Goal: Task Accomplishment & Management: Use online tool/utility

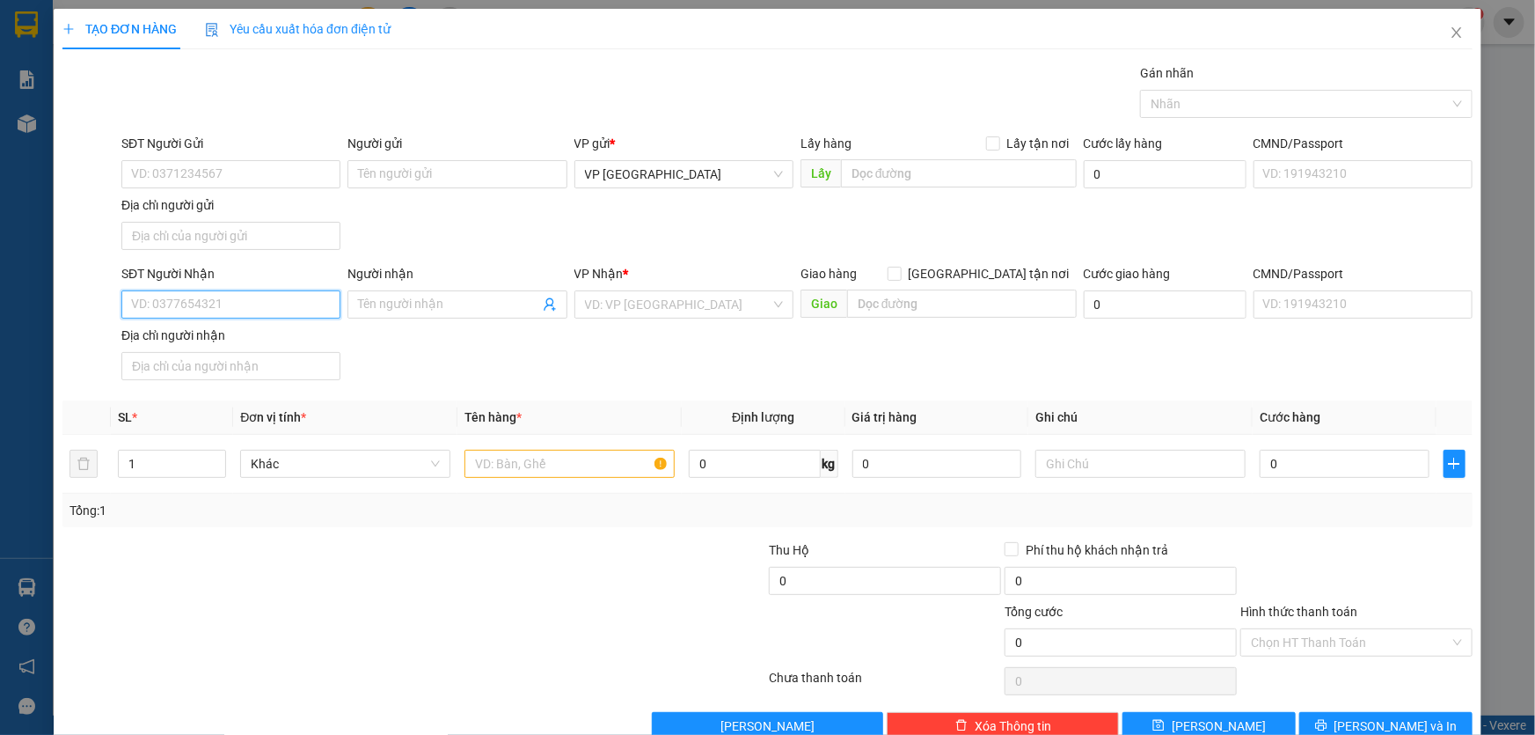
click at [268, 309] on input "SĐT Người Nhận" at bounding box center [230, 304] width 219 height 28
type input "0941087458"
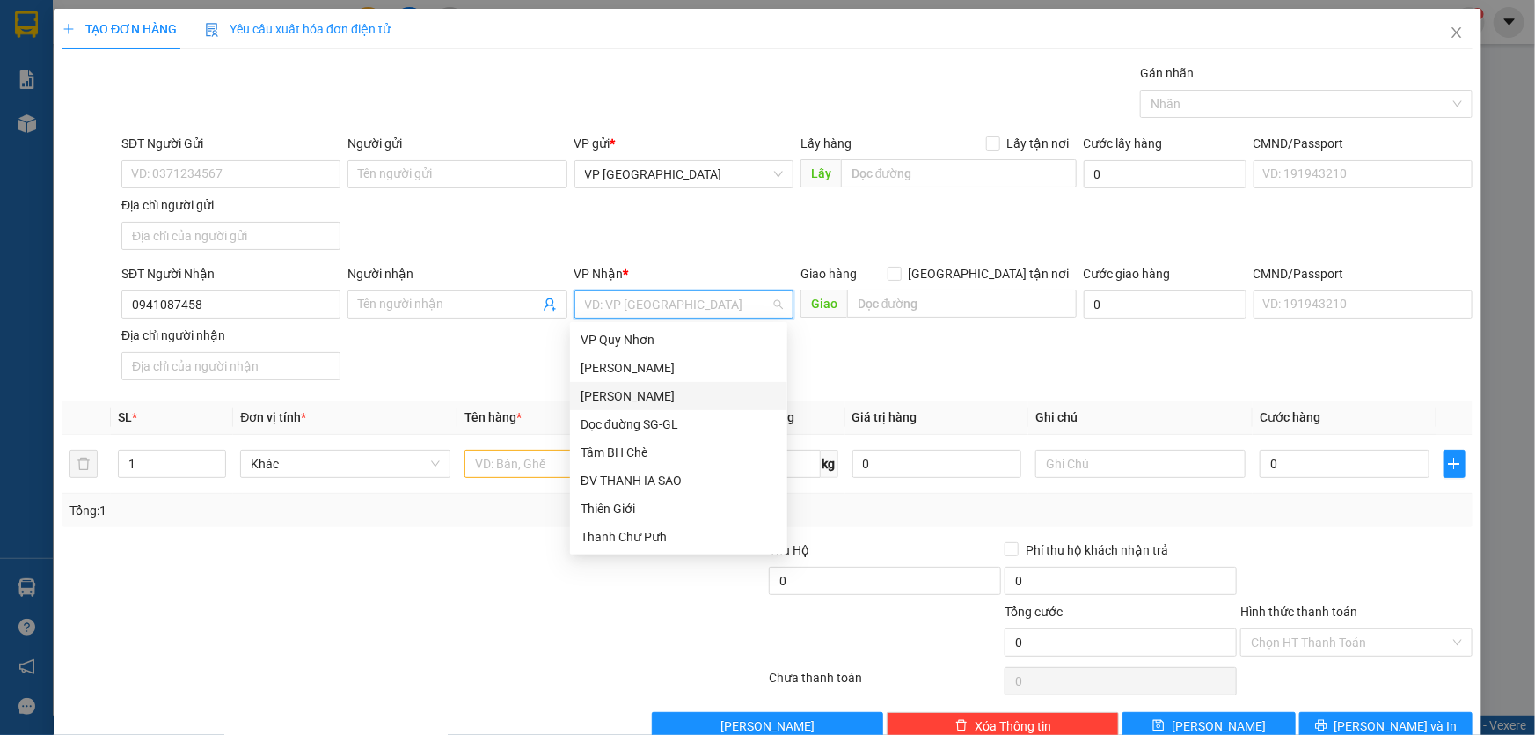
click at [651, 394] on div "[PERSON_NAME]" at bounding box center [679, 395] width 196 height 19
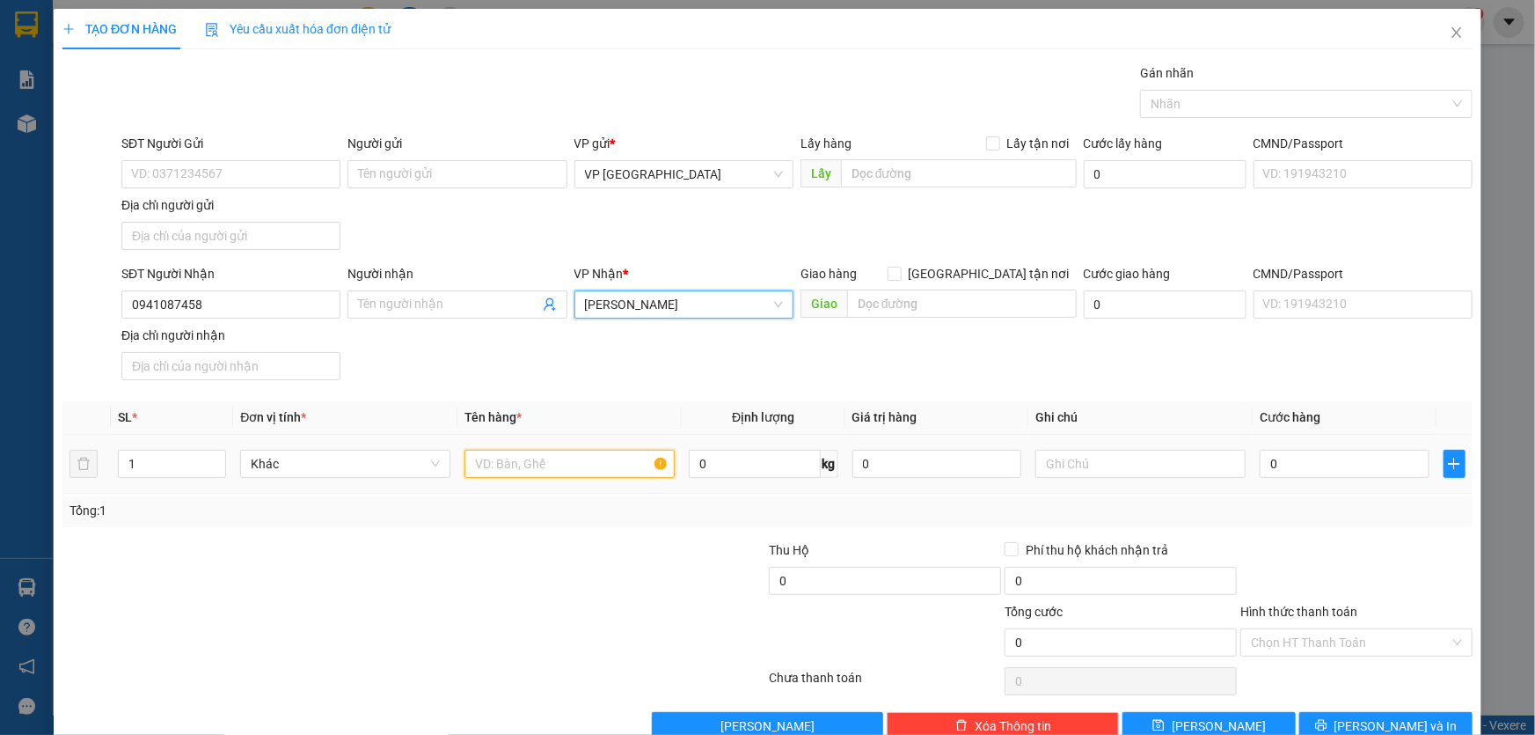
click at [560, 457] on input "text" at bounding box center [570, 464] width 210 height 28
type input "1 XỐP"
type input "54"
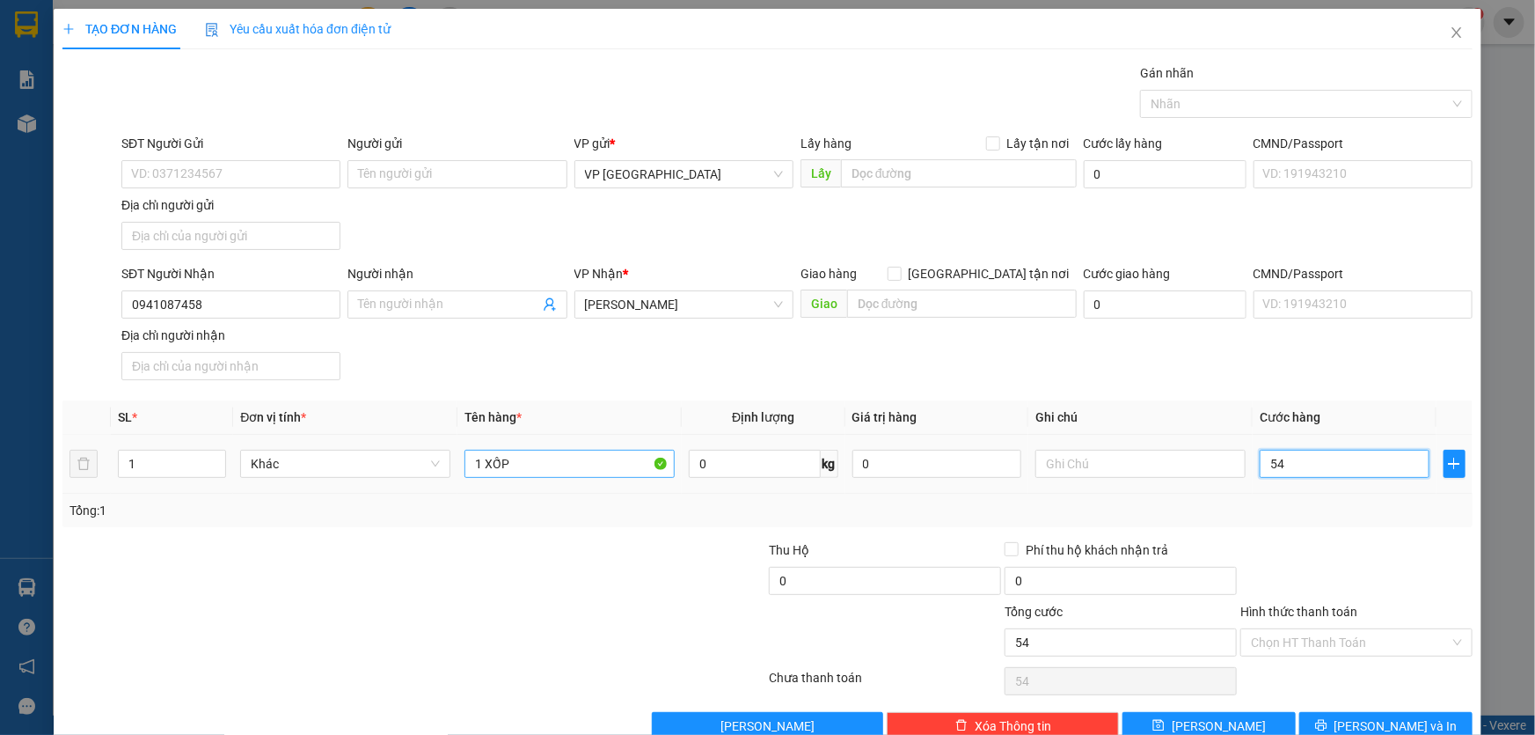
type input "540"
type input "5.400"
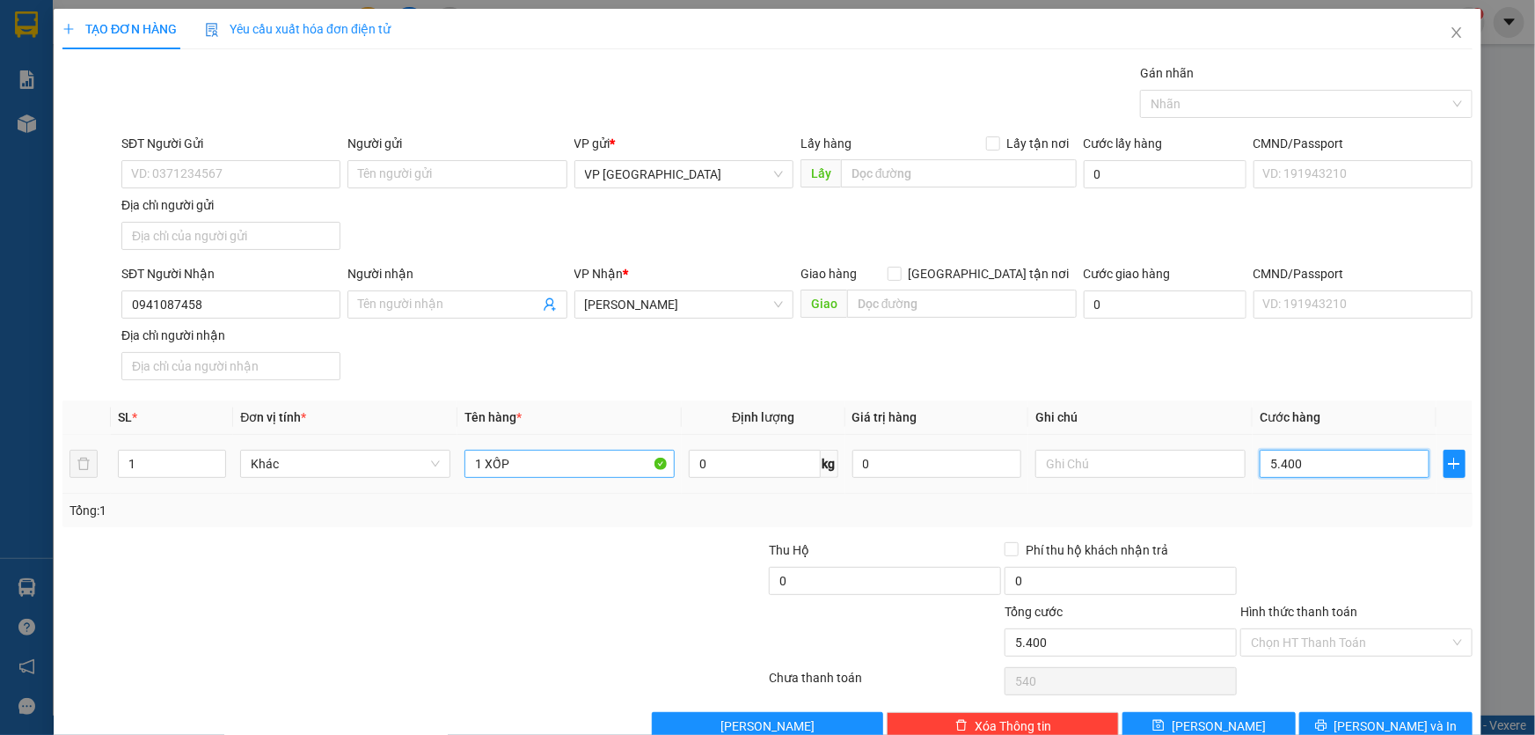
type input "5.400"
type input "54.000"
type input "5.400"
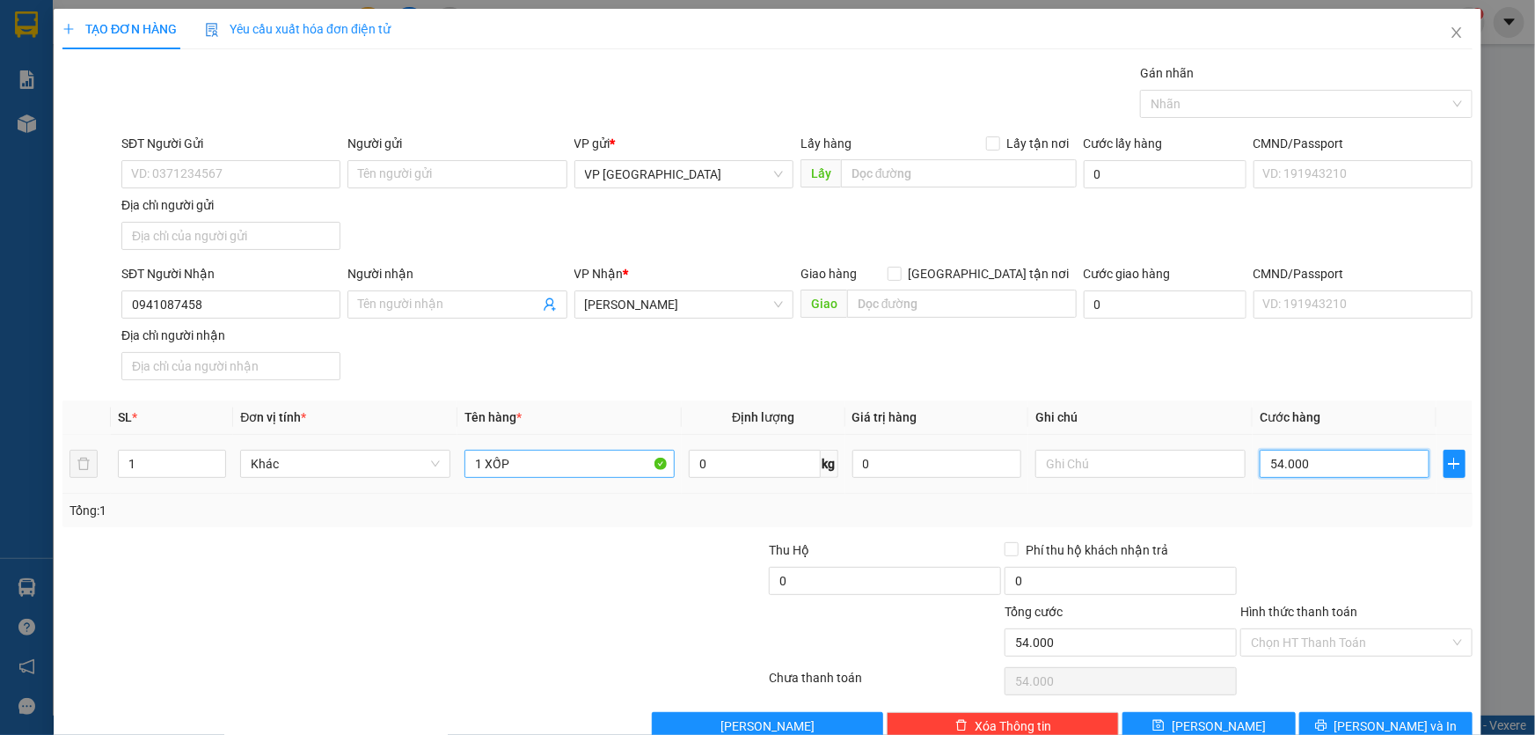
type input "5.400"
type input "540"
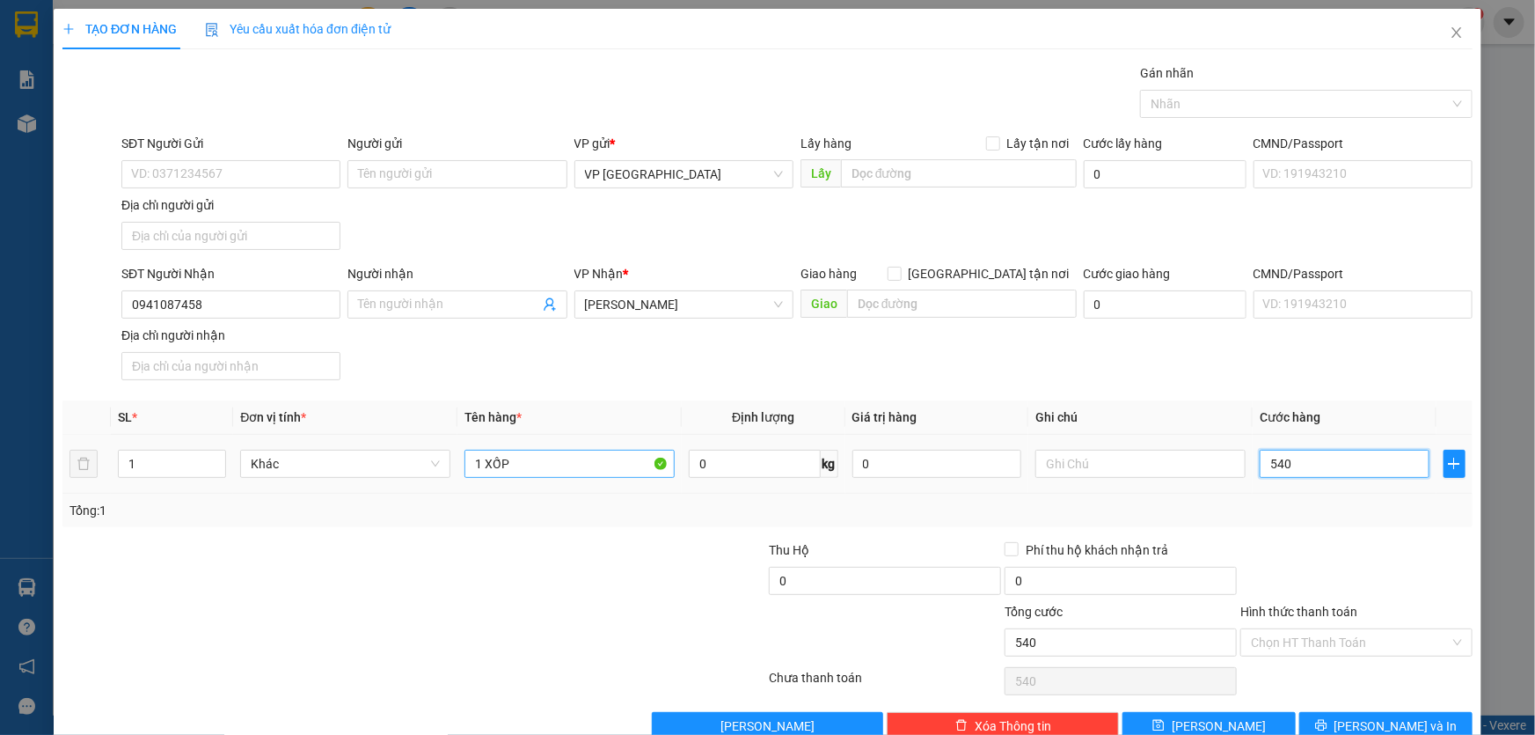
type input "54"
type input "5"
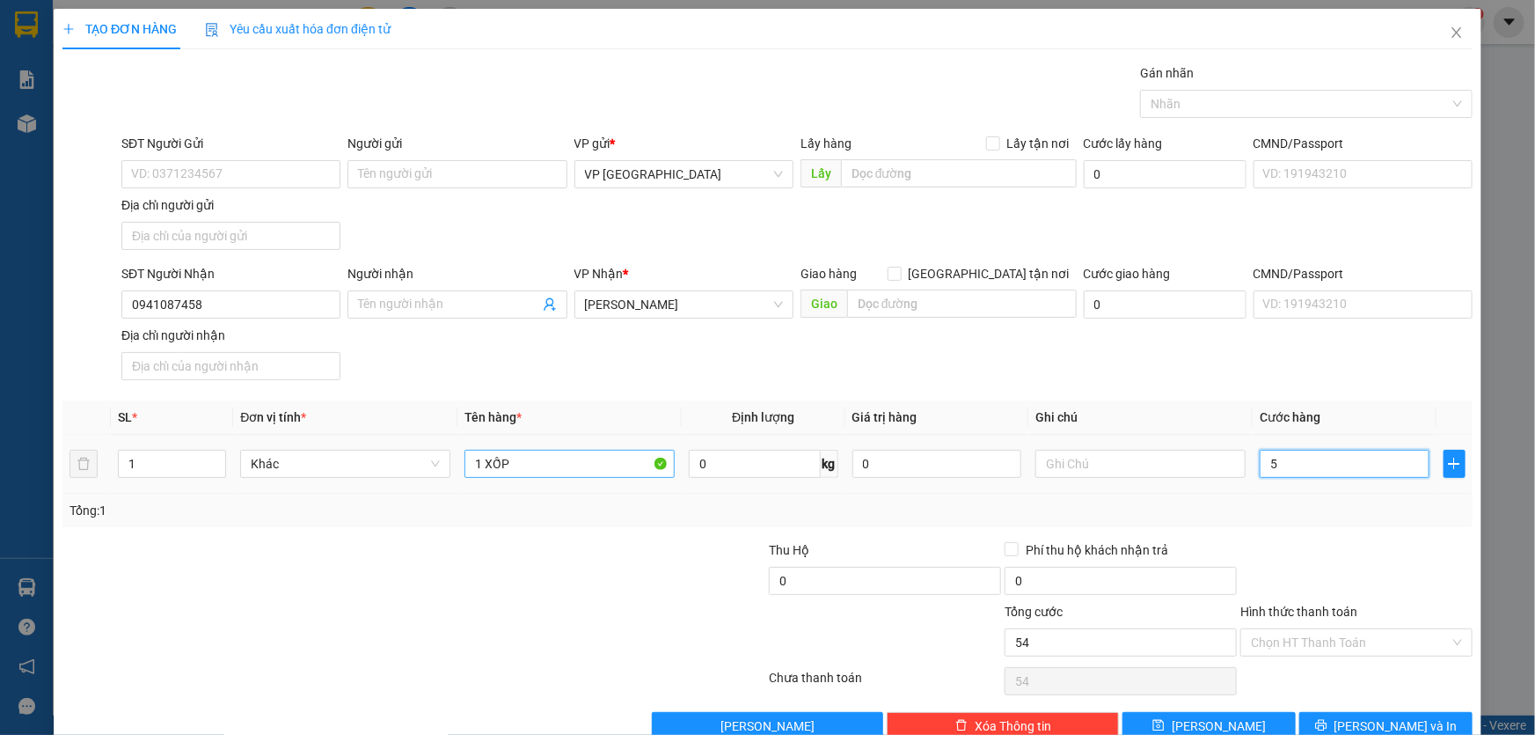
type input "5"
type input "50"
type input "500"
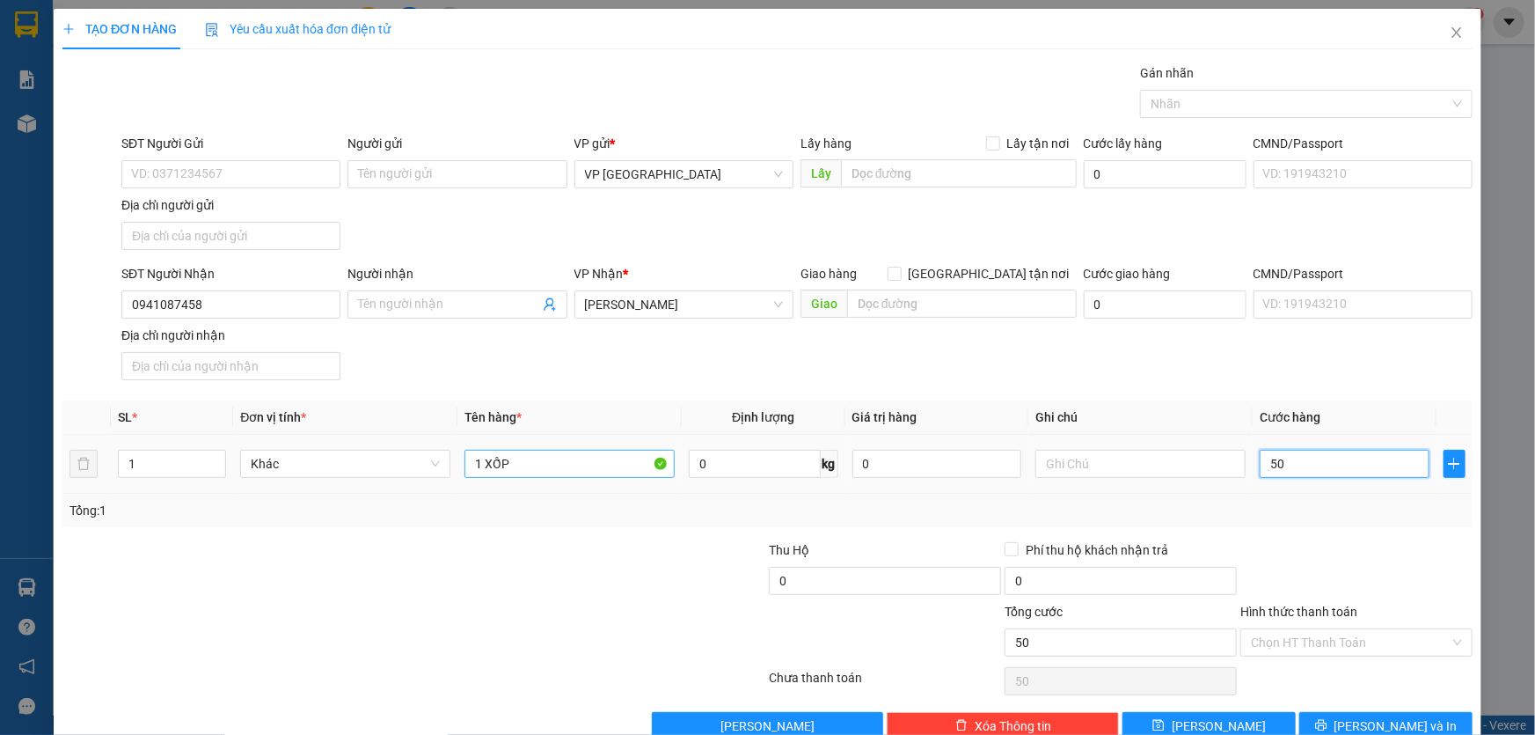
type input "500"
type input "5.000"
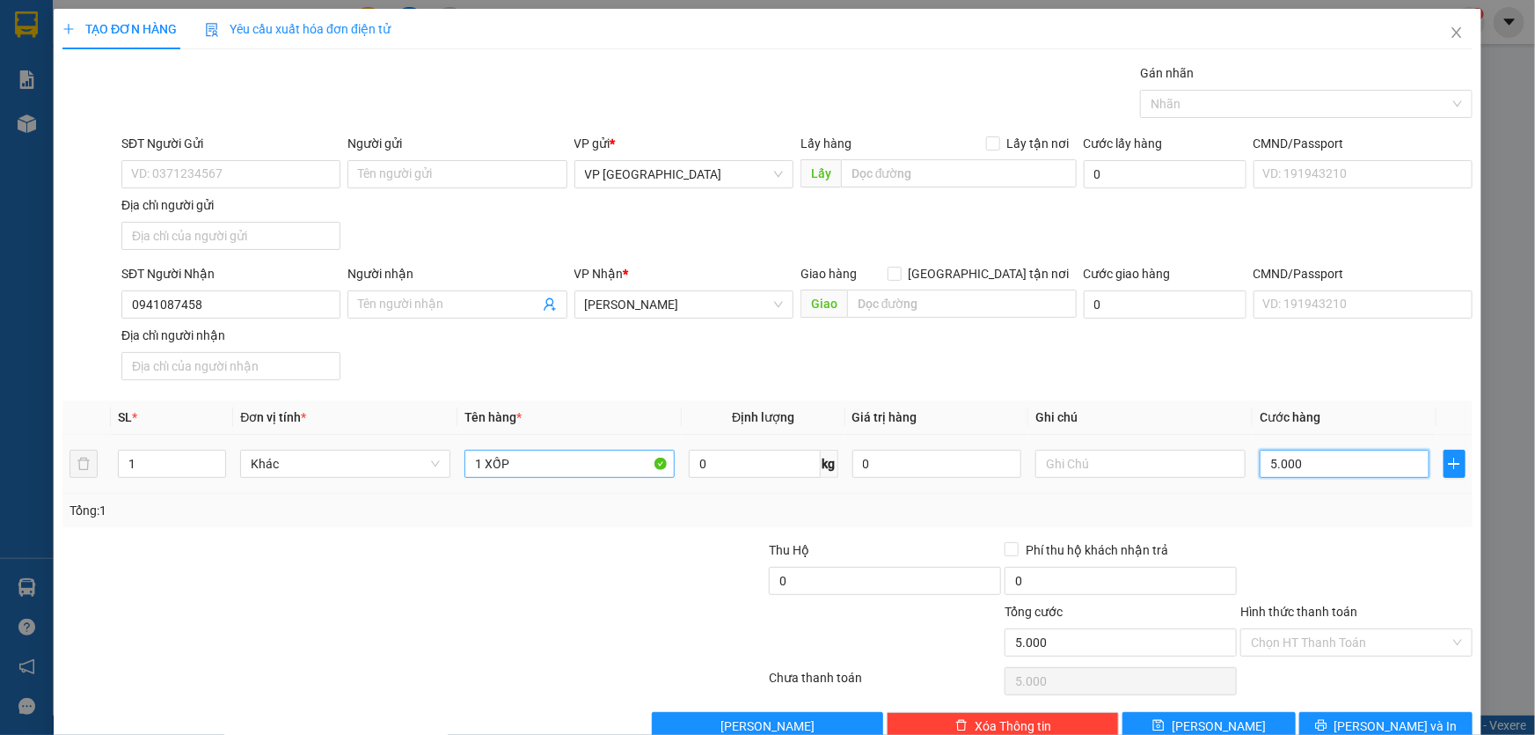
type input "50.000"
click at [547, 467] on input "1 XỐP" at bounding box center [570, 464] width 210 height 28
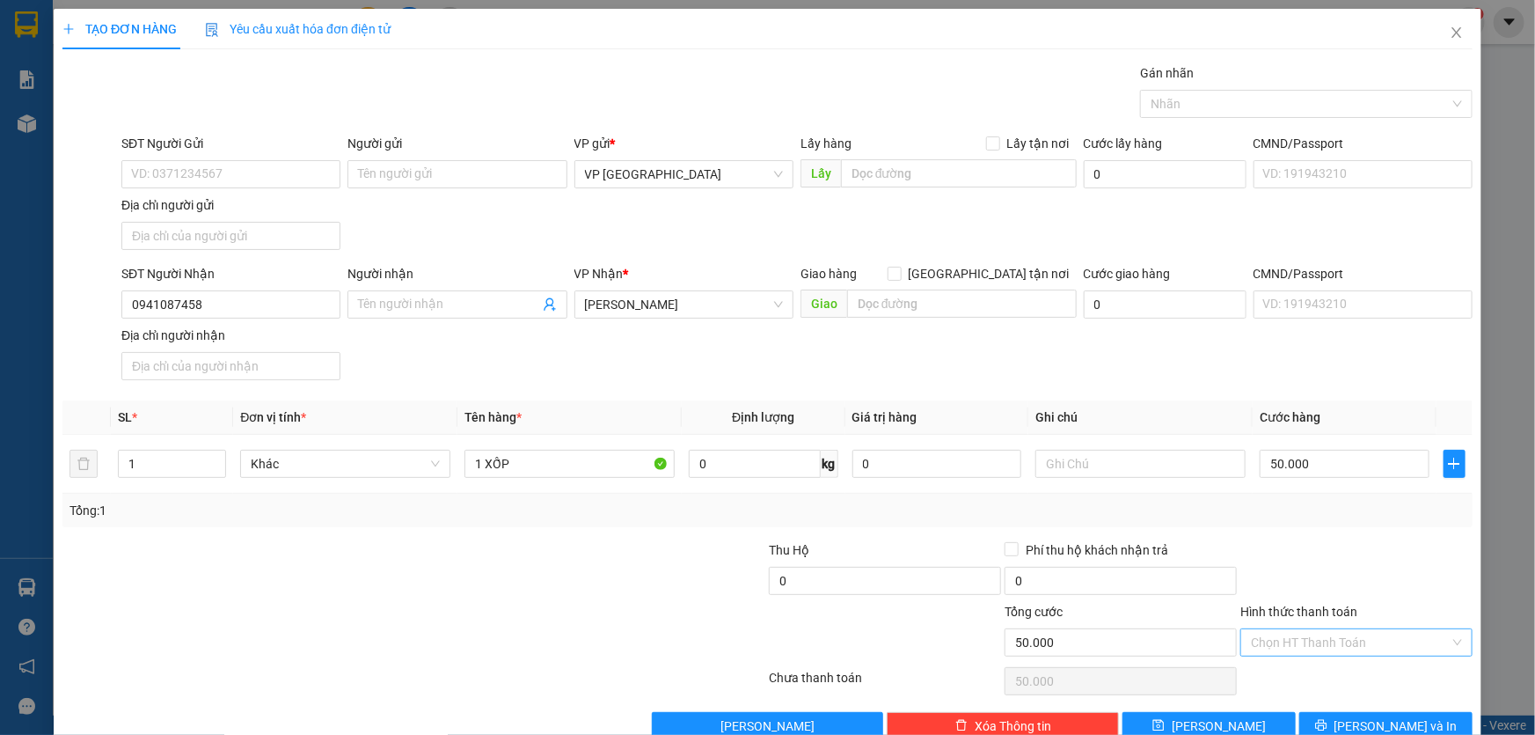
click at [1332, 634] on input "Hình thức thanh toán" at bounding box center [1350, 642] width 199 height 26
click at [1290, 491] on div "Tại văn phòng" at bounding box center [1345, 492] width 209 height 19
type input "0"
click at [1328, 721] on icon "printer" at bounding box center [1321, 725] width 12 height 12
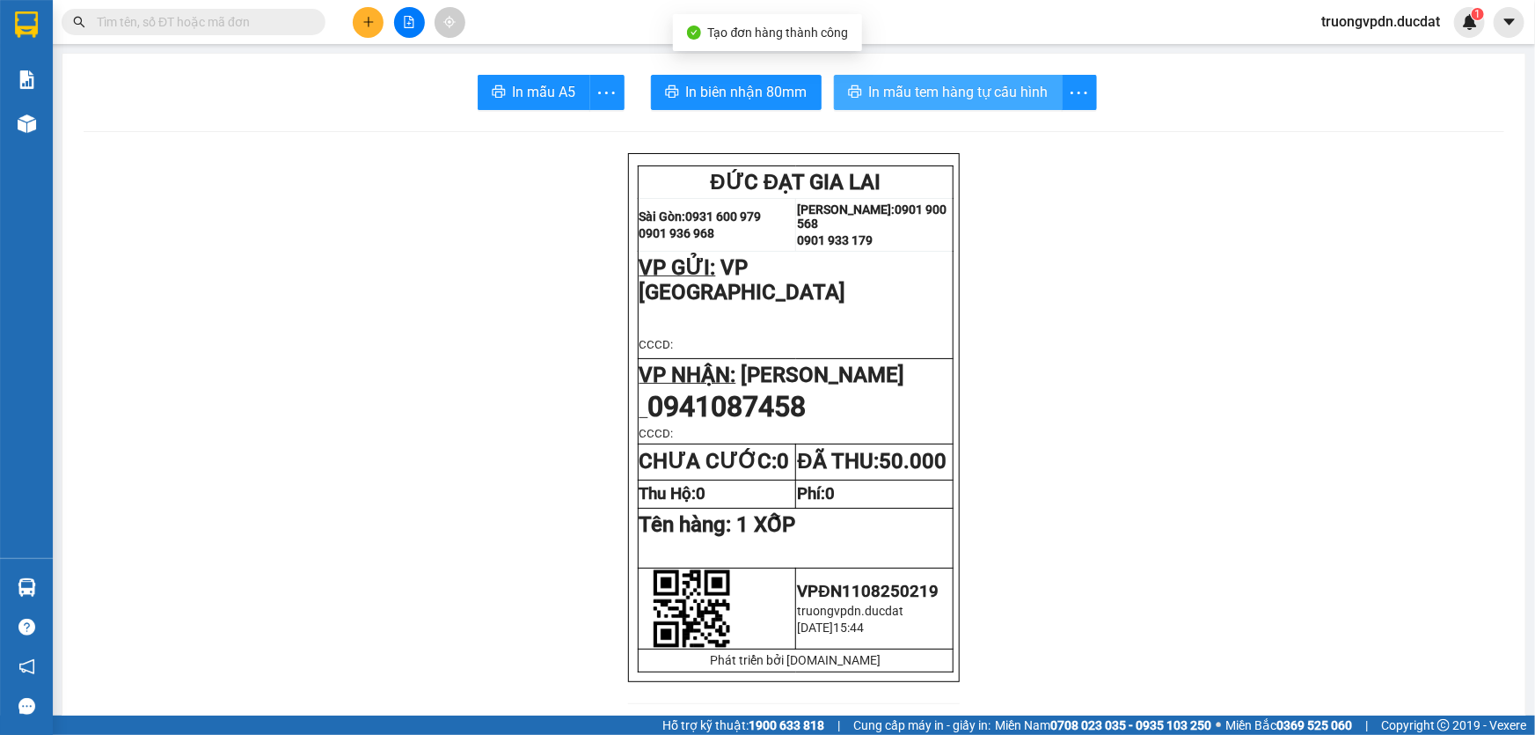
click at [1011, 102] on span "In mẫu tem hàng tự cấu hình" at bounding box center [958, 92] width 179 height 22
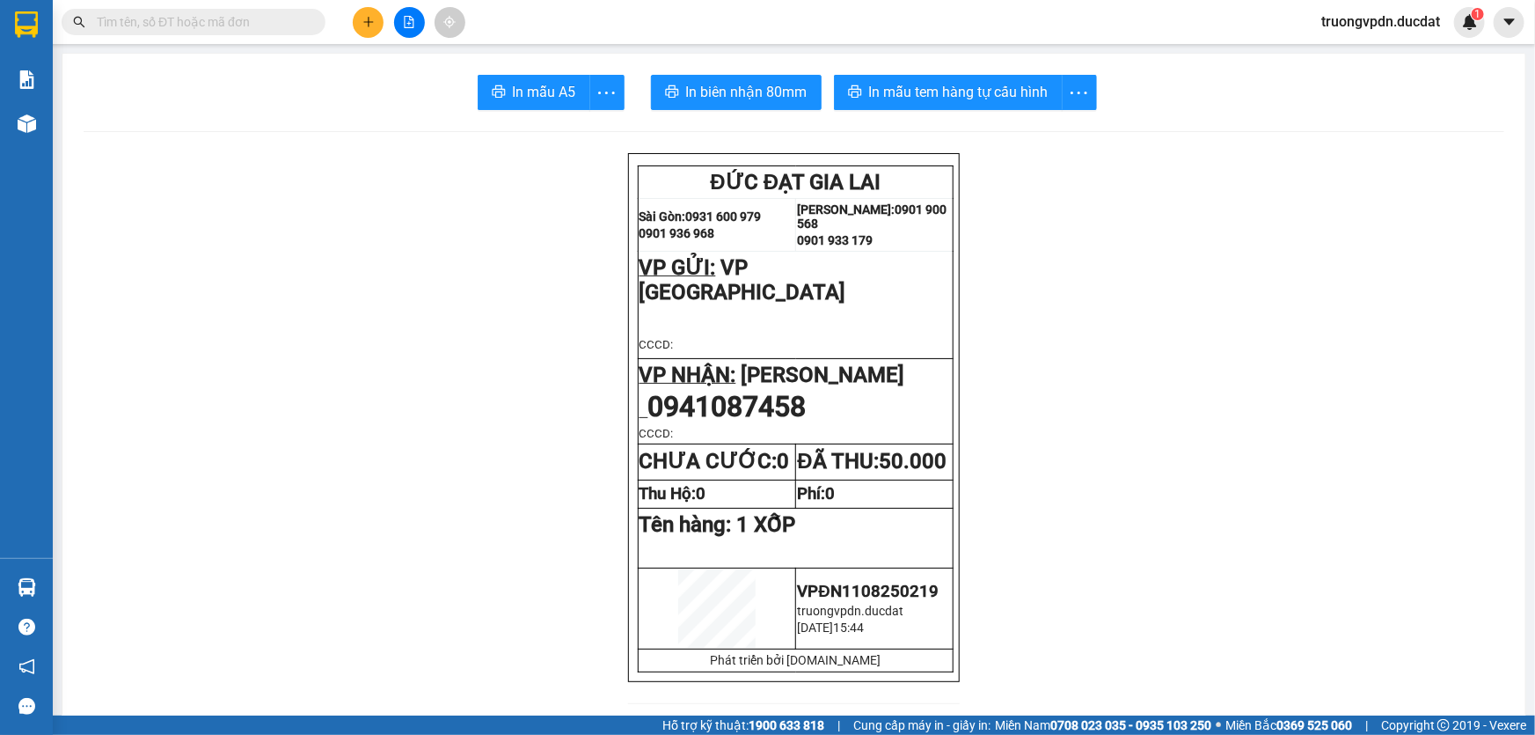
click at [361, 22] on button at bounding box center [368, 22] width 31 height 31
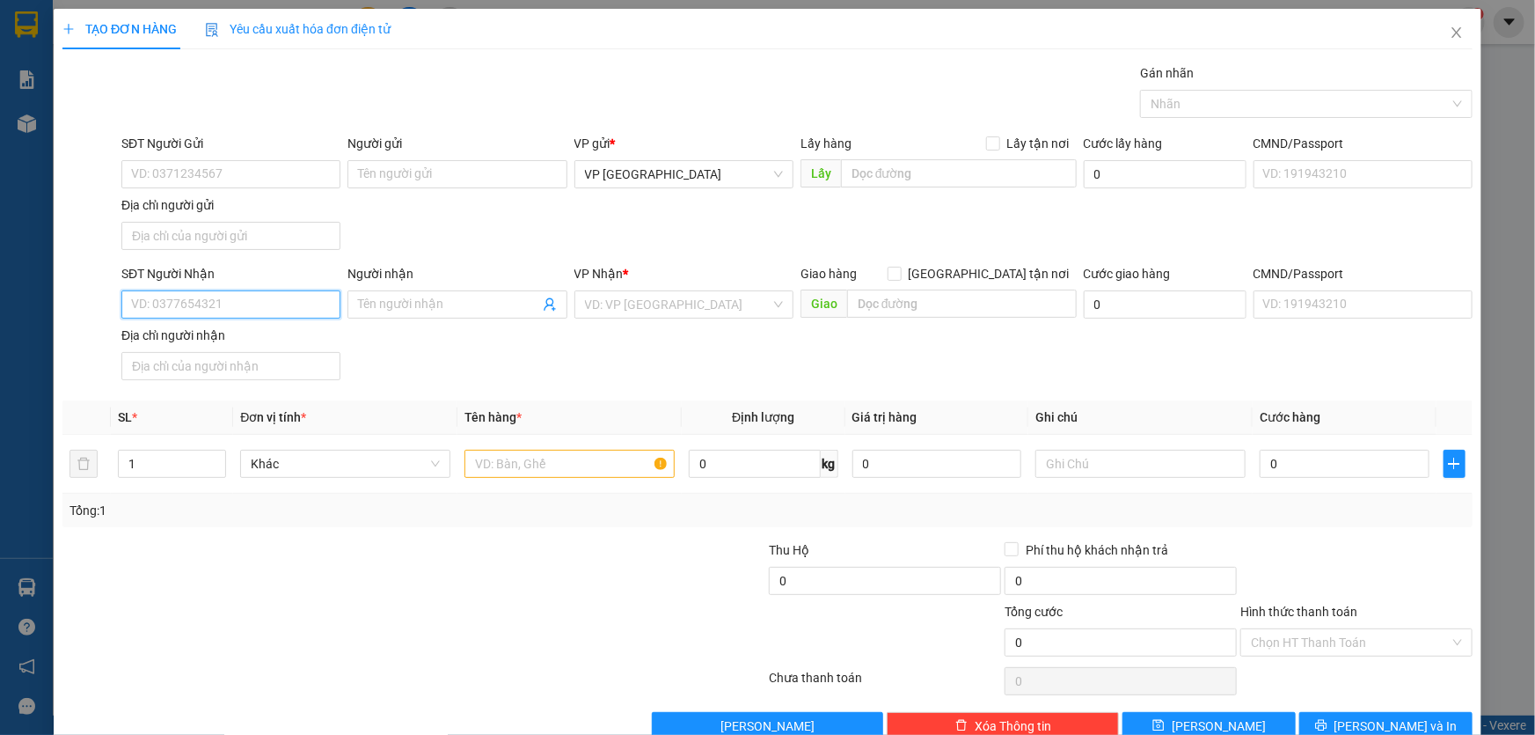
click at [208, 300] on input "SĐT Người Nhận" at bounding box center [230, 304] width 219 height 28
type input "0988946579"
click at [715, 301] on input "search" at bounding box center [678, 304] width 186 height 26
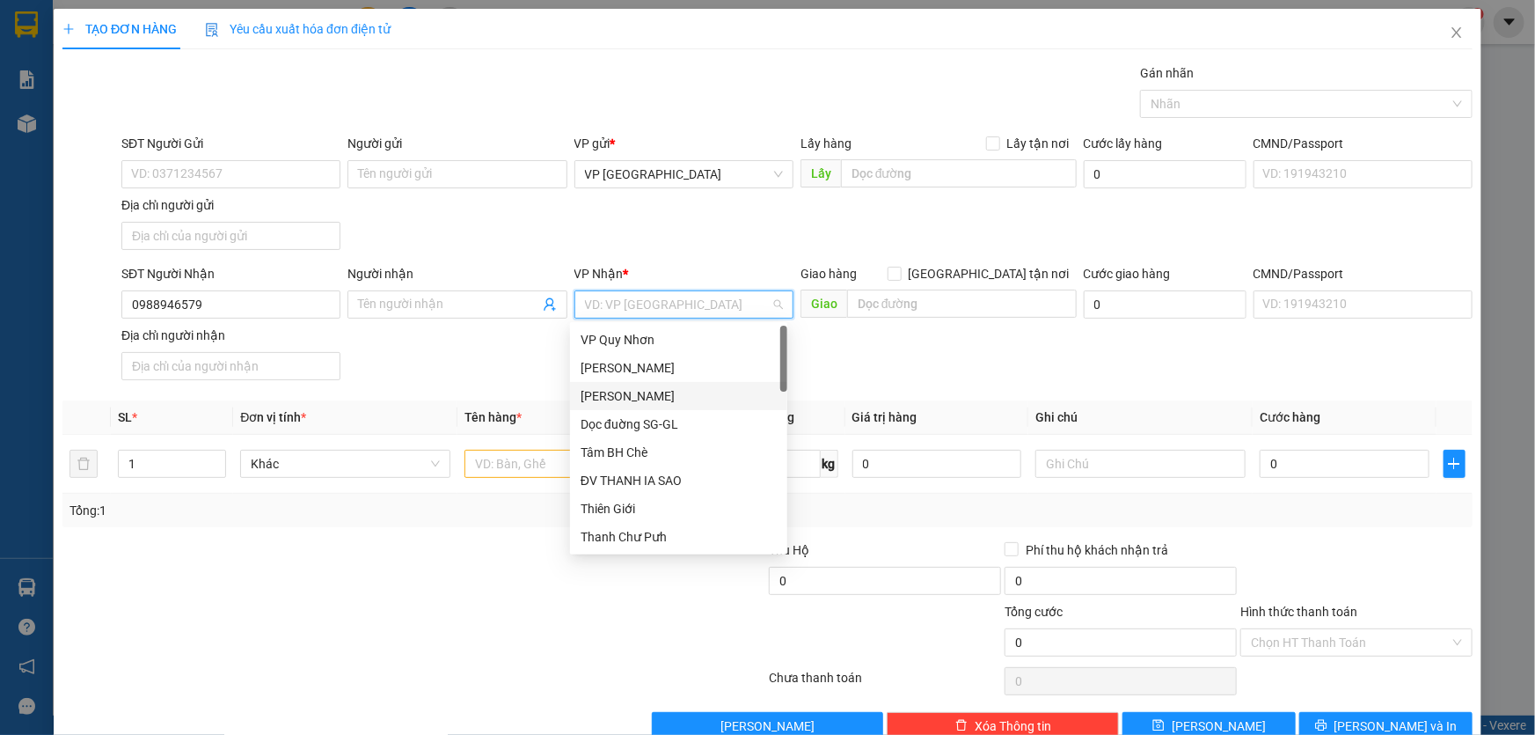
click at [660, 396] on div "[PERSON_NAME]" at bounding box center [679, 395] width 196 height 19
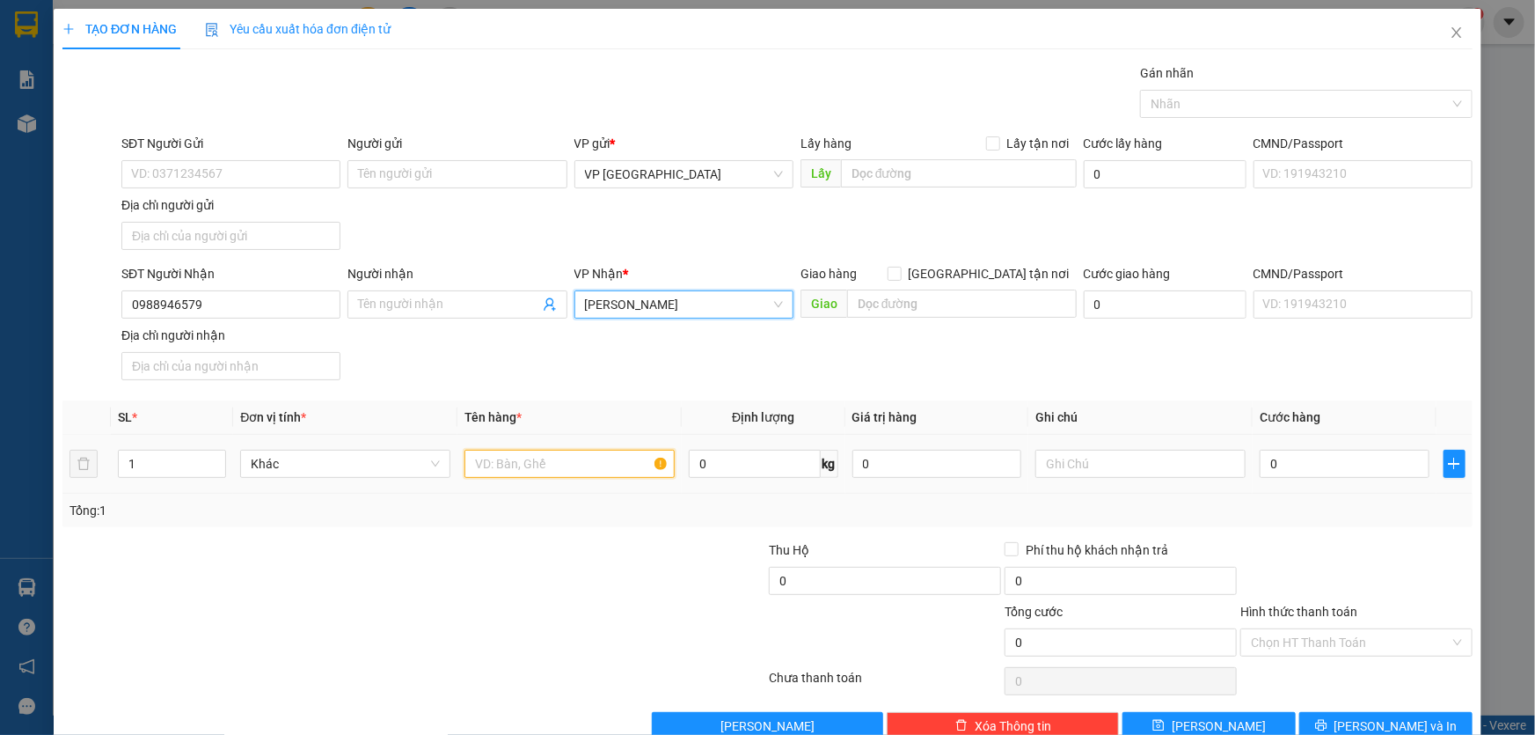
click at [525, 454] on input "text" at bounding box center [570, 464] width 210 height 28
type input "1 THUNG"
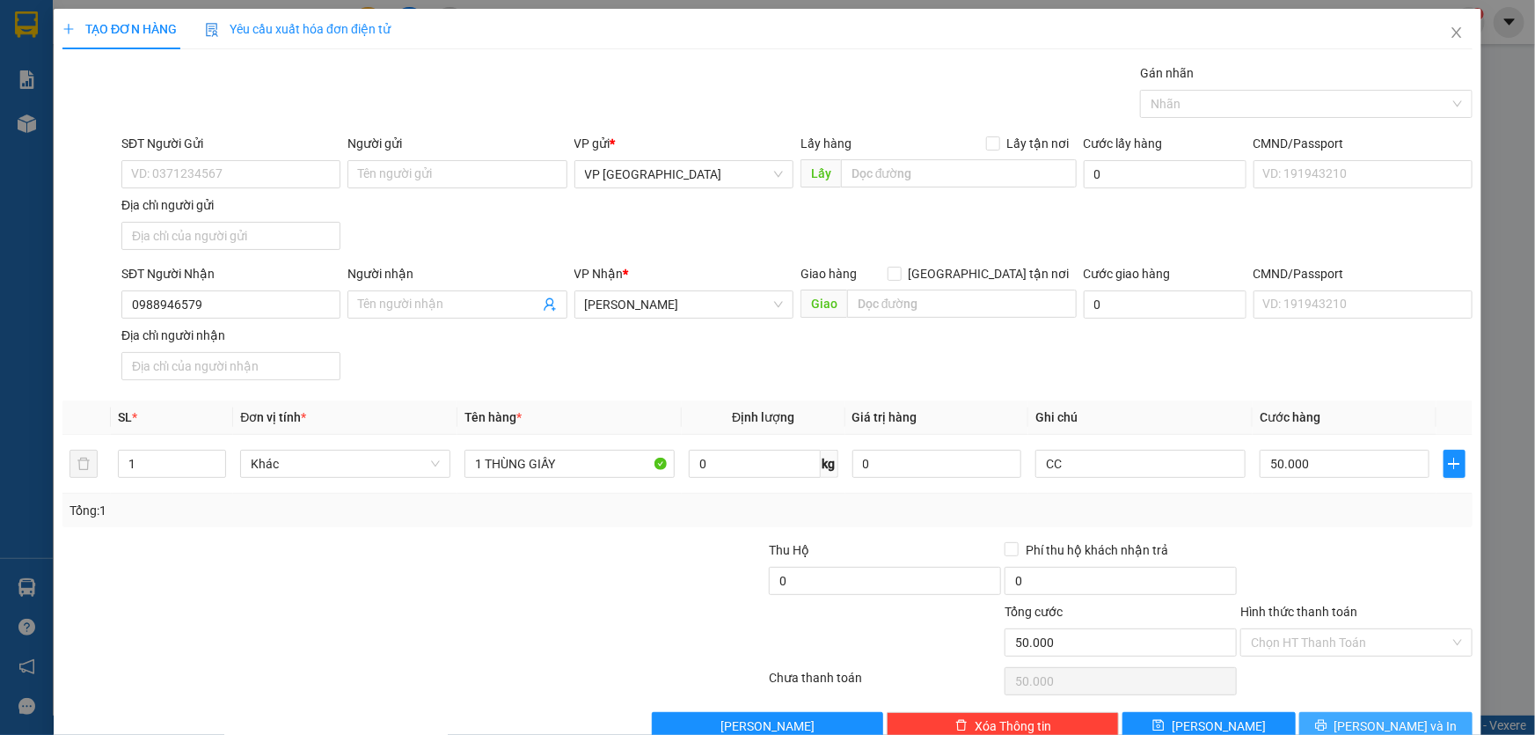
click at [1364, 721] on span "[PERSON_NAME] và In" at bounding box center [1396, 725] width 123 height 19
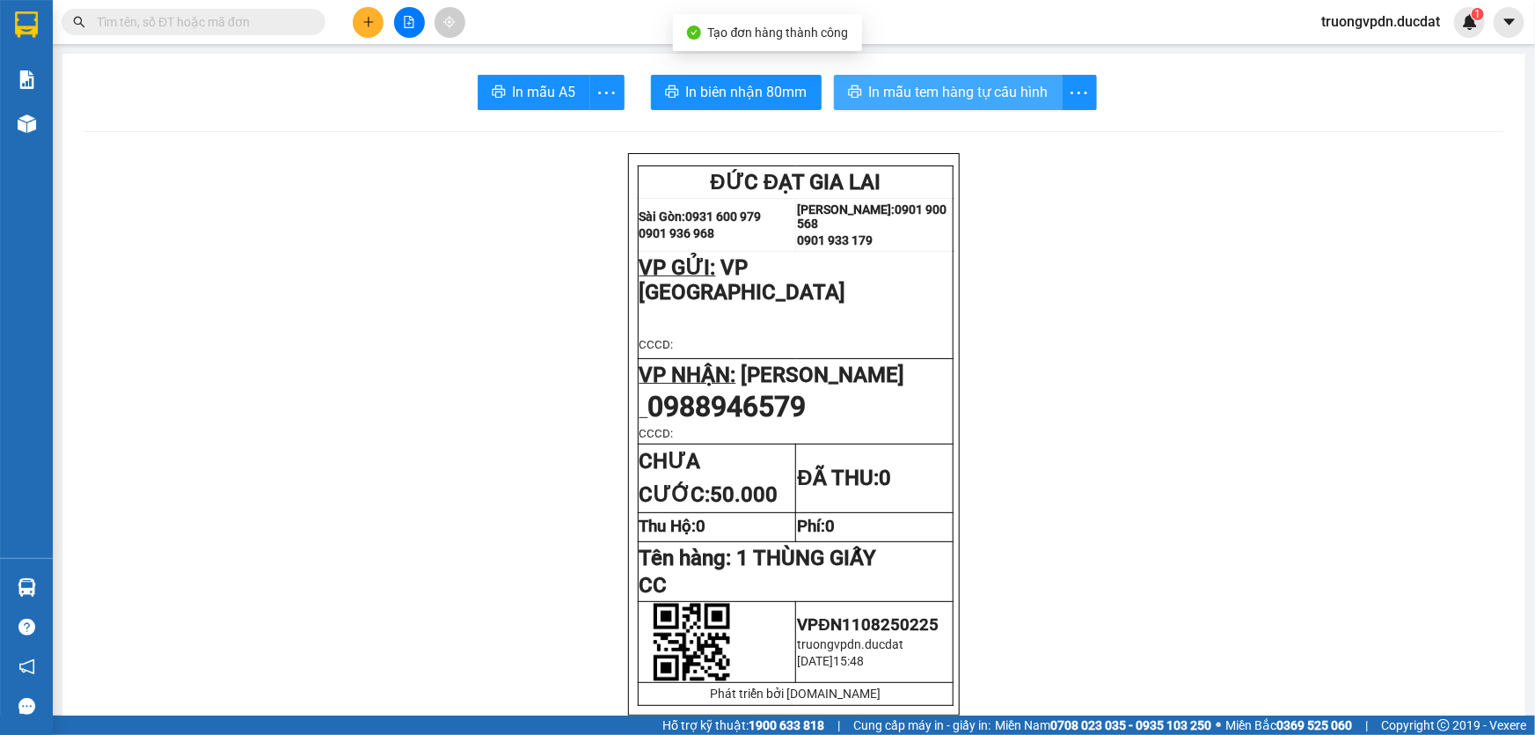
click at [927, 94] on span "In mẫu tem hàng tự cấu hình" at bounding box center [958, 92] width 179 height 22
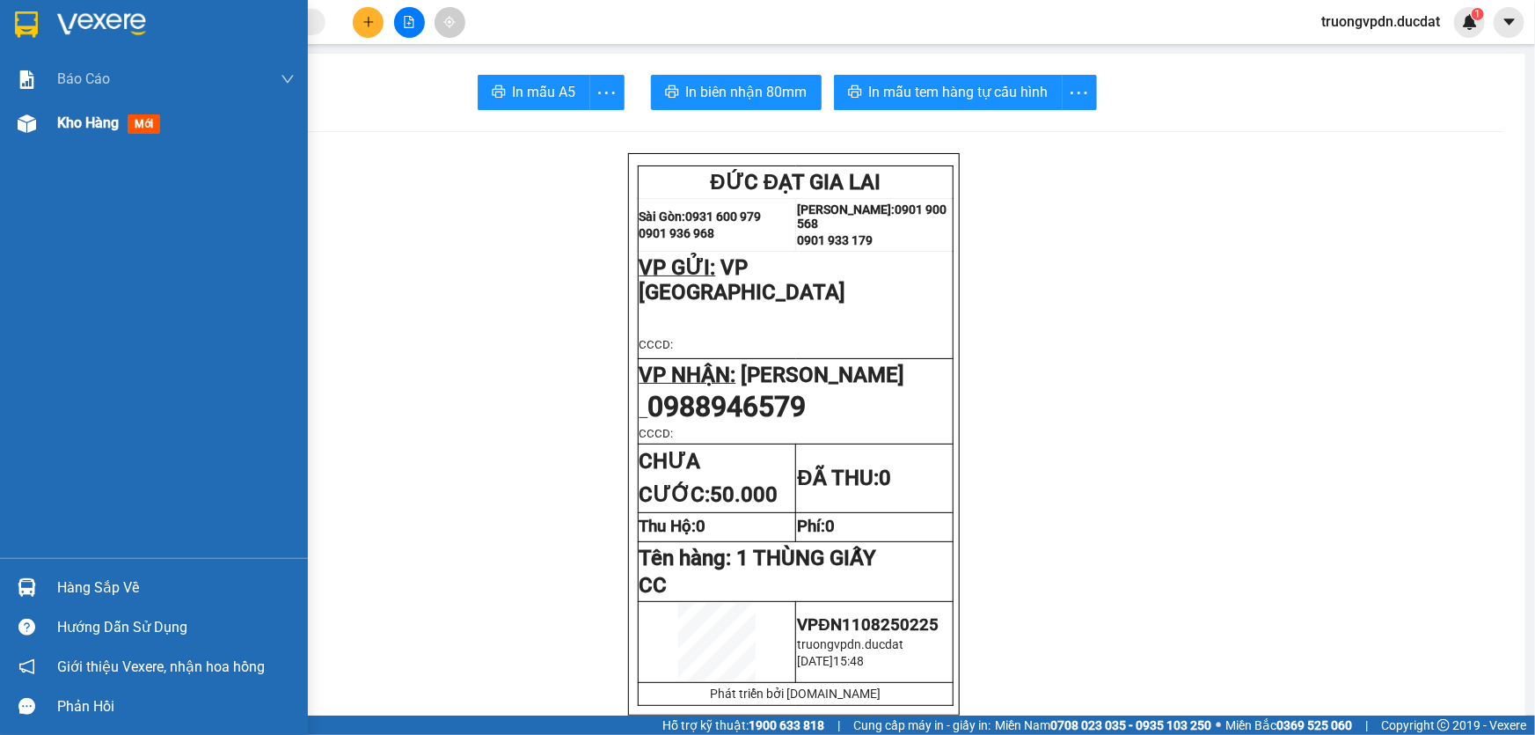
click at [91, 131] on span "Kho hàng" at bounding box center [88, 122] width 62 height 17
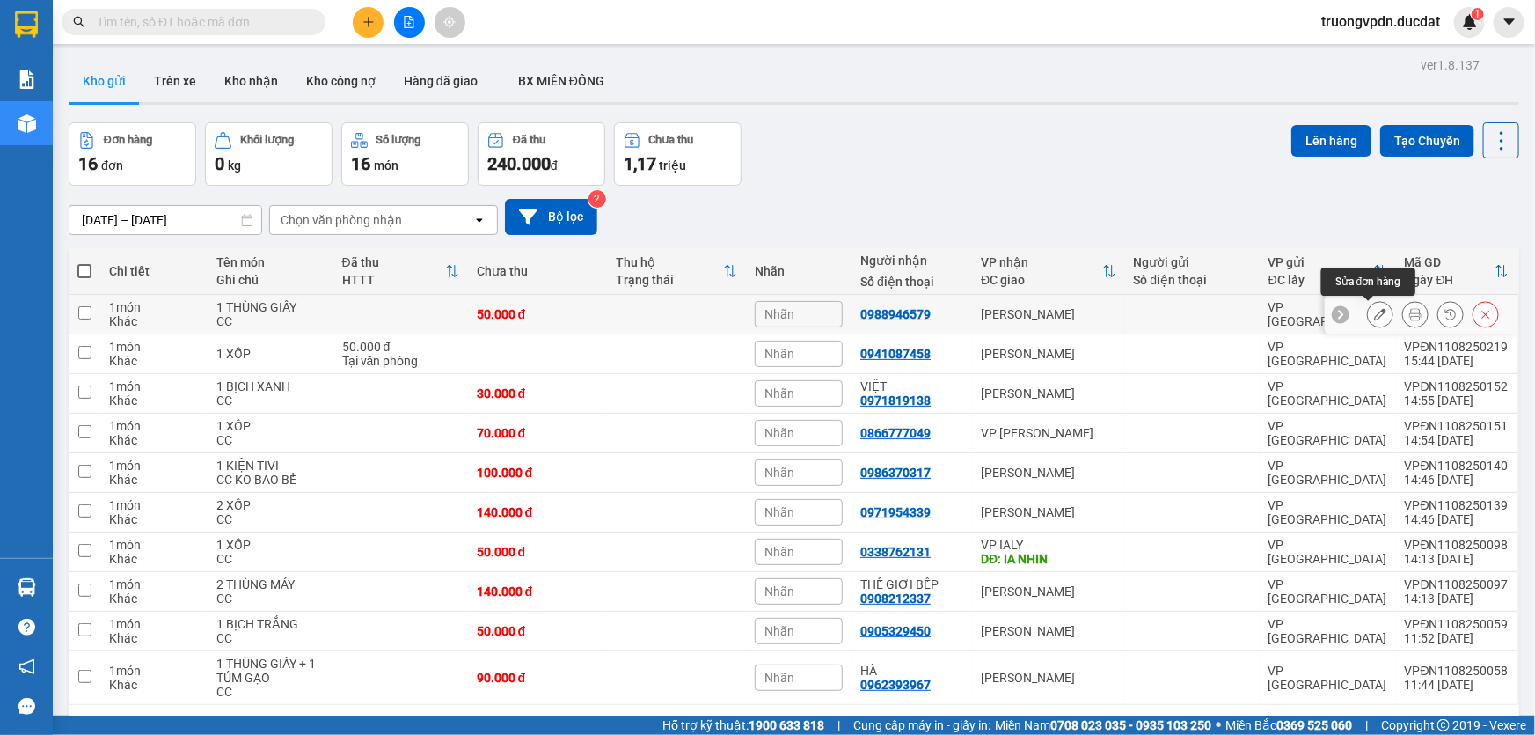
click at [1368, 308] on button at bounding box center [1380, 314] width 25 height 31
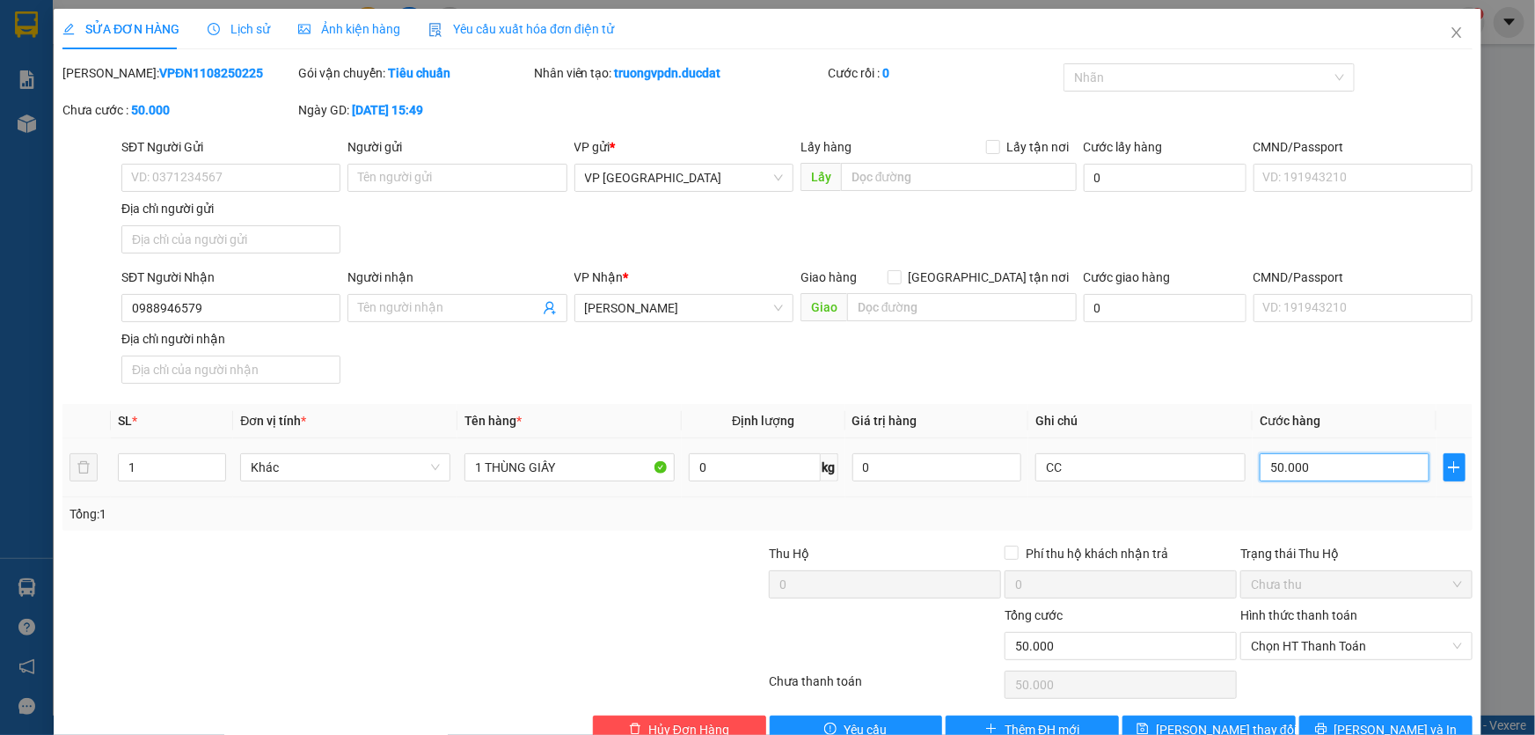
click at [1299, 467] on input "50.000" at bounding box center [1345, 467] width 170 height 28
click at [1397, 728] on span "[PERSON_NAME] và In" at bounding box center [1396, 729] width 123 height 19
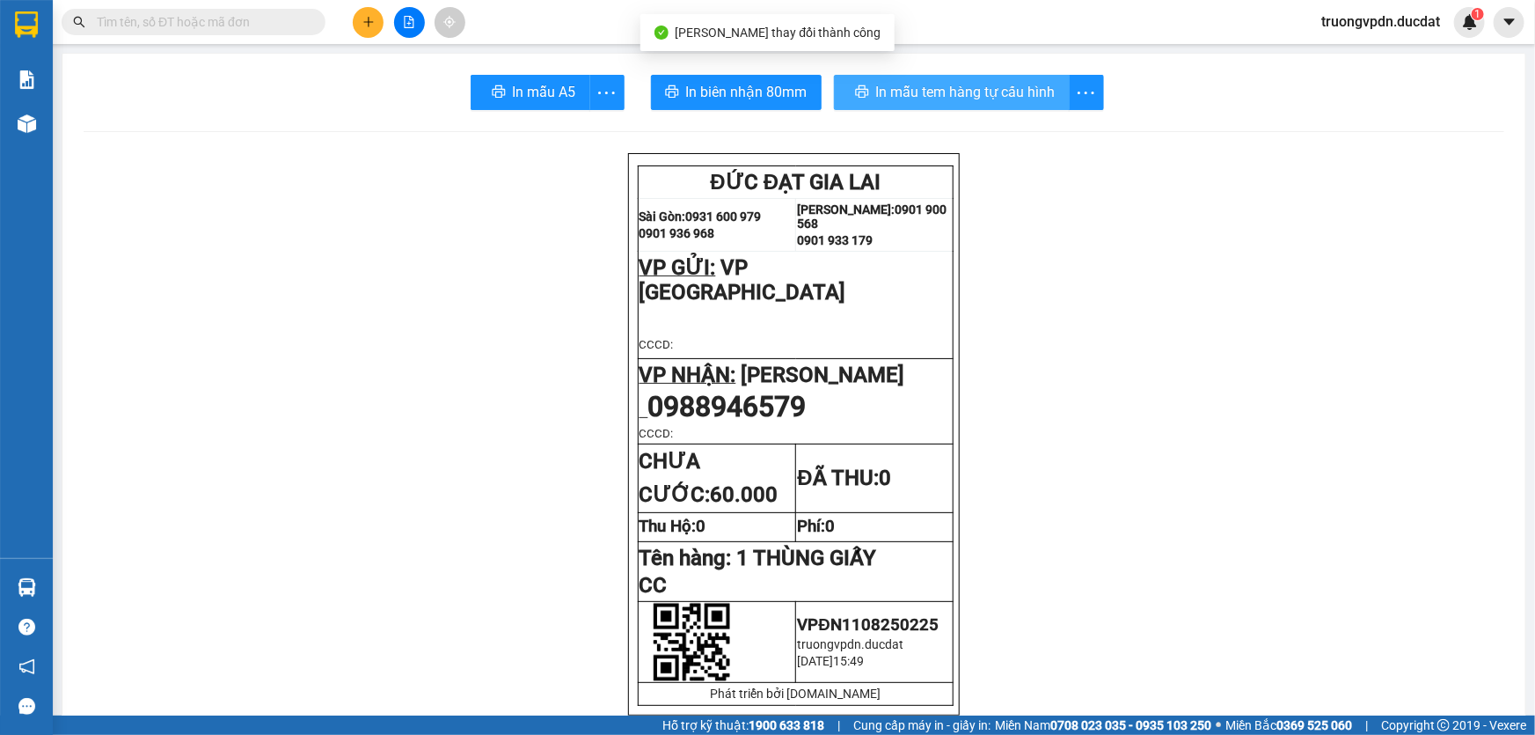
click at [959, 78] on button "In mẫu tem hàng tự cấu hình" at bounding box center [952, 92] width 236 height 35
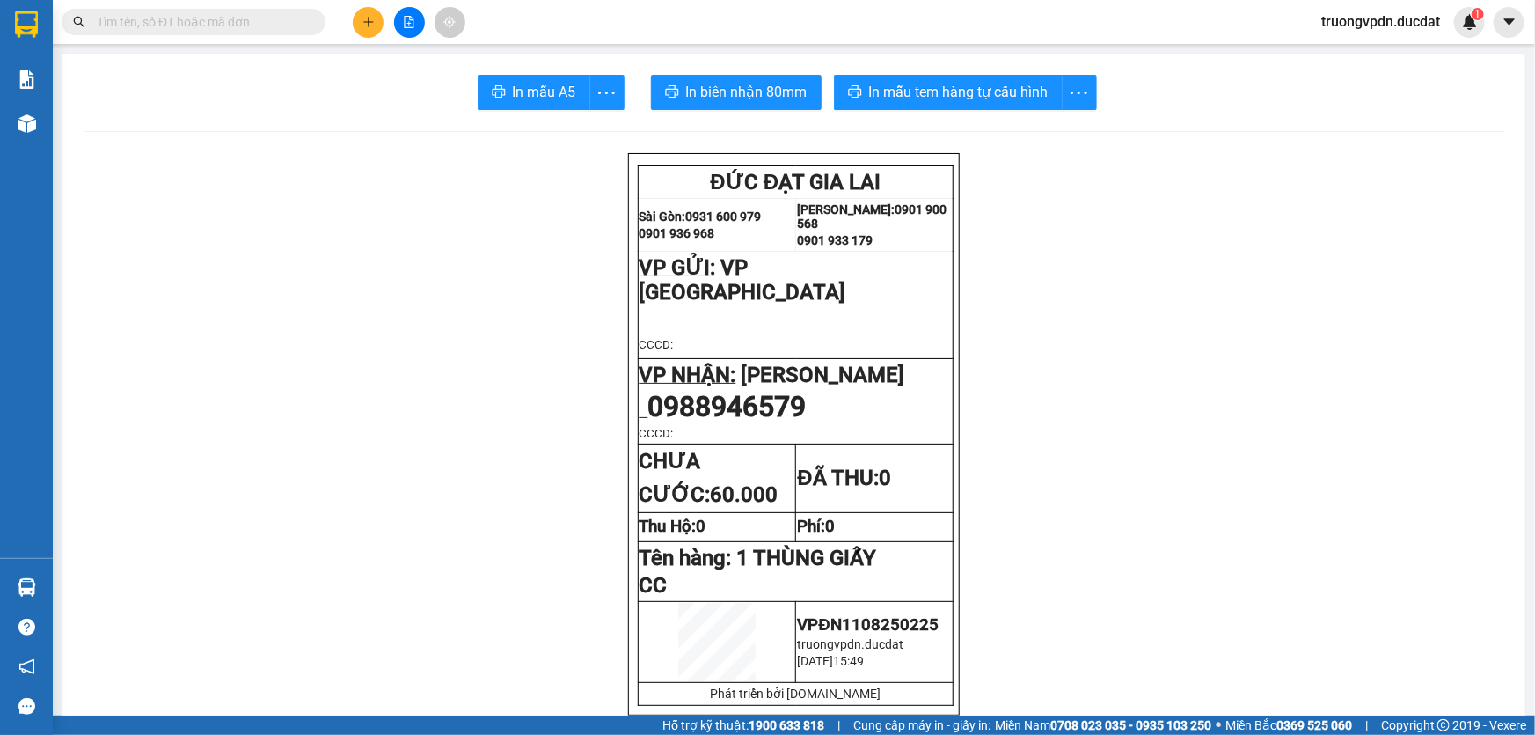
click at [366, 7] on button at bounding box center [368, 22] width 31 height 31
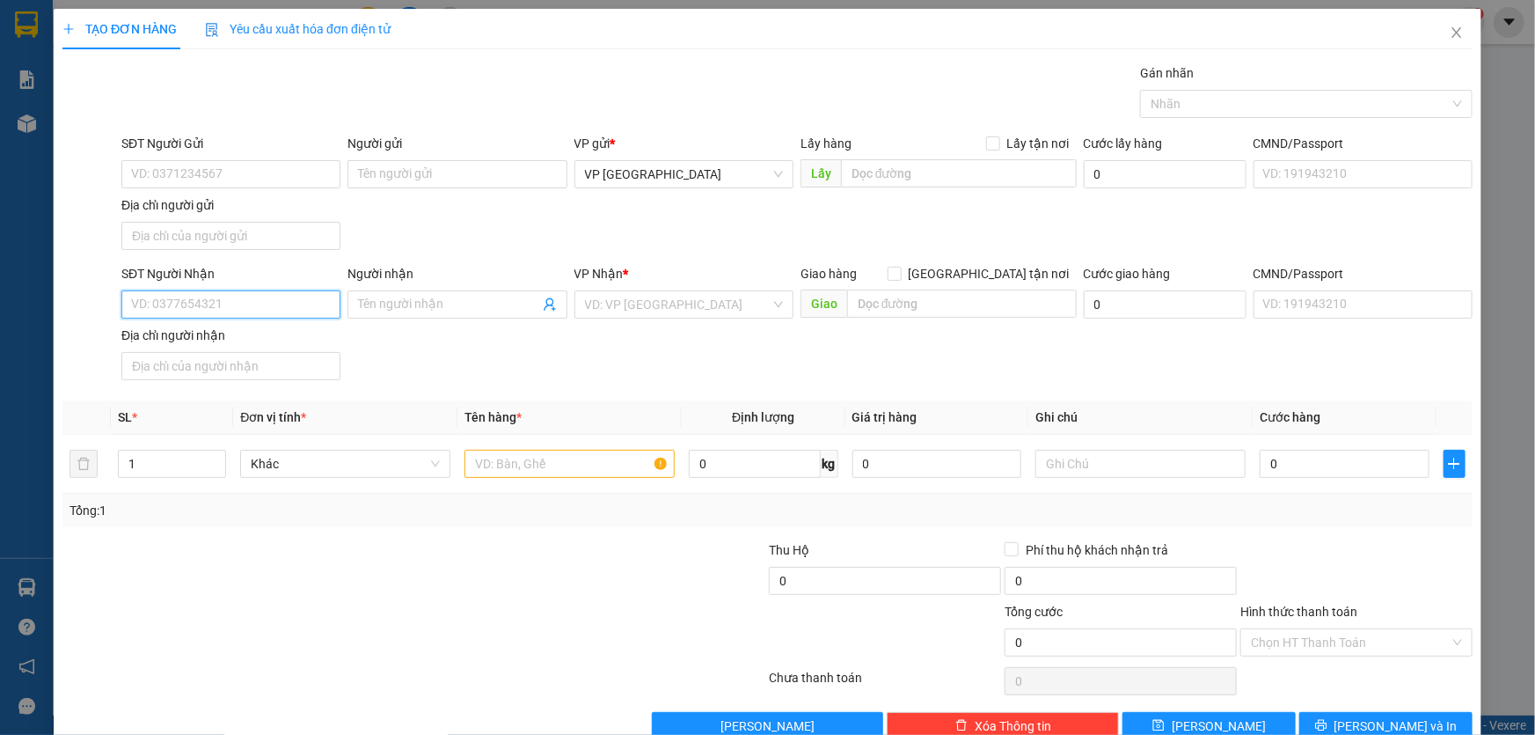
click at [246, 311] on input "SĐT Người Nhận" at bounding box center [230, 304] width 219 height 28
drag, startPoint x: 271, startPoint y: 348, endPoint x: 265, endPoint y: 326, distance: 22.8
click at [266, 344] on div "0837968879" at bounding box center [229, 339] width 217 height 28
type input "0837968879"
click at [570, 463] on input "text" at bounding box center [570, 464] width 210 height 28
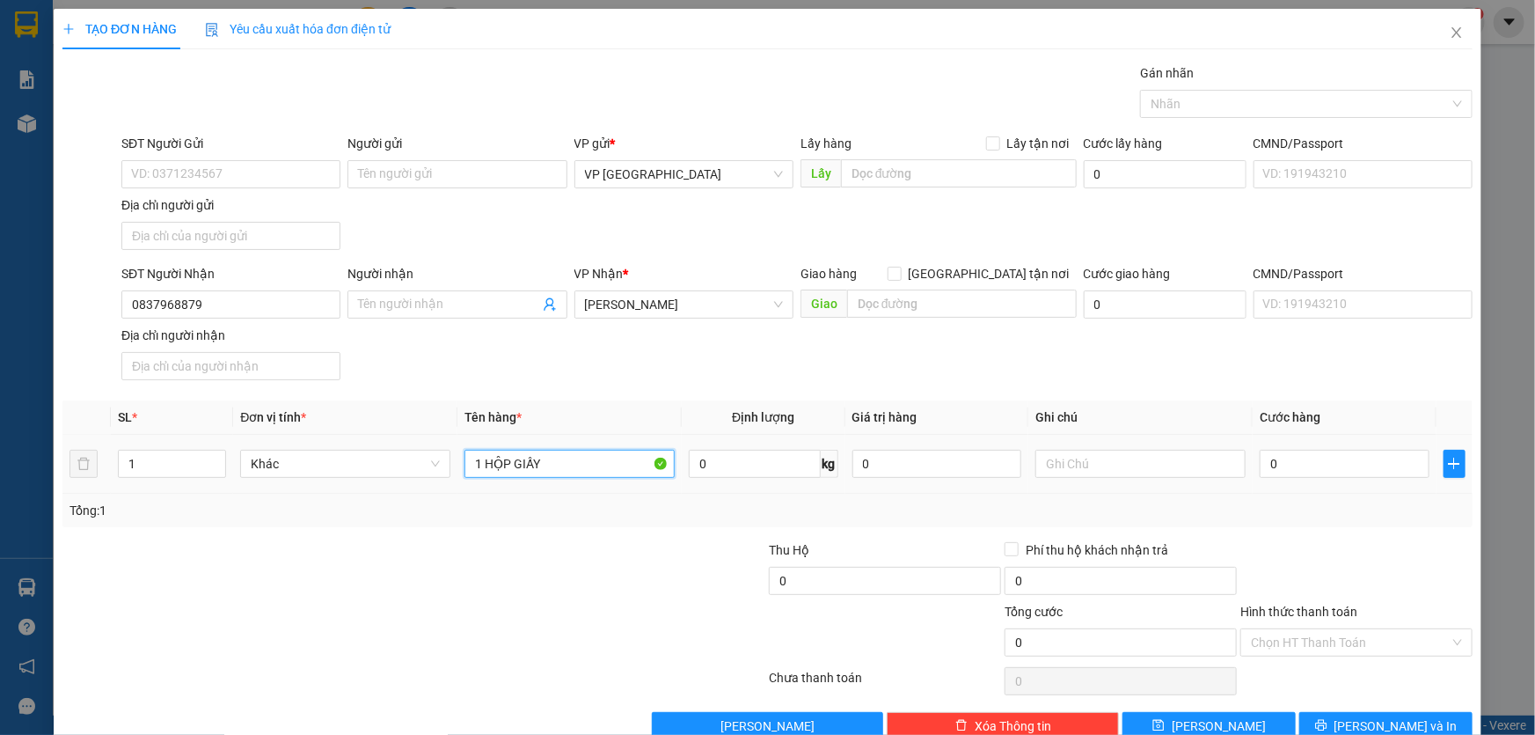
type input "1 HỘP GIẤY"
type input "CC"
type input "3"
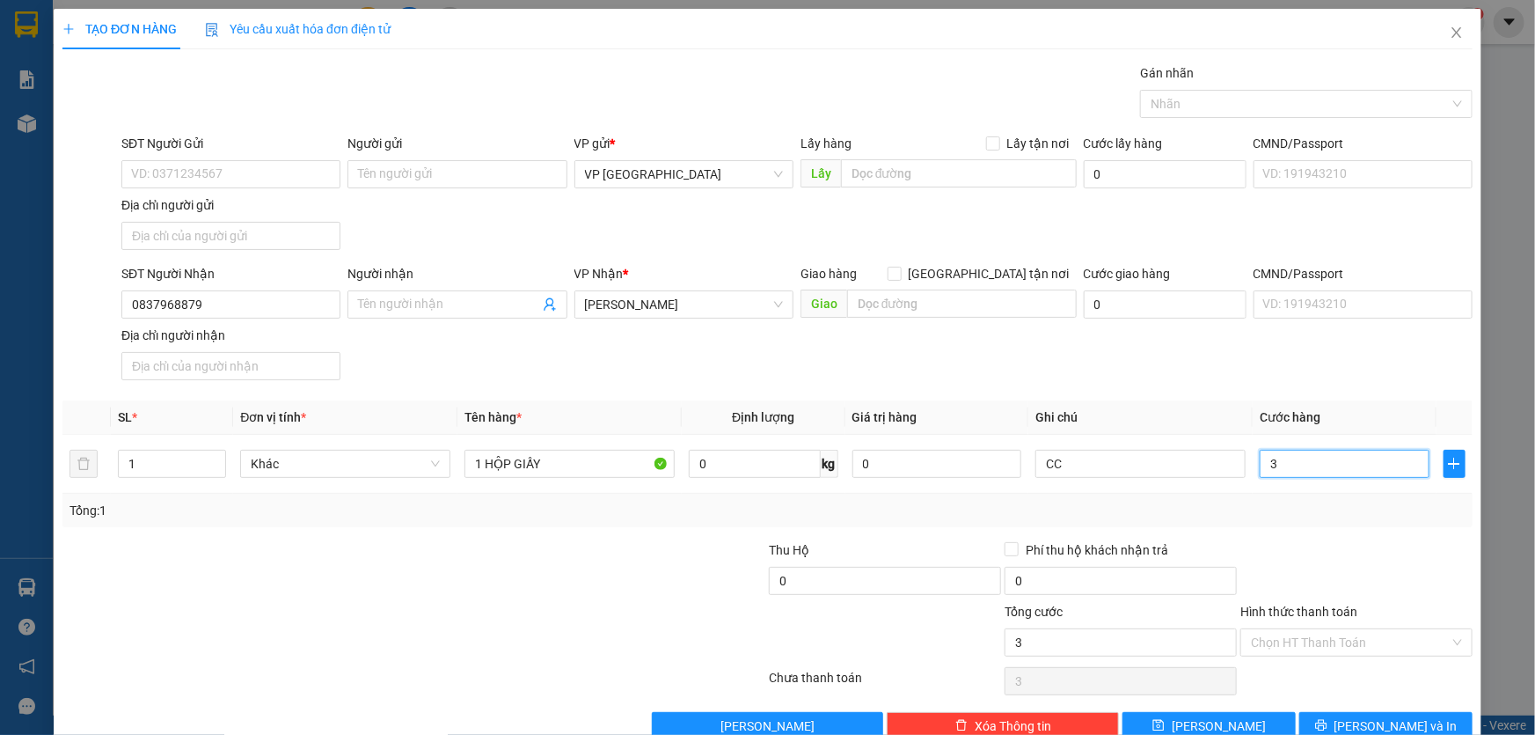
type input "30"
type input "300"
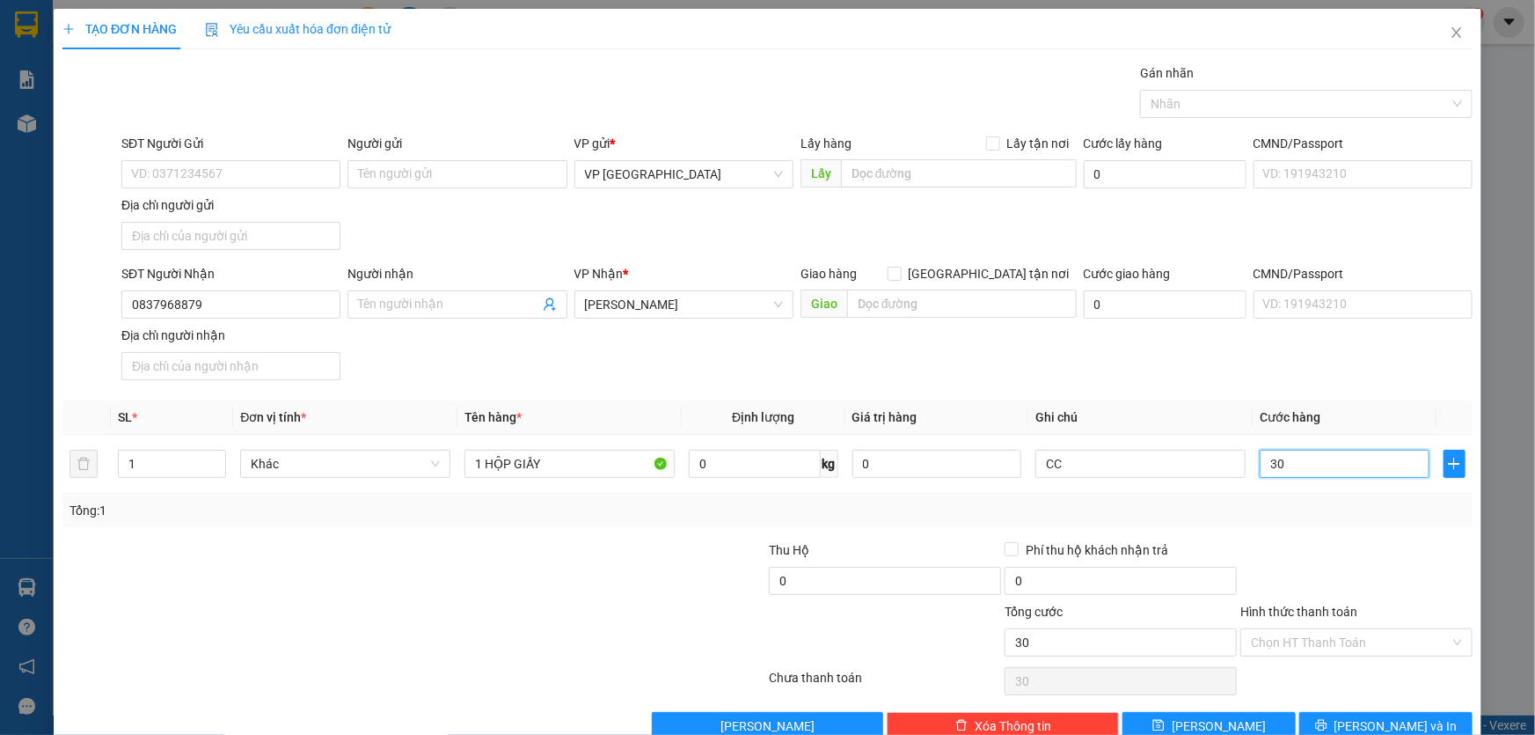
type input "300"
type input "3.000"
type input "30.000"
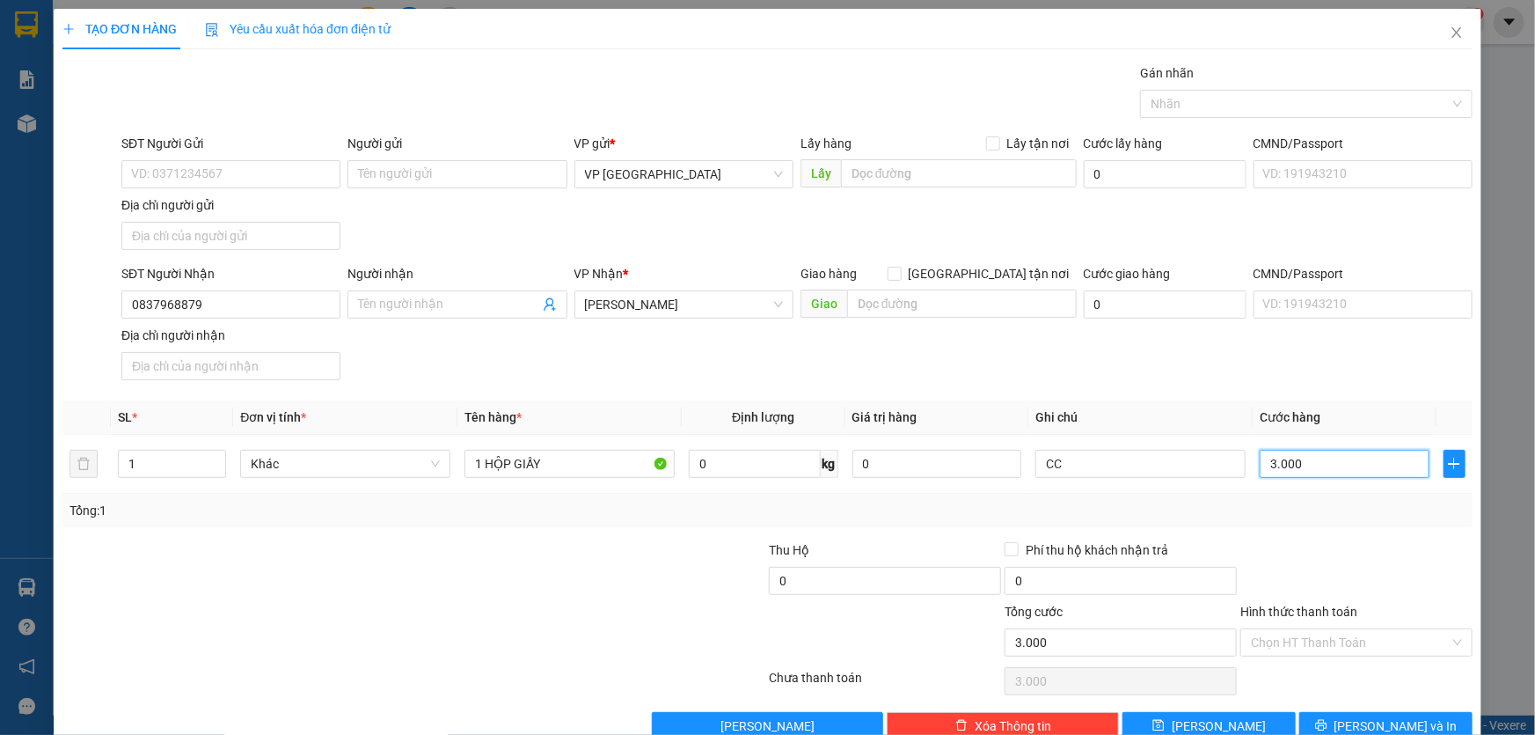
type input "30.000"
drag, startPoint x: 1416, startPoint y: 718, endPoint x: 1389, endPoint y: 696, distance: 35.0
click at [1416, 718] on button "[PERSON_NAME] và In" at bounding box center [1385, 726] width 173 height 28
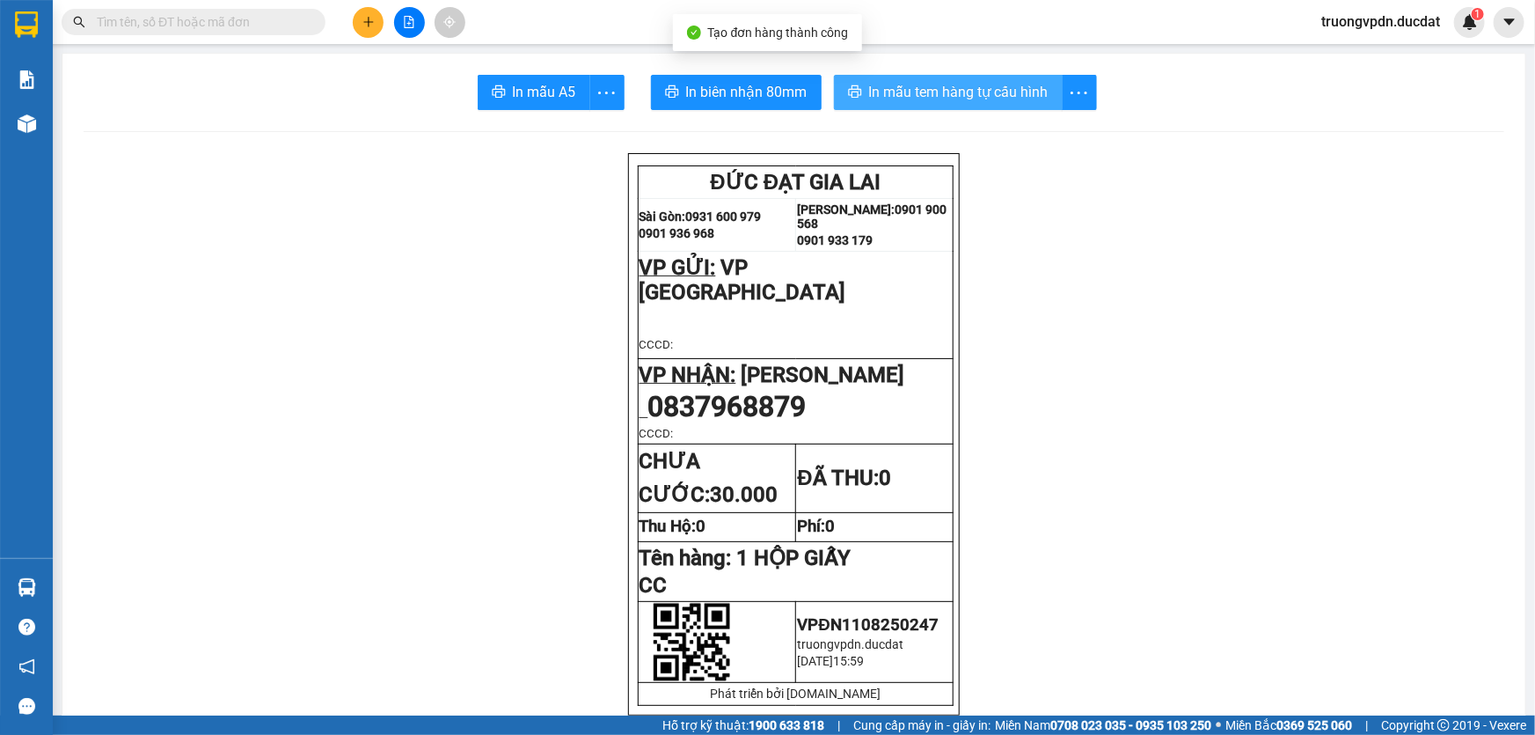
click at [888, 90] on span "In mẫu tem hàng tự cấu hình" at bounding box center [958, 92] width 179 height 22
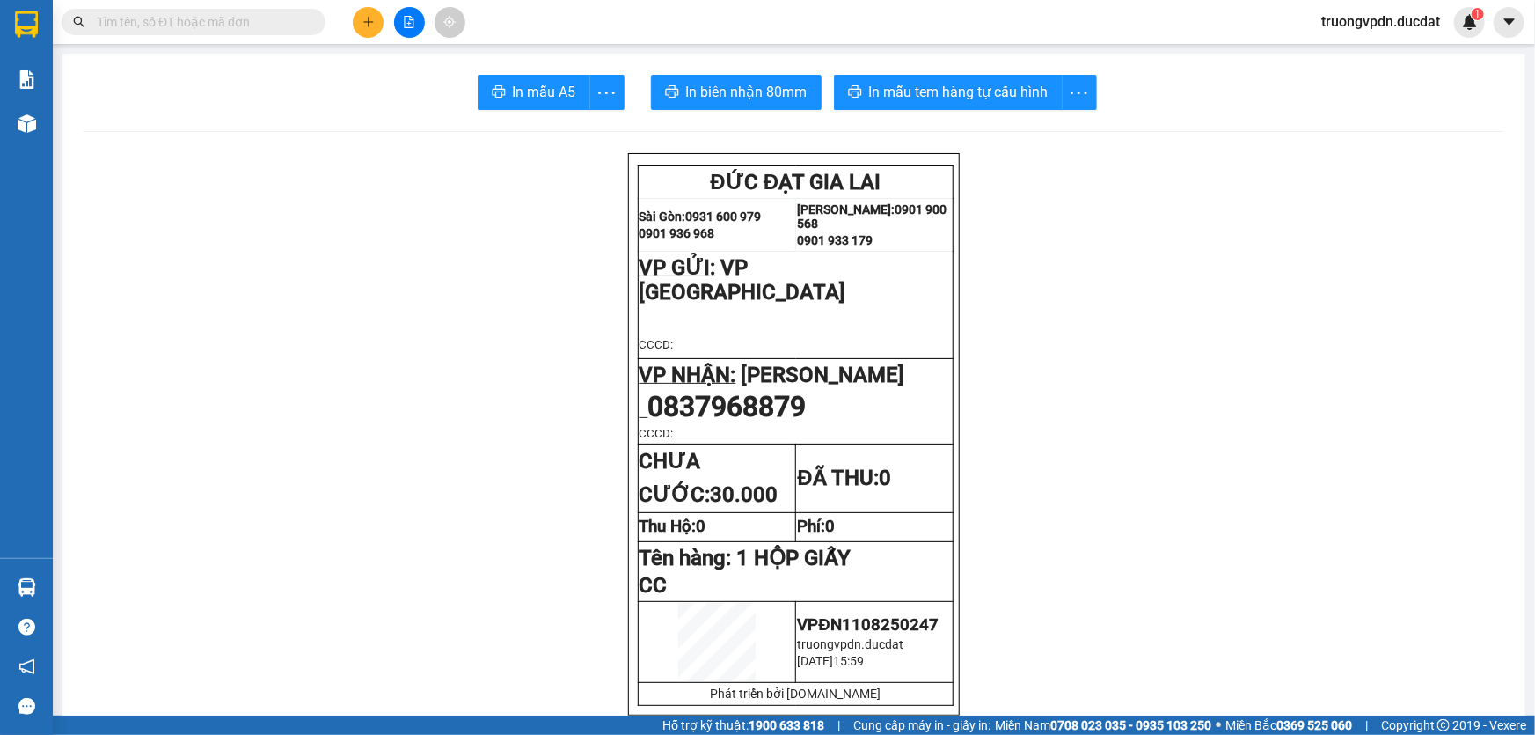
click at [370, 23] on icon "plus" at bounding box center [368, 22] width 12 height 12
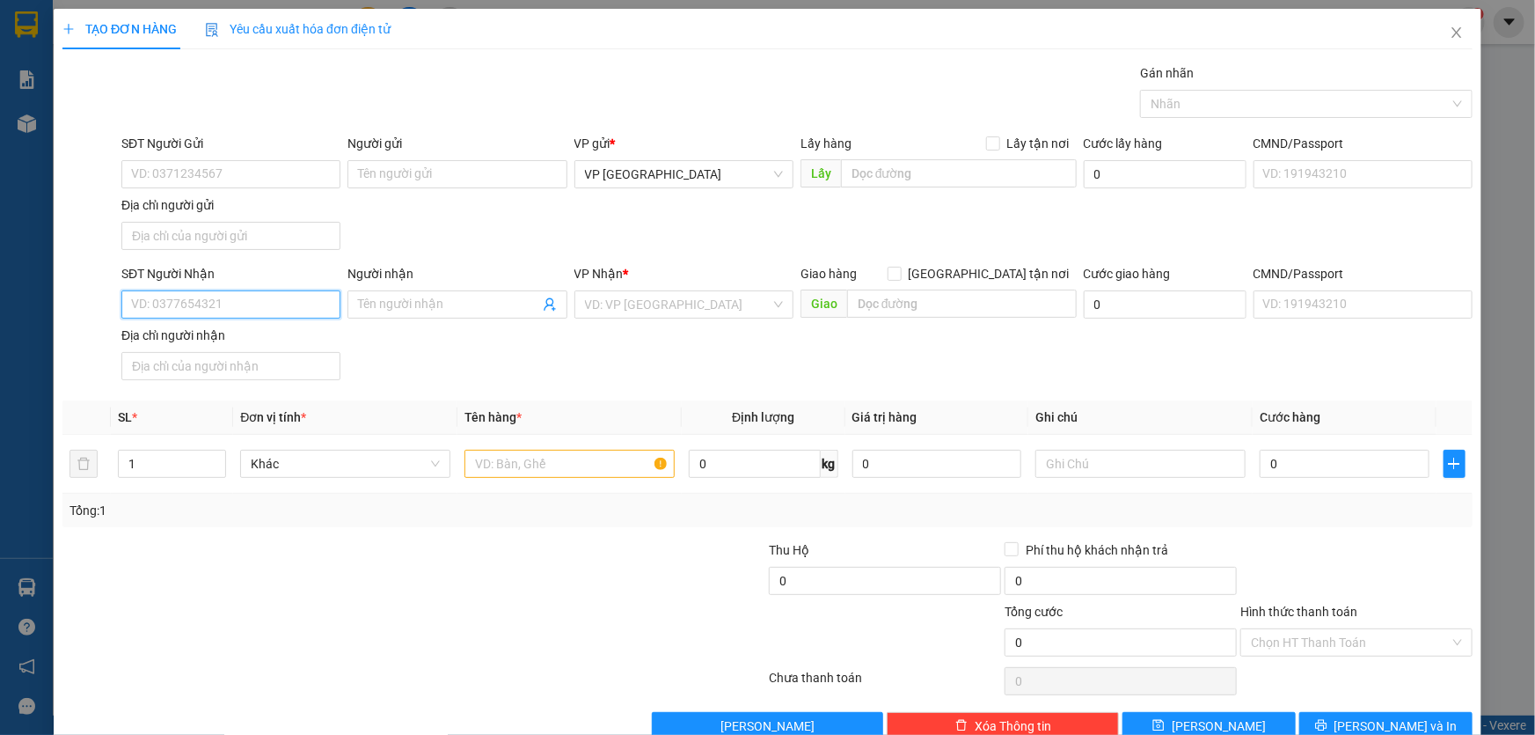
click at [245, 303] on input "SĐT Người Nhận" at bounding box center [230, 304] width 219 height 28
click at [508, 306] on input "Người nhận" at bounding box center [448, 304] width 180 height 19
type input "CHÈ"
click at [465, 337] on div "CHÈ - 0967808026" at bounding box center [453, 338] width 196 height 19
type input "0967808026"
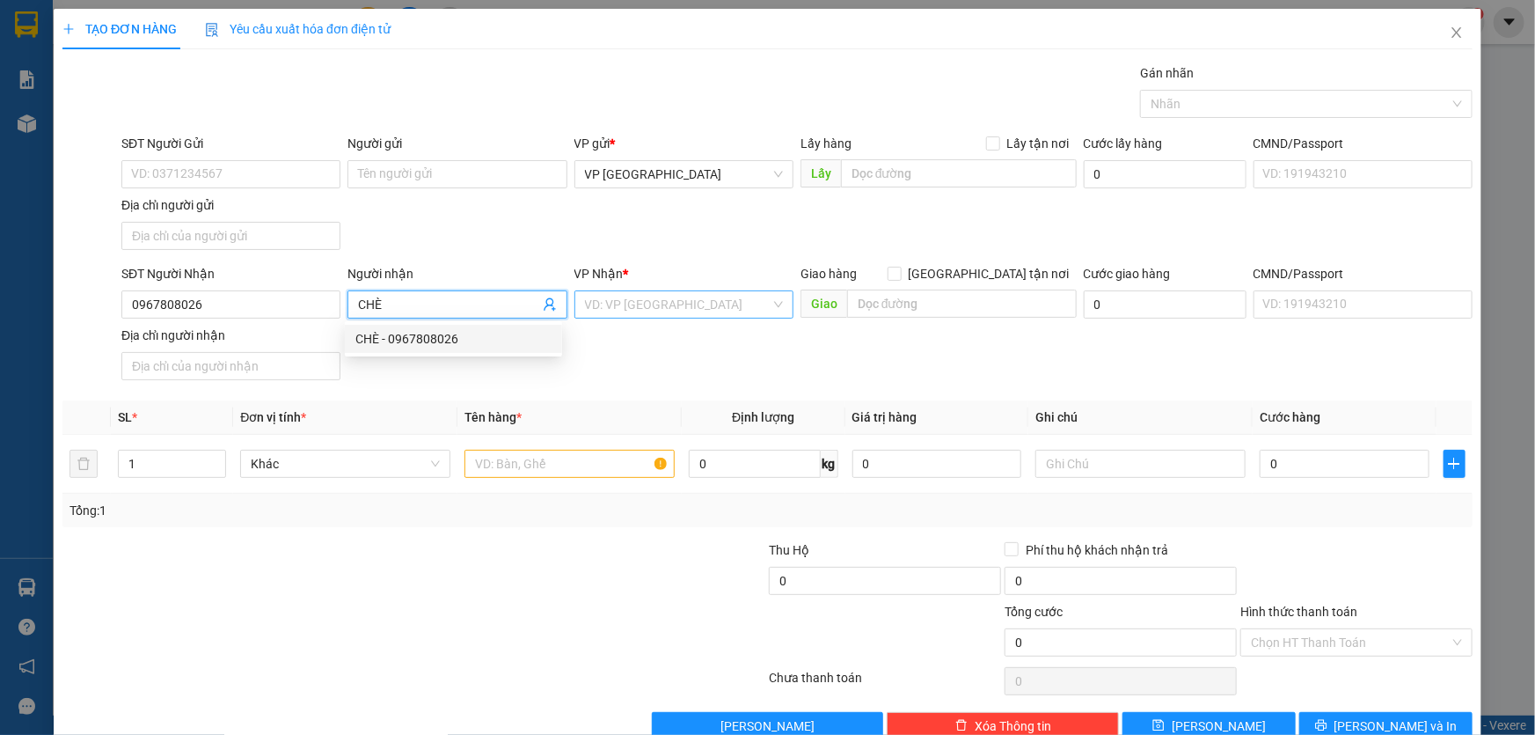
type input "CHÈ"
click at [704, 312] on input "search" at bounding box center [678, 304] width 186 height 26
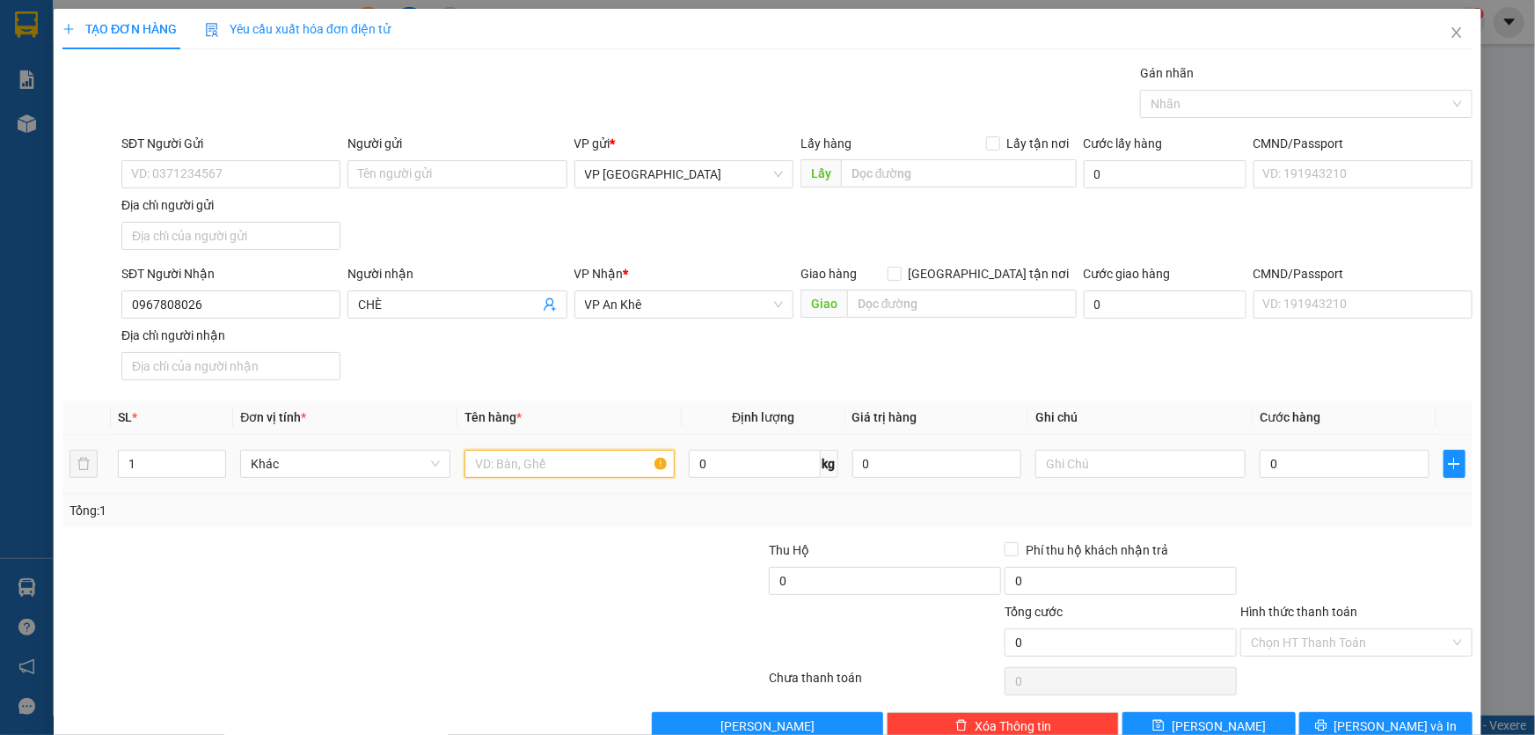
click at [545, 458] on input "text" at bounding box center [570, 464] width 210 height 28
type input "1 XỐP"
type input "CC"
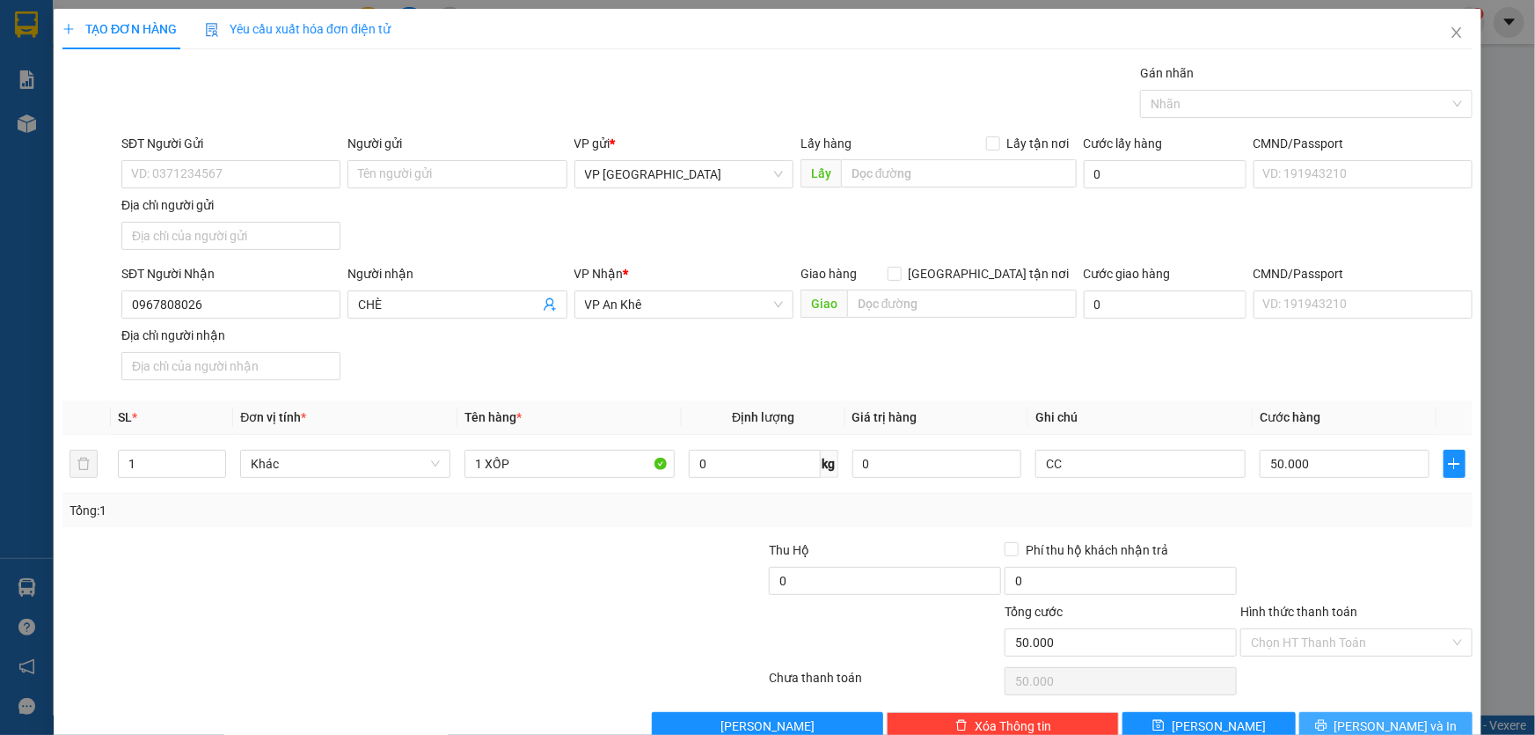
click at [1385, 723] on span "[PERSON_NAME] và In" at bounding box center [1396, 725] width 123 height 19
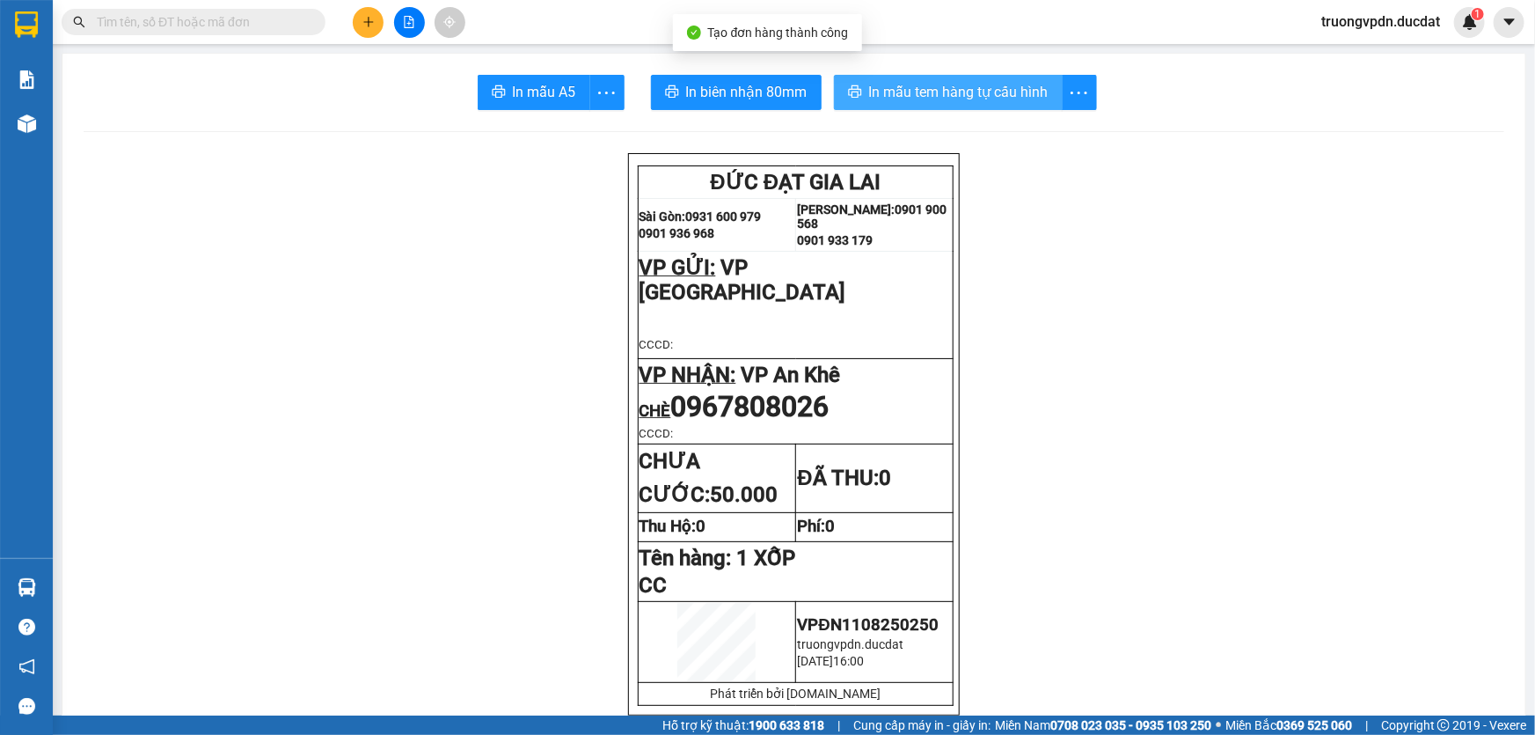
click at [961, 99] on span "In mẫu tem hàng tự cấu hình" at bounding box center [958, 92] width 179 height 22
click at [366, 26] on icon "plus" at bounding box center [368, 22] width 12 height 12
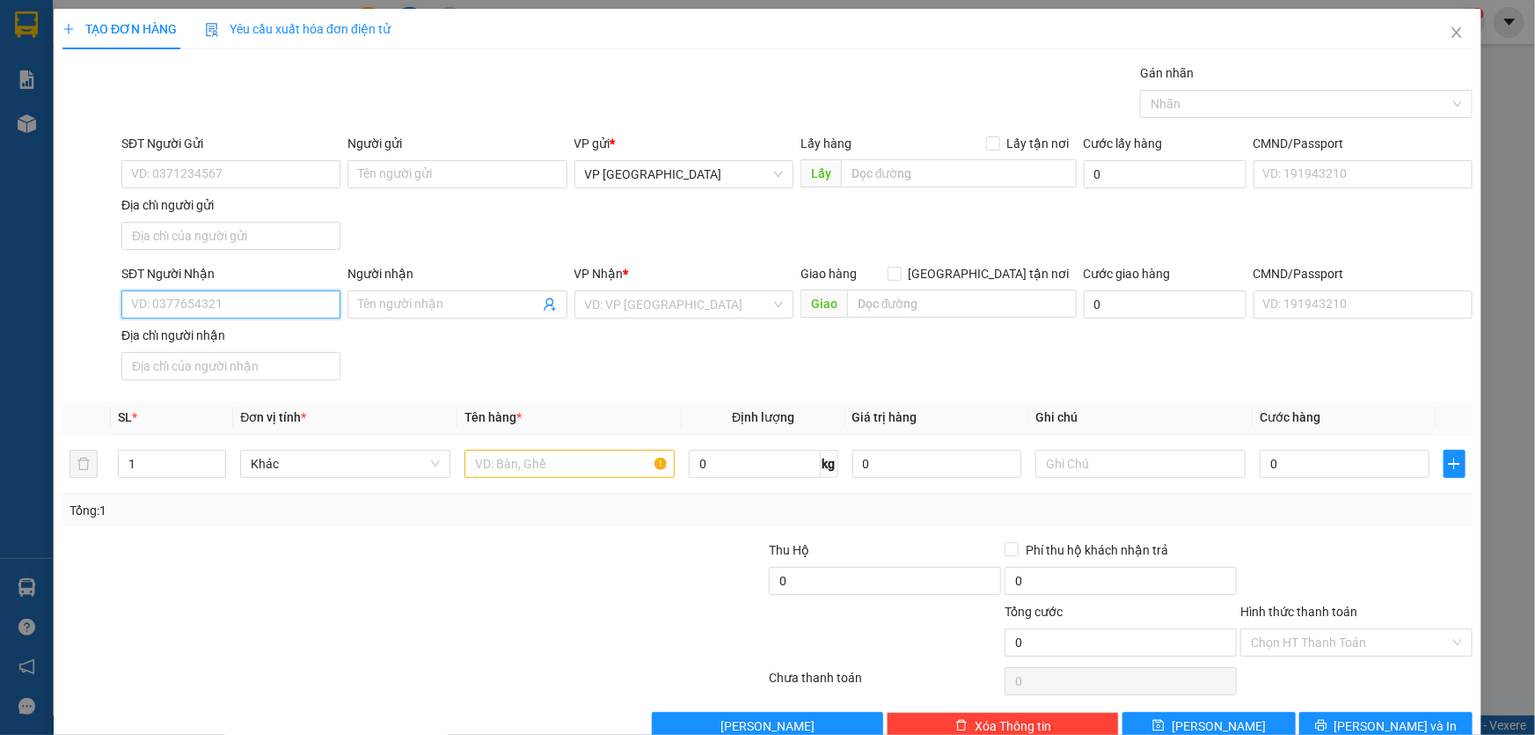
click at [245, 305] on input "SĐT Người Nhận" at bounding box center [230, 304] width 219 height 28
click at [268, 336] on div "0354625622" at bounding box center [229, 338] width 196 height 19
type input "0354625622"
click at [560, 457] on input "text" at bounding box center [570, 464] width 210 height 28
type input "1 XÁCH ĐỒ"
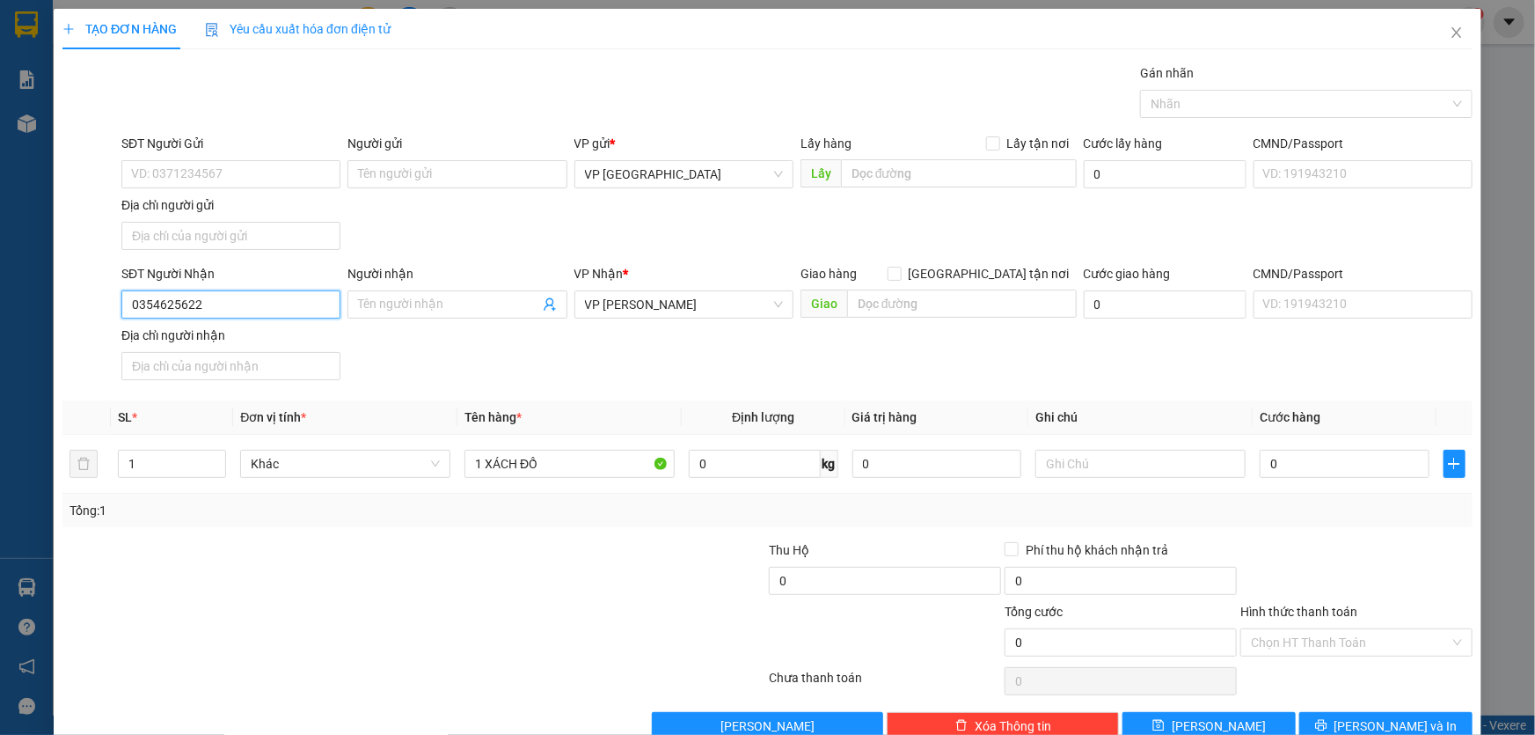
drag, startPoint x: 201, startPoint y: 304, endPoint x: 0, endPoint y: 303, distance: 201.5
click at [0, 304] on div "TẠO ĐƠN HÀNG Yêu cầu xuất hóa đơn điện tử Transit Pickup Surcharge Ids Transit …" at bounding box center [767, 367] width 1535 height 735
click at [1185, 472] on input "text" at bounding box center [1141, 464] width 210 height 28
click at [1290, 465] on input "0" at bounding box center [1345, 464] width 170 height 28
type input "5"
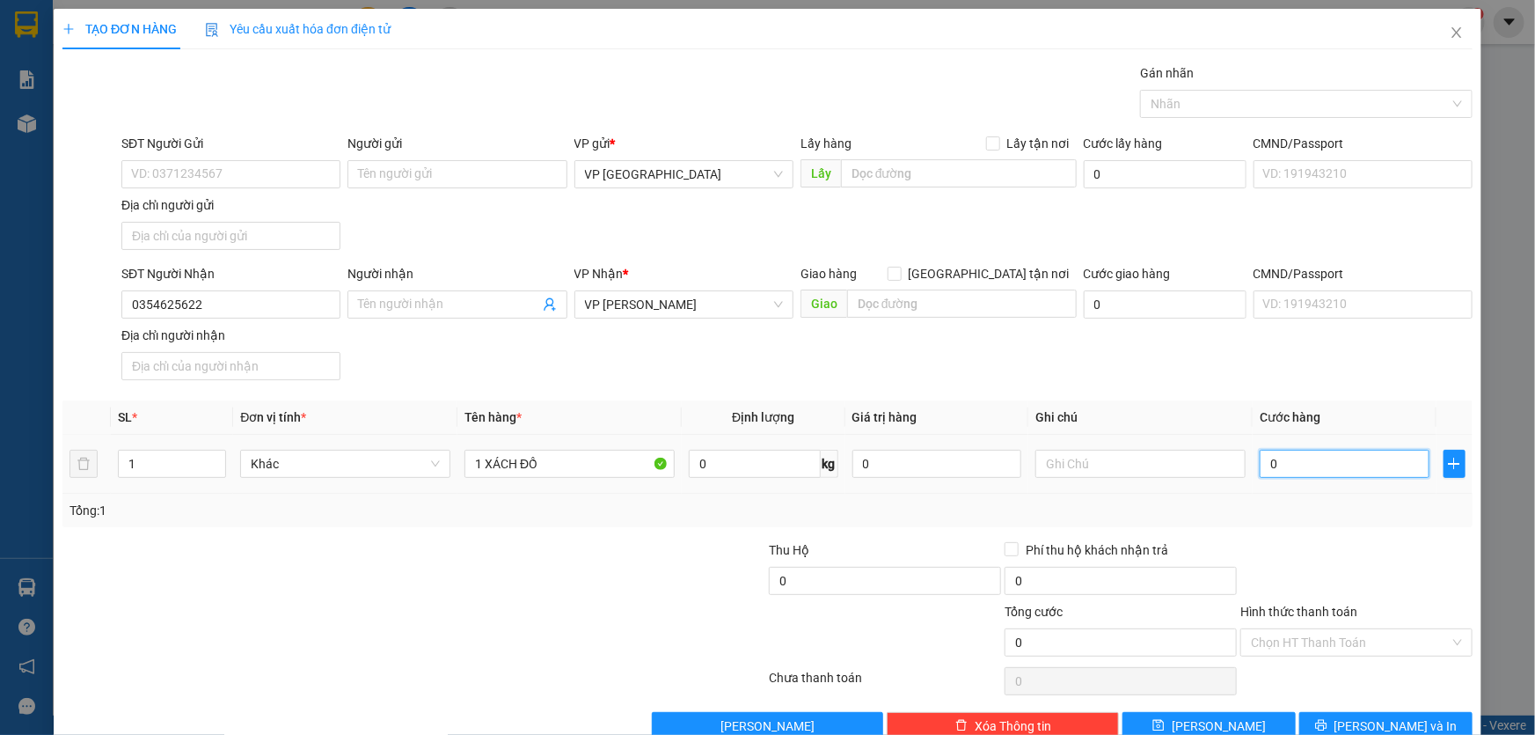
type input "5"
type input "50"
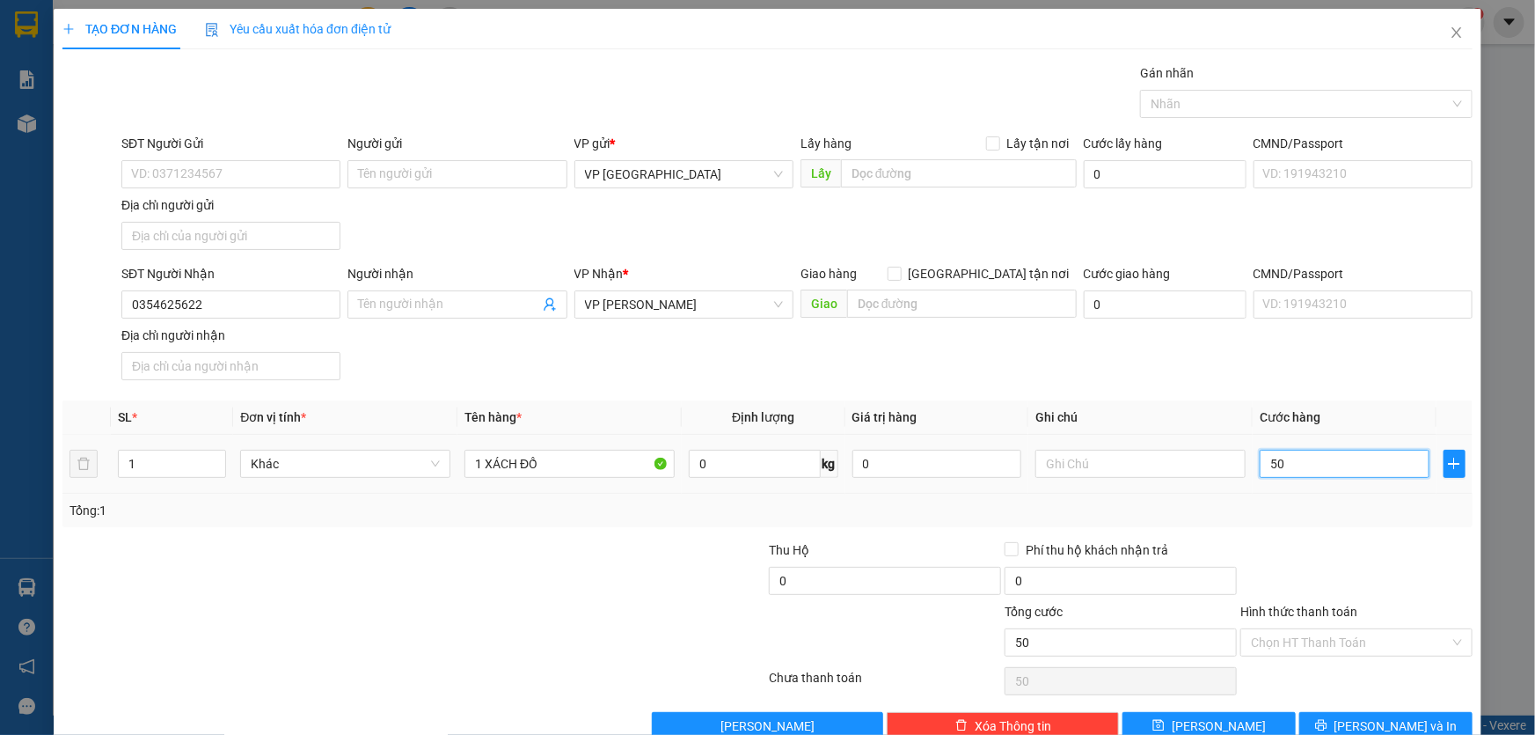
type input "500"
type input "5.000"
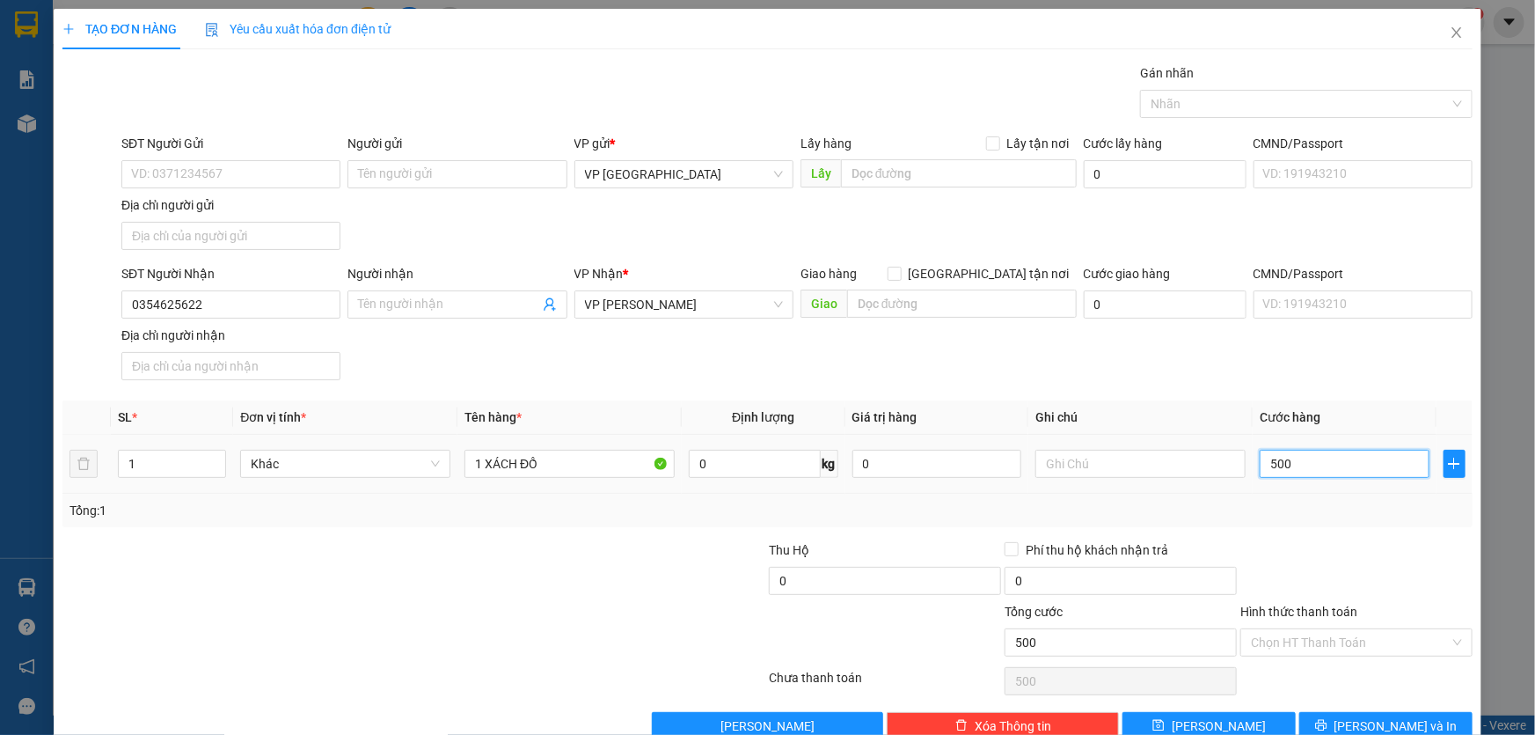
type input "5.000"
type input "50.000"
drag, startPoint x: 1330, startPoint y: 654, endPoint x: 1328, endPoint y: 641, distance: 12.4
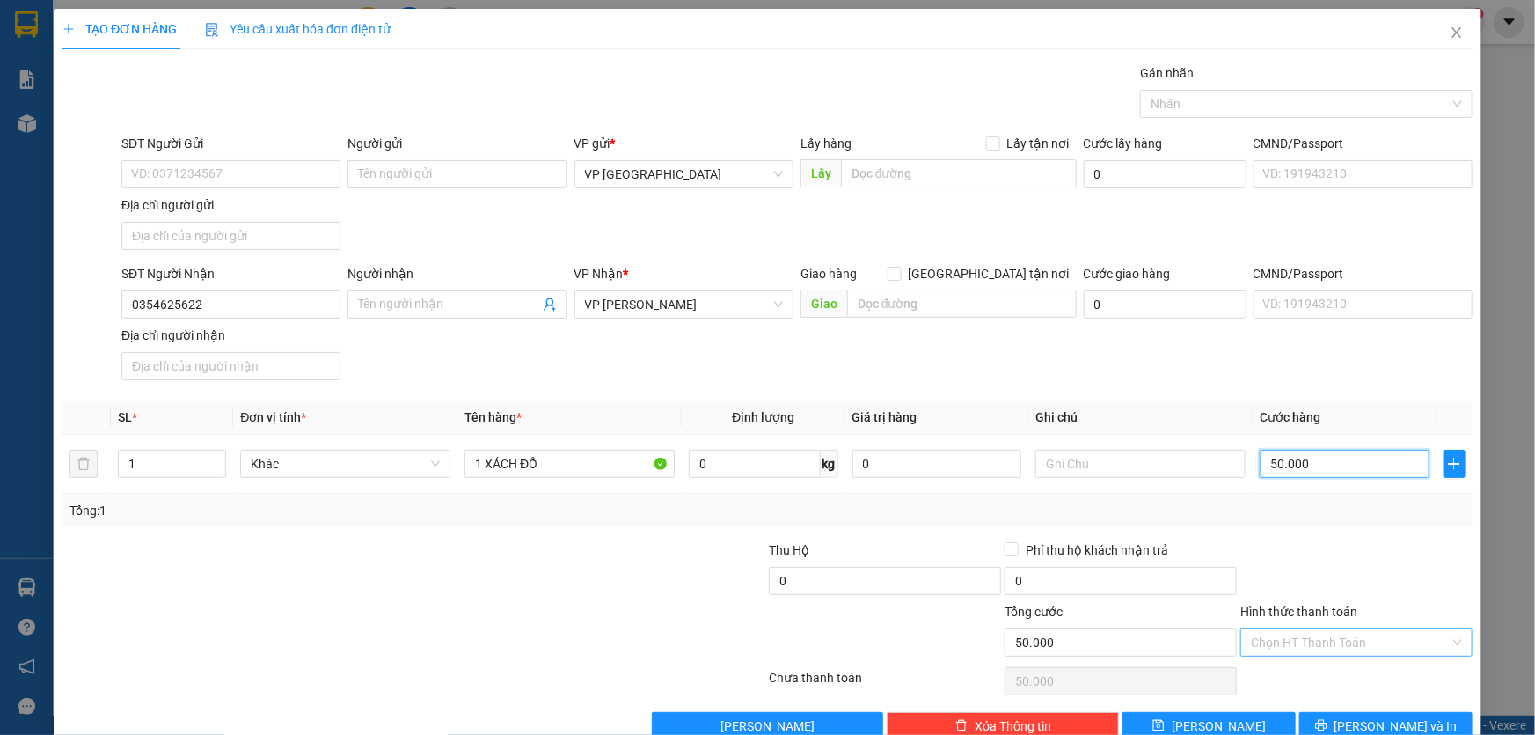
click at [1330, 653] on div "Chọn HT Thanh Toán" at bounding box center [1357, 642] width 232 height 28
type input "50.000"
click at [1285, 488] on div "Tại văn phòng" at bounding box center [1345, 492] width 209 height 19
click at [1369, 717] on span "[PERSON_NAME] và In" at bounding box center [1396, 725] width 123 height 19
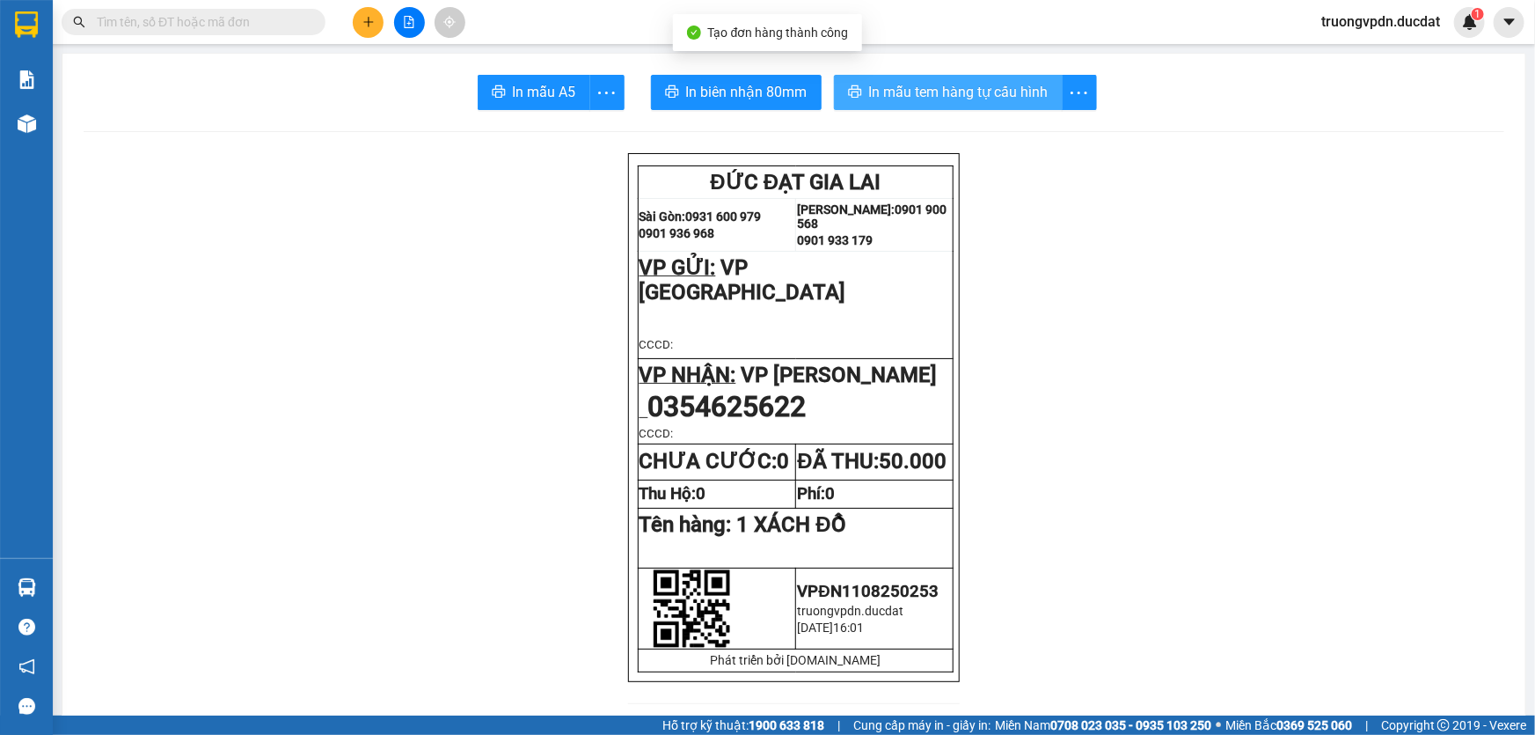
click at [970, 95] on span "In mẫu tem hàng tự cấu hình" at bounding box center [958, 92] width 179 height 22
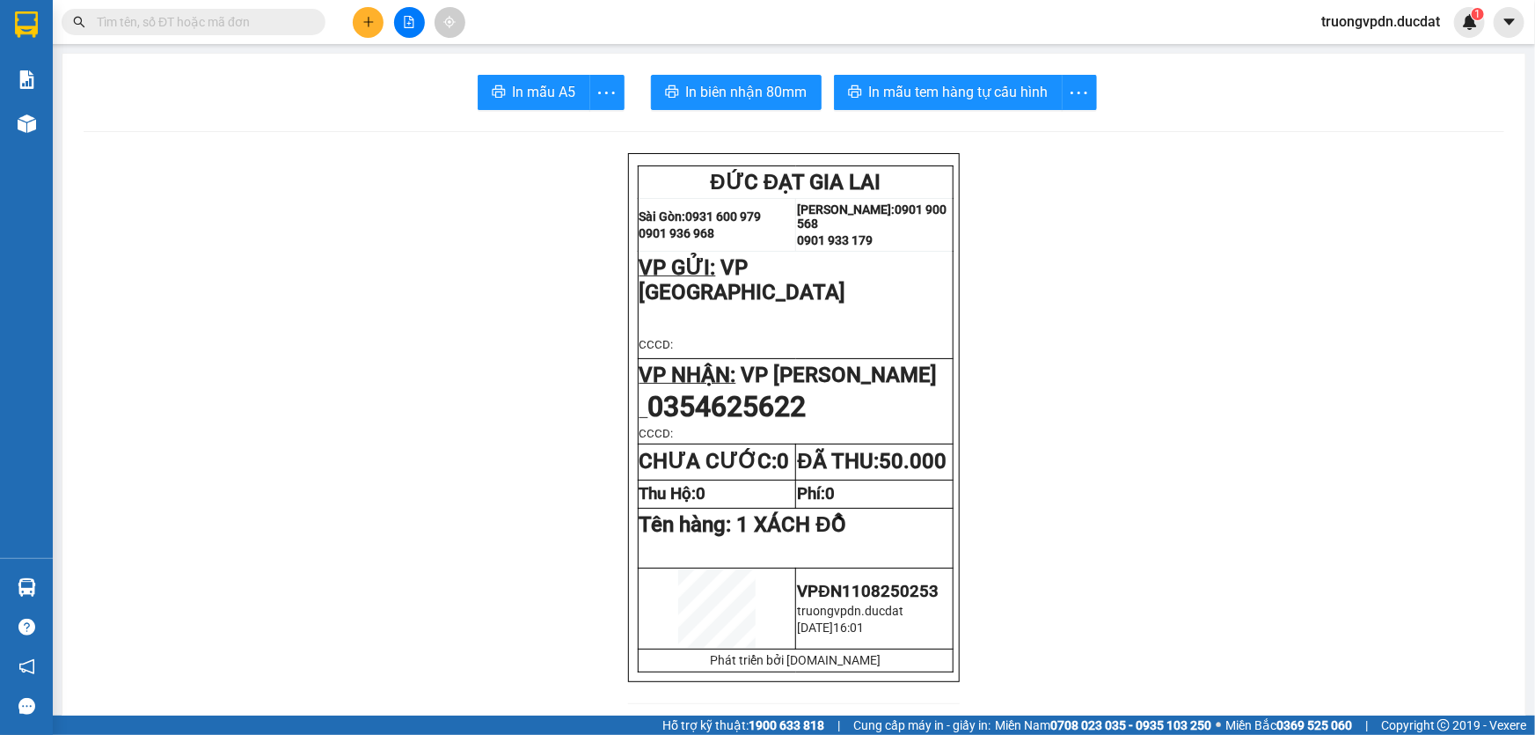
click at [360, 21] on button at bounding box center [368, 22] width 31 height 31
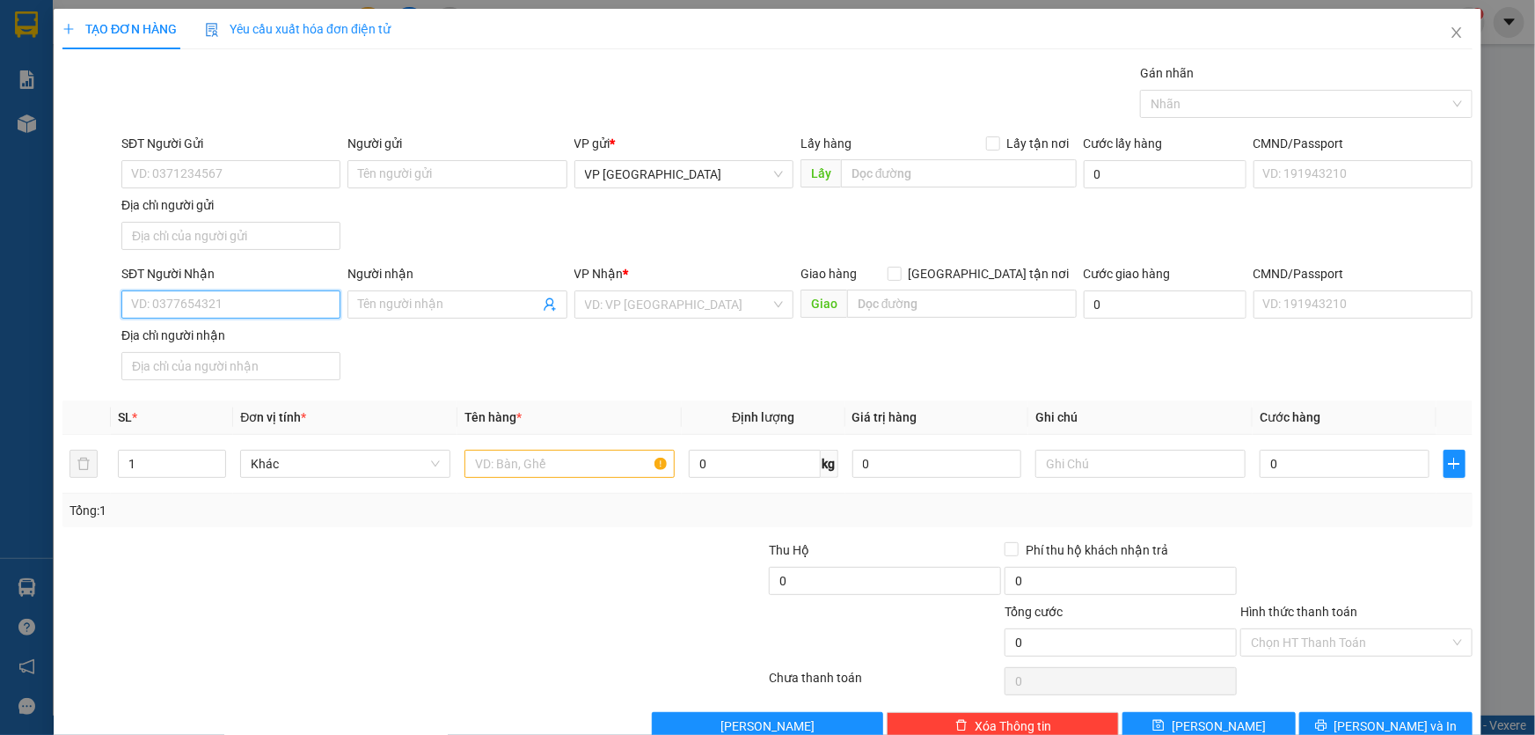
click at [215, 306] on input "SĐT Người Nhận" at bounding box center [230, 304] width 219 height 28
click at [251, 338] on div "0369876599 - HAPPY SMILE" at bounding box center [229, 338] width 196 height 19
type input "0369876599"
type input "HAPPY SMILE"
type input "0369876599"
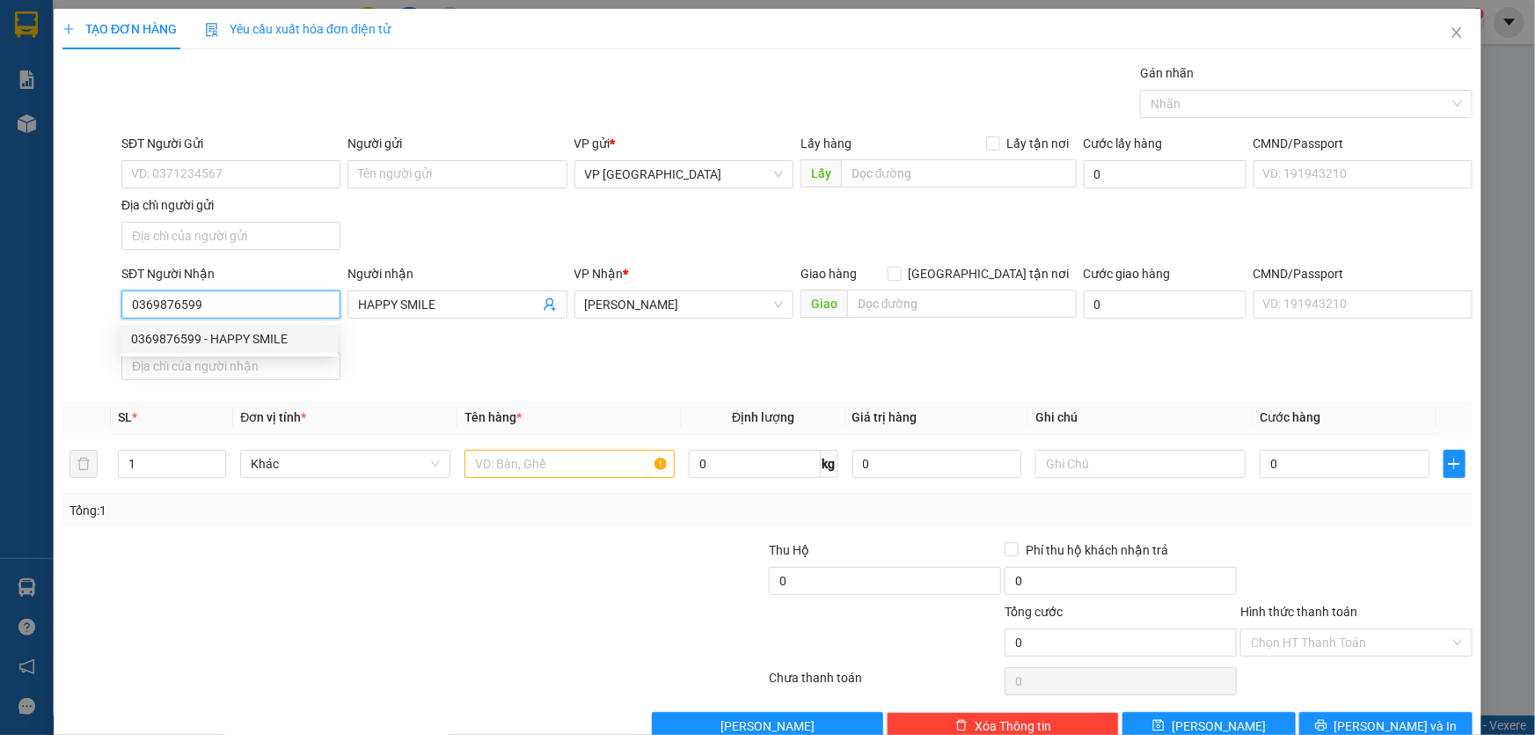
click at [306, 336] on div "0369876599 - HAPPY SMILE" at bounding box center [229, 338] width 196 height 19
click at [533, 459] on input "text" at bounding box center [570, 464] width 210 height 28
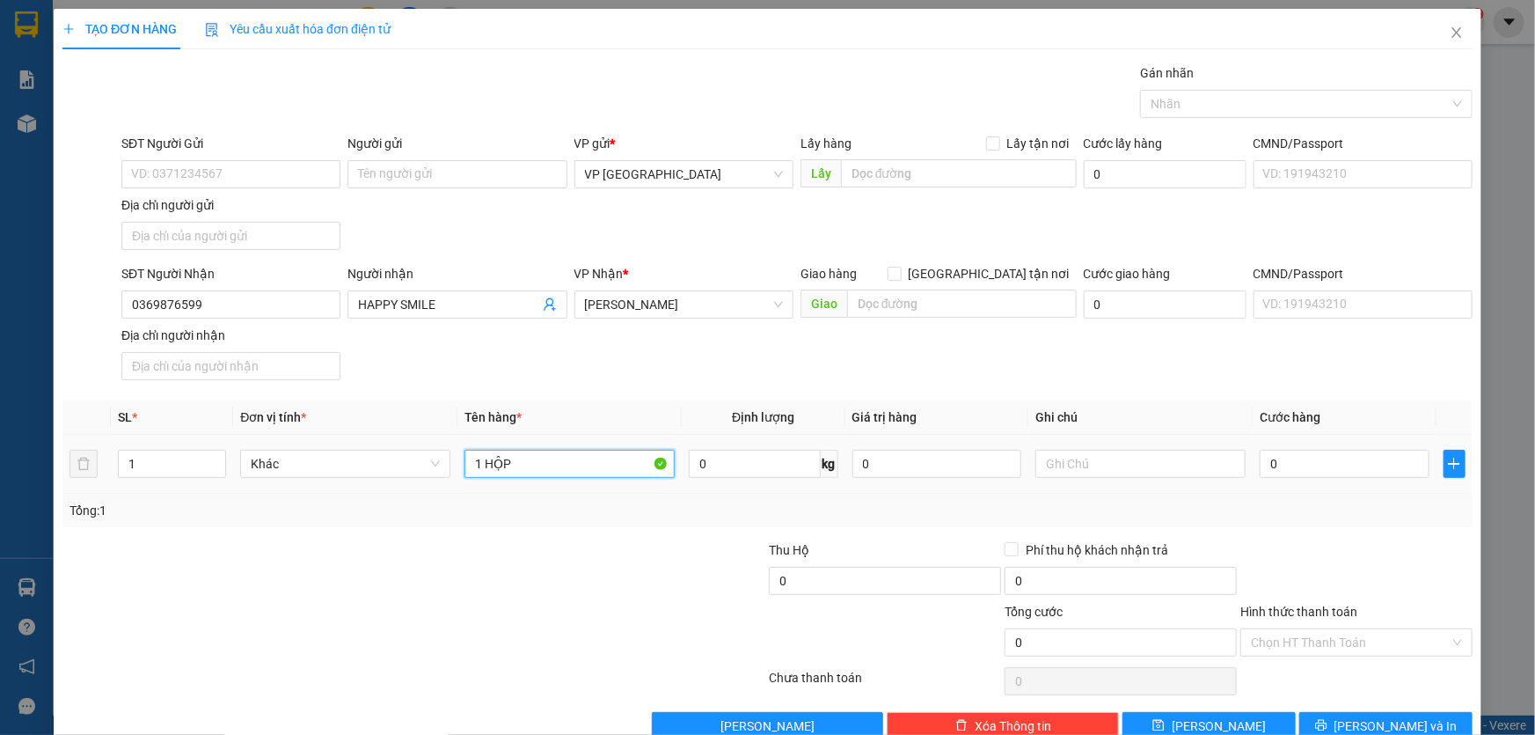
type input "1 HỘP"
type input "3"
type input "30"
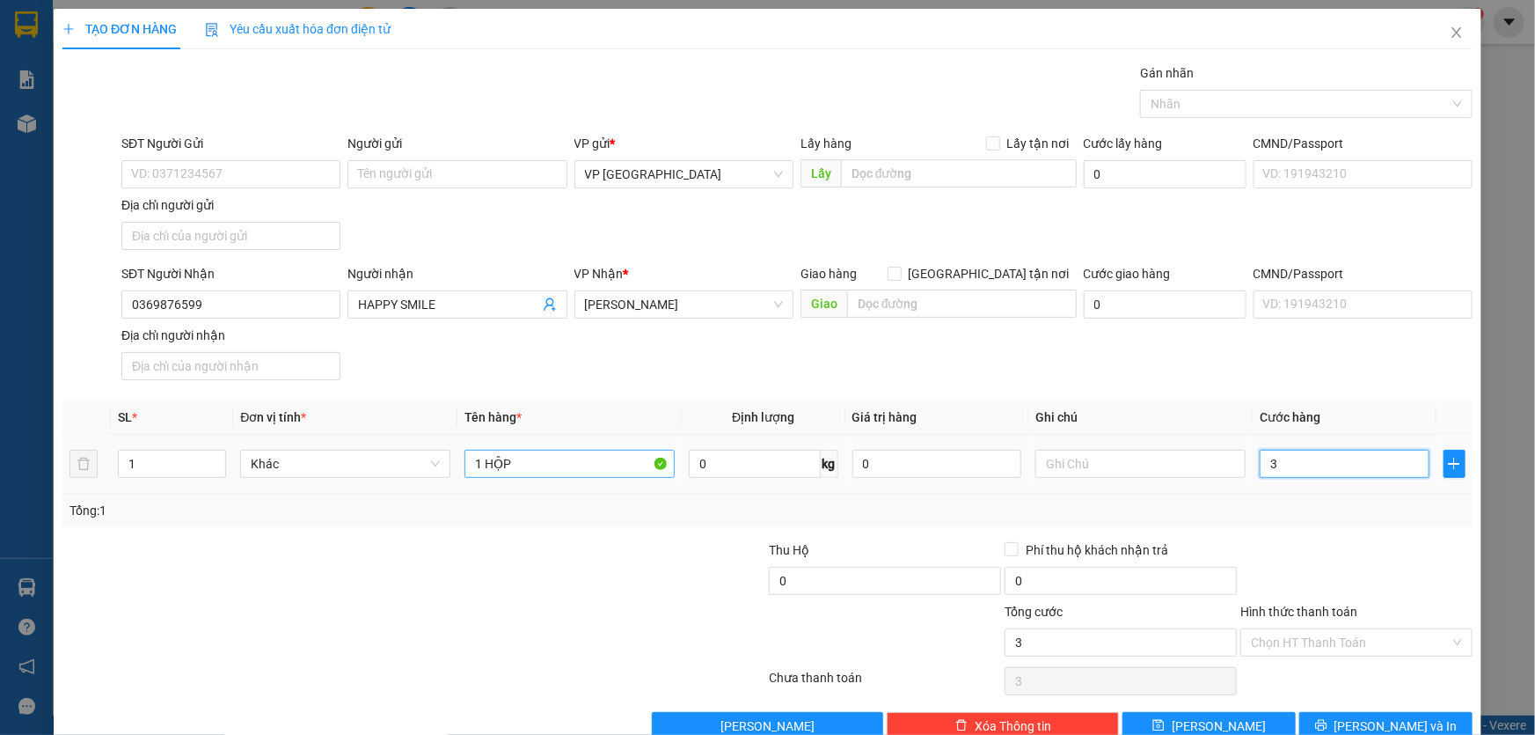
type input "30"
click at [1381, 633] on input "Hình thức thanh toán" at bounding box center [1350, 642] width 199 height 26
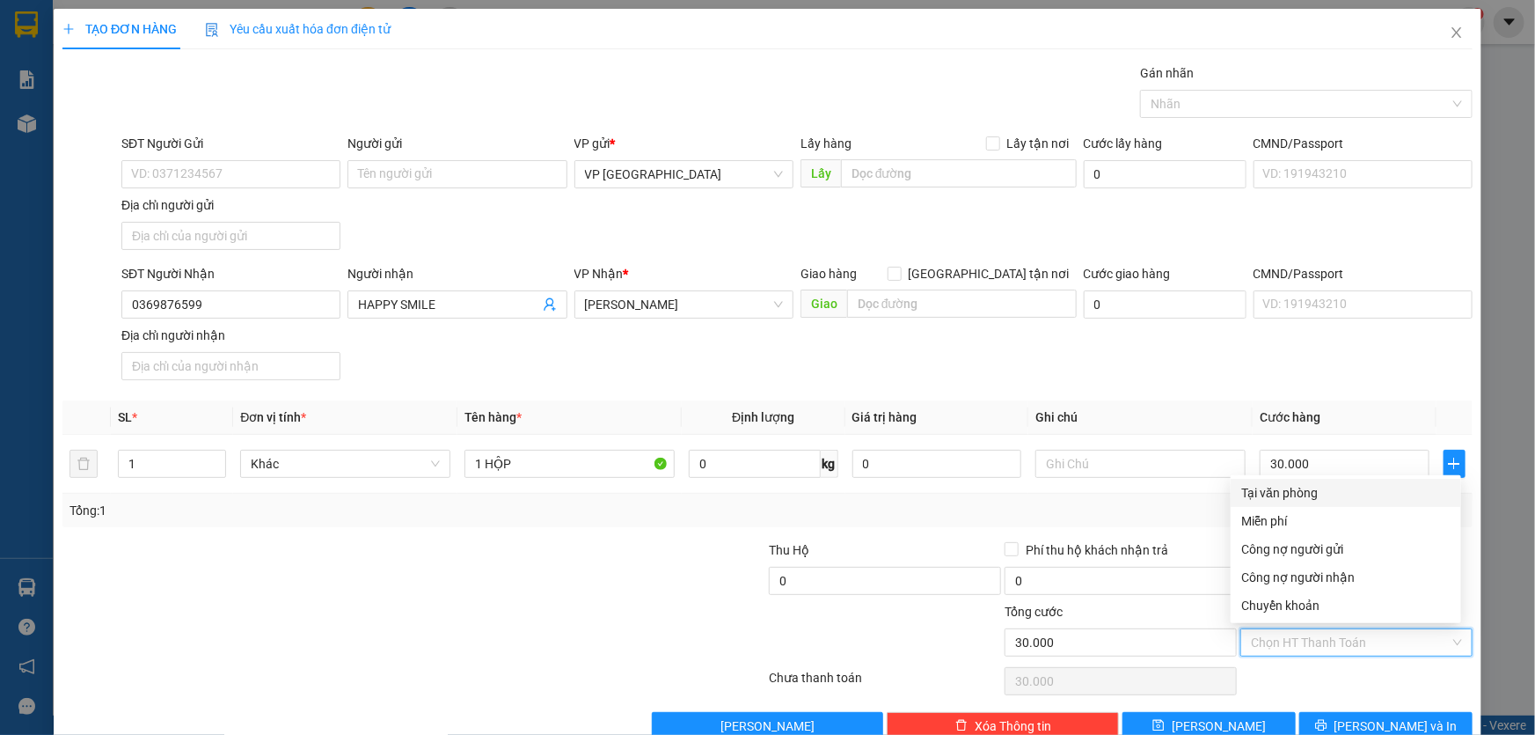
click at [1298, 494] on div "Tại văn phòng" at bounding box center [1345, 492] width 209 height 19
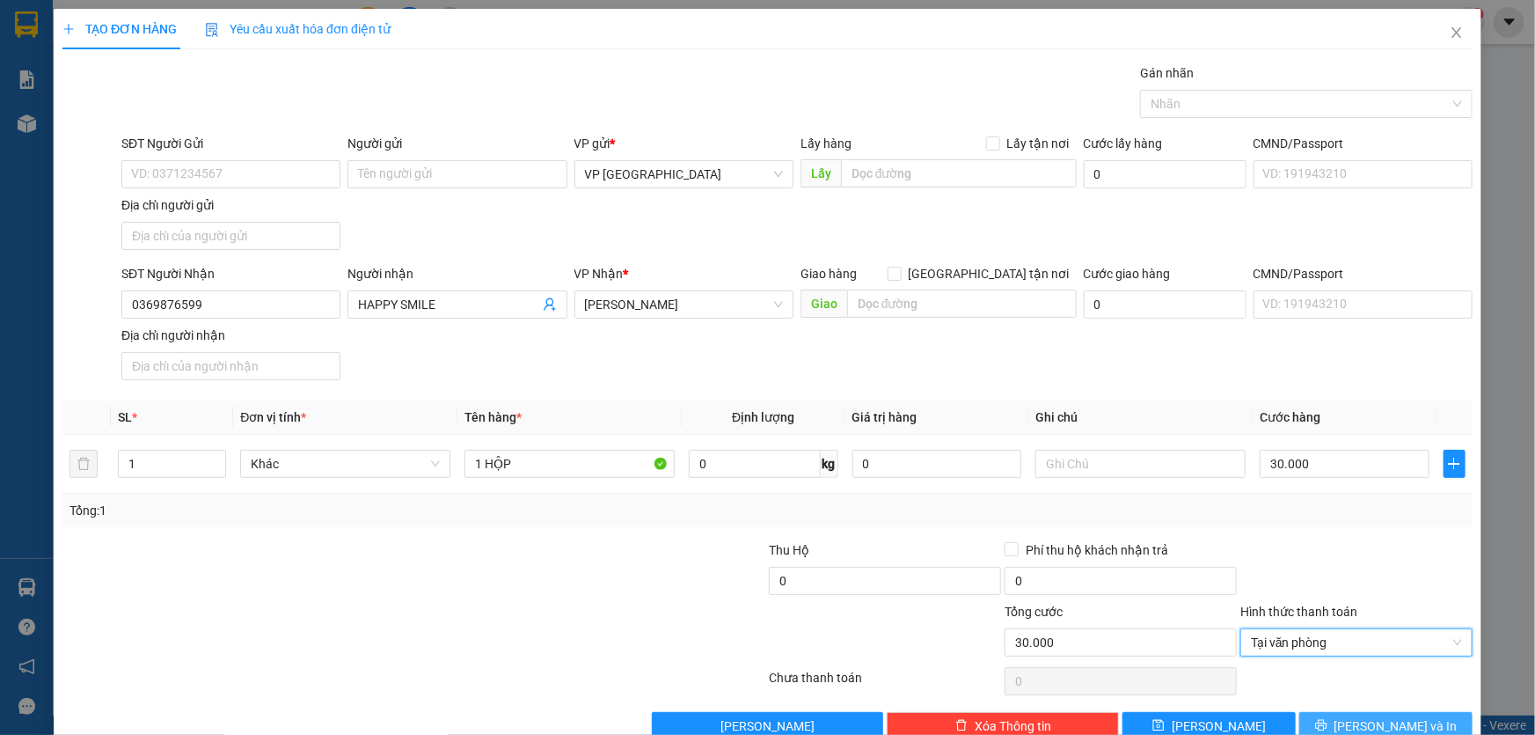
click at [1328, 723] on icon "printer" at bounding box center [1321, 725] width 12 height 12
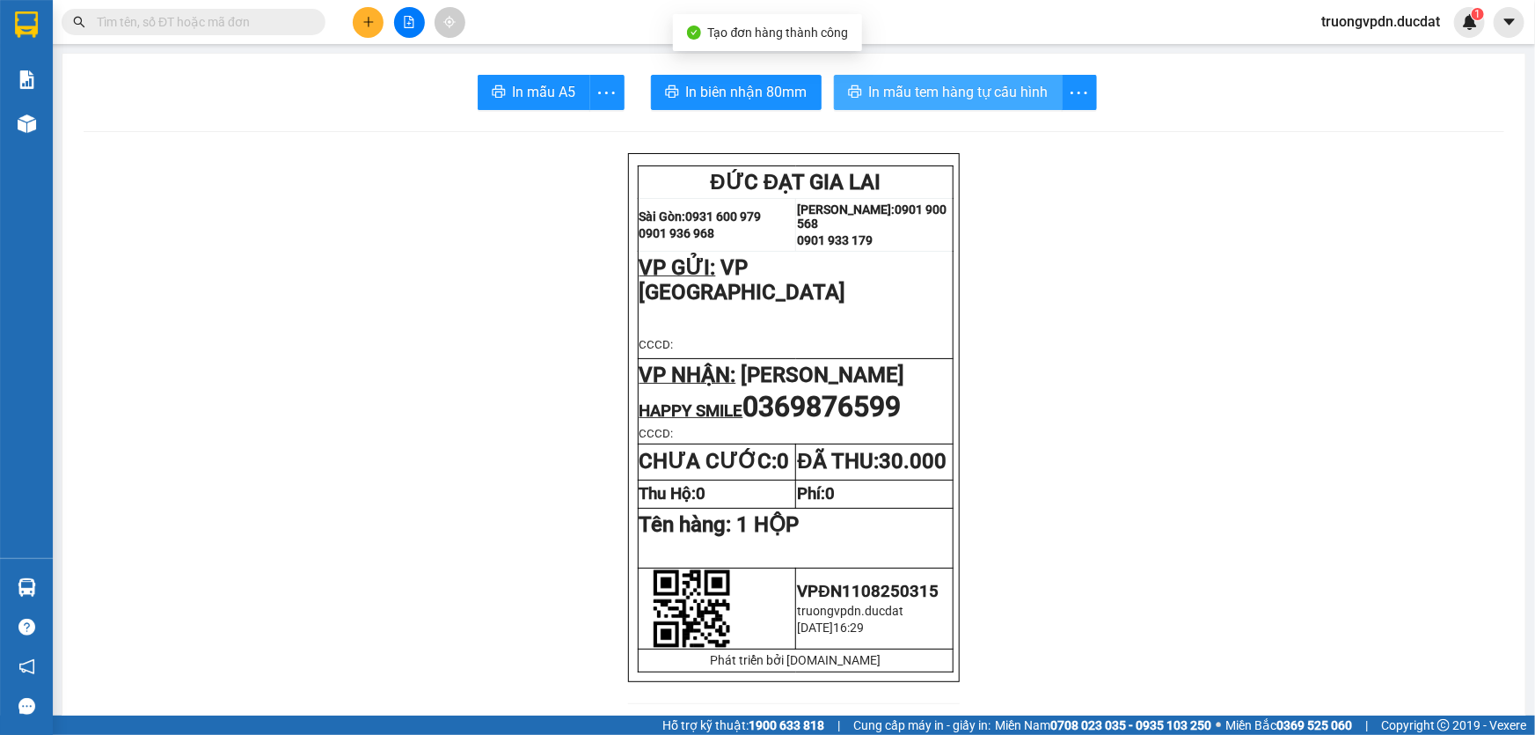
click at [1003, 96] on span "In mẫu tem hàng tự cấu hình" at bounding box center [958, 92] width 179 height 22
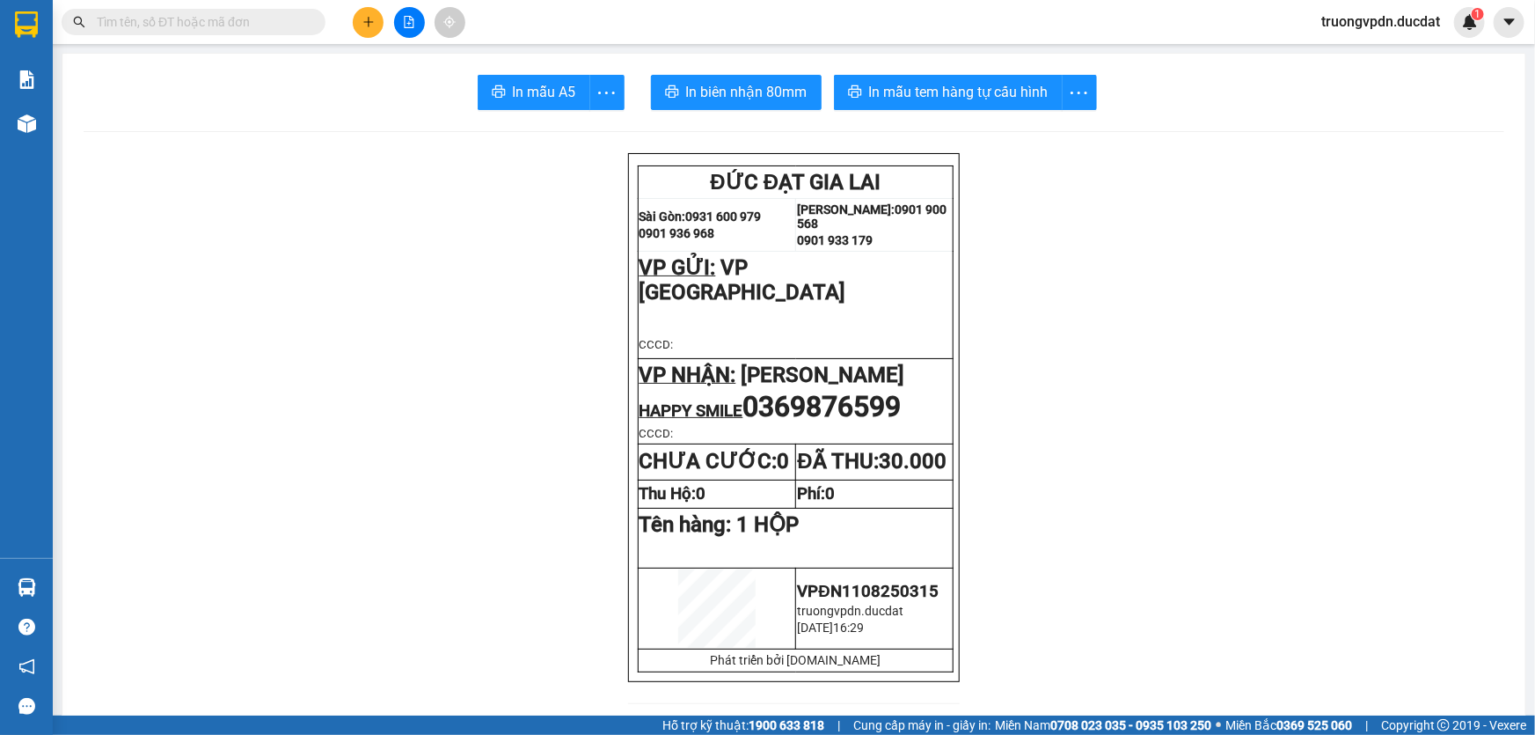
click at [370, 26] on icon "plus" at bounding box center [368, 22] width 12 height 12
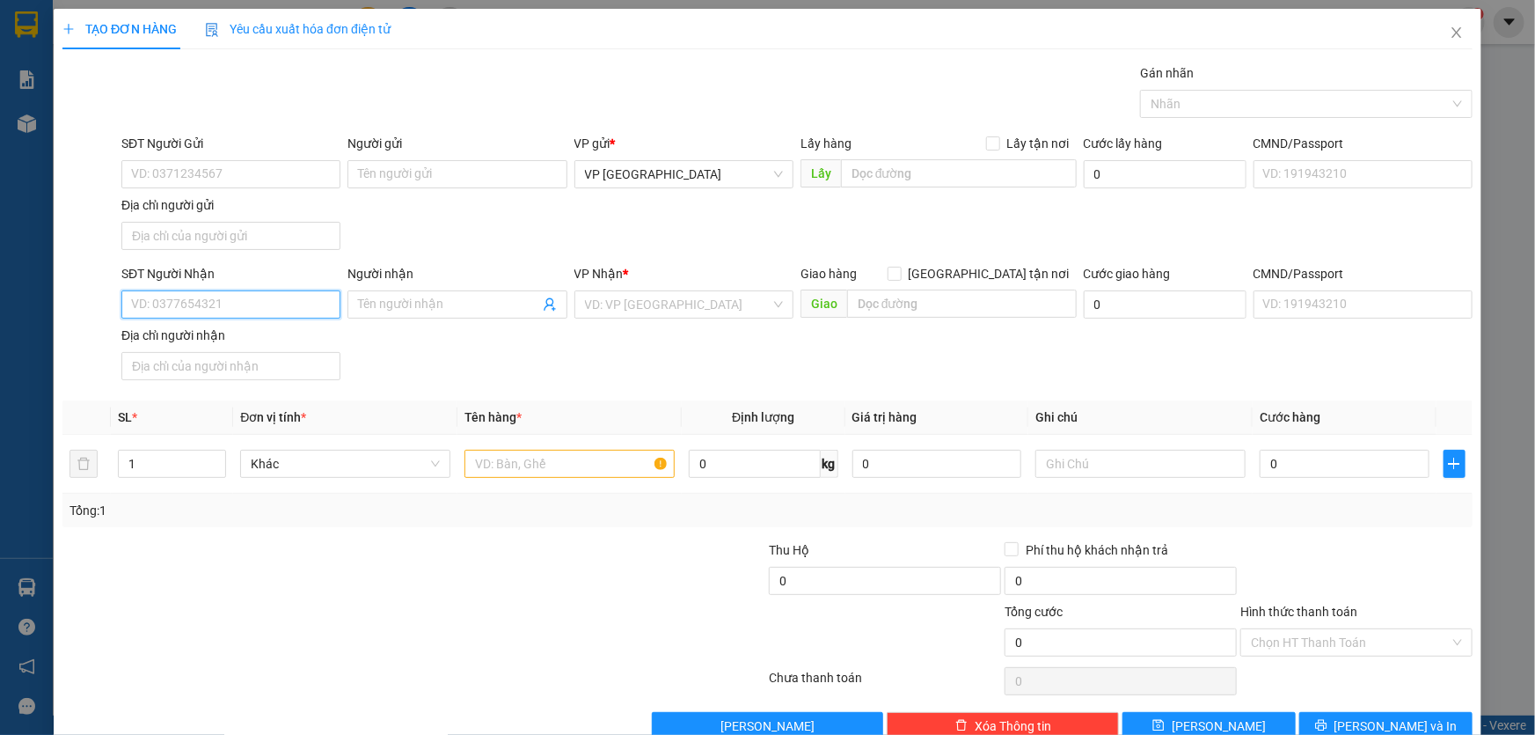
click at [284, 296] on input "SĐT Người Nhận" at bounding box center [230, 304] width 219 height 28
click at [198, 336] on div "0979113502 - LÝ" at bounding box center [229, 338] width 196 height 19
type input "0979113502"
type input "LÝ"
type input "0979113502"
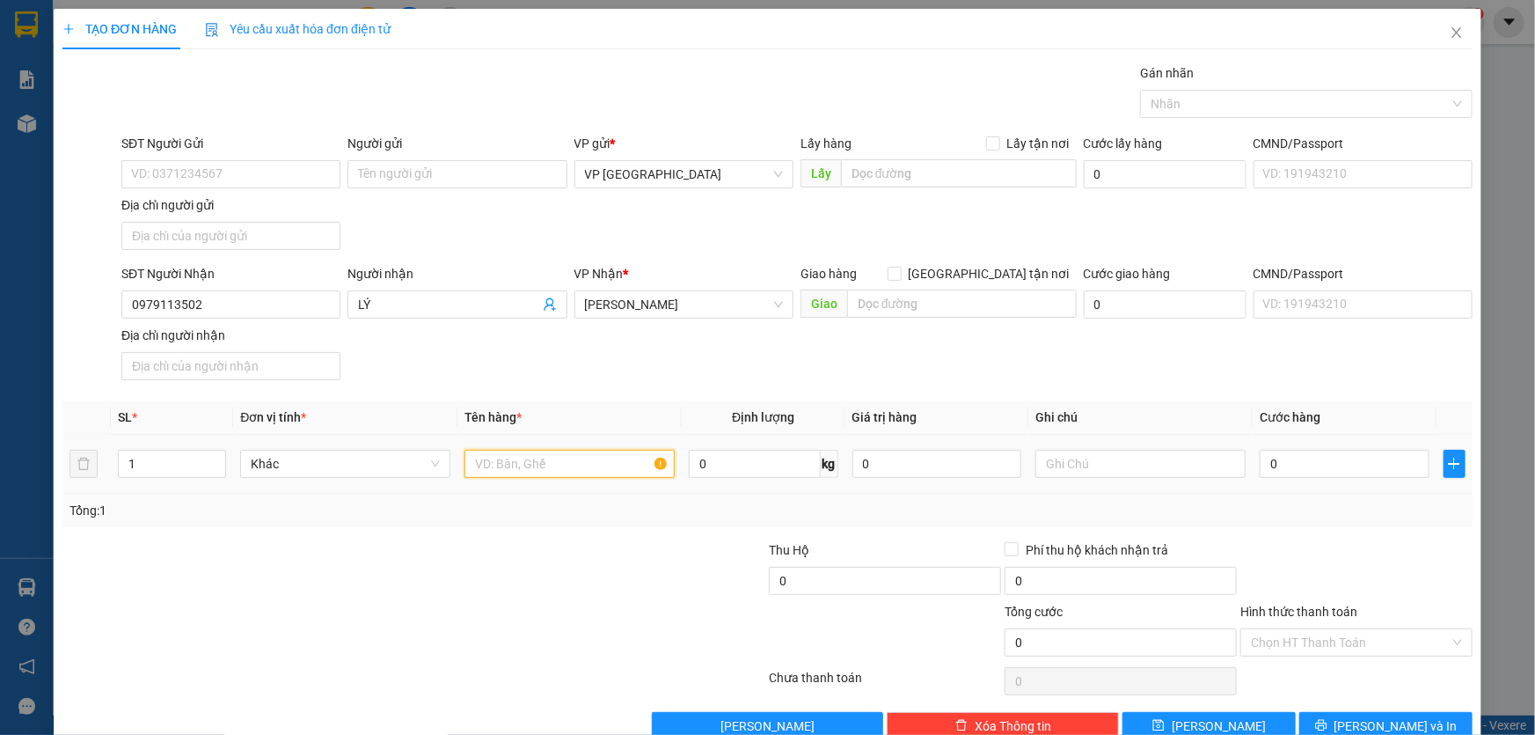
click at [536, 467] on input "text" at bounding box center [570, 464] width 210 height 28
type input "1 CỤC ĐE"
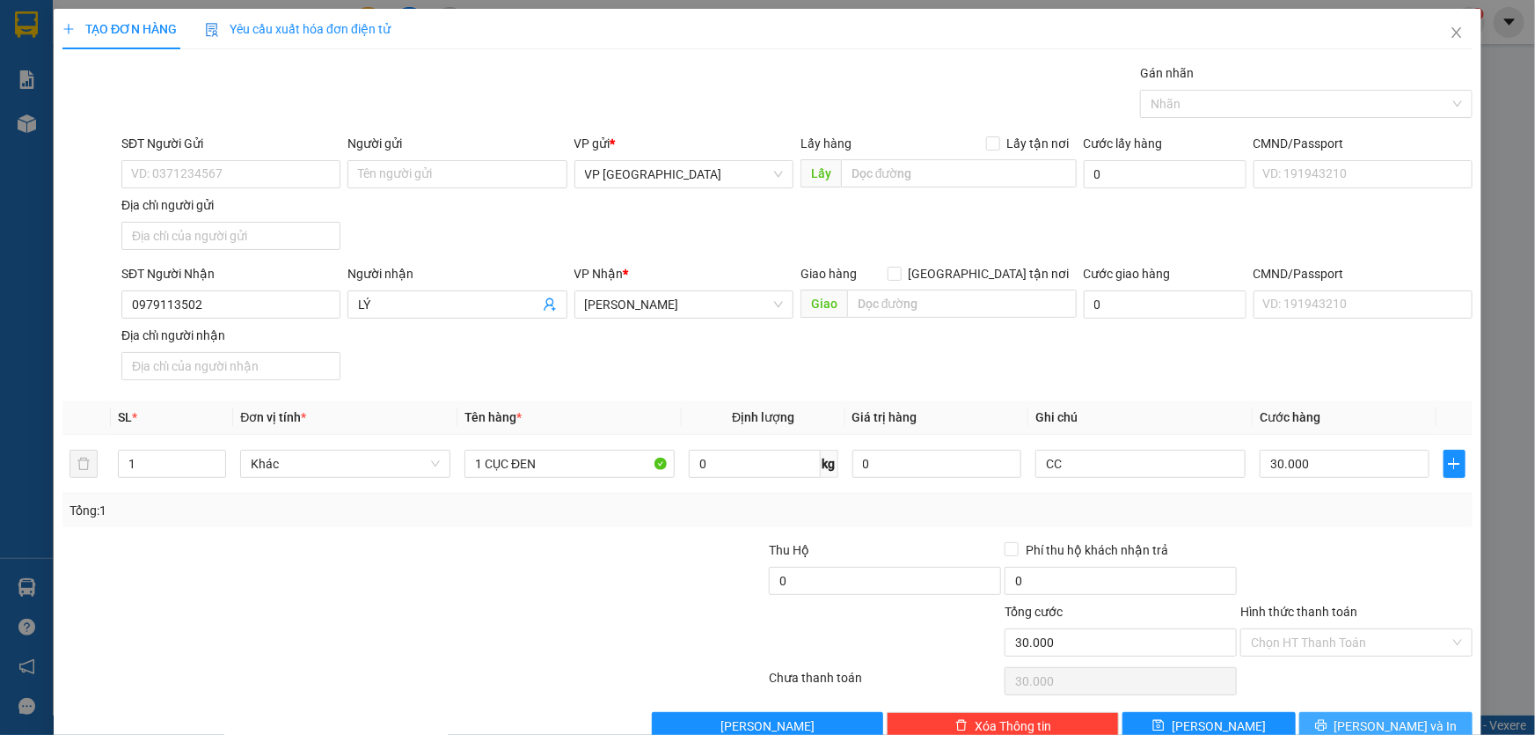
click at [1386, 721] on span "[PERSON_NAME] và In" at bounding box center [1396, 725] width 123 height 19
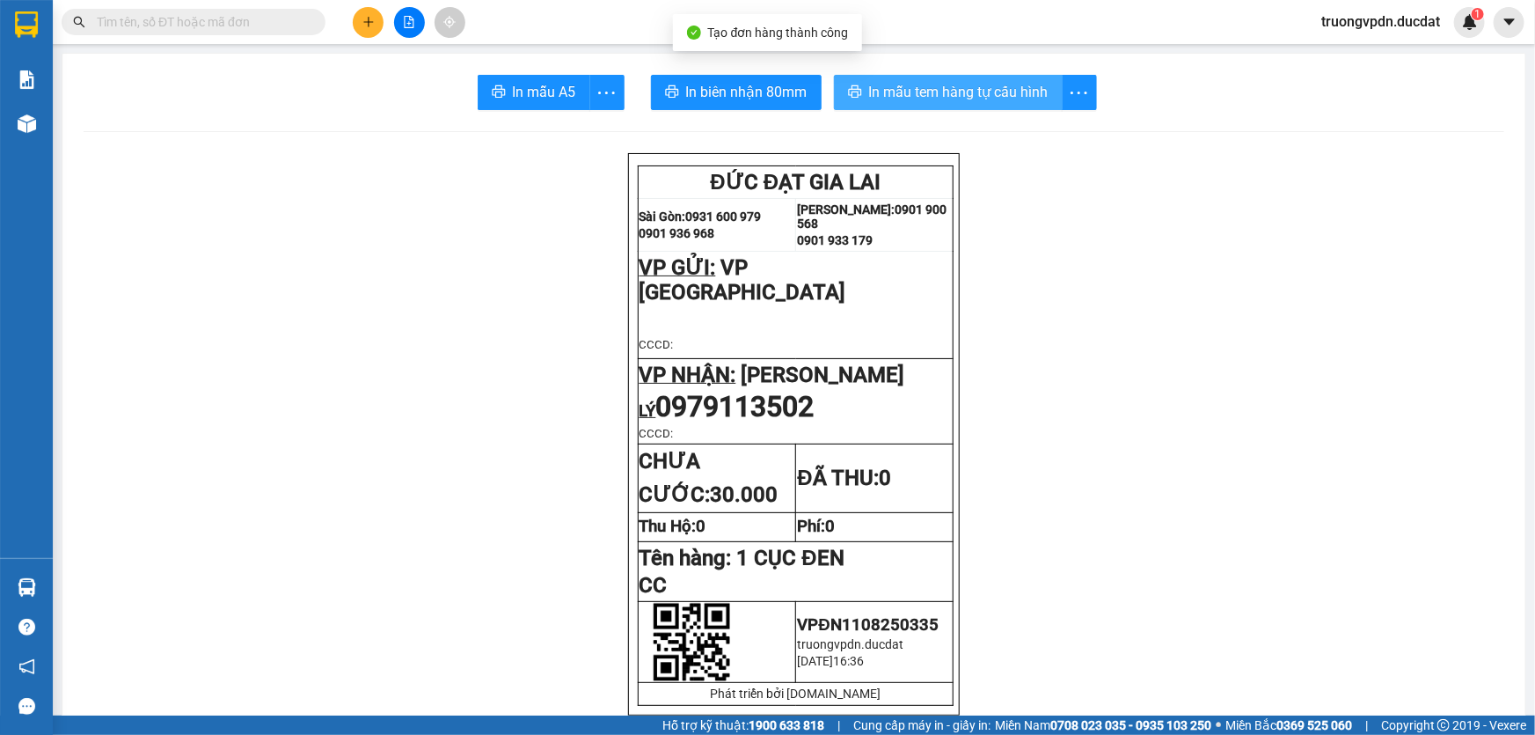
click at [935, 88] on span "In mẫu tem hàng tự cấu hình" at bounding box center [958, 92] width 179 height 22
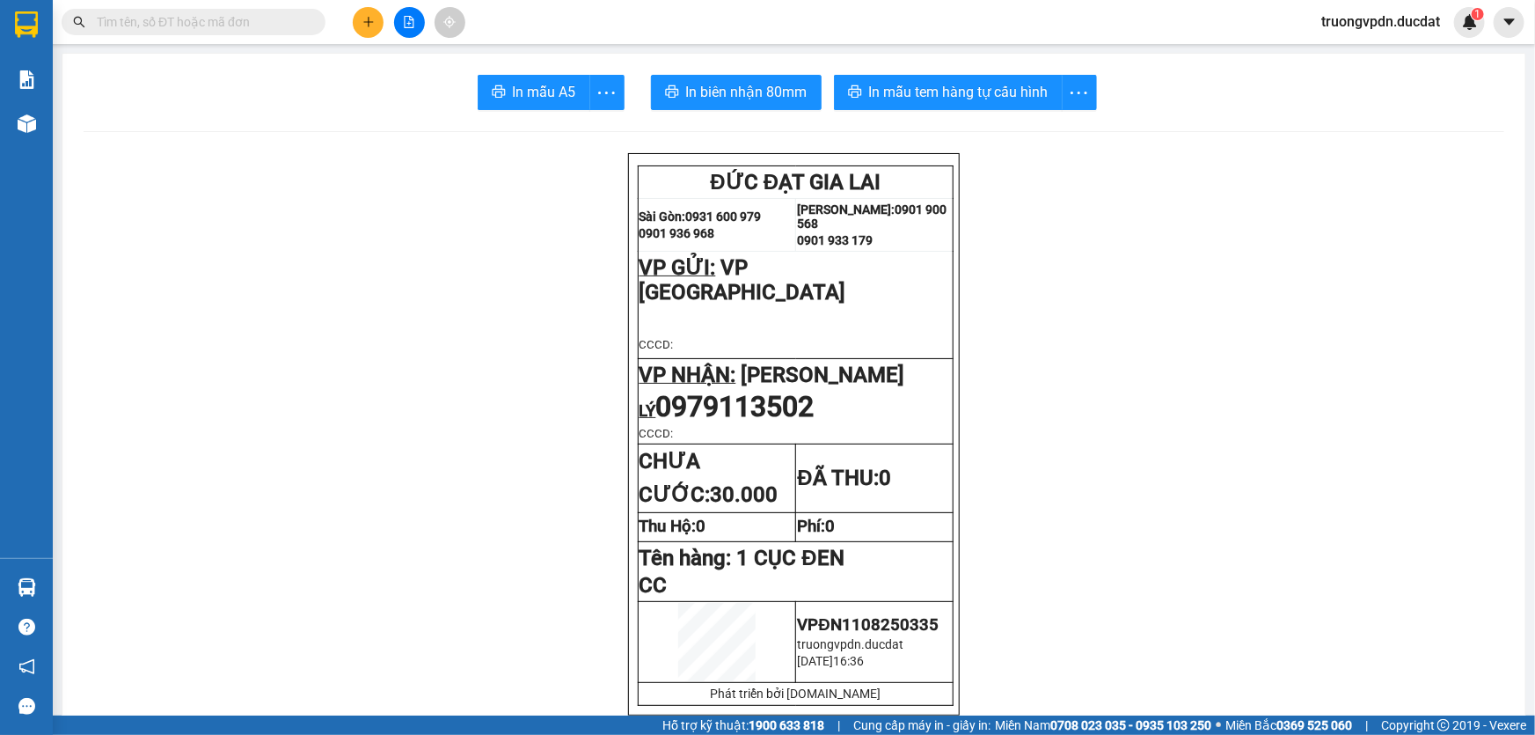
click at [376, 17] on button at bounding box center [368, 22] width 31 height 31
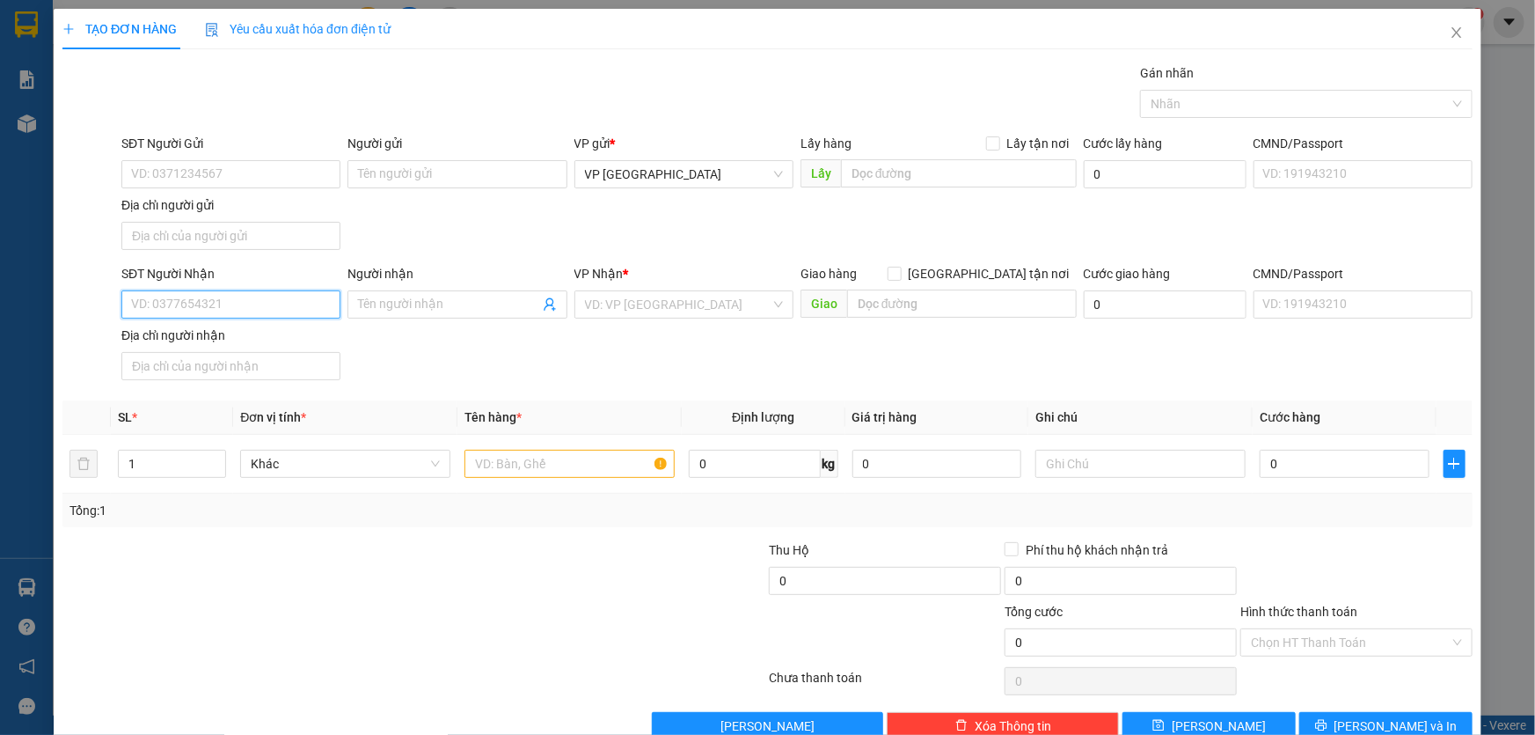
click at [260, 304] on input "SĐT Người Nhận" at bounding box center [230, 304] width 219 height 28
click at [200, 339] on div "0327712399" at bounding box center [229, 338] width 196 height 19
type input "0327712399"
click at [540, 460] on input "text" at bounding box center [570, 464] width 210 height 28
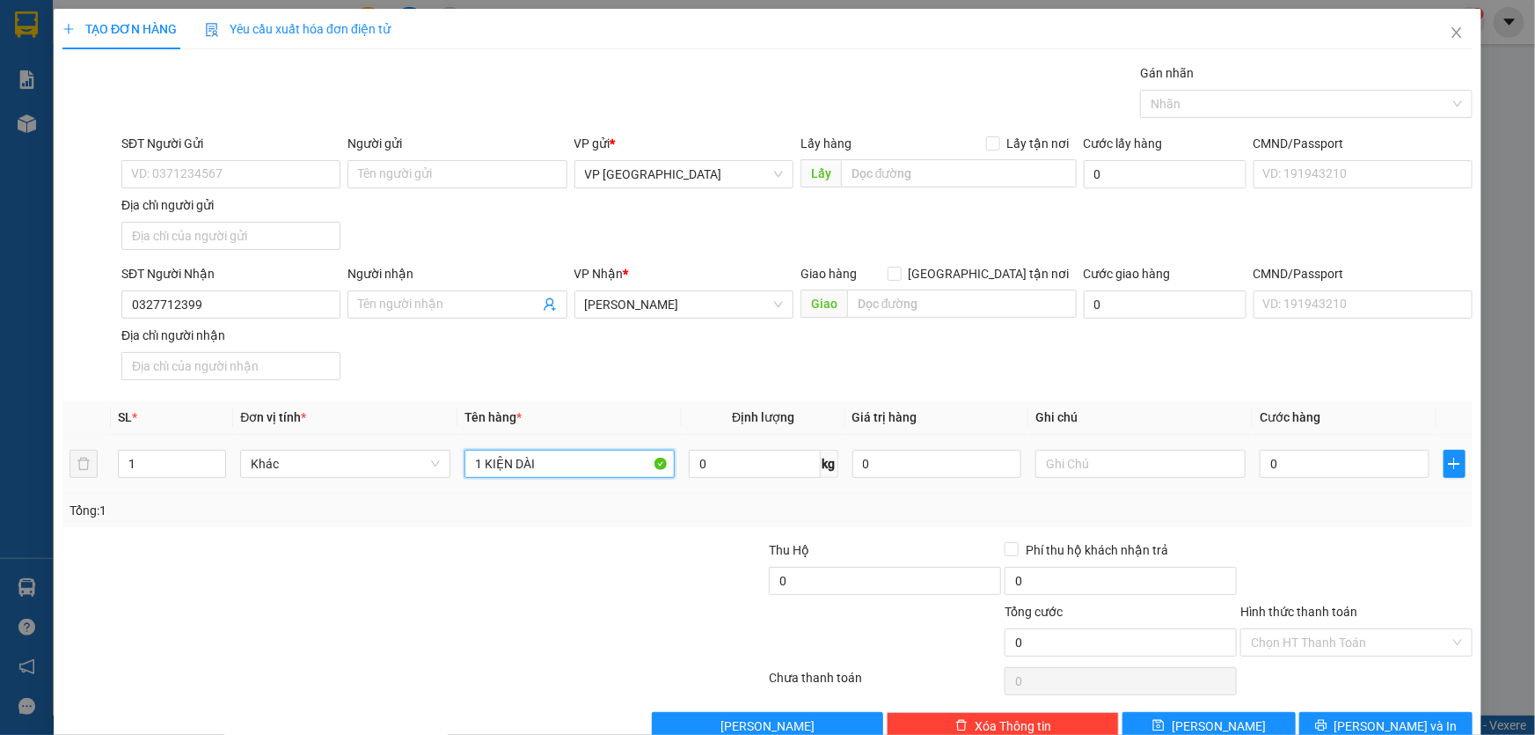
type input "1 KIỆN DÀI"
type input "CC"
type input "1"
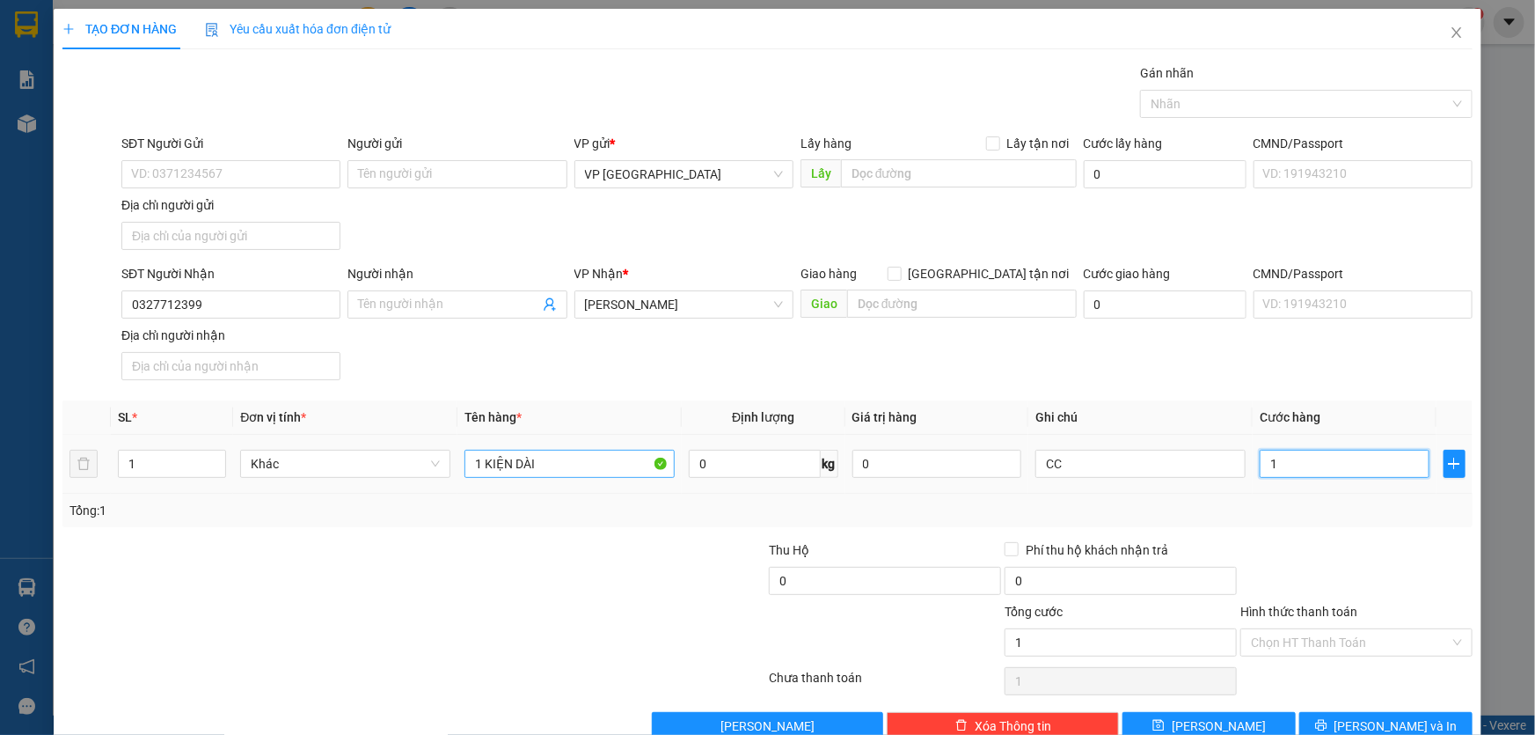
type input "10"
click at [1327, 721] on icon "printer" at bounding box center [1320, 725] width 11 height 11
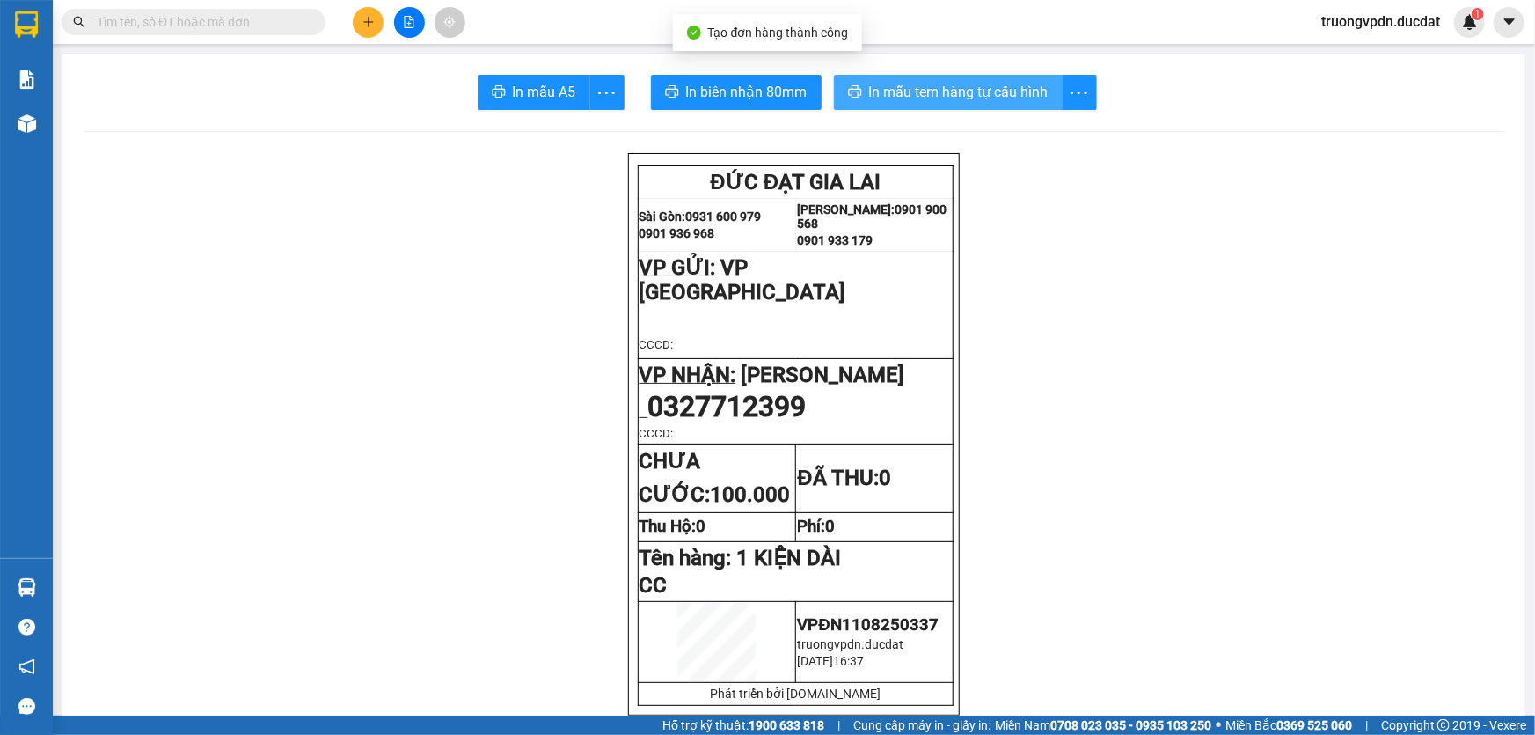
click at [999, 96] on span "In mẫu tem hàng tự cấu hình" at bounding box center [958, 92] width 179 height 22
click at [364, 26] on icon "plus" at bounding box center [368, 22] width 12 height 12
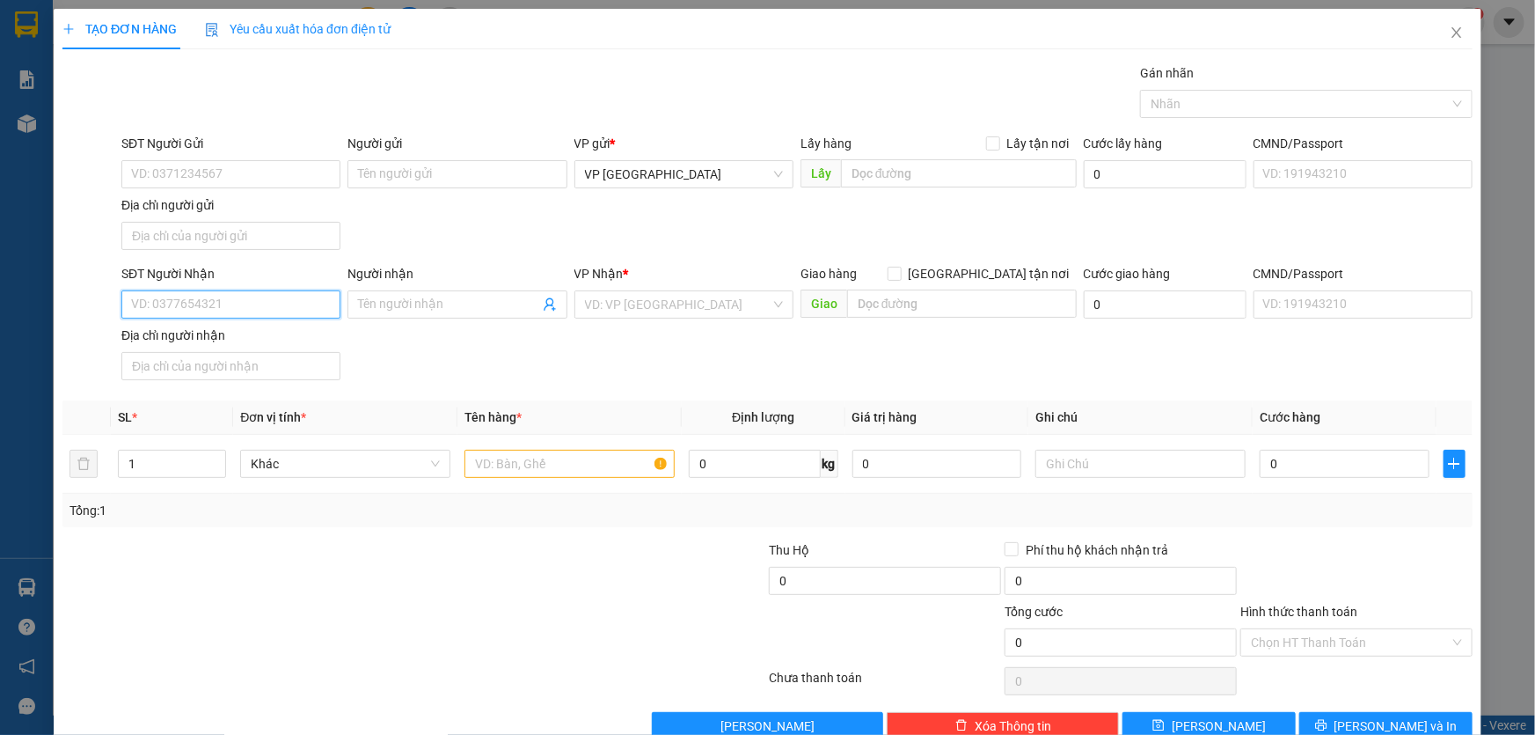
drag, startPoint x: 260, startPoint y: 301, endPoint x: 755, endPoint y: 257, distance: 497.3
click at [322, 282] on div "SĐT Người Nhận VD: 0377654321" at bounding box center [230, 295] width 219 height 62
click at [239, 337] on div "0359478760" at bounding box center [229, 338] width 196 height 19
type input "0359478760"
type input "MANG YANG"
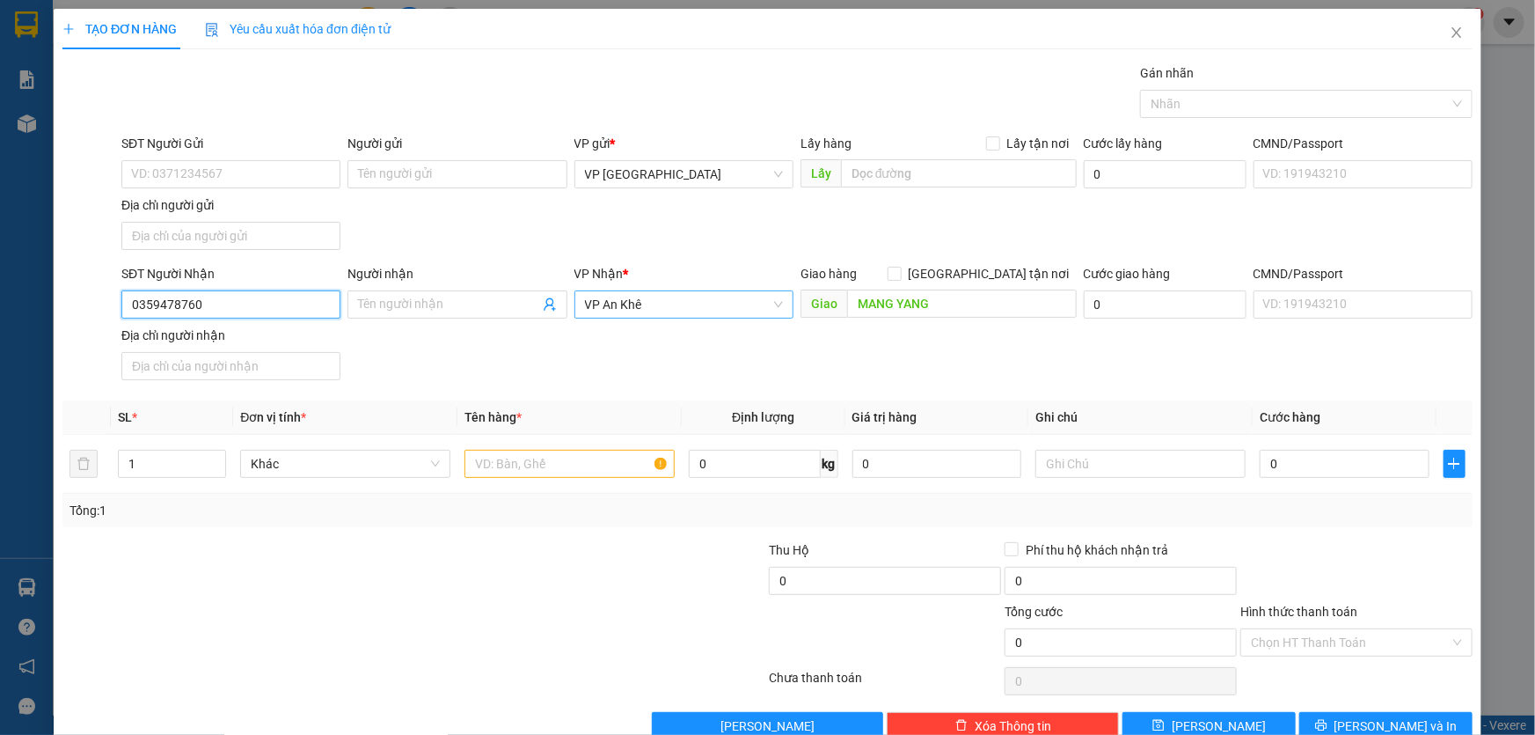
click at [665, 309] on span "VP An Khê" at bounding box center [684, 304] width 198 height 26
type input "0359478760"
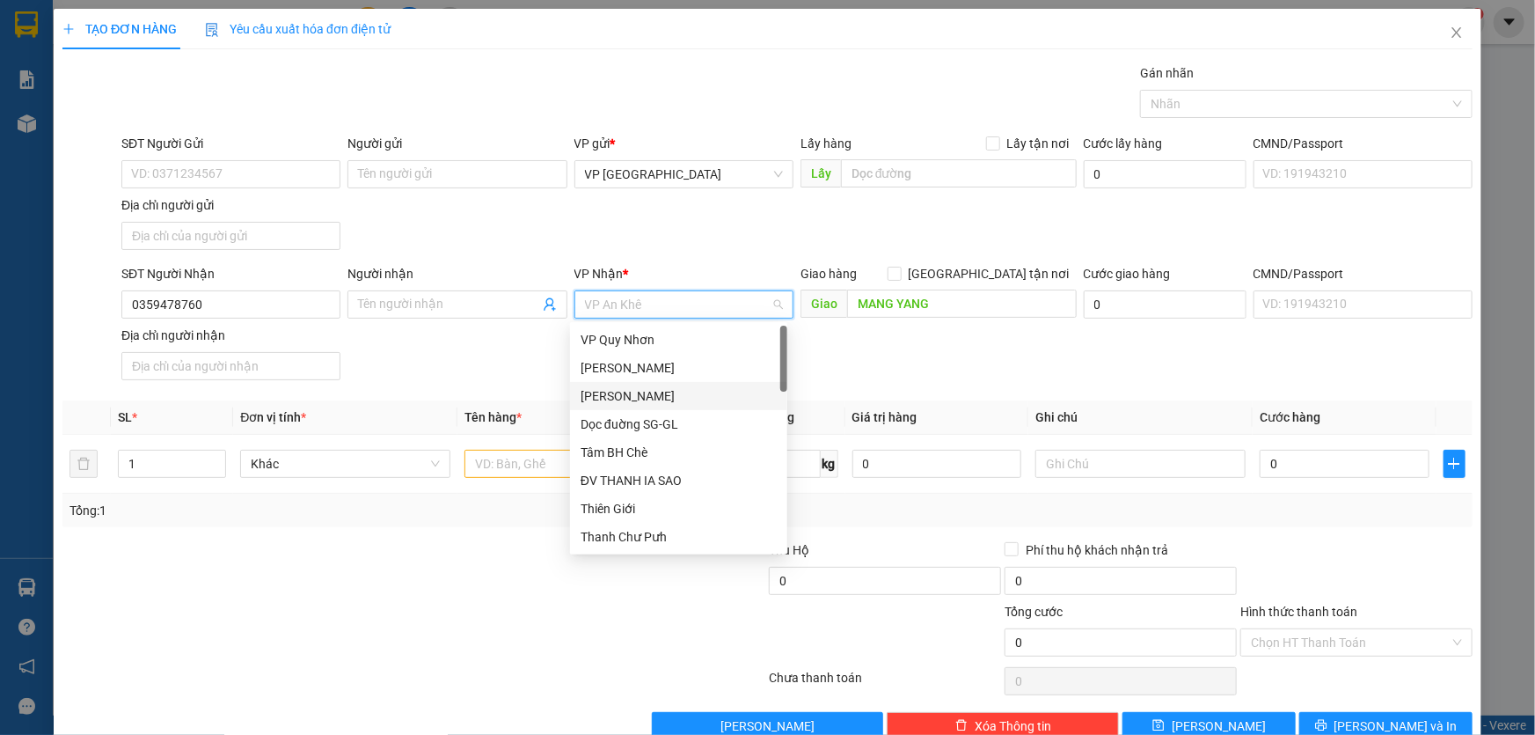
click at [649, 399] on div "[PERSON_NAME]" at bounding box center [679, 395] width 196 height 19
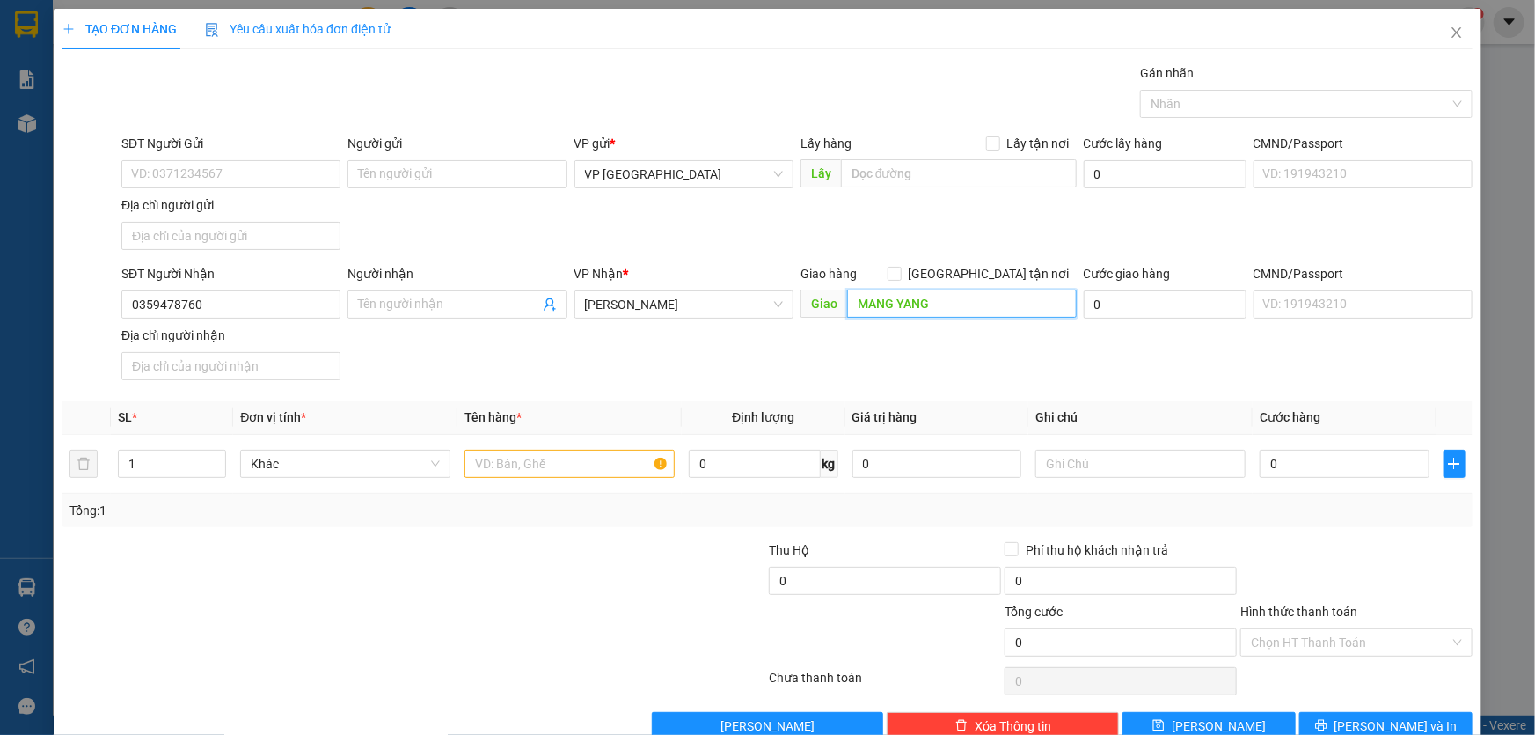
click at [948, 309] on input "MANG YANG" at bounding box center [962, 303] width 230 height 28
click at [501, 465] on input "text" at bounding box center [570, 464] width 210 height 28
type input "1 HỒ SƠ"
type input "3"
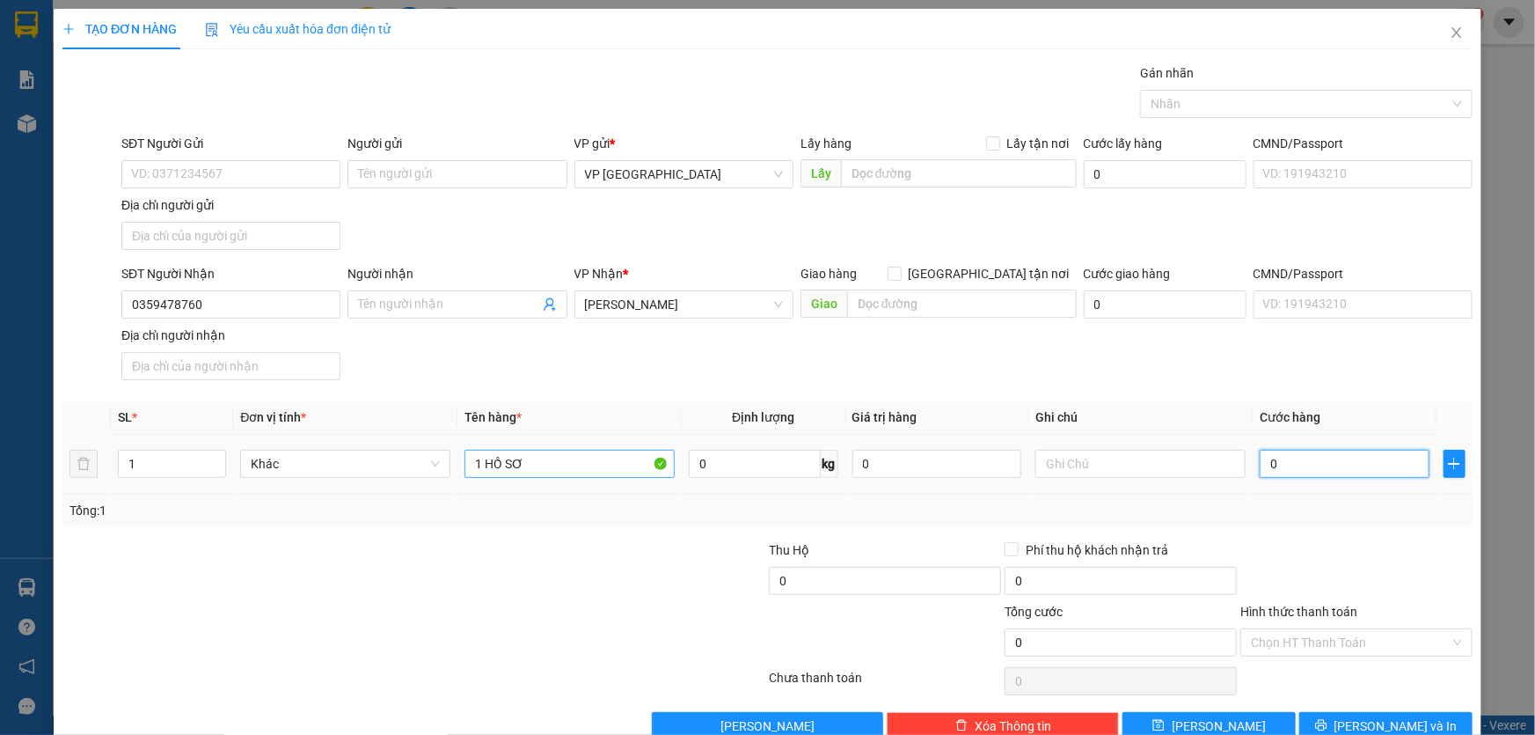
type input "3"
type input "30"
type input "300"
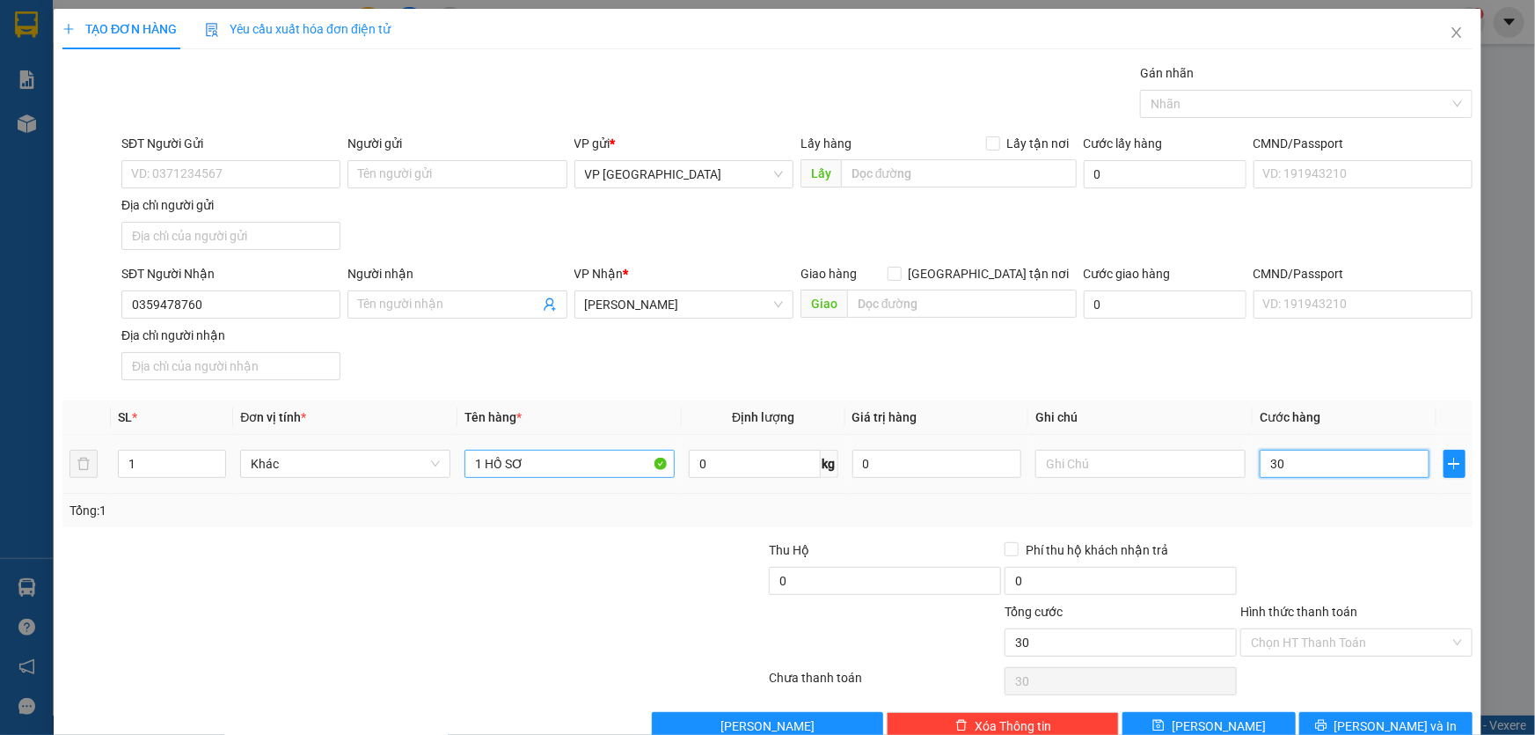
type input "300"
type input "3.000"
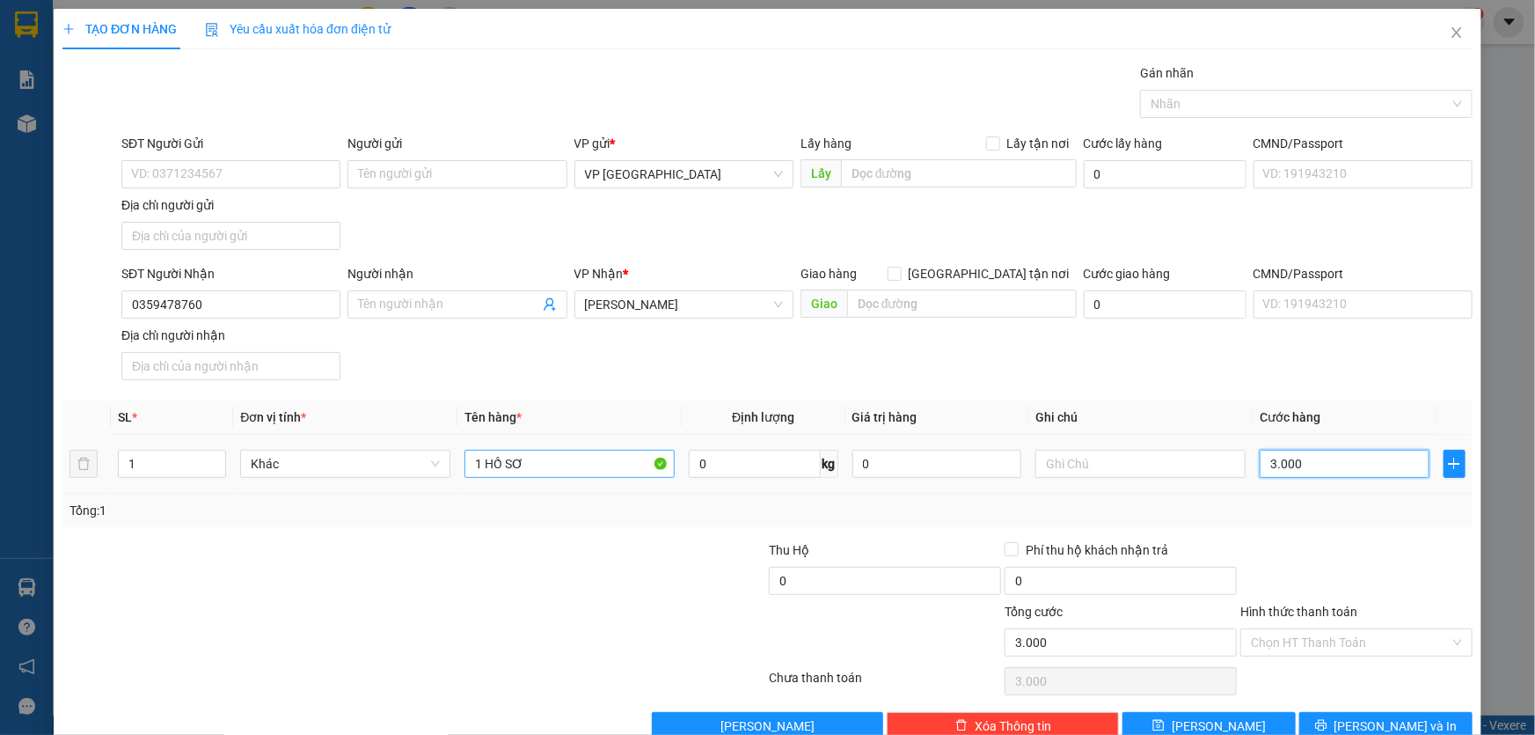
type input "30.000"
click at [1325, 630] on input "Hình thức thanh toán" at bounding box center [1350, 642] width 199 height 26
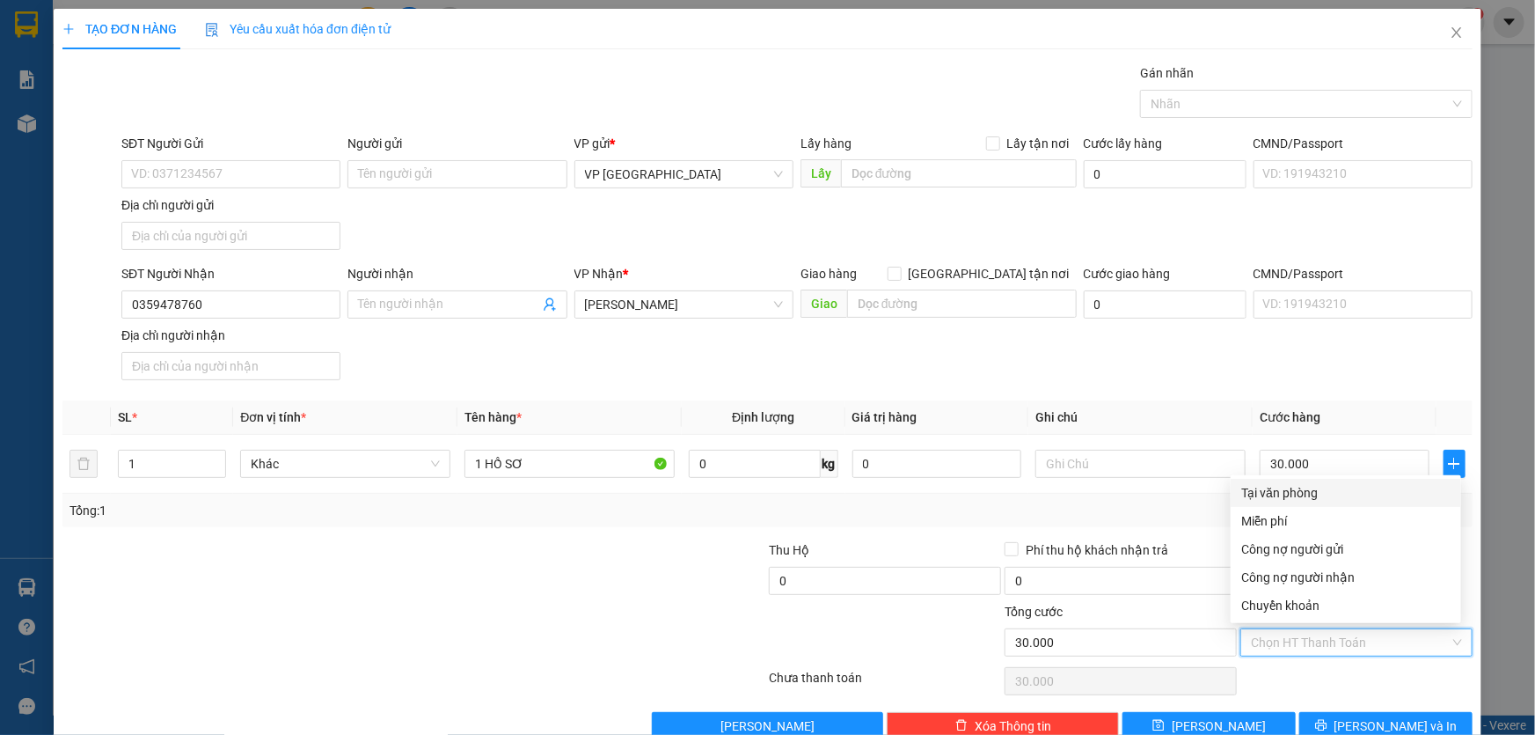
click at [1299, 487] on div "Tại văn phòng" at bounding box center [1345, 492] width 209 height 19
type input "0"
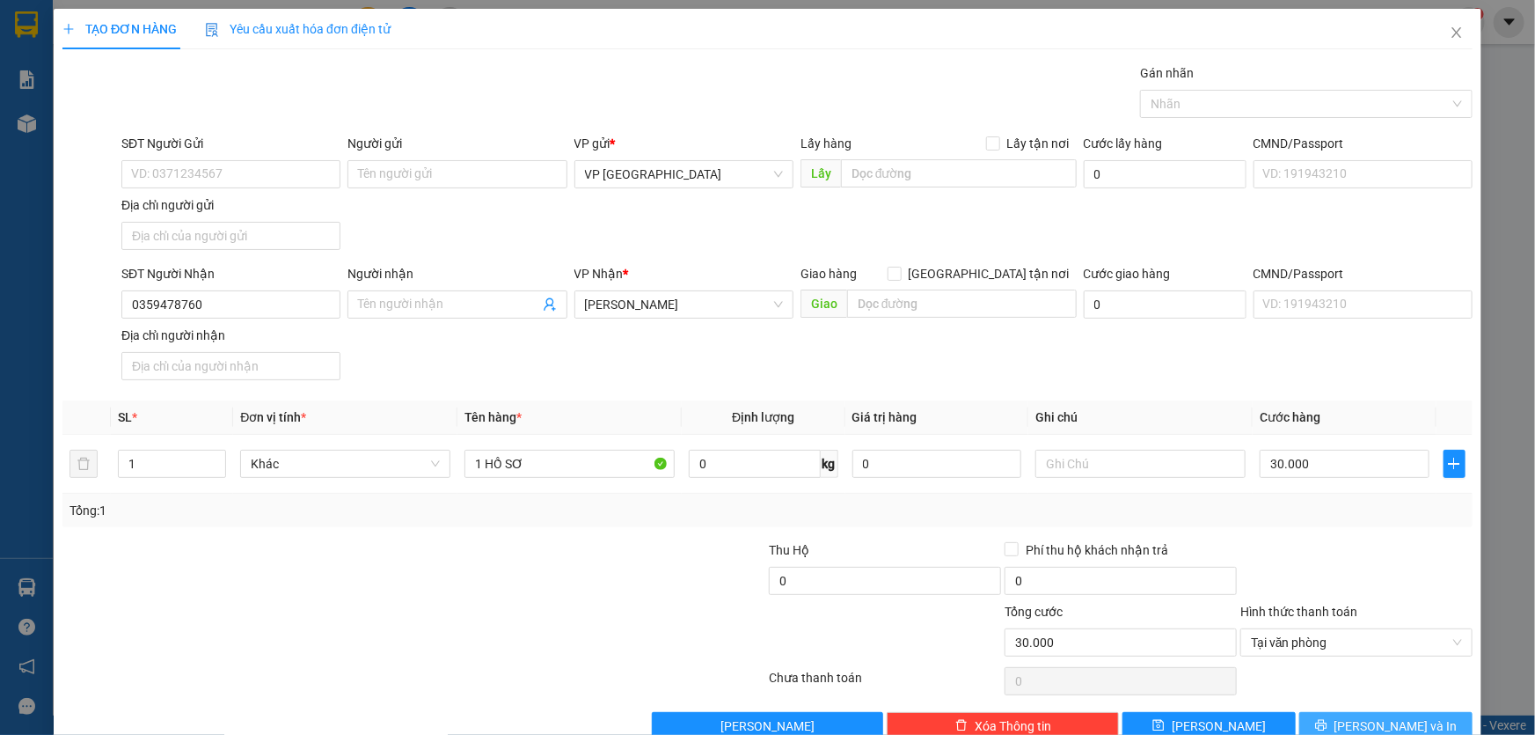
click at [1399, 712] on button "[PERSON_NAME] và In" at bounding box center [1385, 726] width 173 height 28
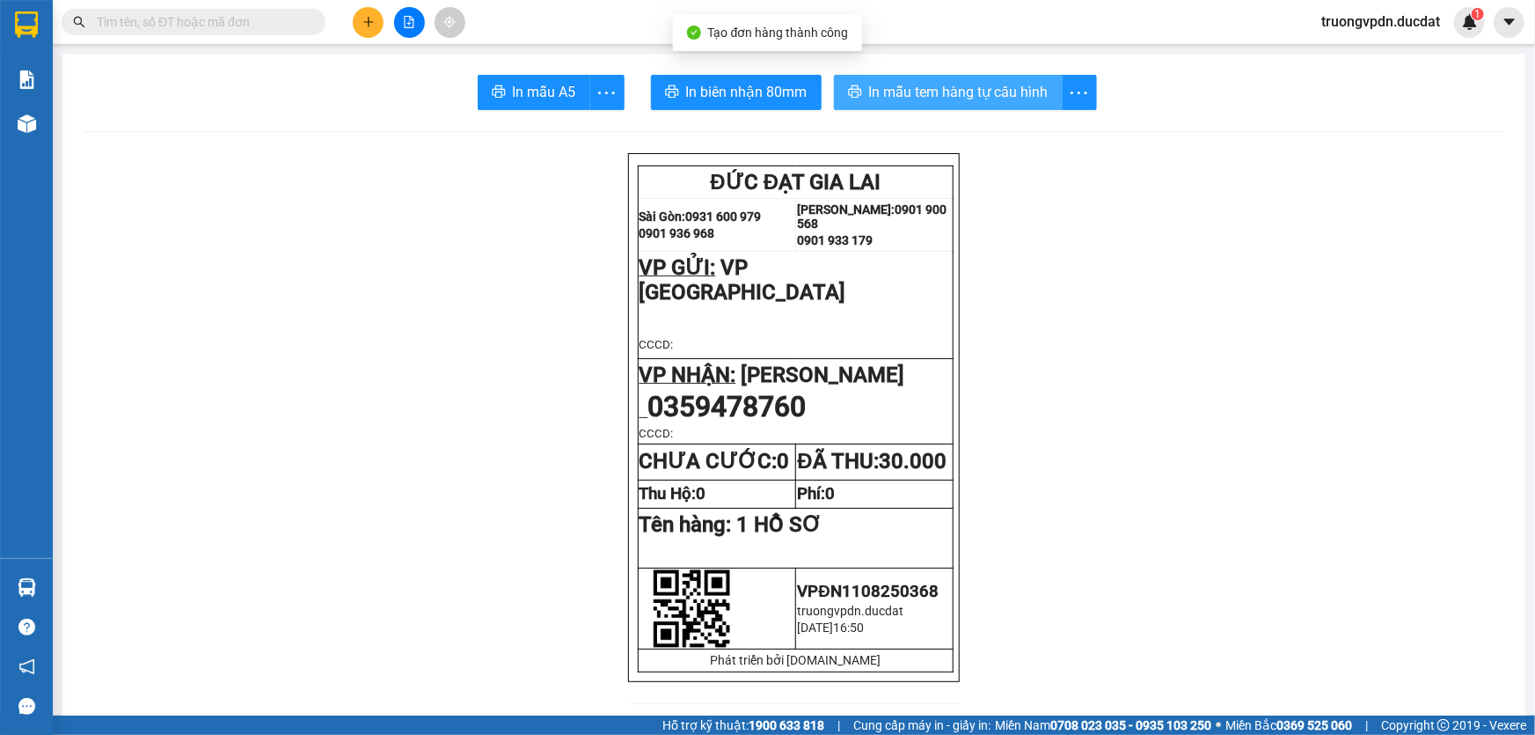
click at [962, 99] on span "In mẫu tem hàng tự cấu hình" at bounding box center [958, 92] width 179 height 22
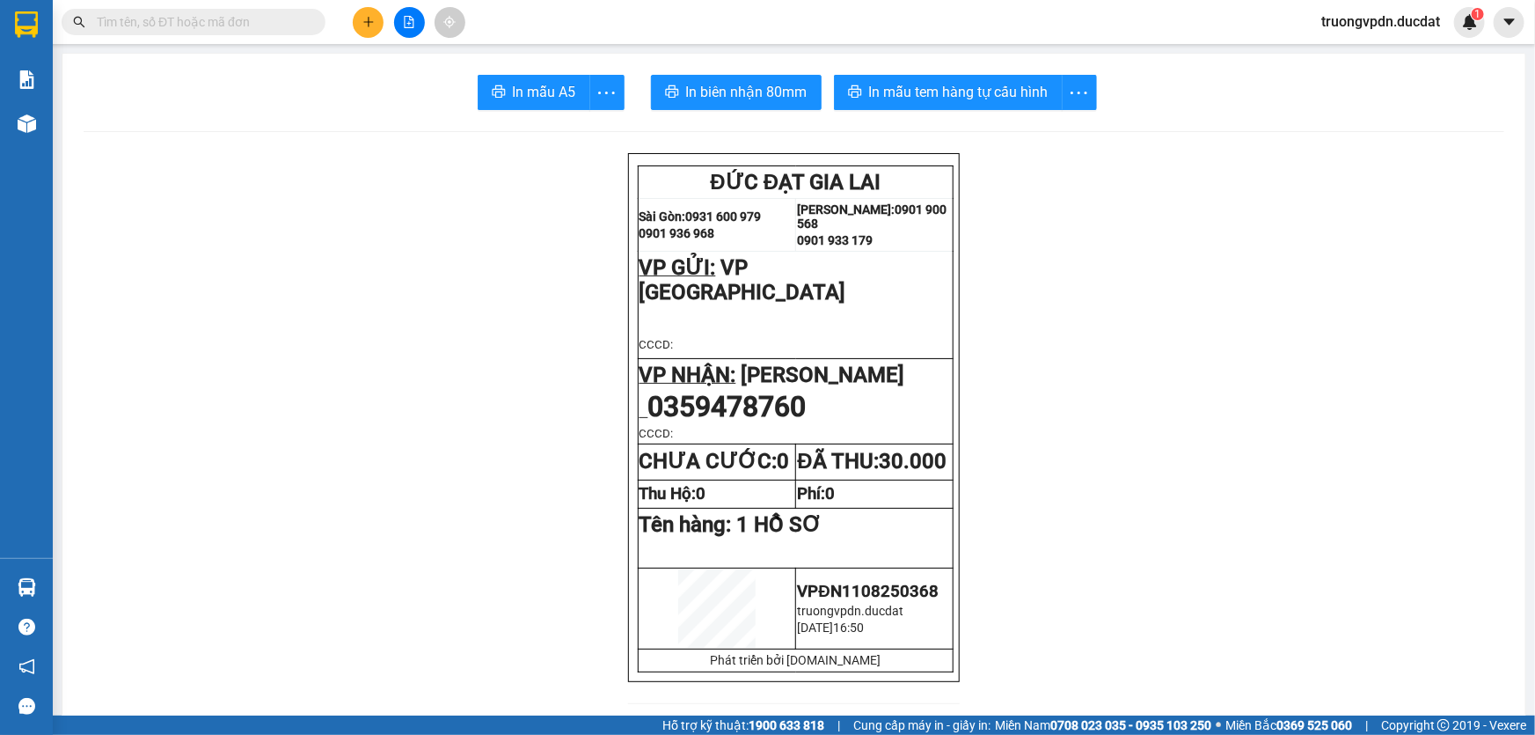
click at [377, 20] on button at bounding box center [368, 22] width 31 height 31
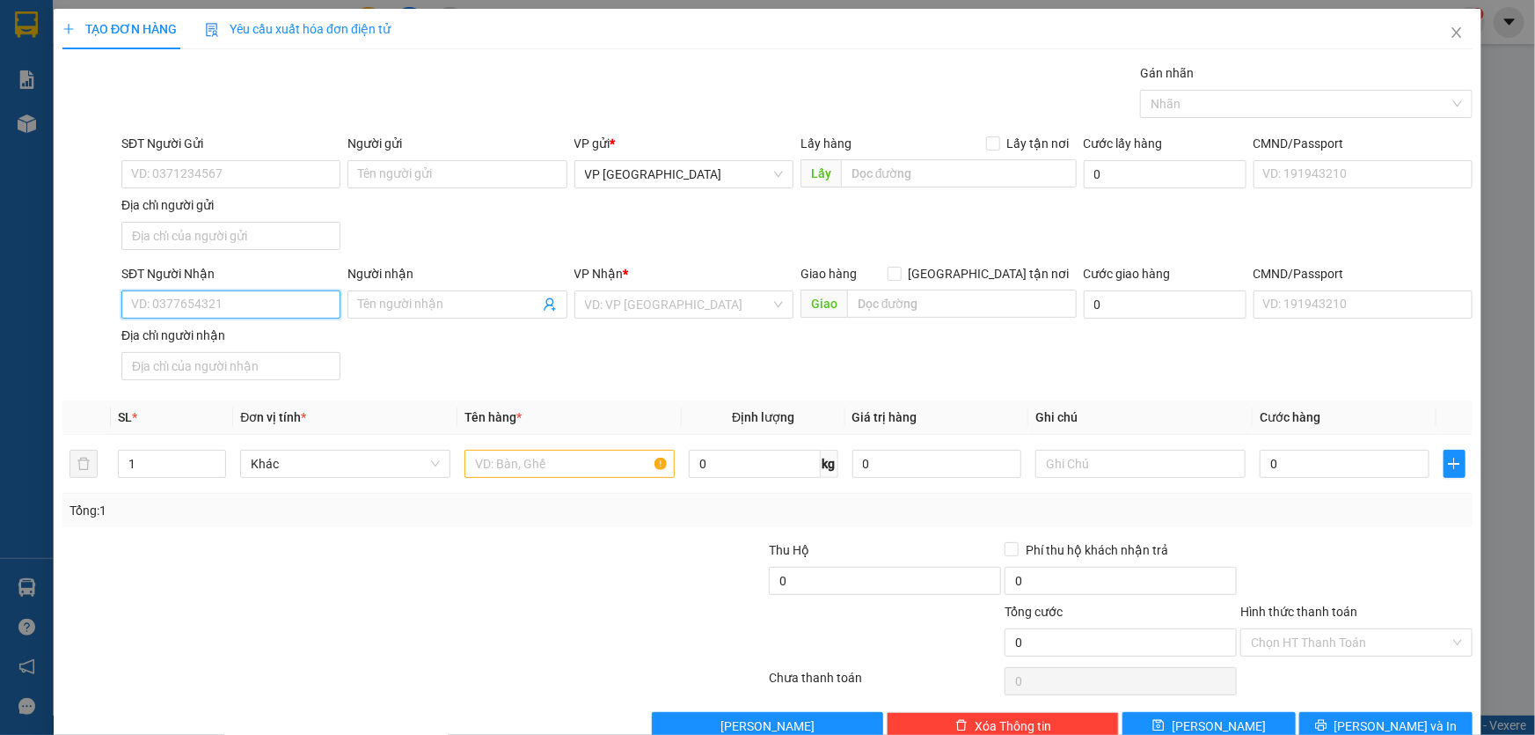
click at [251, 293] on input "SĐT Người Nhận" at bounding box center [230, 304] width 219 height 28
click at [235, 343] on div "0382145046 - ANH KHOA" at bounding box center [229, 338] width 196 height 19
type input "0382145046"
type input "ANH KHOA"
type input "0382145046"
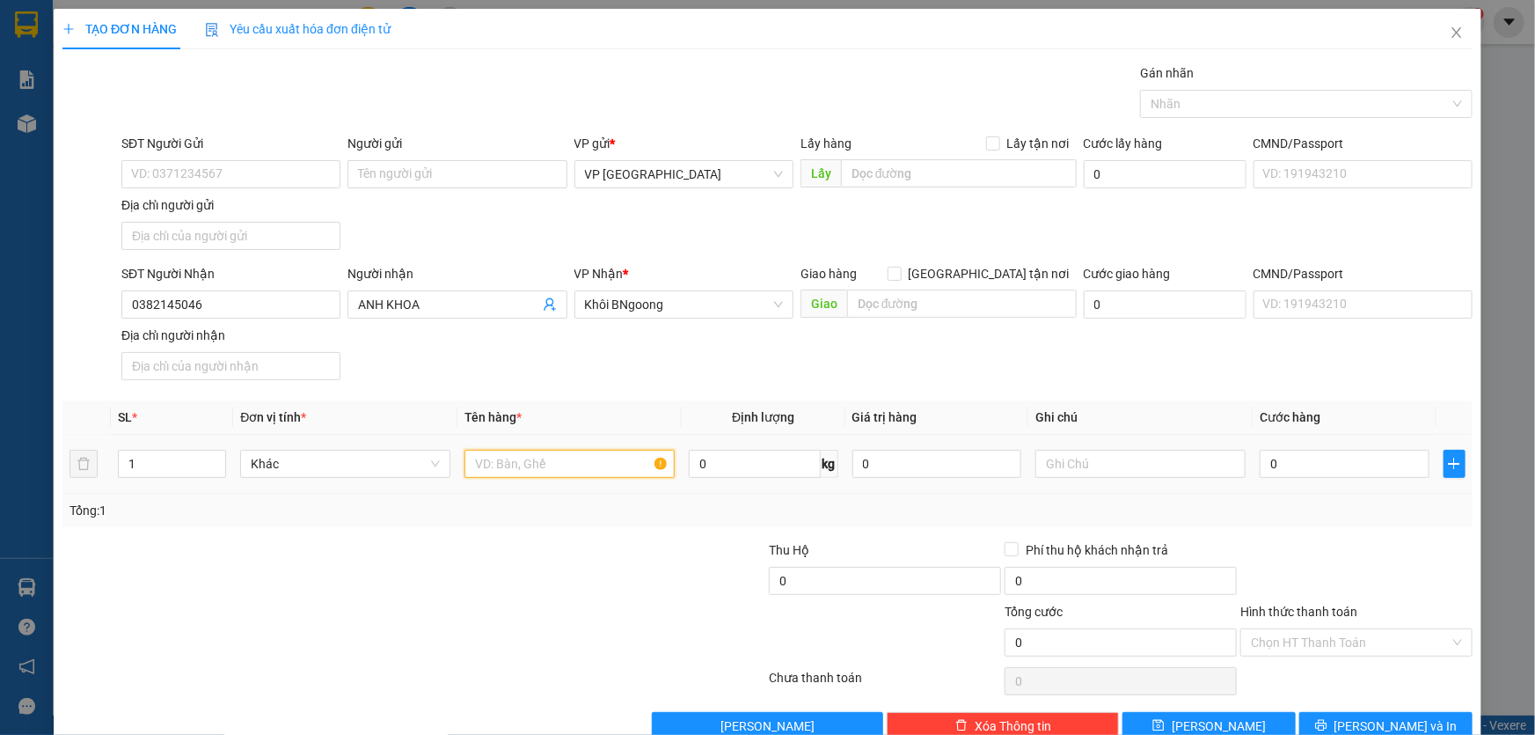
click at [582, 470] on input "text" at bounding box center [570, 464] width 210 height 28
type input "1 CỤC ĐEN"
type input "CC"
type input "4"
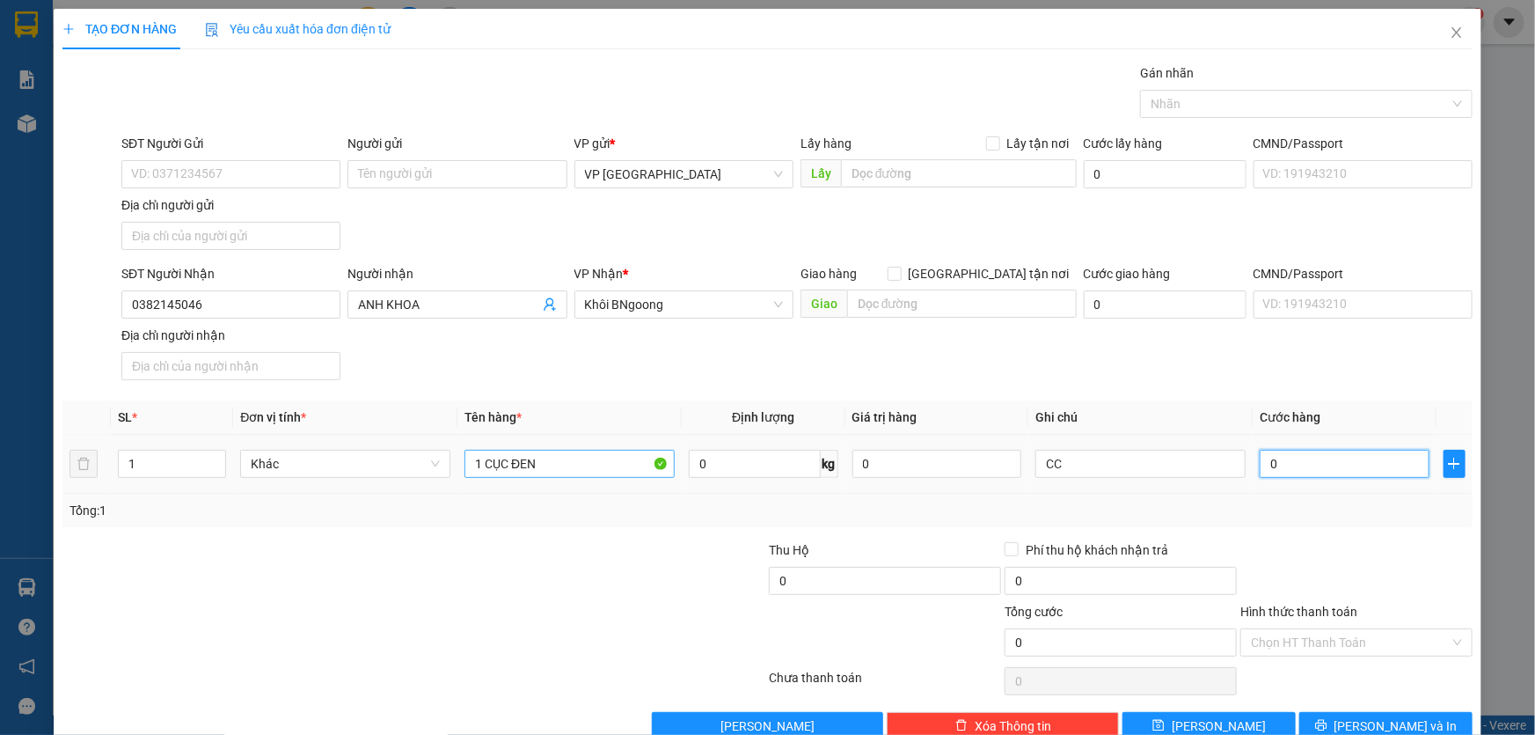
type input "4"
type input "40"
type input "400"
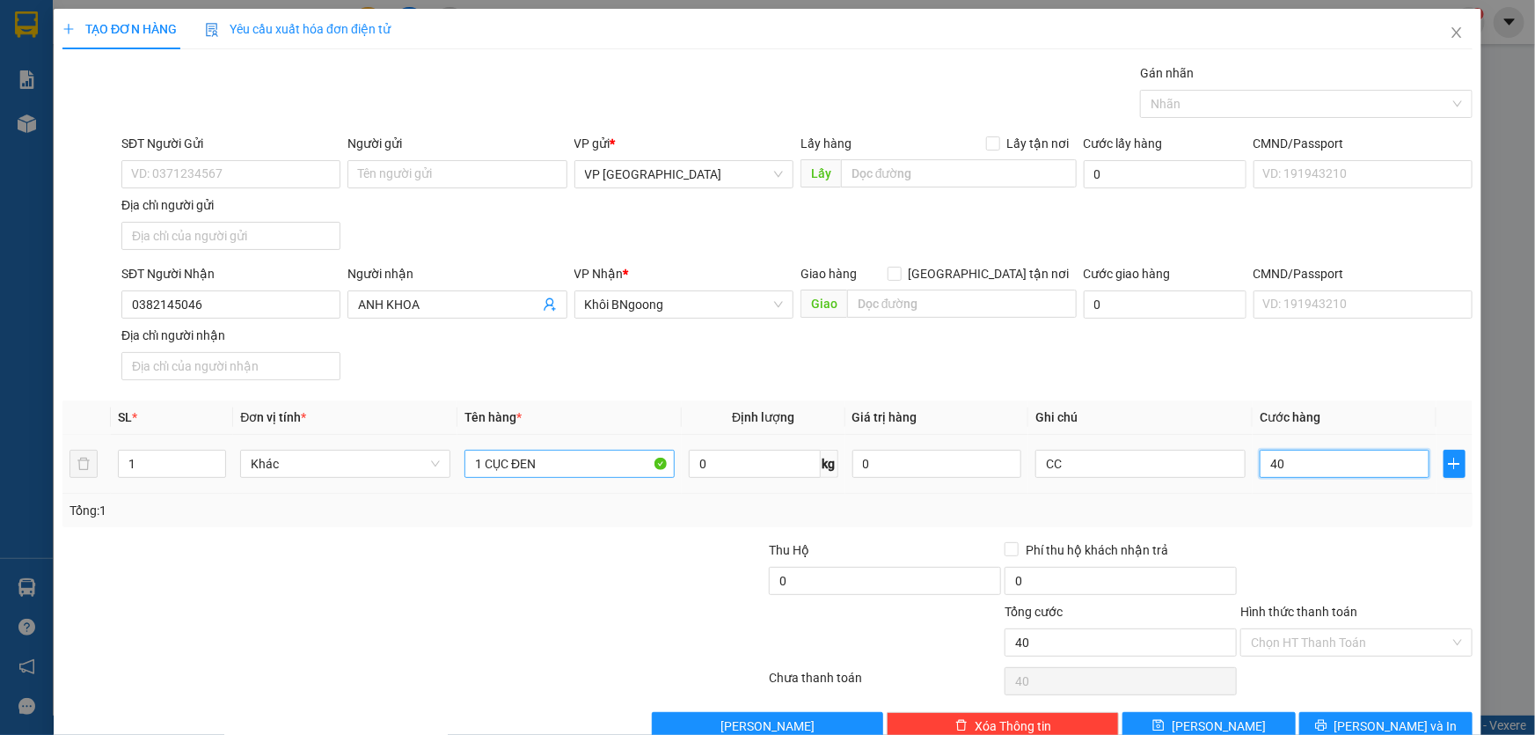
type input "400"
type input "4.000"
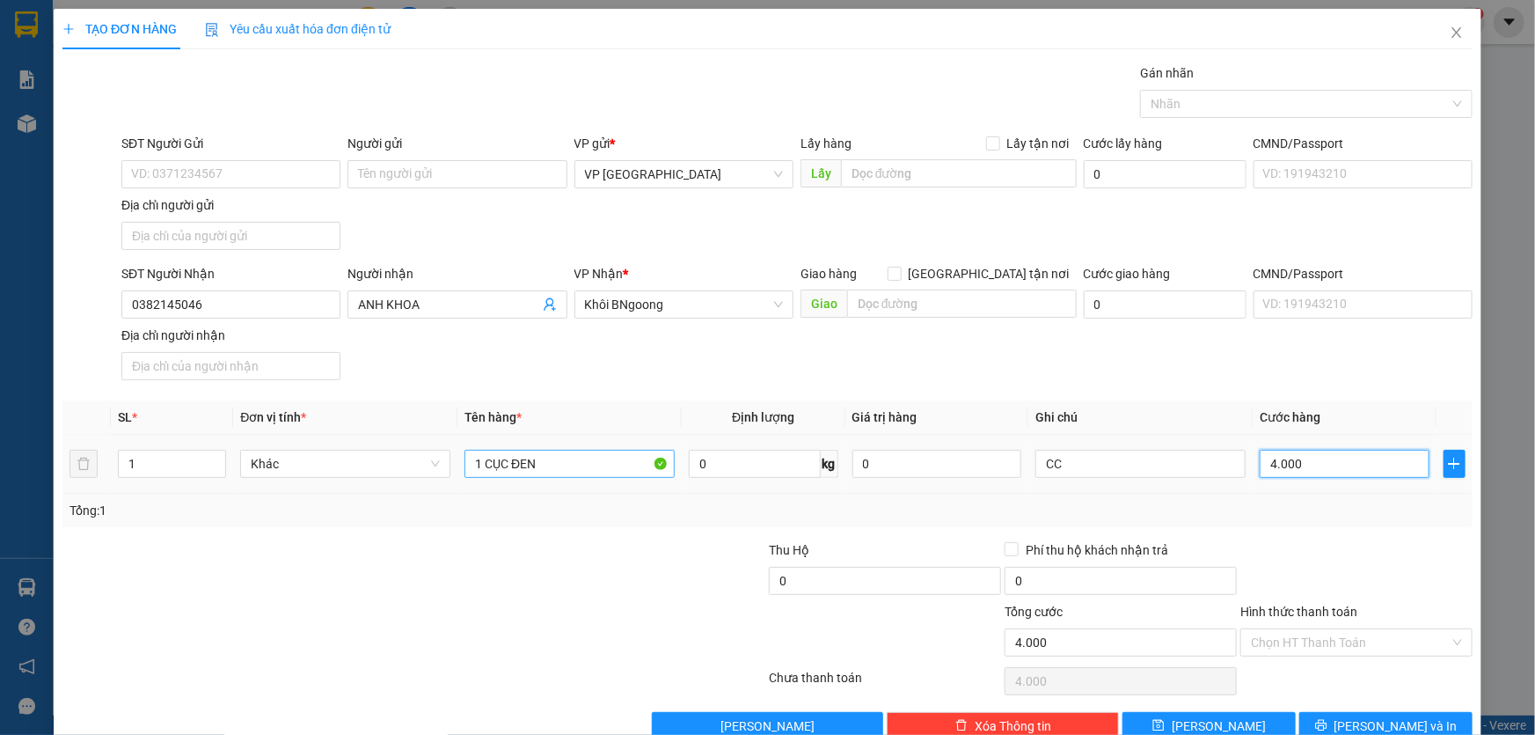
type input "40.000"
click at [1425, 719] on button "[PERSON_NAME] và In" at bounding box center [1385, 726] width 173 height 28
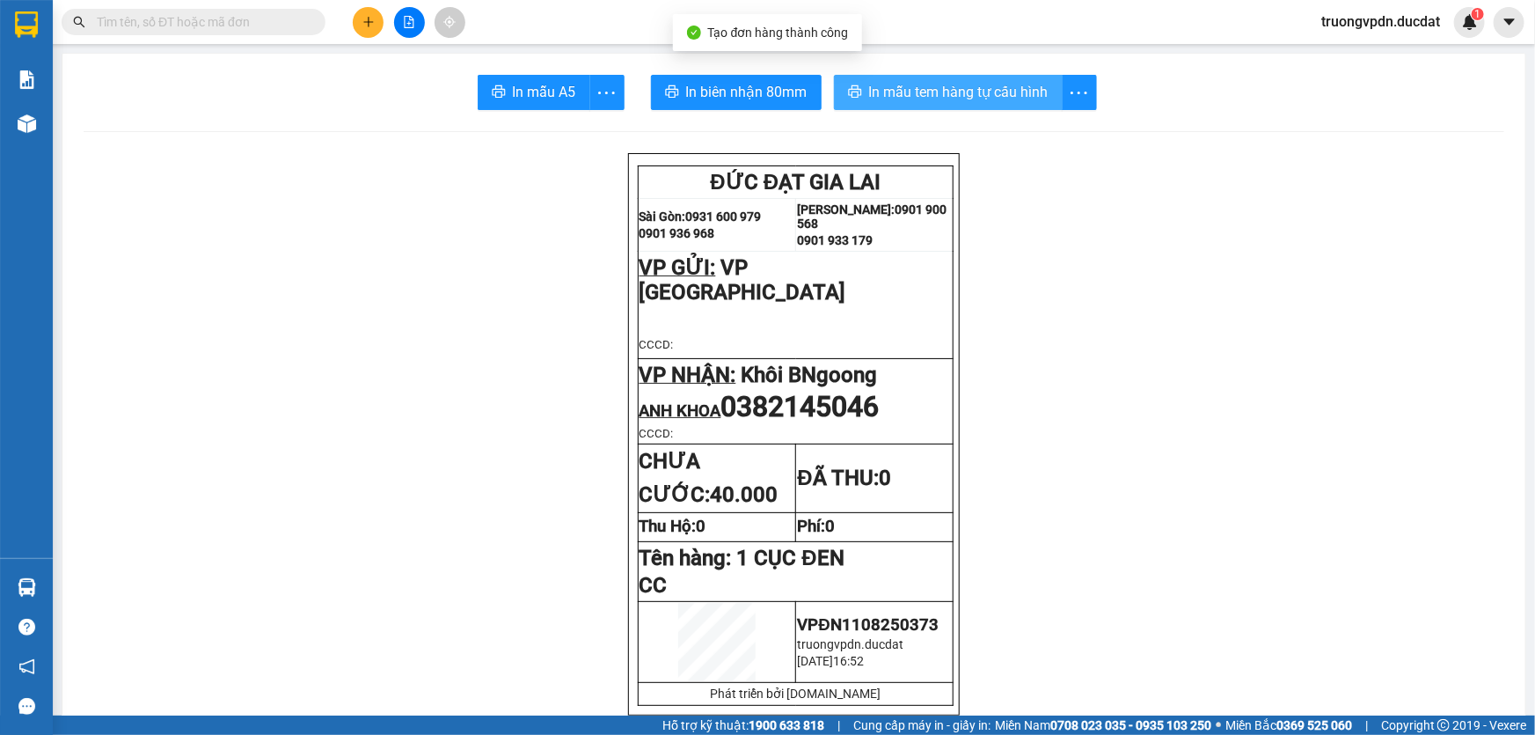
click at [944, 99] on span "In mẫu tem hàng tự cấu hình" at bounding box center [958, 92] width 179 height 22
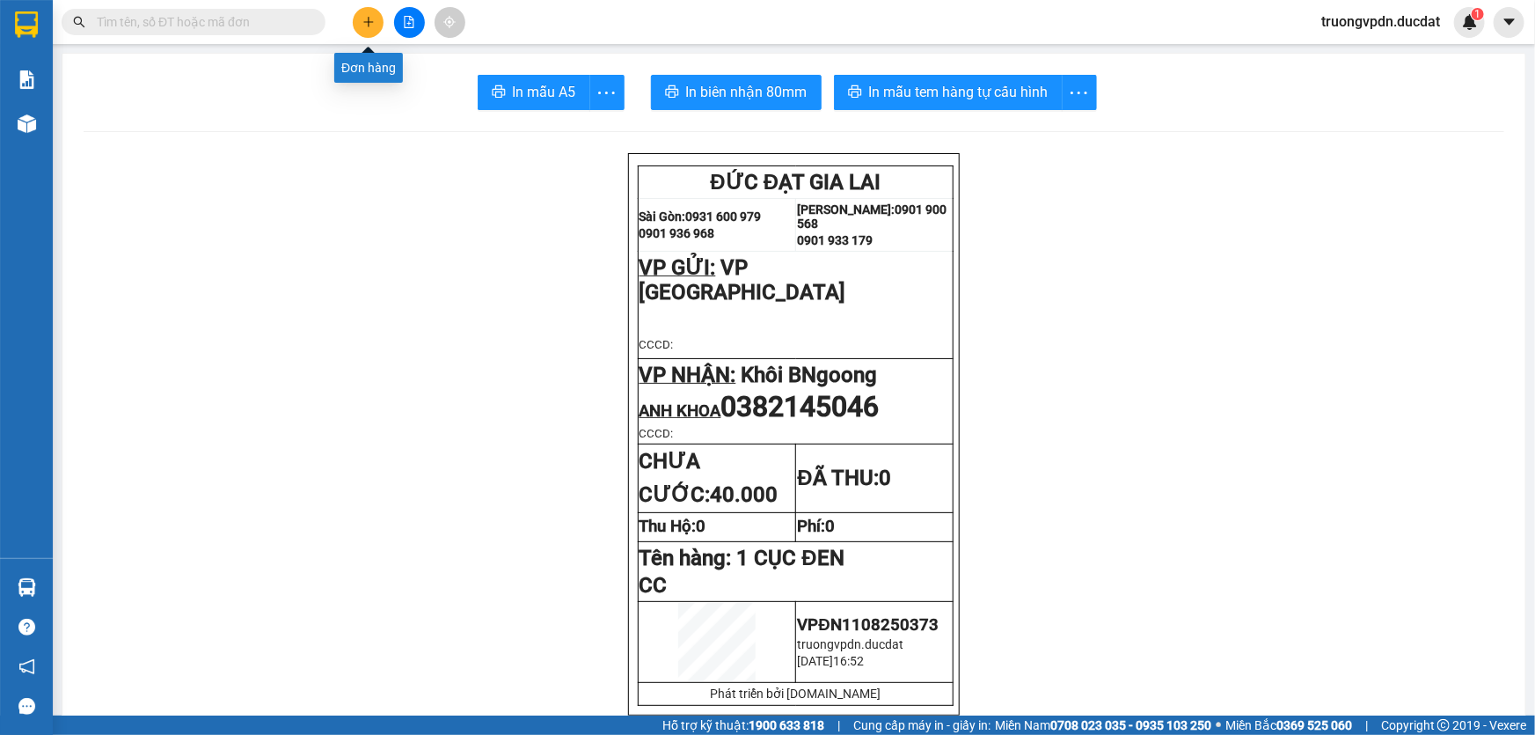
click at [373, 26] on icon "plus" at bounding box center [368, 22] width 12 height 12
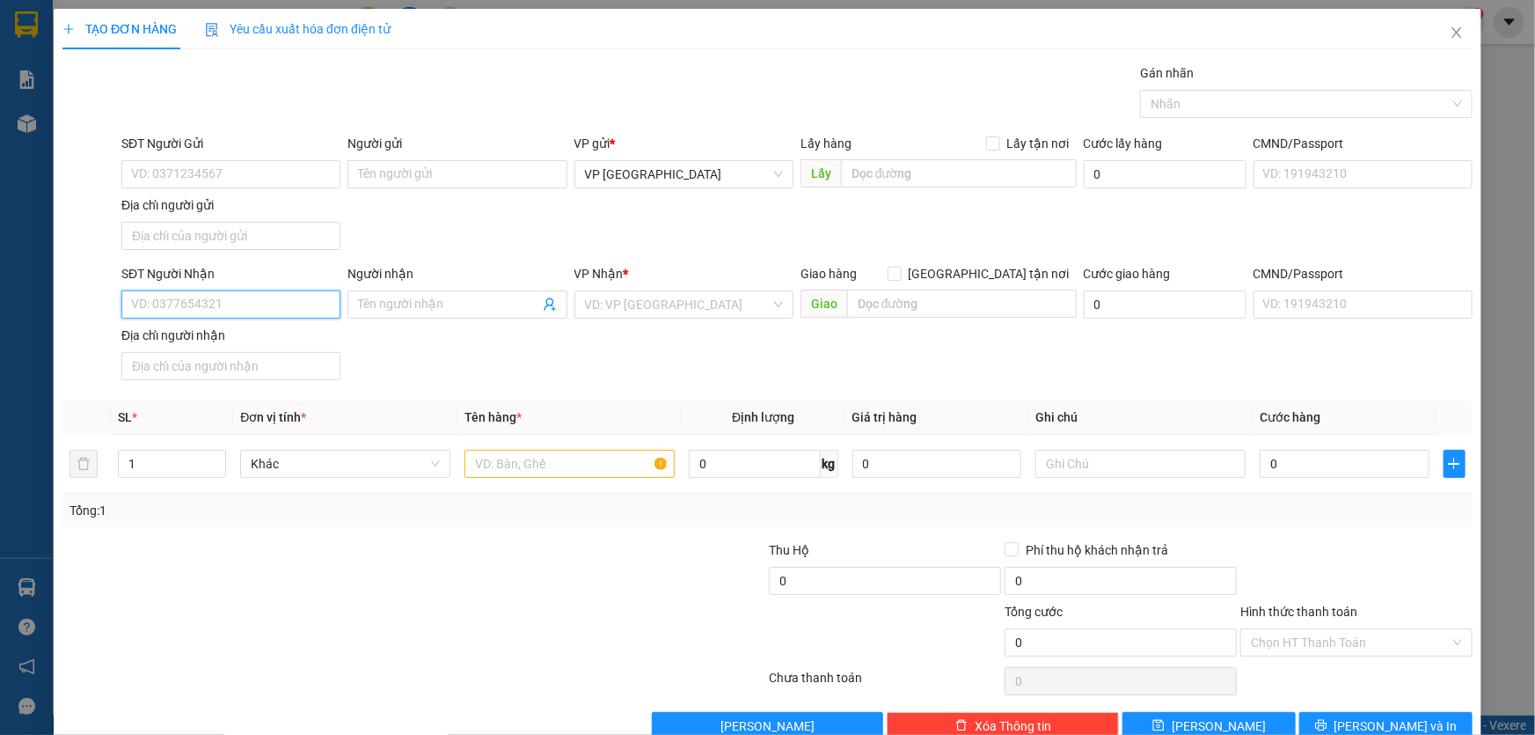
click at [245, 299] on input "SĐT Người Nhận" at bounding box center [230, 304] width 219 height 28
click at [246, 339] on div "0339213921 - a ca" at bounding box center [229, 338] width 196 height 19
type input "0339213921"
type input "a ca"
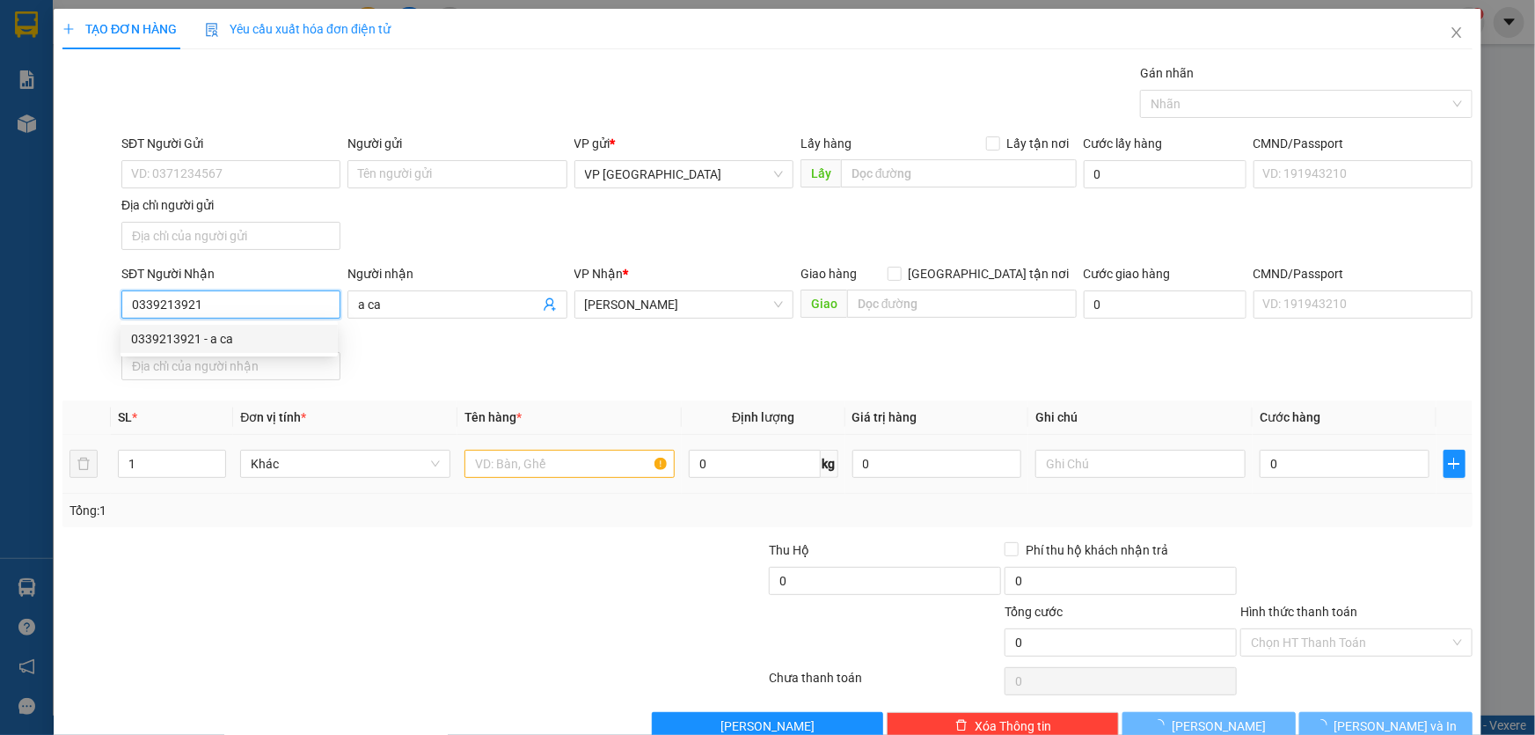
type input "0339213921"
click at [633, 461] on input "text" at bounding box center [570, 464] width 210 height 28
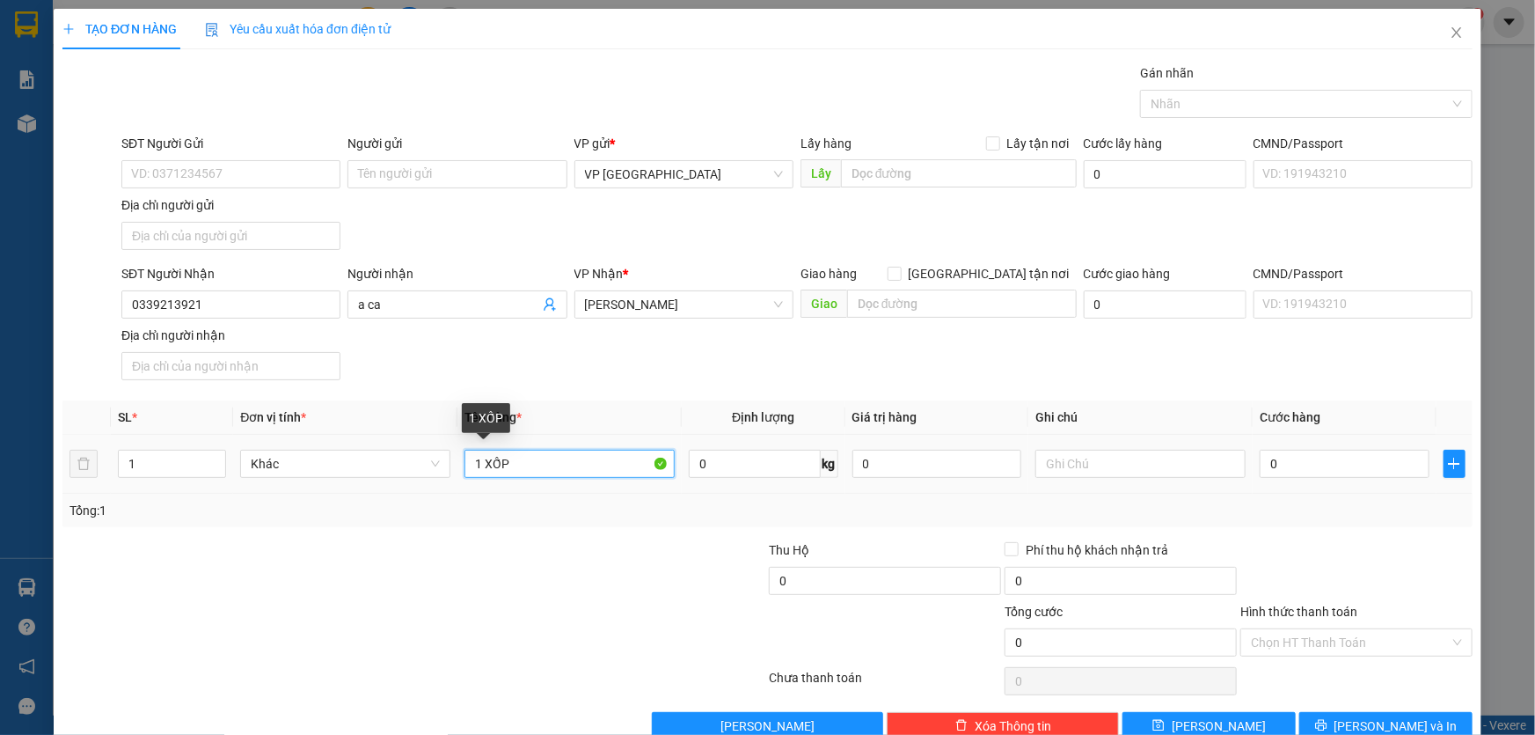
type input "1 XỐP"
type input "CC"
type input "3"
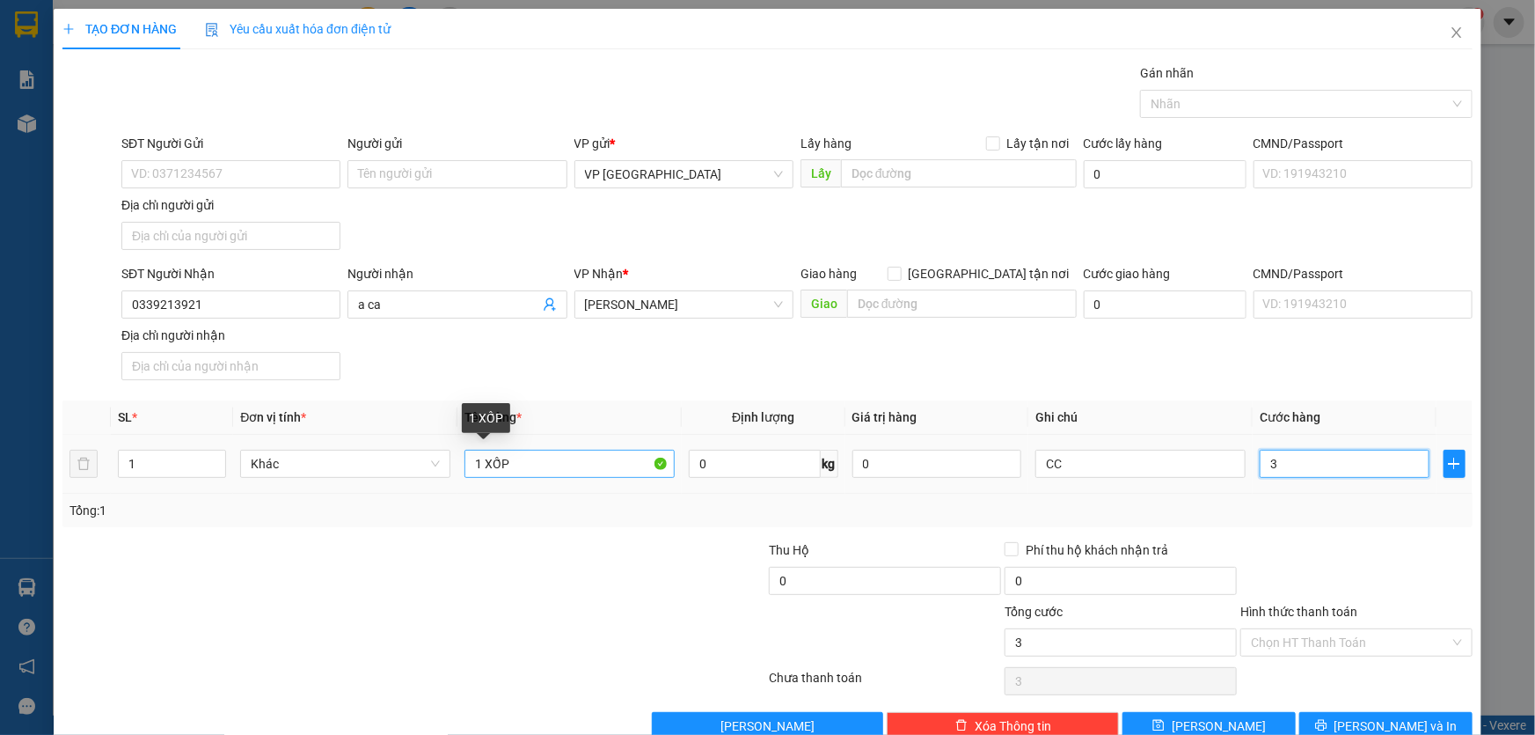
type input "0"
type input "60"
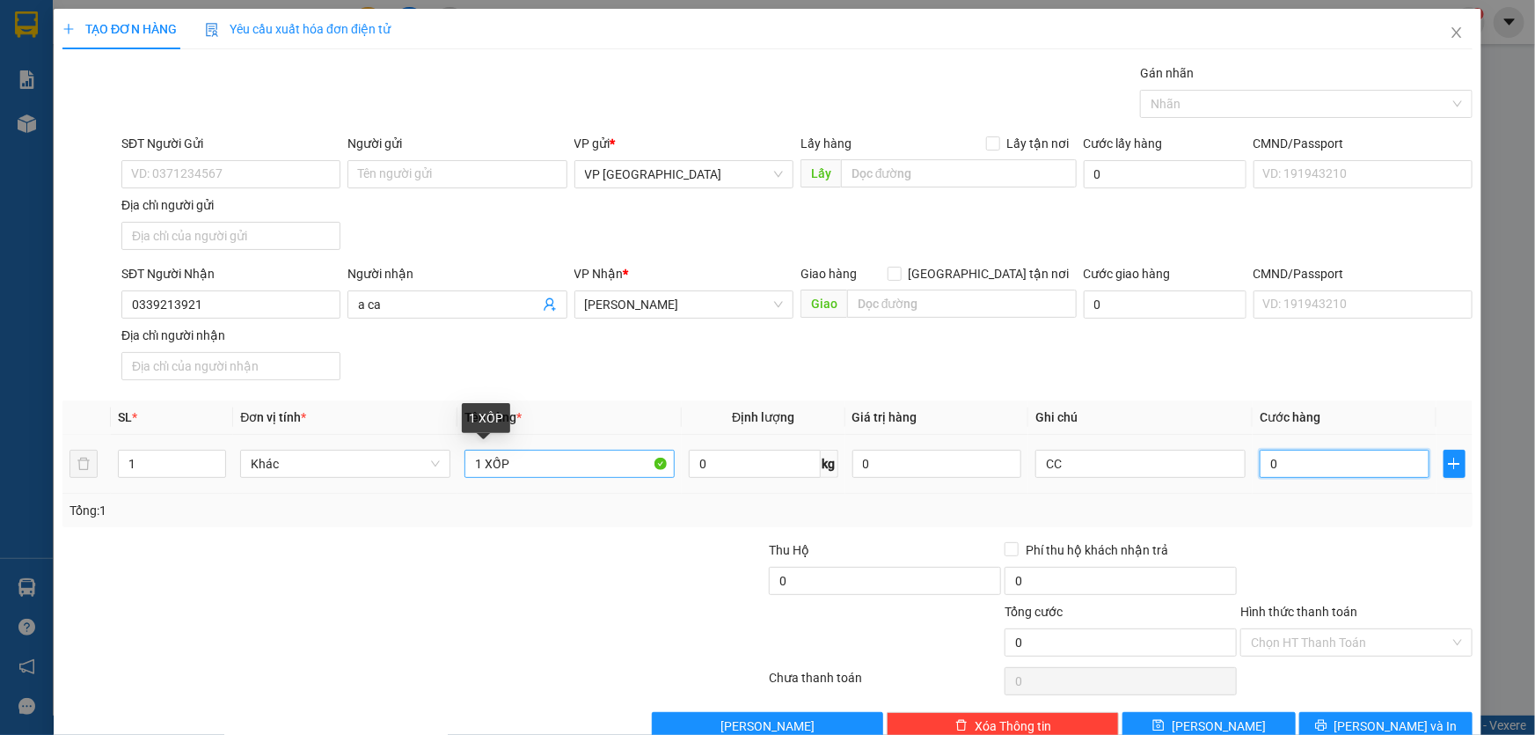
type input "60"
type input "600"
type input "6.000"
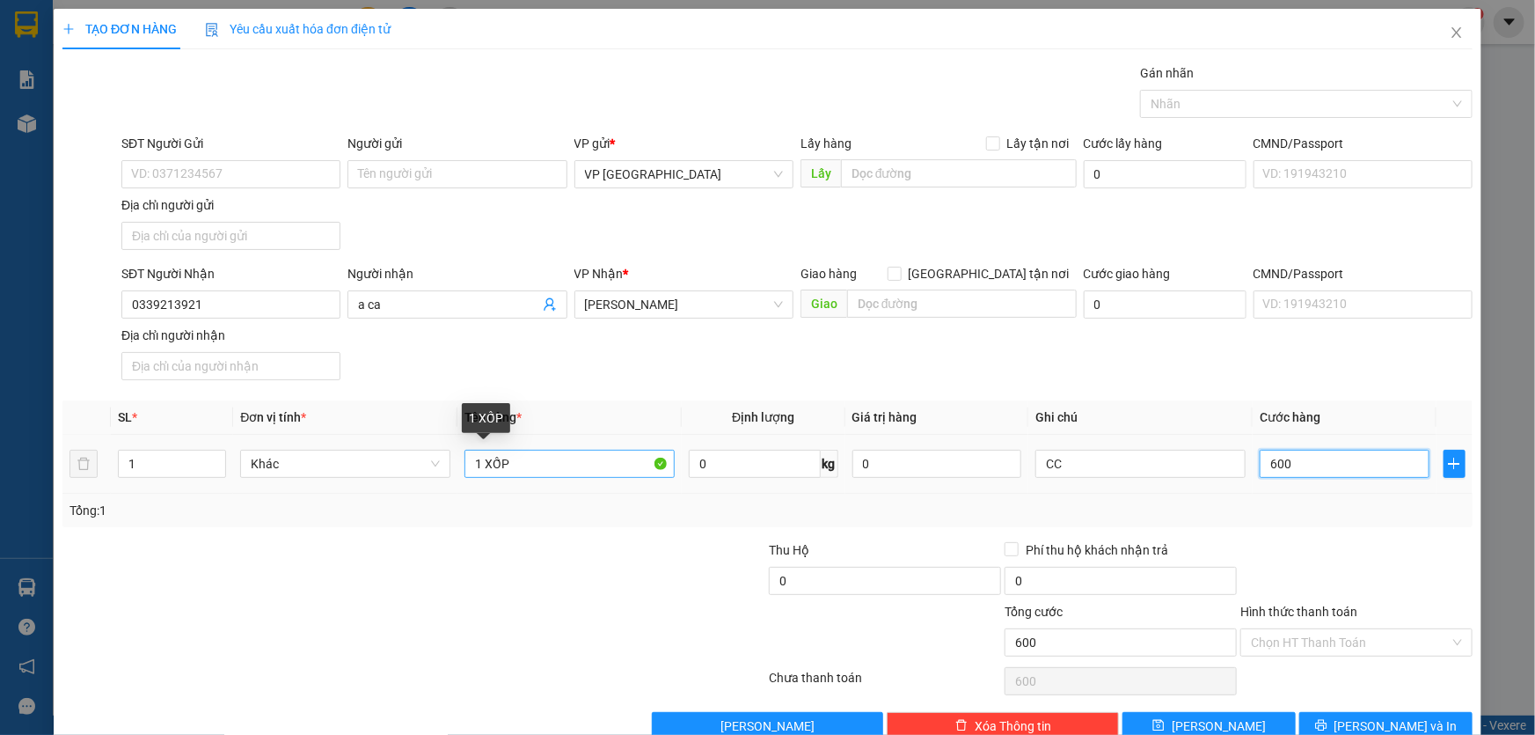
type input "6.000"
type input "60.000"
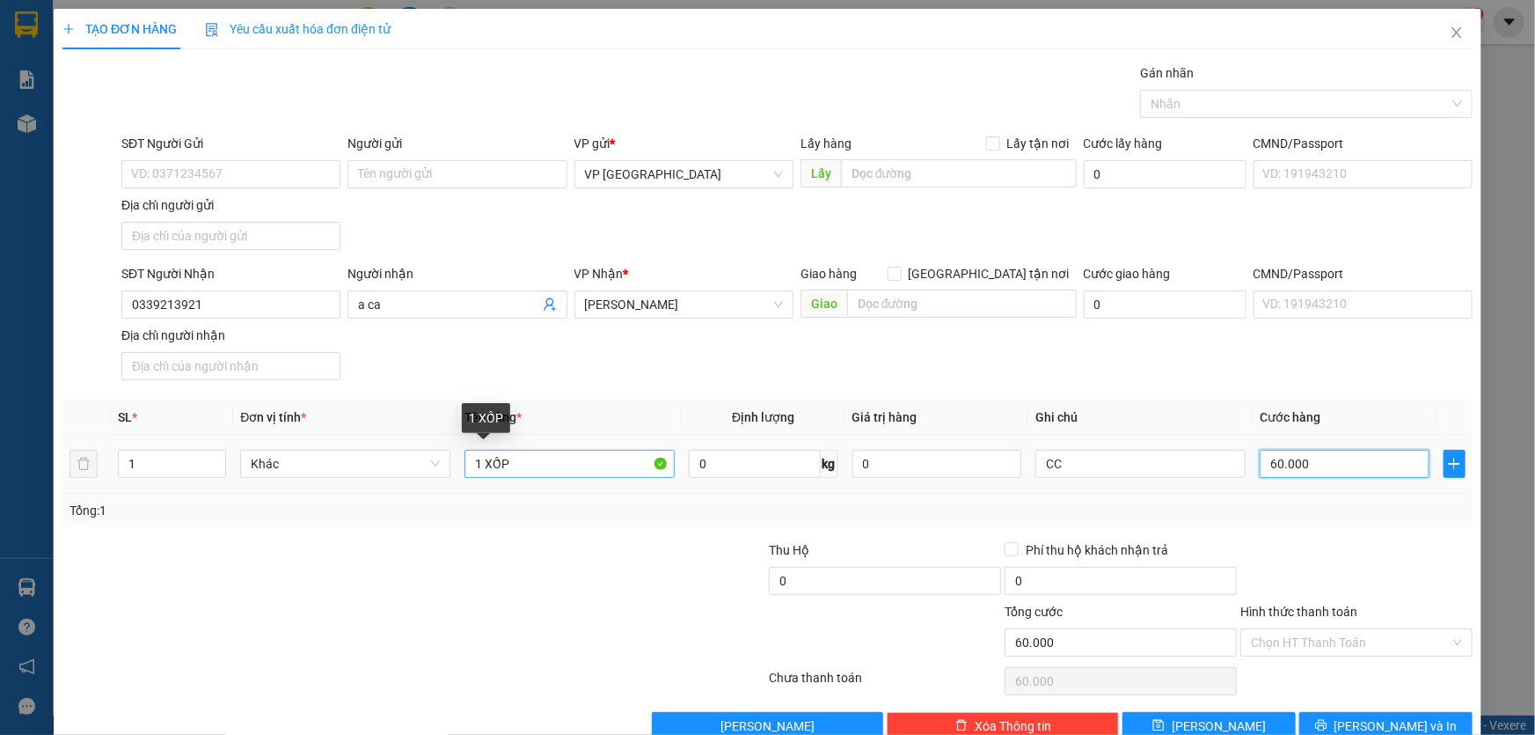
type input "600.000"
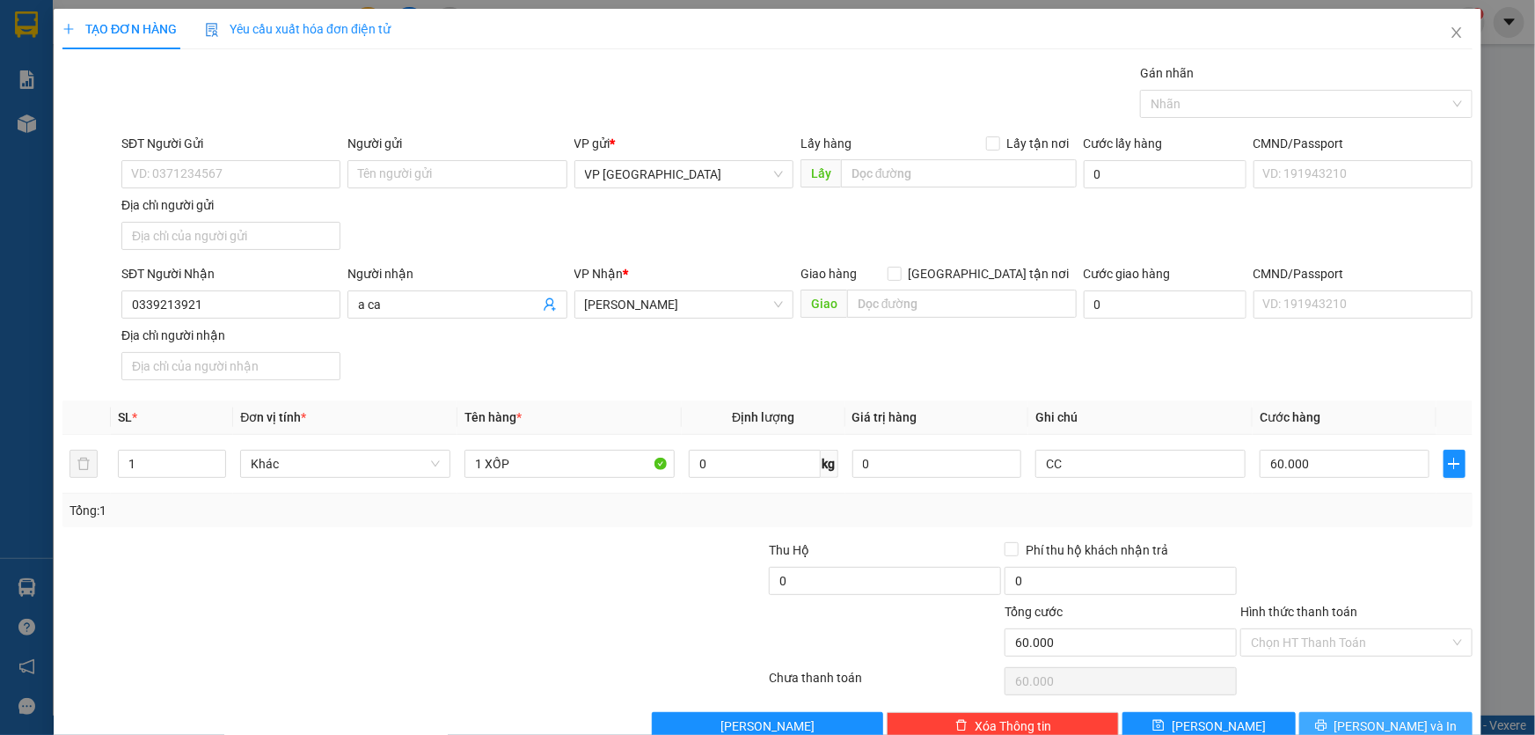
click at [1408, 730] on span "[PERSON_NAME] và In" at bounding box center [1396, 725] width 123 height 19
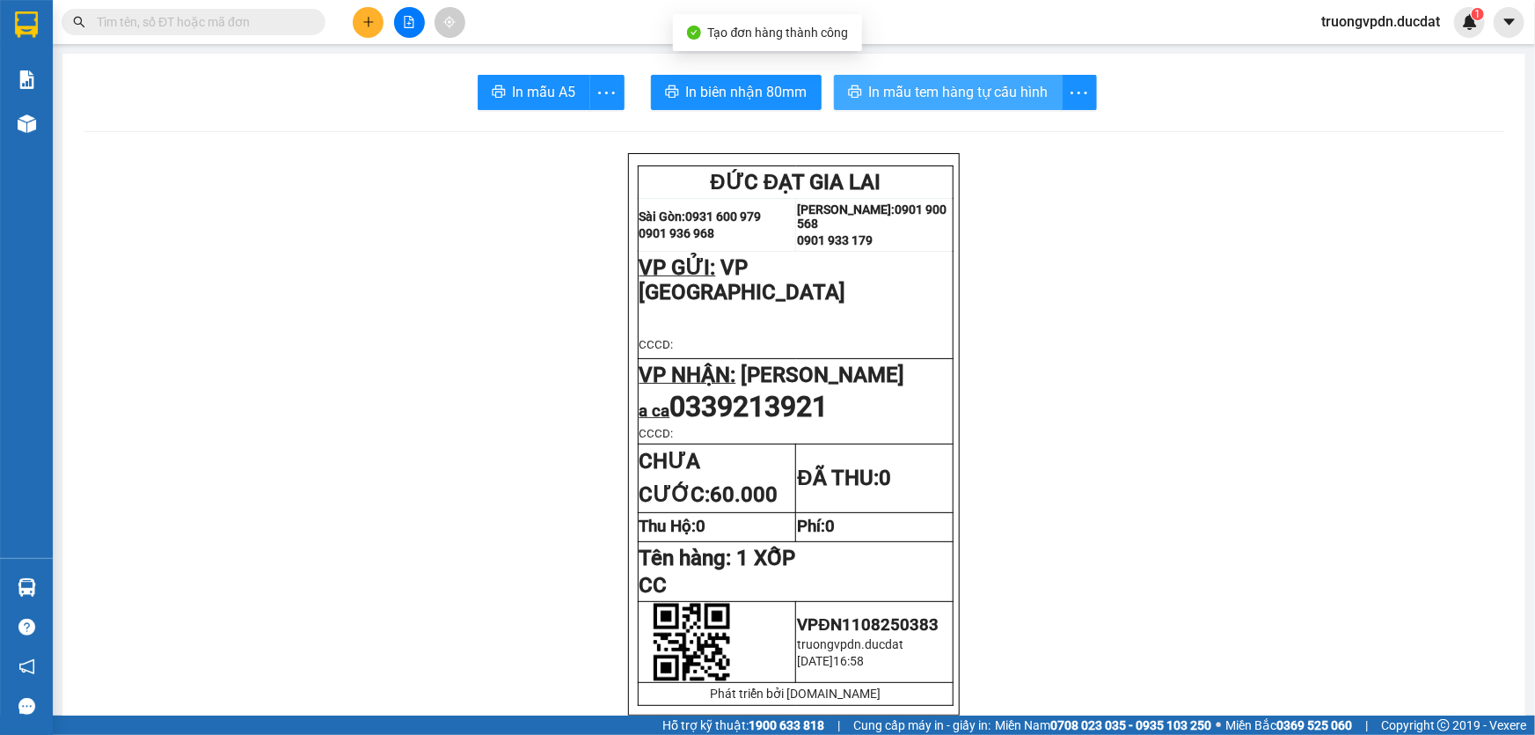
click at [911, 89] on span "In mẫu tem hàng tự cấu hình" at bounding box center [958, 92] width 179 height 22
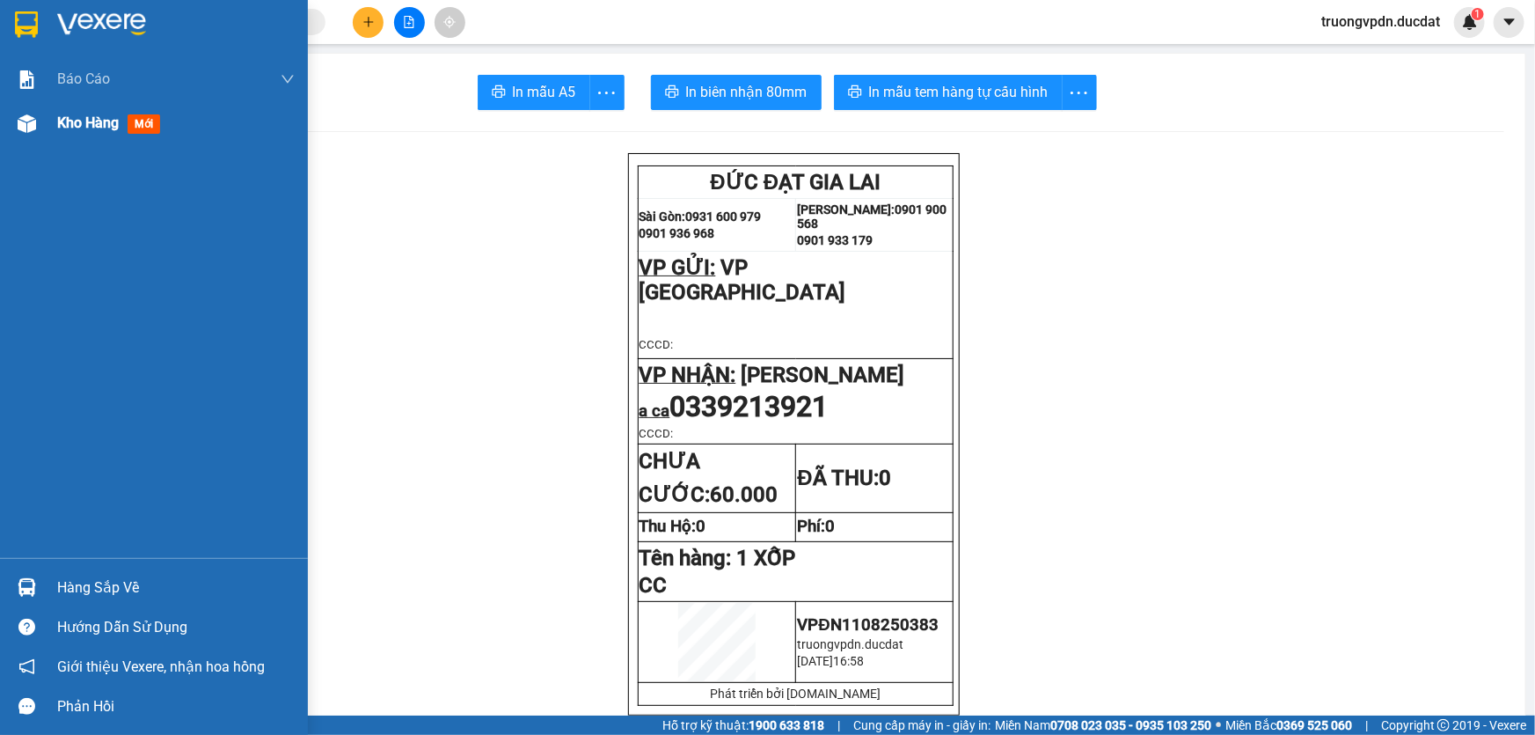
click at [35, 124] on img at bounding box center [27, 123] width 18 height 18
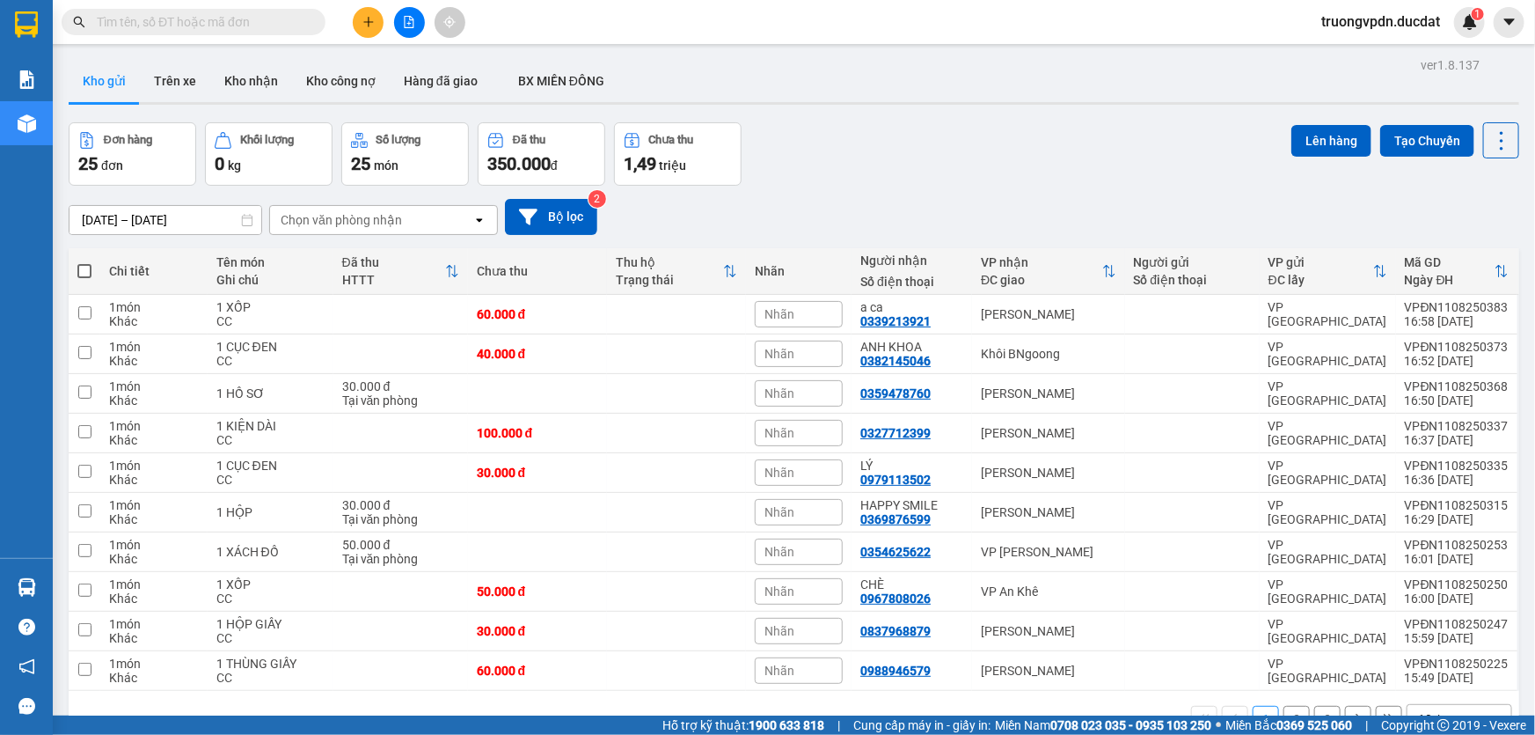
click at [1289, 706] on button "2" at bounding box center [1297, 719] width 26 height 26
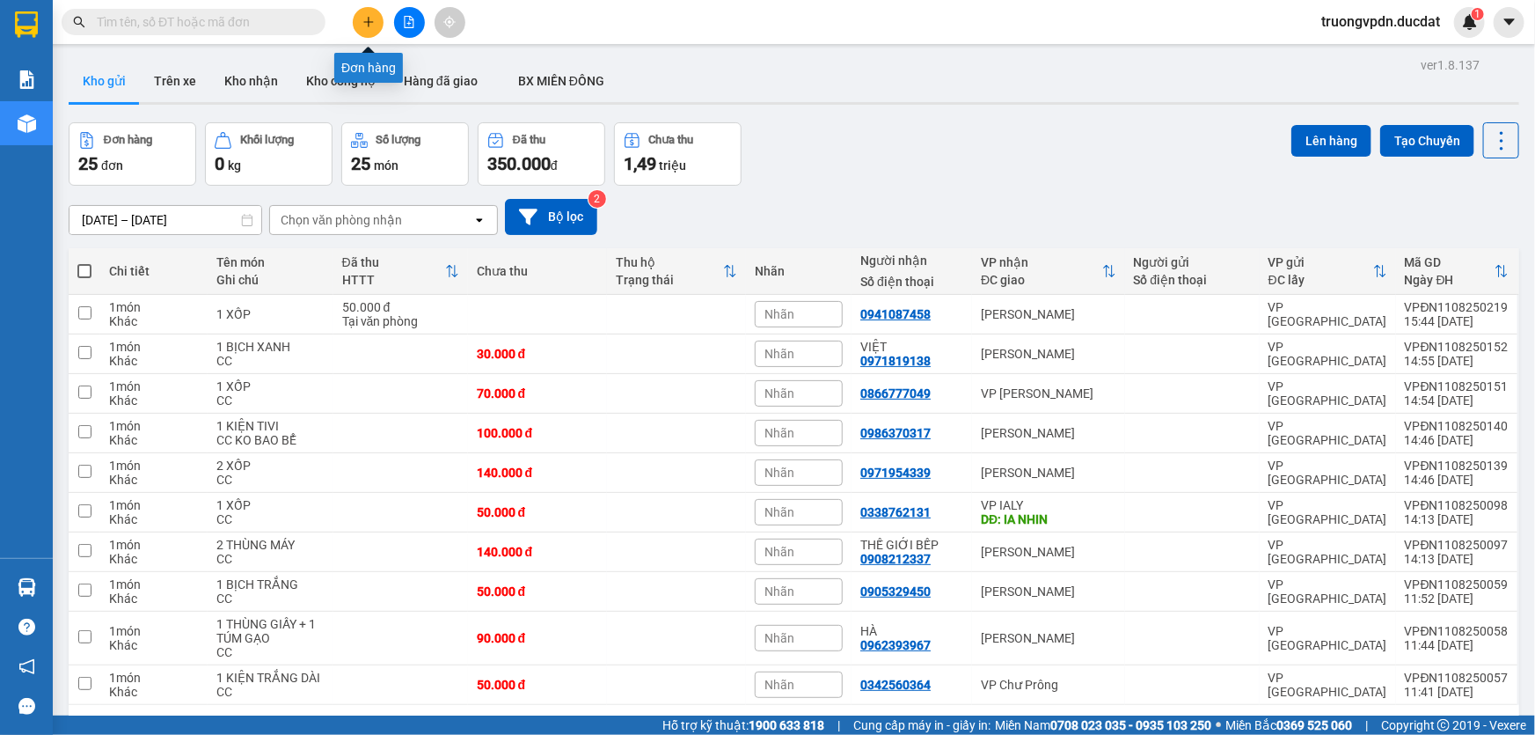
click at [361, 28] on button at bounding box center [368, 22] width 31 height 31
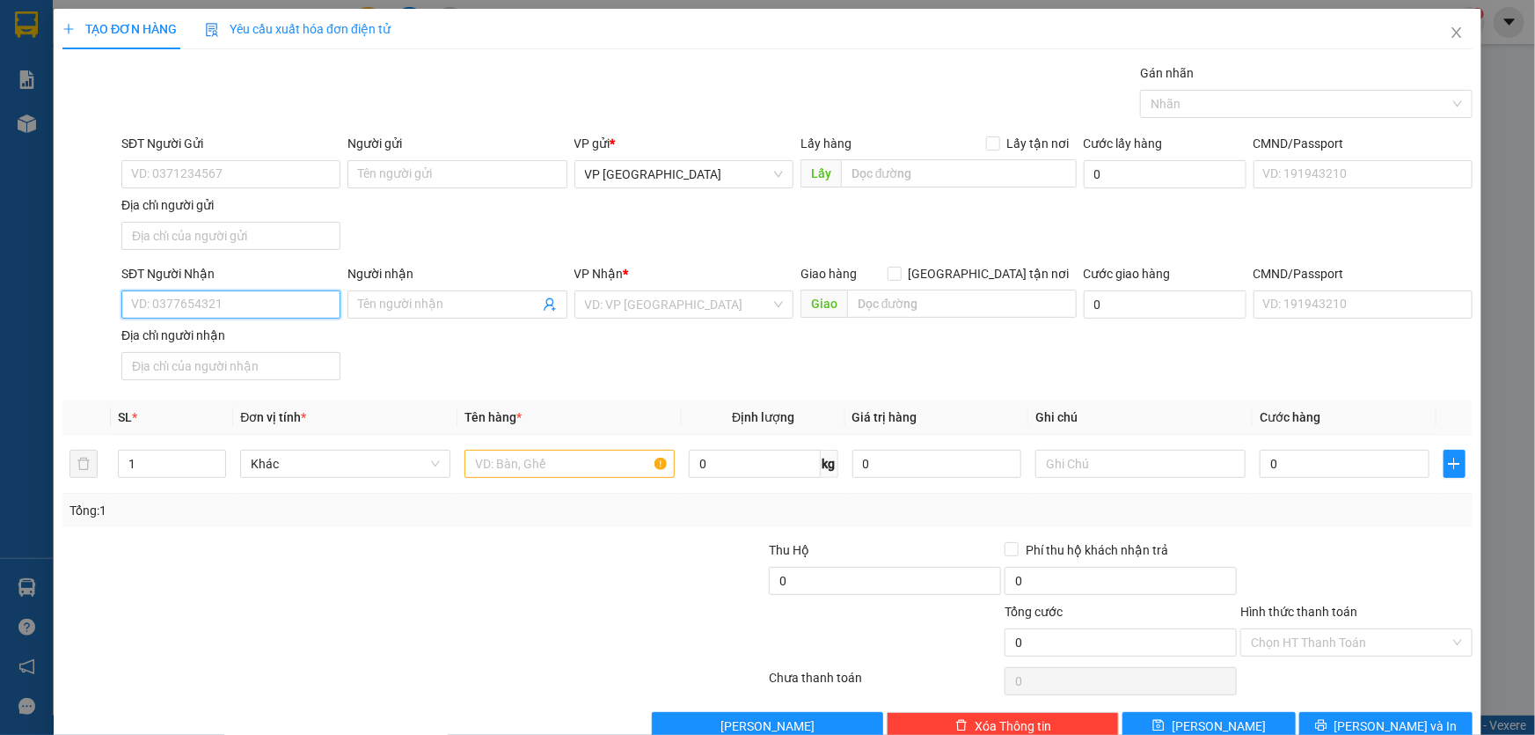
click at [219, 317] on input "SĐT Người Nhận" at bounding box center [230, 304] width 219 height 28
click at [235, 331] on div "0903551615 - [GEOGRAPHIC_DATA]" at bounding box center [230, 338] width 198 height 19
type input "0903551615"
type input "[PERSON_NAME]"
type input "0903551615"
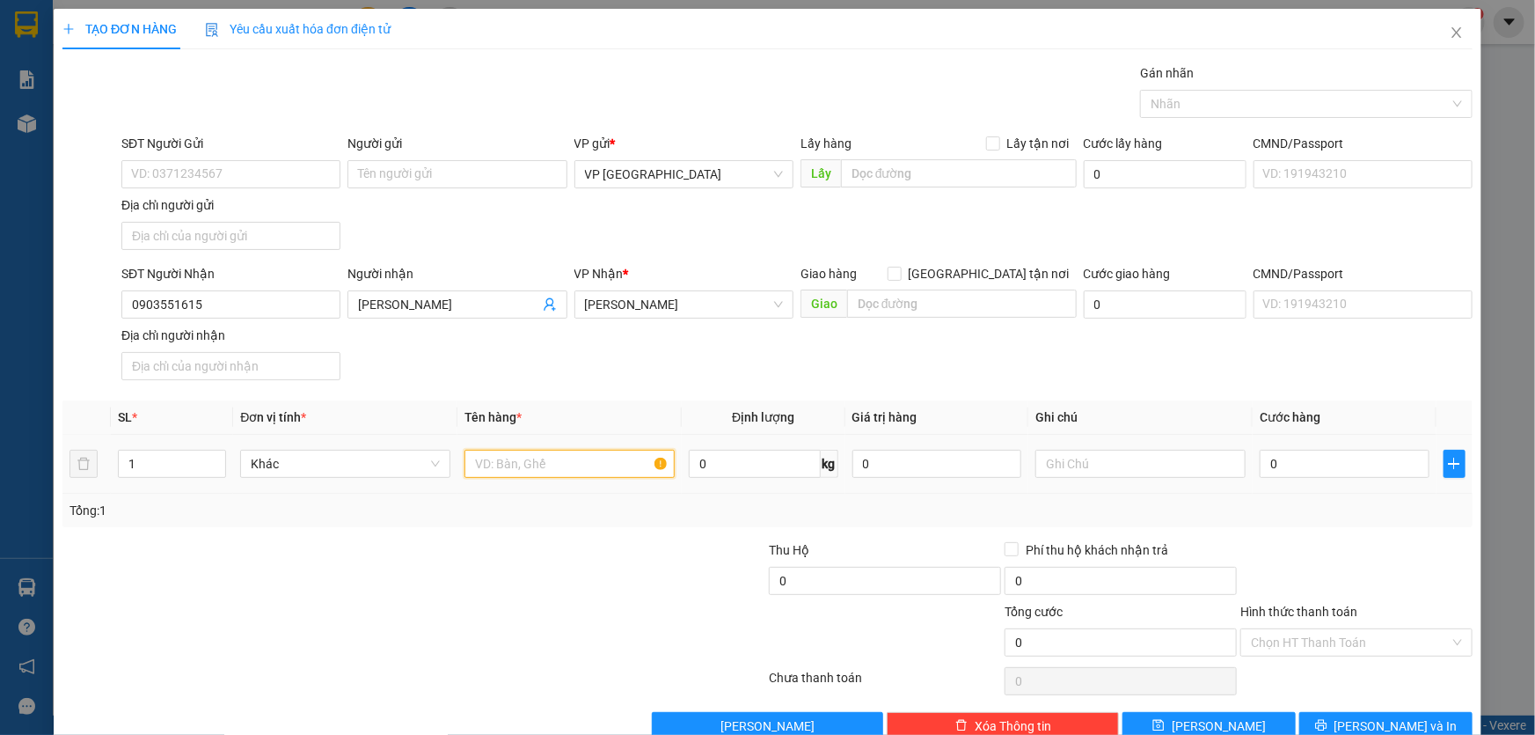
click at [528, 471] on input "text" at bounding box center [570, 464] width 210 height 28
type input "1 HỘP GIẤY"
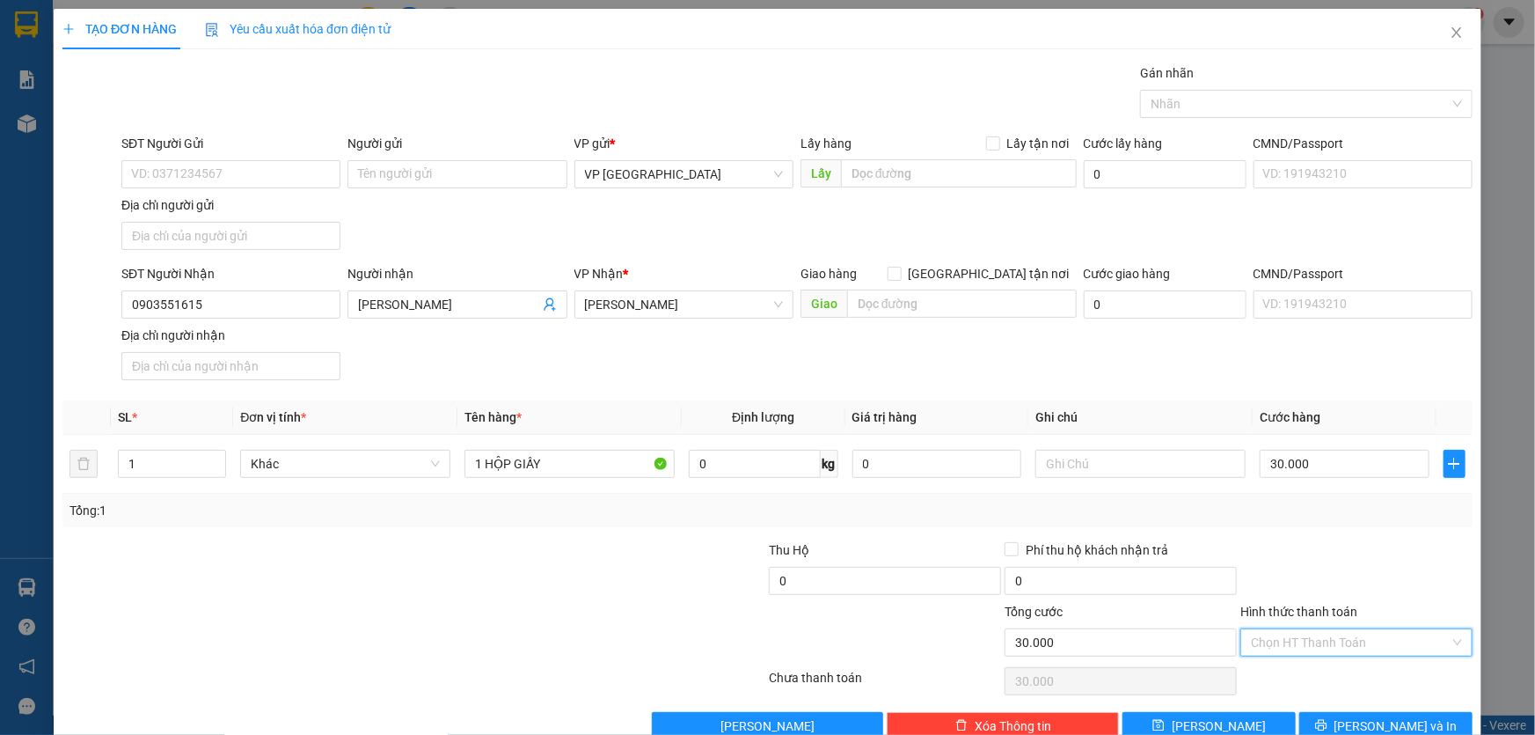
click at [1330, 633] on input "Hình thức thanh toán" at bounding box center [1350, 642] width 199 height 26
click at [1280, 495] on div "Tại văn phòng" at bounding box center [1345, 492] width 209 height 19
click at [1364, 716] on span "[PERSON_NAME] và In" at bounding box center [1396, 725] width 123 height 19
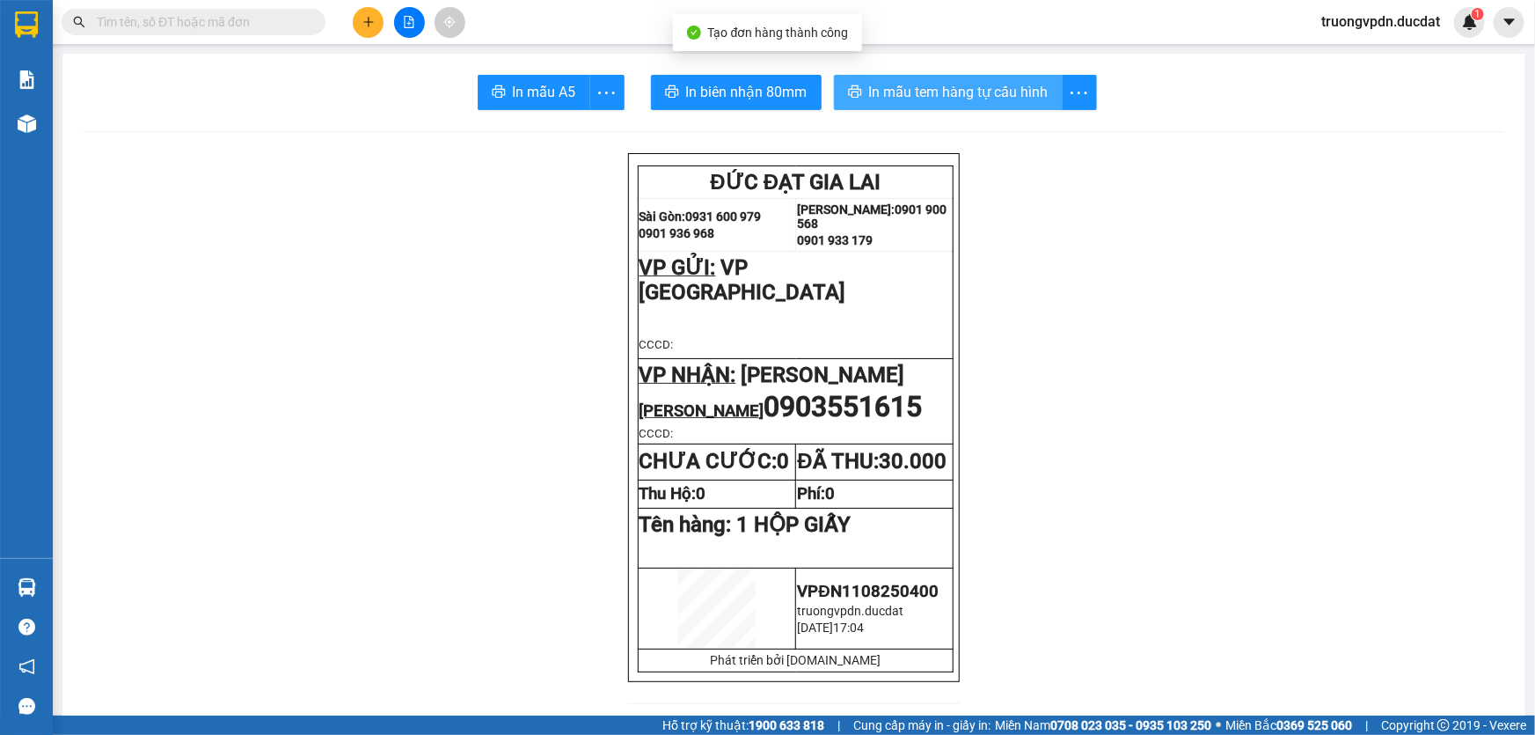
click at [913, 81] on span "In mẫu tem hàng tự cấu hình" at bounding box center [958, 92] width 179 height 22
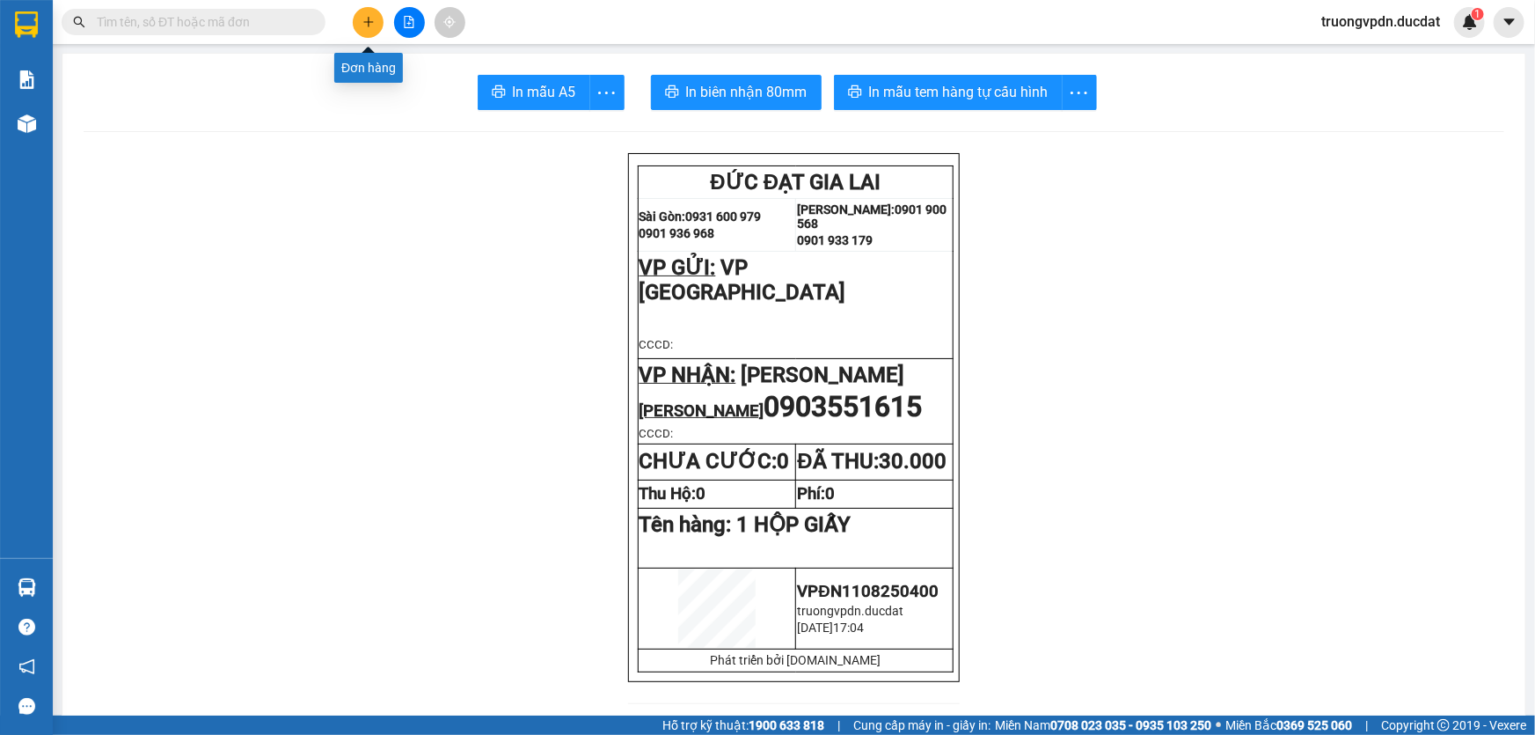
click at [372, 19] on icon "plus" at bounding box center [368, 22] width 12 height 12
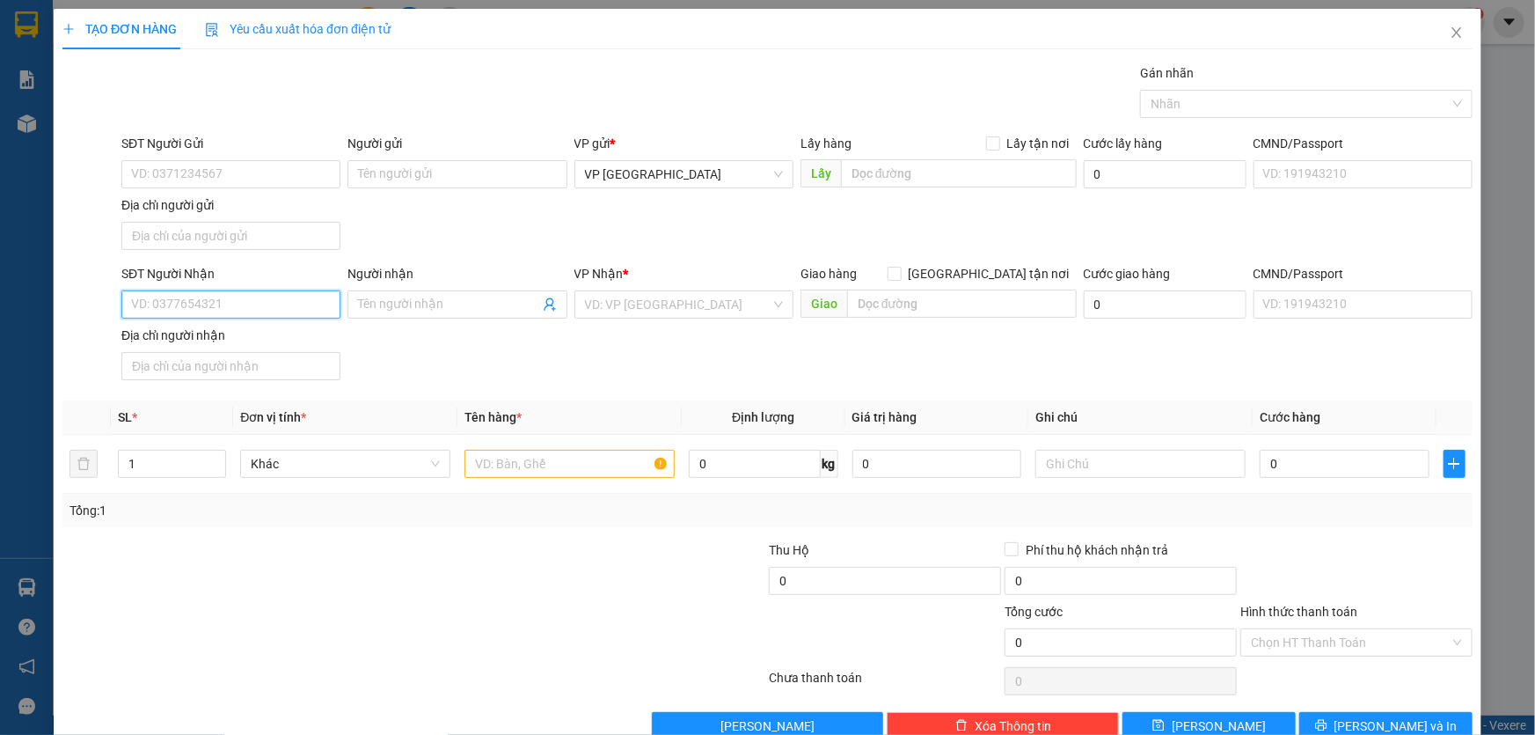
click at [173, 309] on input "SĐT Người Nhận" at bounding box center [230, 304] width 219 height 28
drag, startPoint x: 169, startPoint y: 334, endPoint x: 166, endPoint y: 326, distance: 9.2
click at [166, 333] on div "0939070839" at bounding box center [229, 338] width 196 height 19
type input "0939070839"
click at [596, 465] on input "text" at bounding box center [570, 464] width 210 height 28
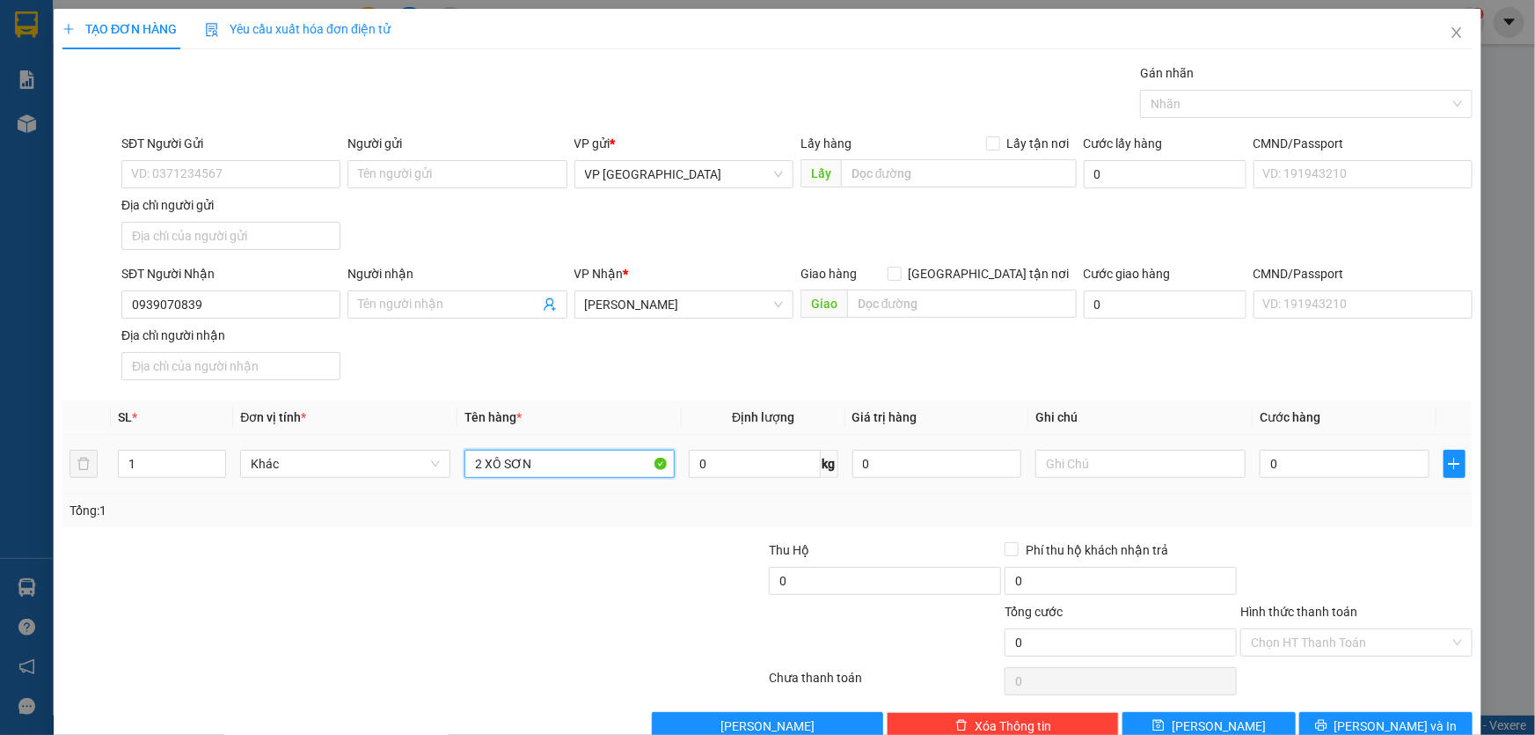
type input "2 XÔ SƠN"
type input "CC"
type input "6"
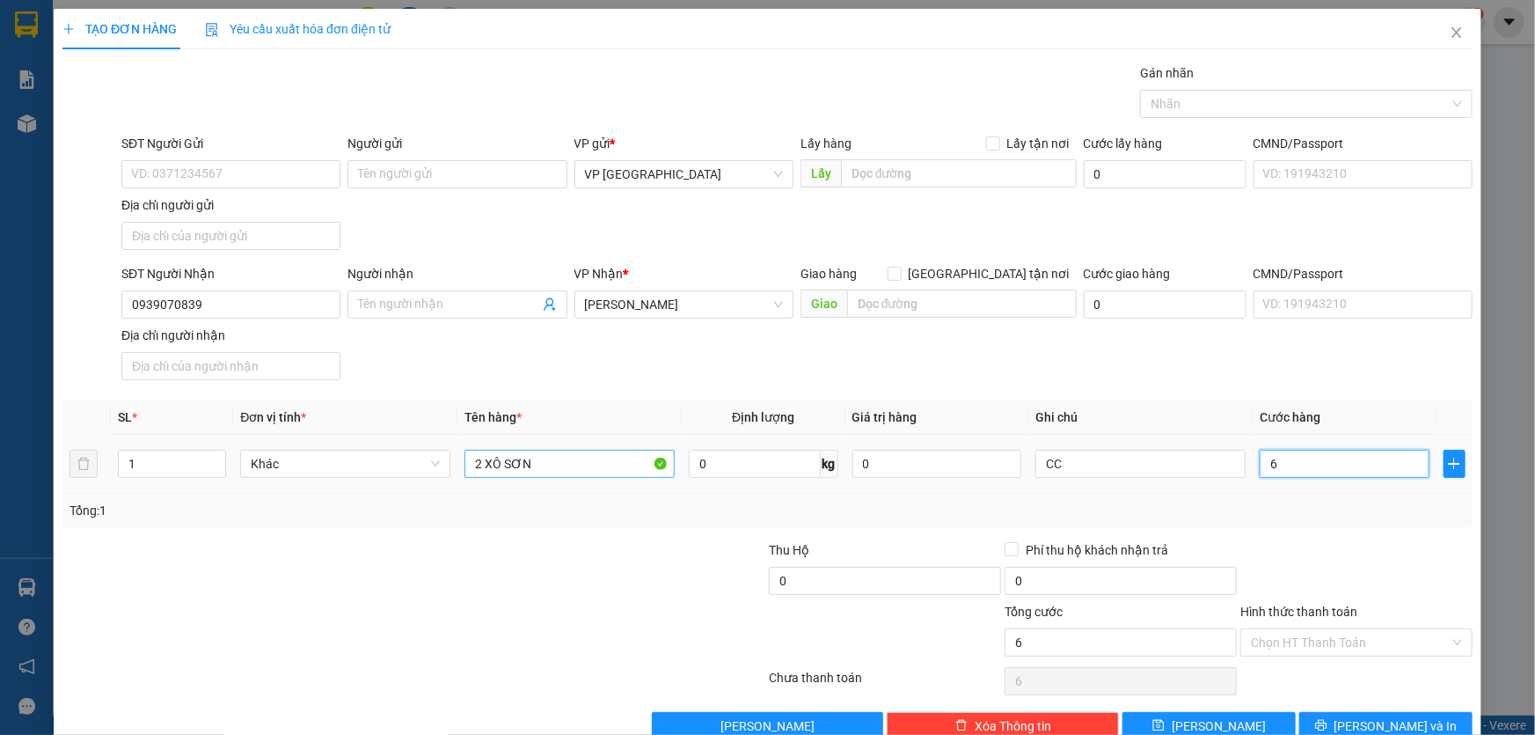
type input "60"
type input "600"
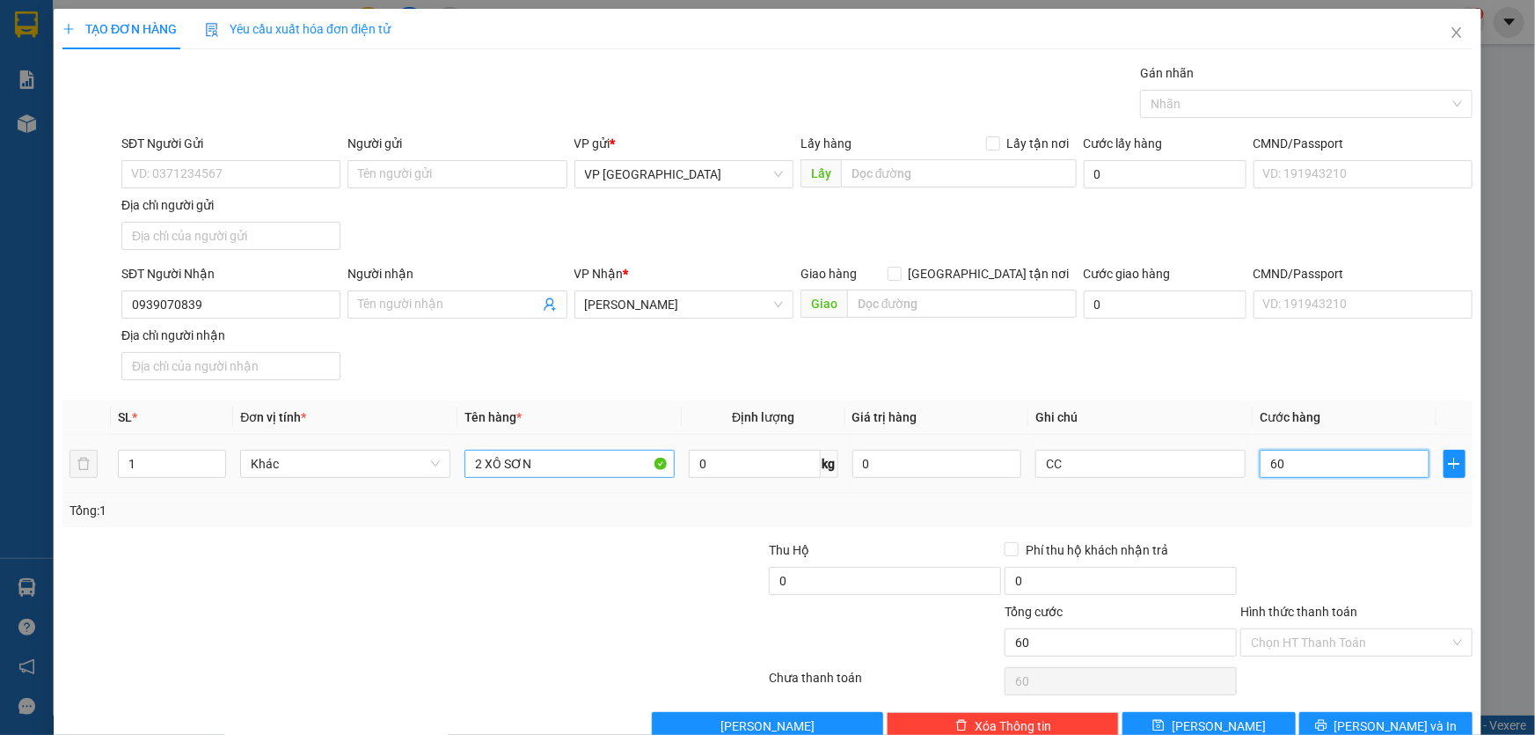
type input "600"
click at [1406, 713] on button "[PERSON_NAME] và In" at bounding box center [1385, 726] width 173 height 28
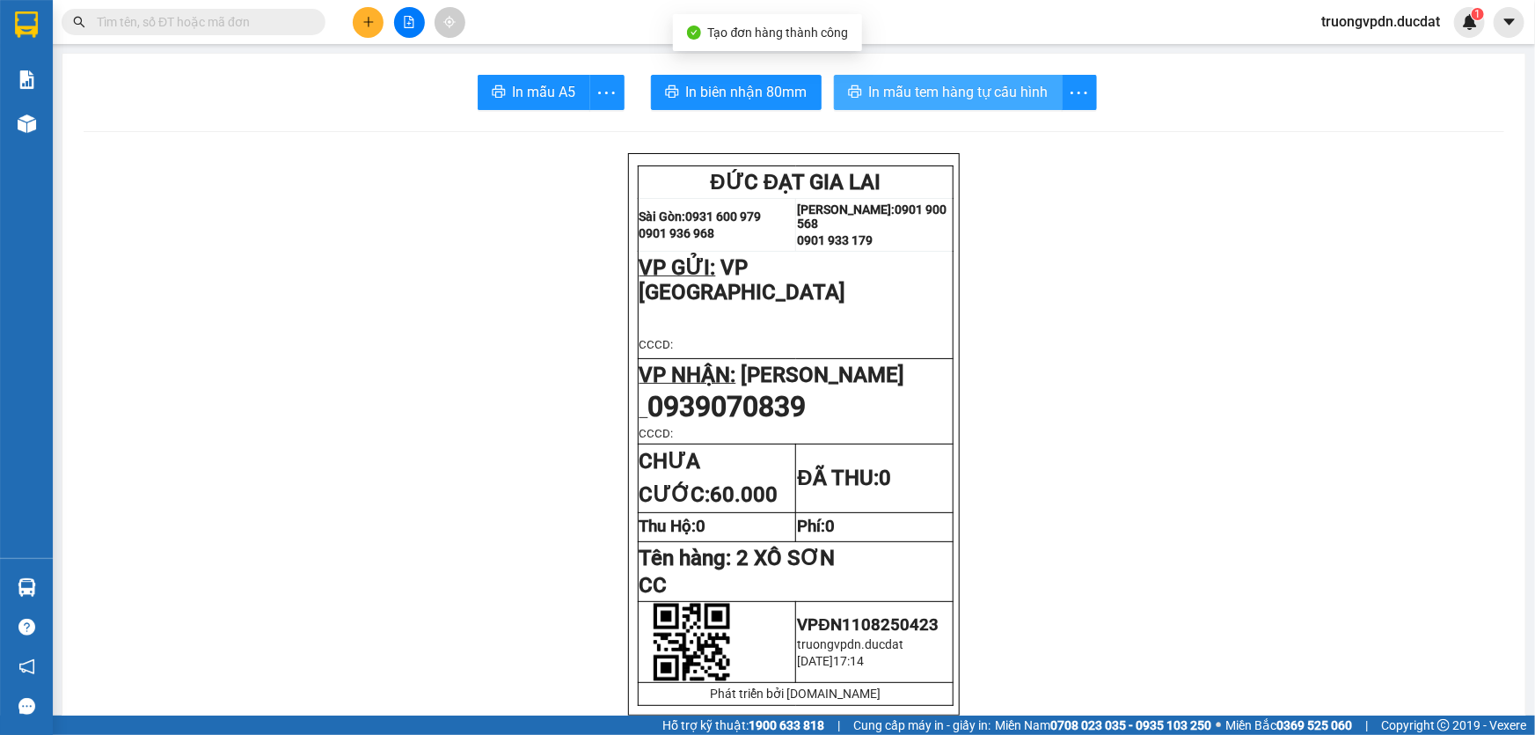
click at [1014, 99] on span "In mẫu tem hàng tự cấu hình" at bounding box center [958, 92] width 179 height 22
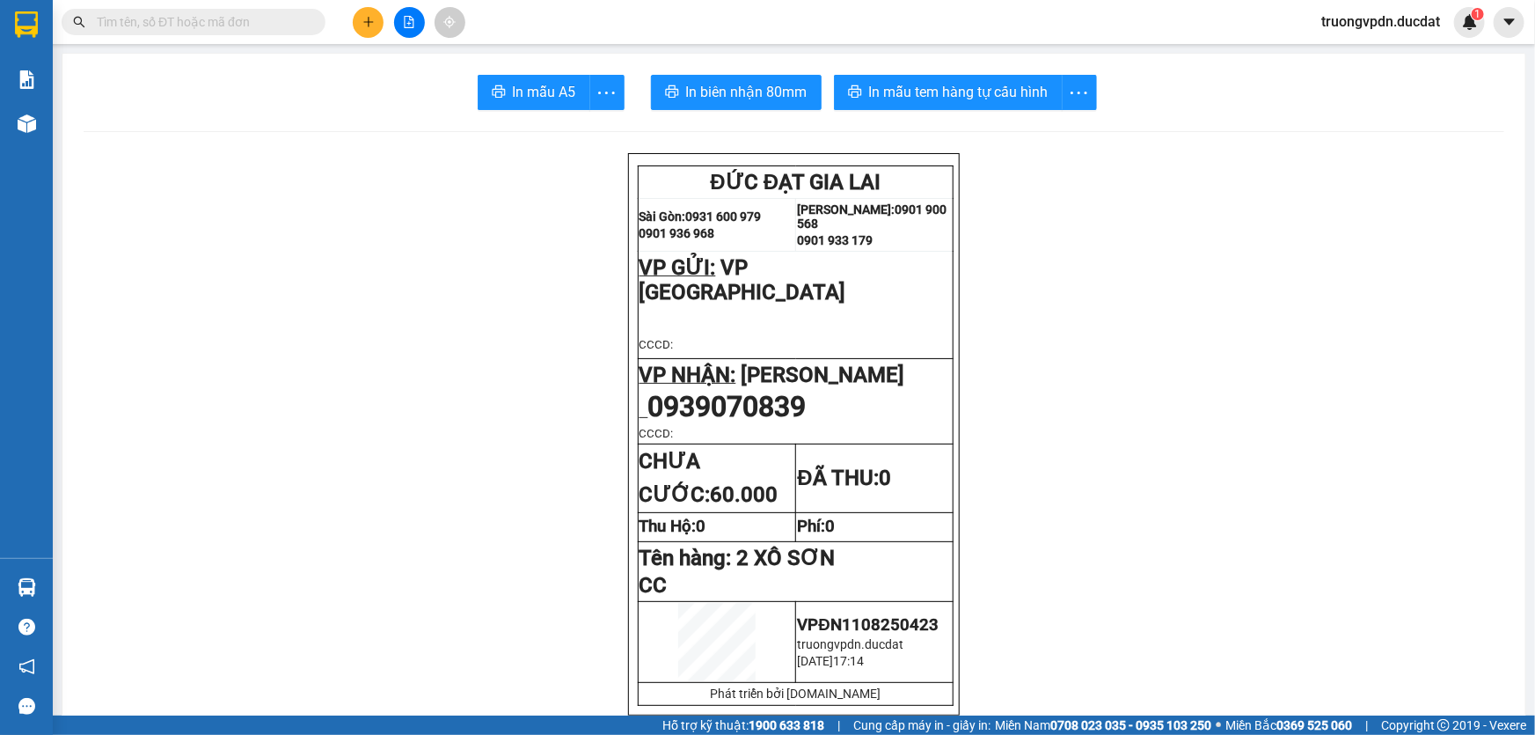
click at [362, 26] on icon "plus" at bounding box center [368, 22] width 12 height 12
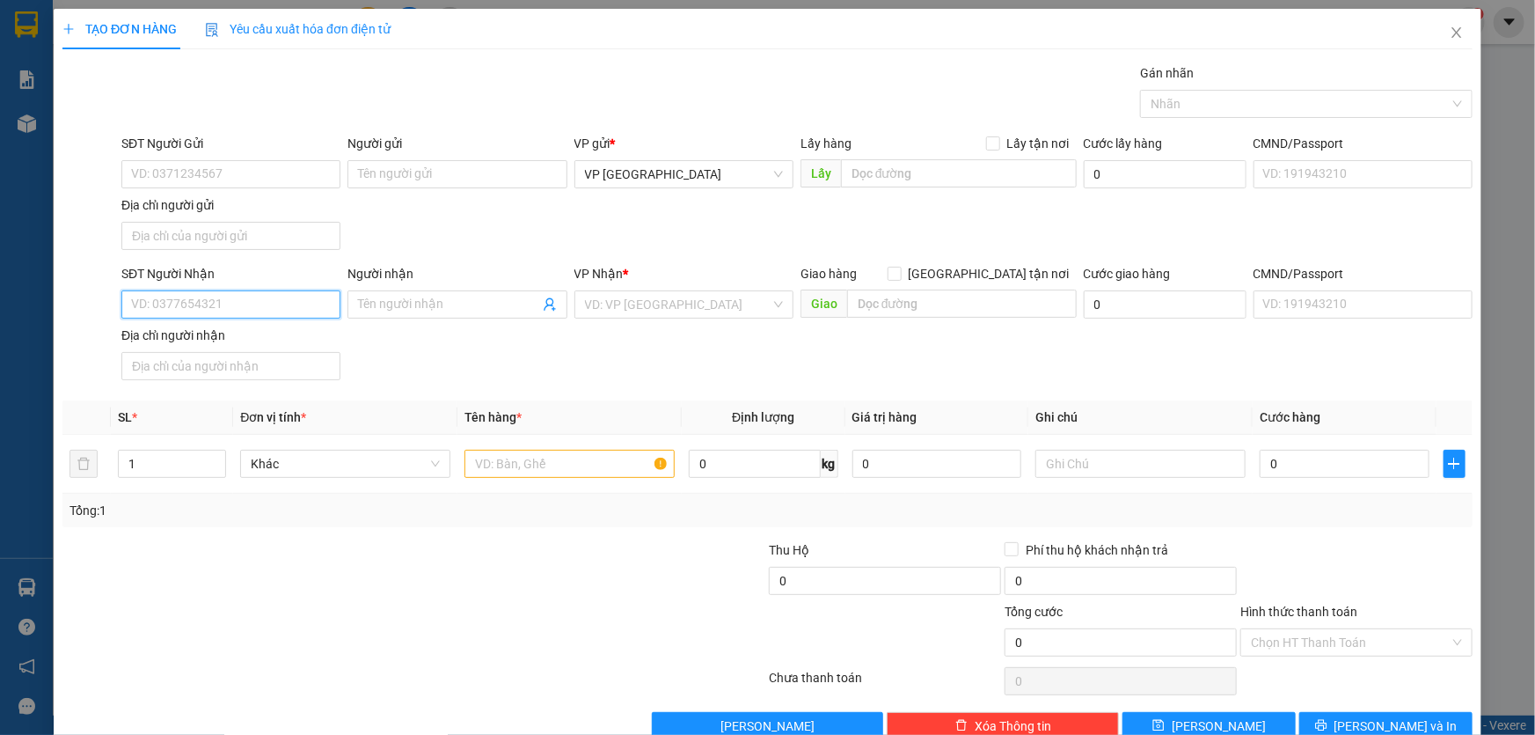
click at [209, 313] on input "SĐT Người Nhận" at bounding box center [230, 304] width 219 height 28
type input "0973261123"
click at [718, 311] on input "search" at bounding box center [678, 304] width 186 height 26
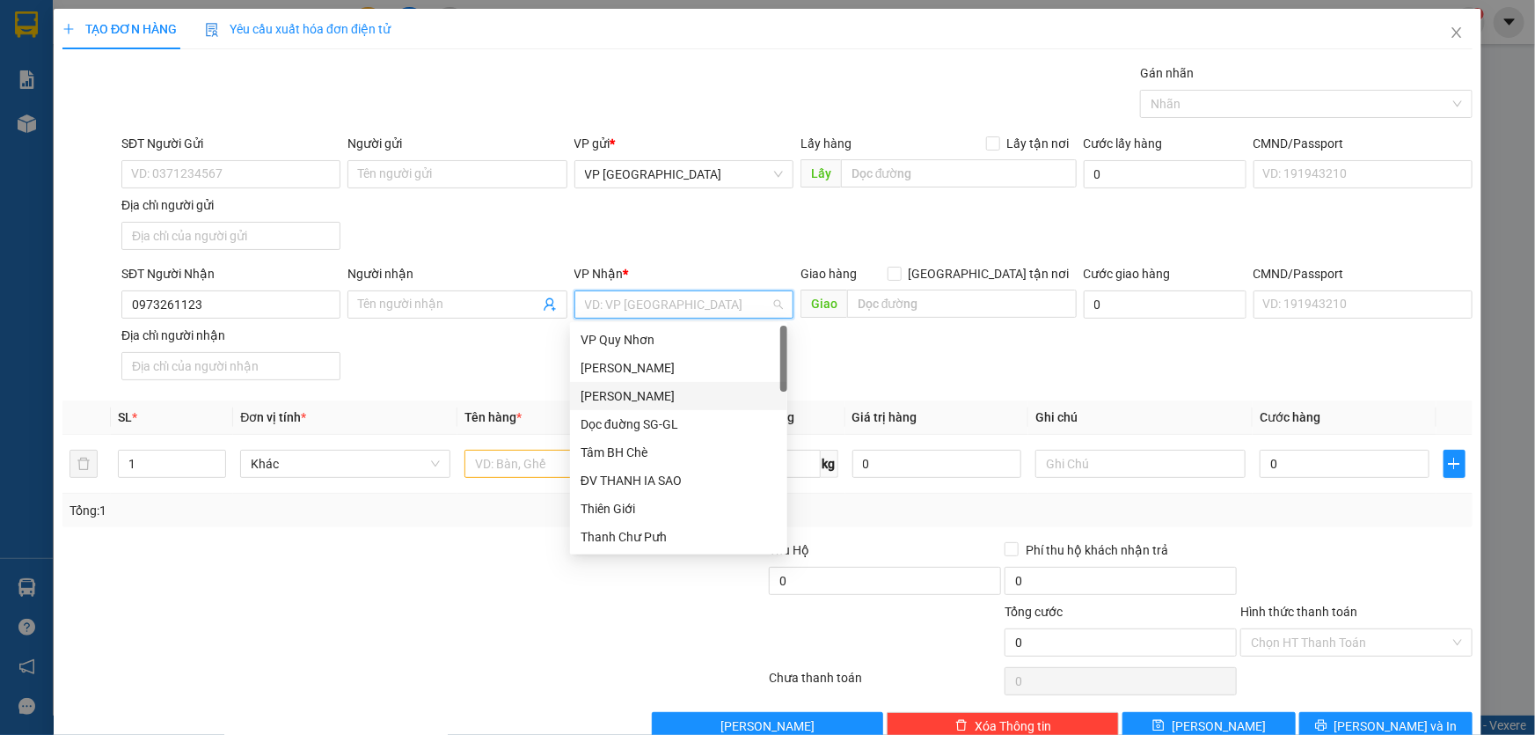
click at [651, 402] on div "[PERSON_NAME]" at bounding box center [679, 395] width 196 height 19
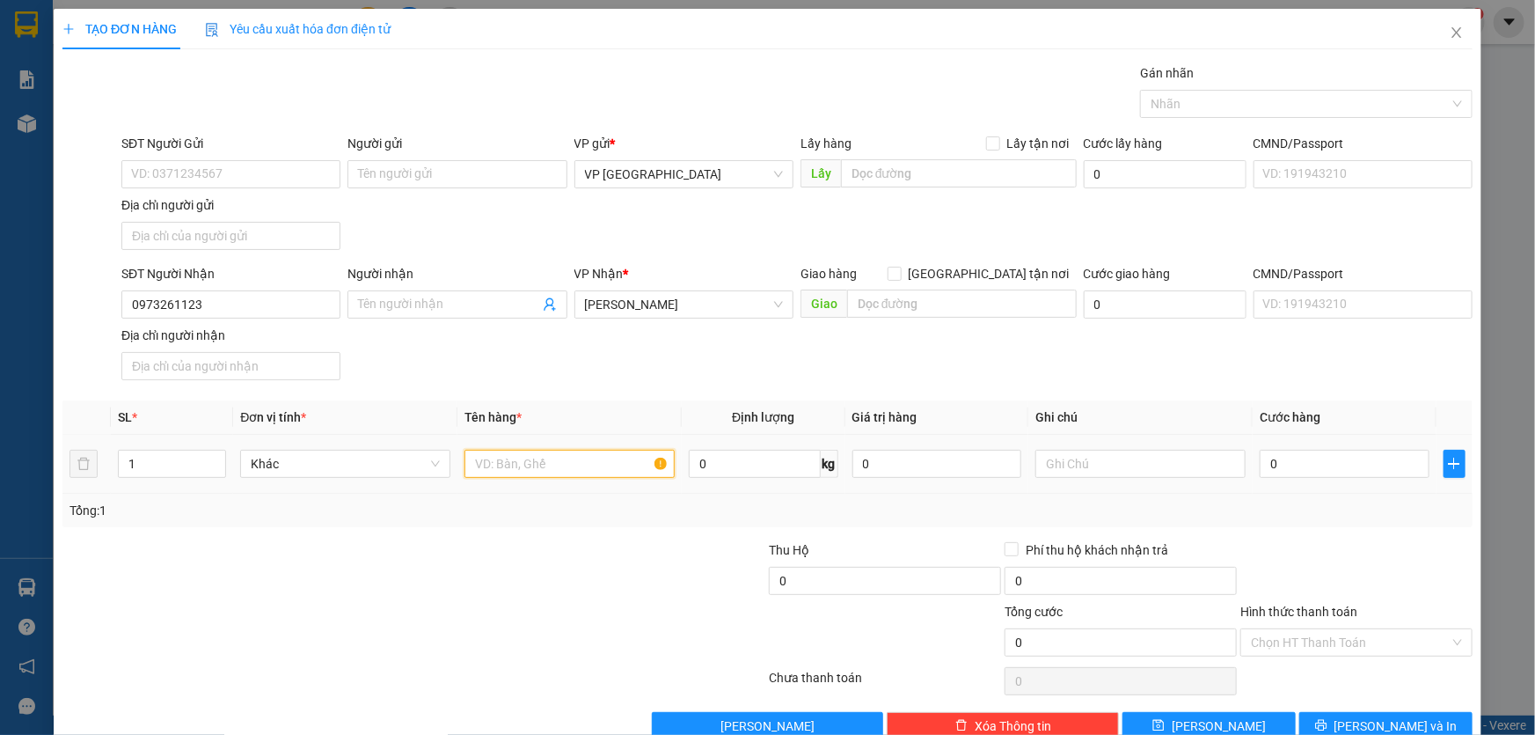
click at [537, 461] on input "text" at bounding box center [570, 464] width 210 height 28
type input "1 BÌ TH"
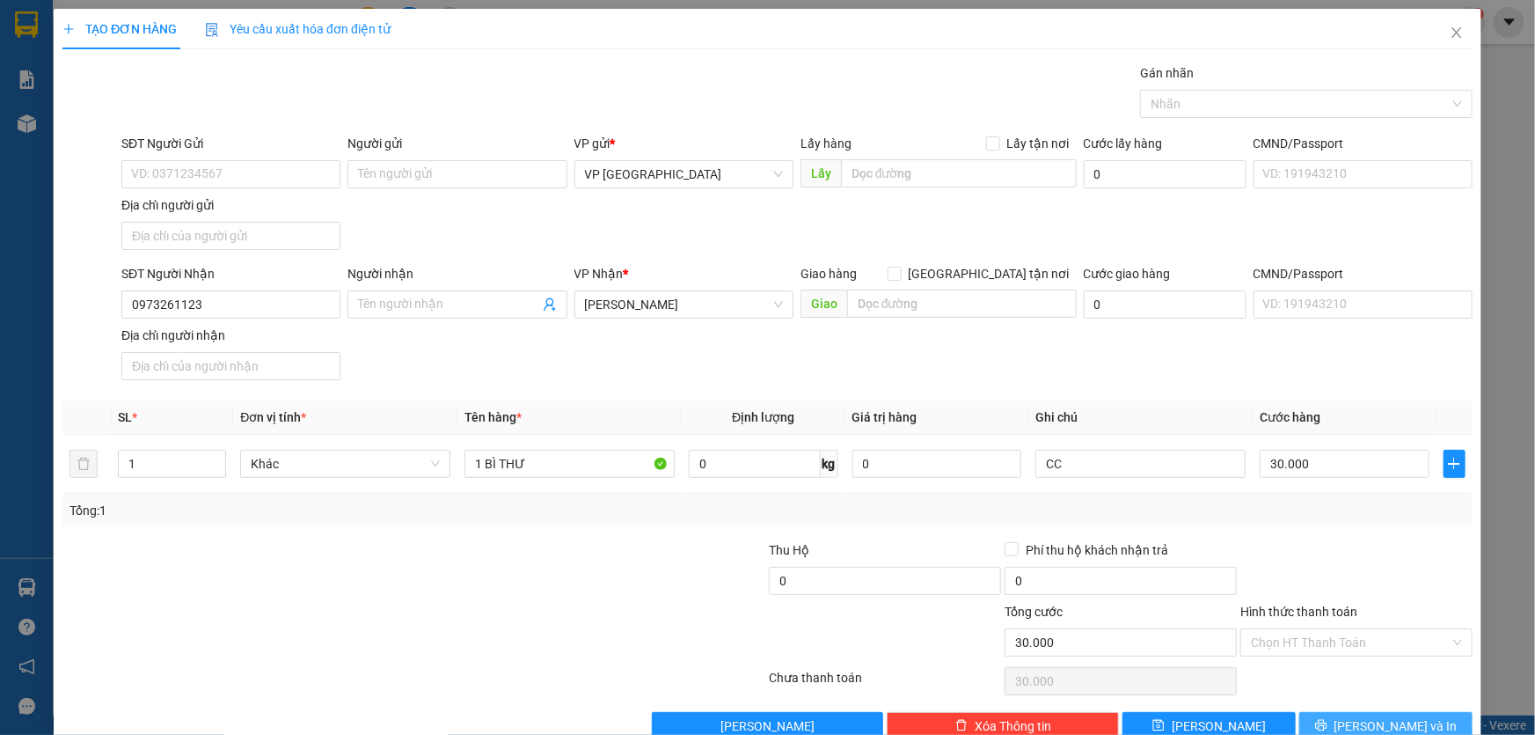
click at [1354, 721] on button "[PERSON_NAME] và In" at bounding box center [1385, 726] width 173 height 28
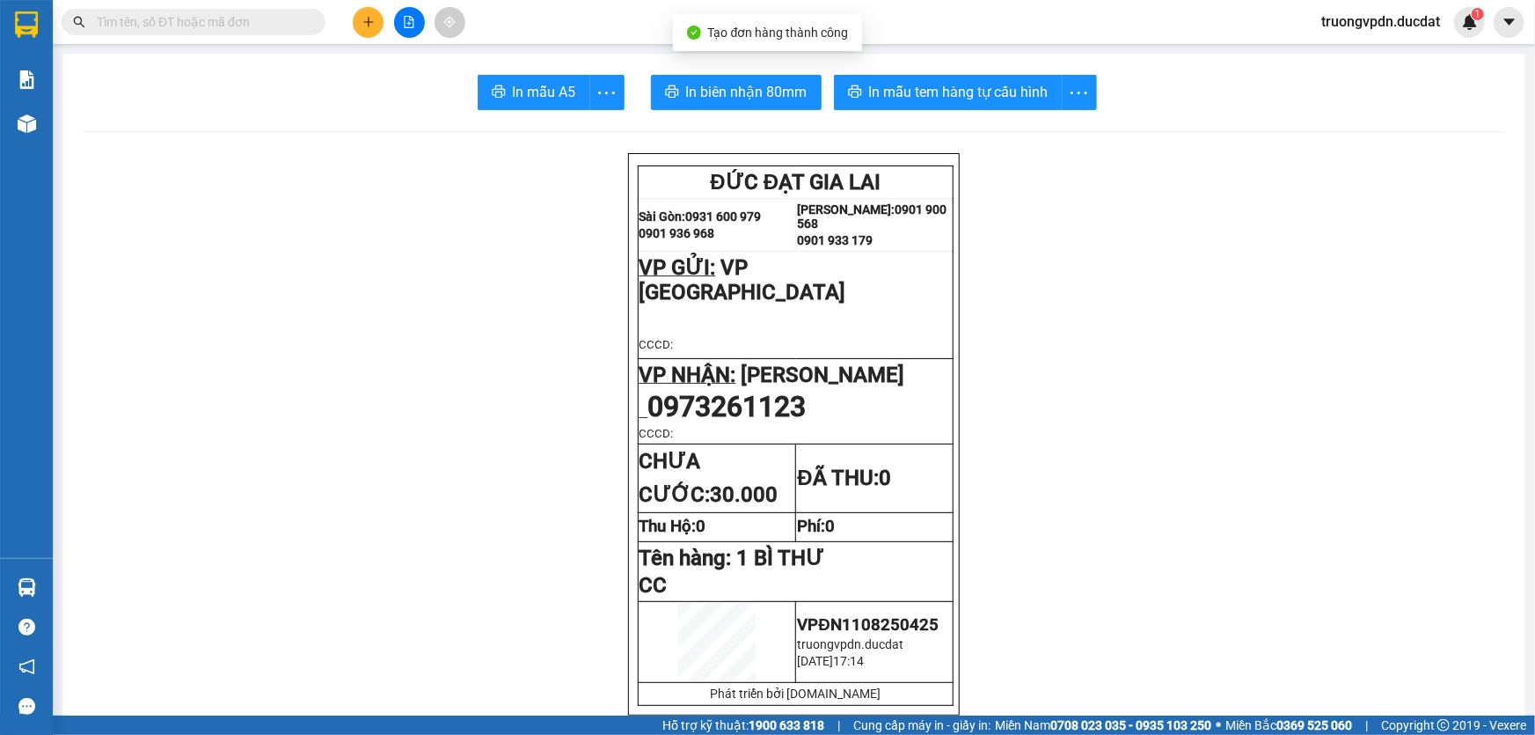
click at [1004, 96] on span "In mẫu tem hàng tự cấu hình" at bounding box center [958, 92] width 179 height 22
click at [968, 92] on span "In mẫu tem hàng tự cấu hình" at bounding box center [958, 92] width 179 height 22
click at [370, 28] on button at bounding box center [368, 22] width 31 height 31
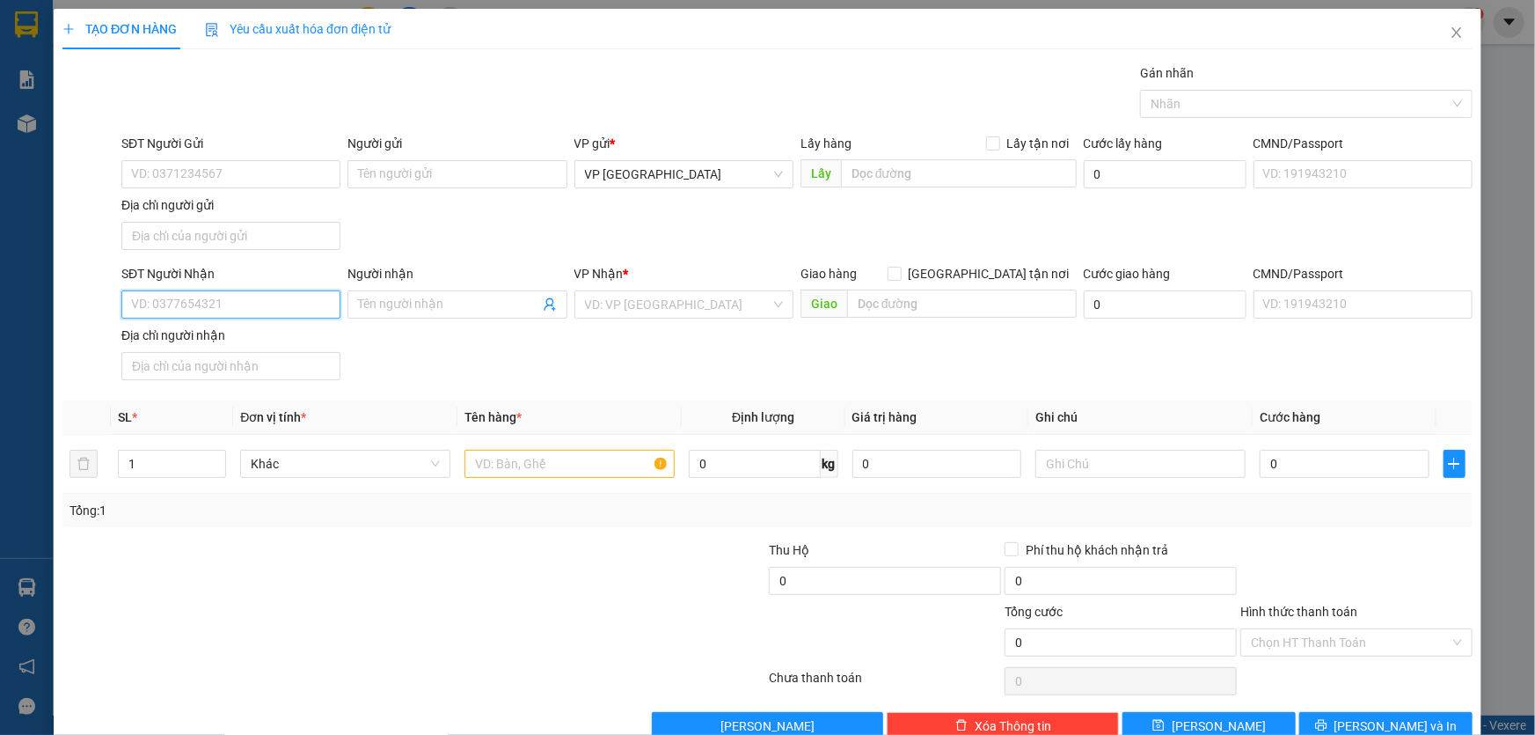
click at [274, 299] on input "SĐT Người Nhận" at bounding box center [230, 304] width 219 height 28
click at [219, 310] on input "SĐT Người Nhận" at bounding box center [230, 304] width 219 height 28
click at [200, 311] on input "SĐT Người Nhận" at bounding box center [230, 304] width 219 height 28
type input "0"
type input "0326996183"
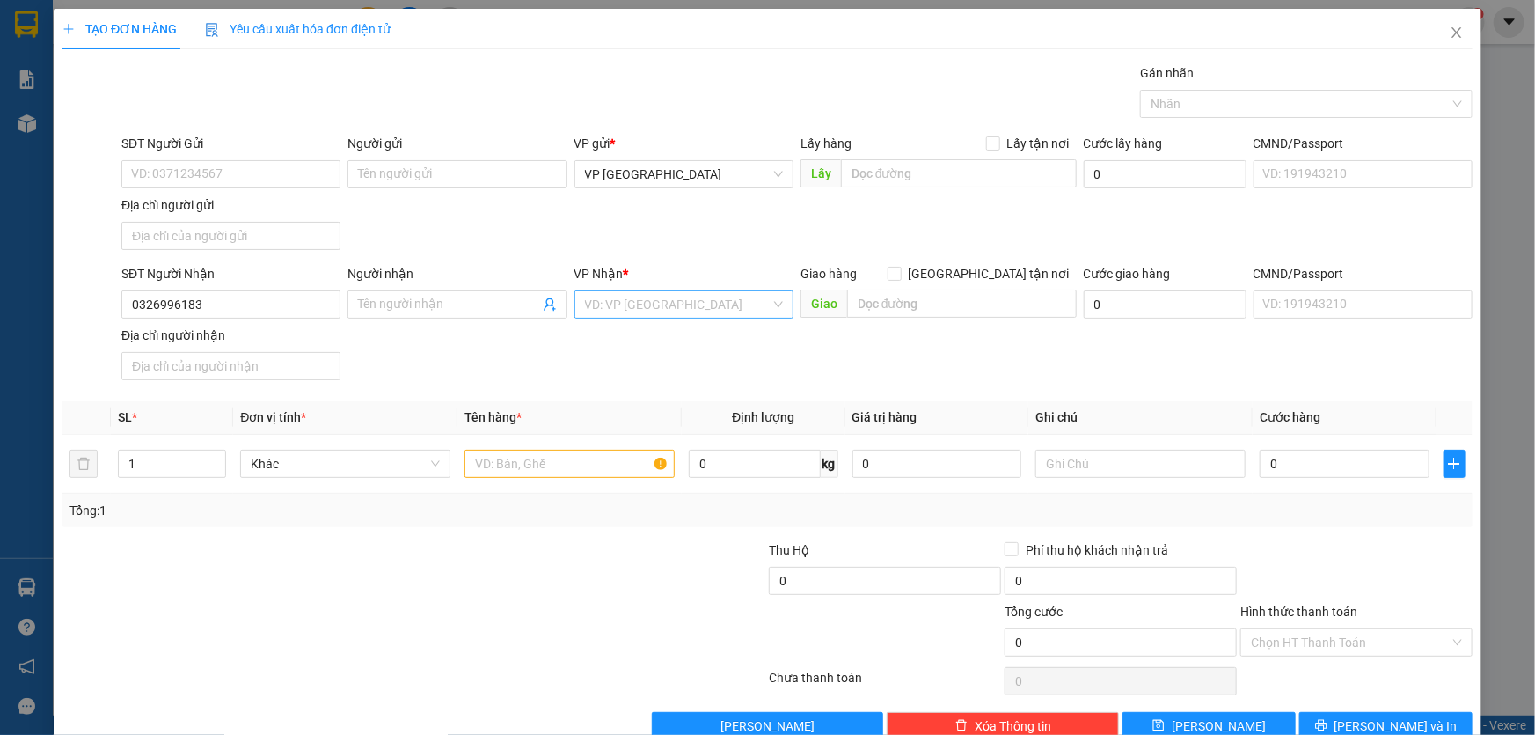
click at [626, 302] on input "search" at bounding box center [678, 304] width 186 height 26
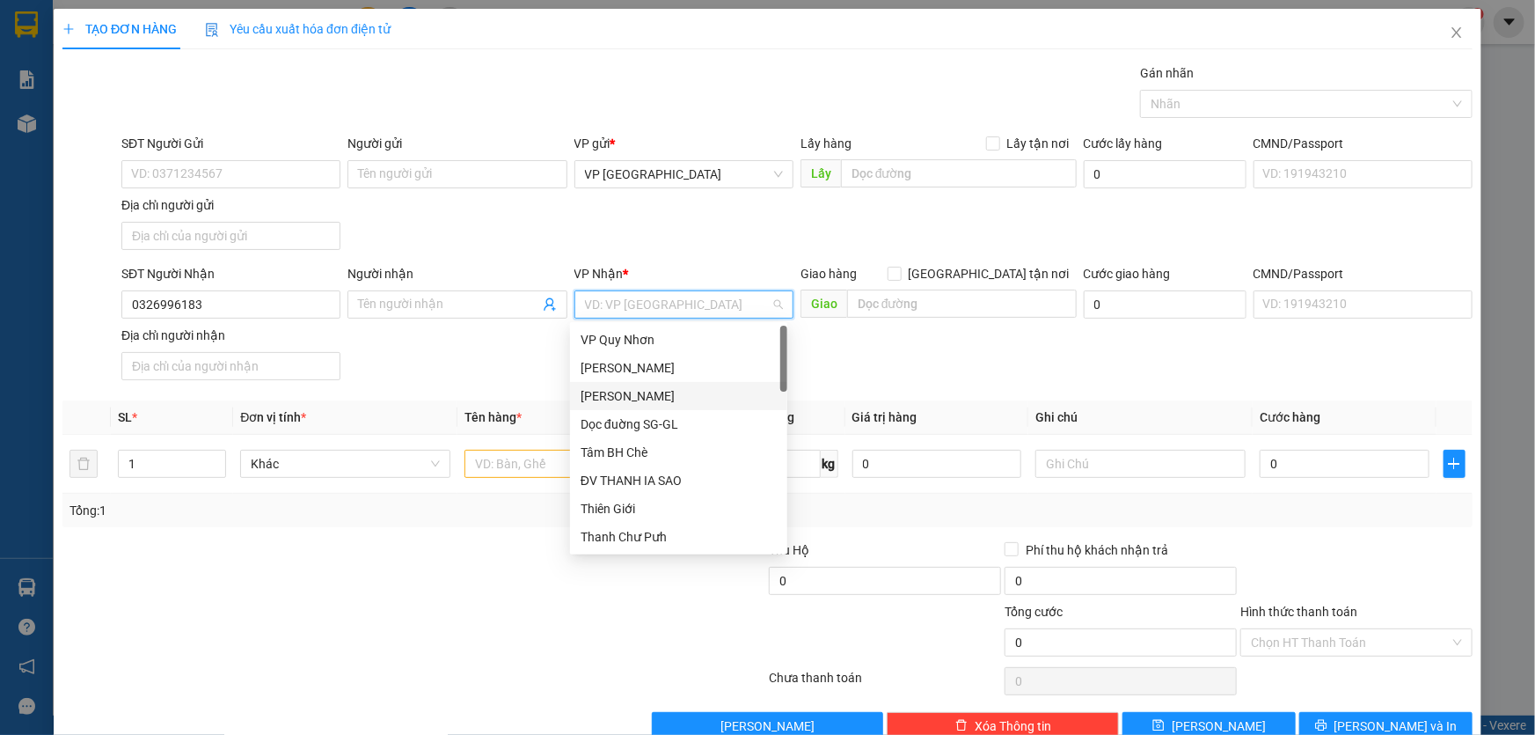
click at [647, 395] on div "[PERSON_NAME]" at bounding box center [679, 395] width 196 height 19
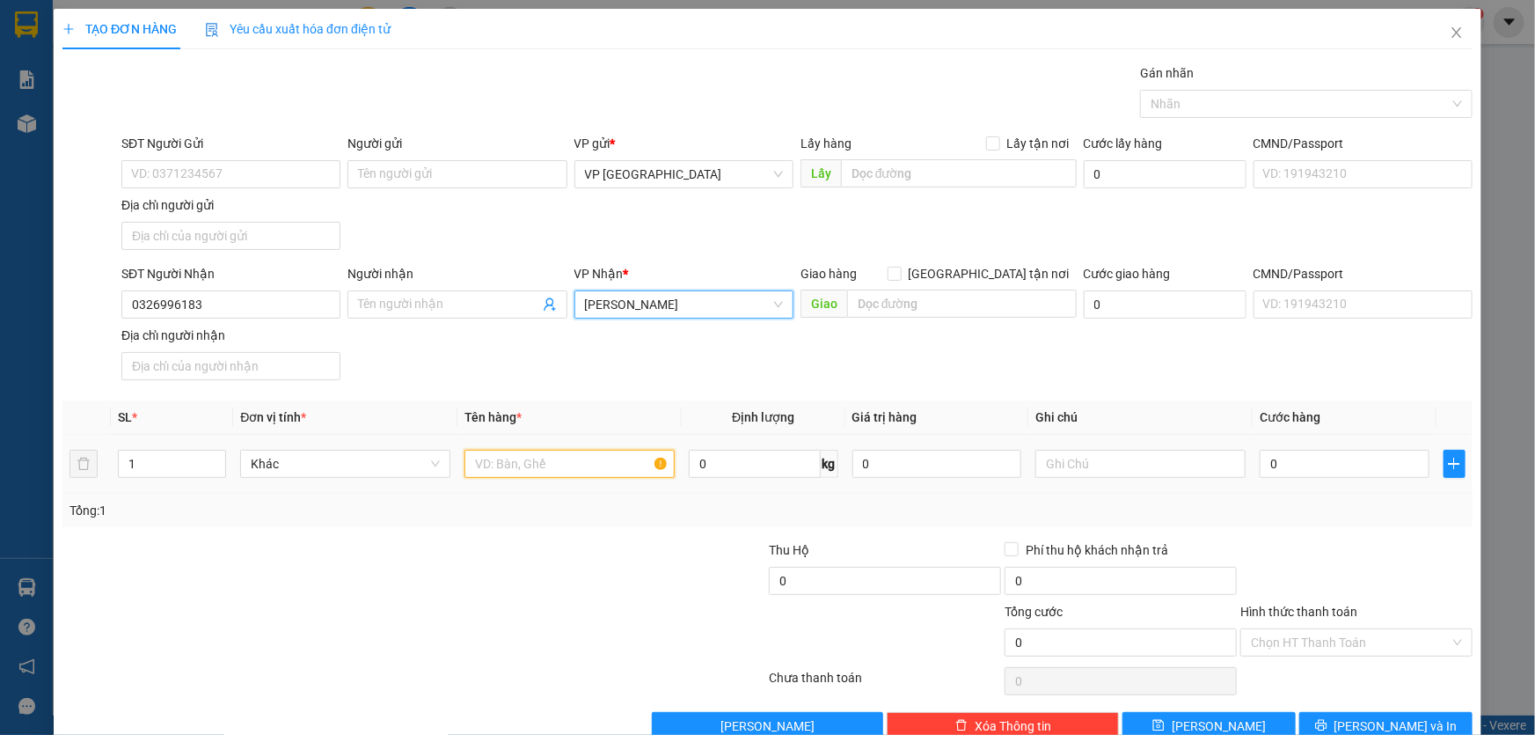
click at [526, 450] on input "text" at bounding box center [570, 464] width 210 height 28
click at [683, 303] on span "[PERSON_NAME]" at bounding box center [684, 304] width 198 height 26
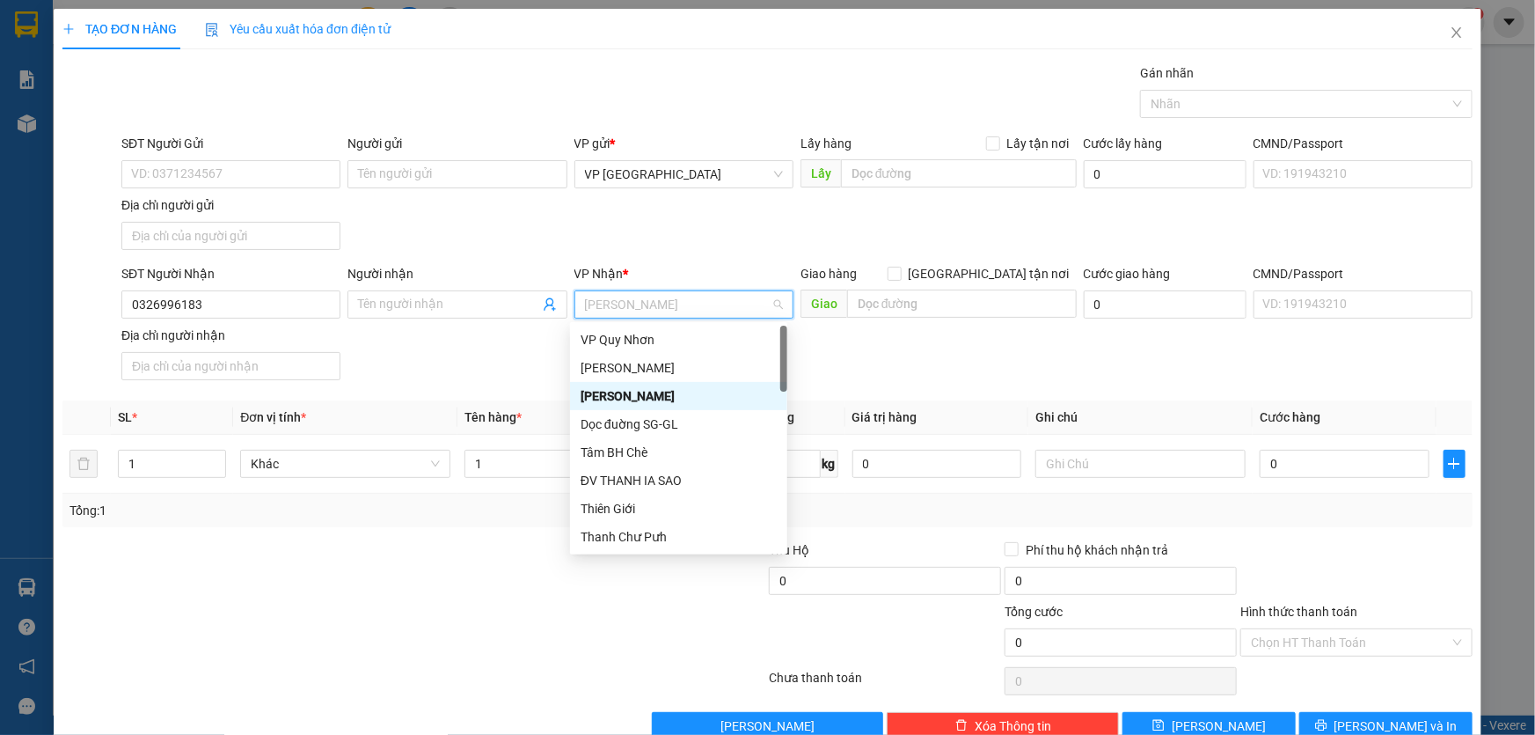
click at [656, 373] on div "[PERSON_NAME]" at bounding box center [679, 367] width 196 height 19
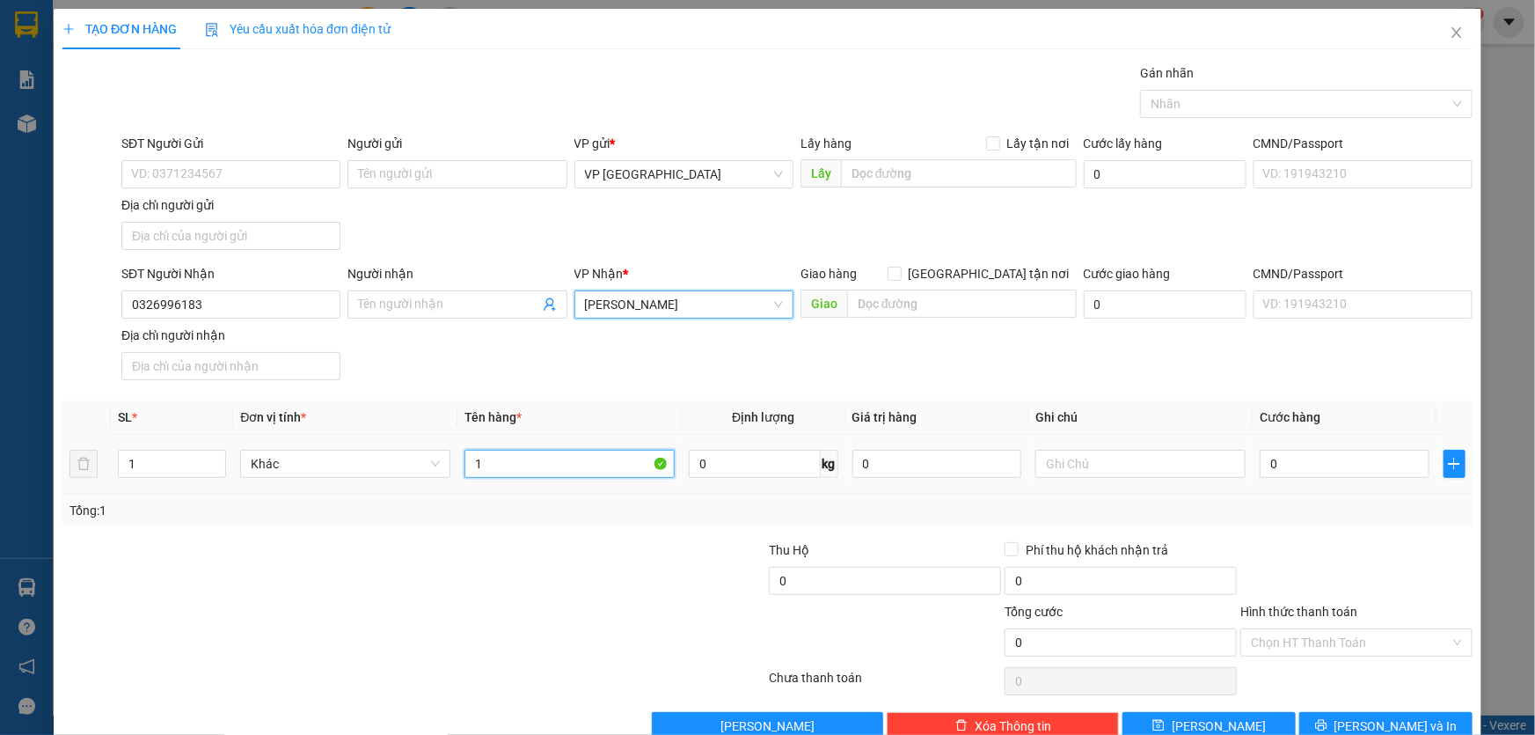
click at [539, 472] on input "1" at bounding box center [570, 464] width 210 height 28
type input "1 BỌC ĐEN"
type input "CC"
type input "4"
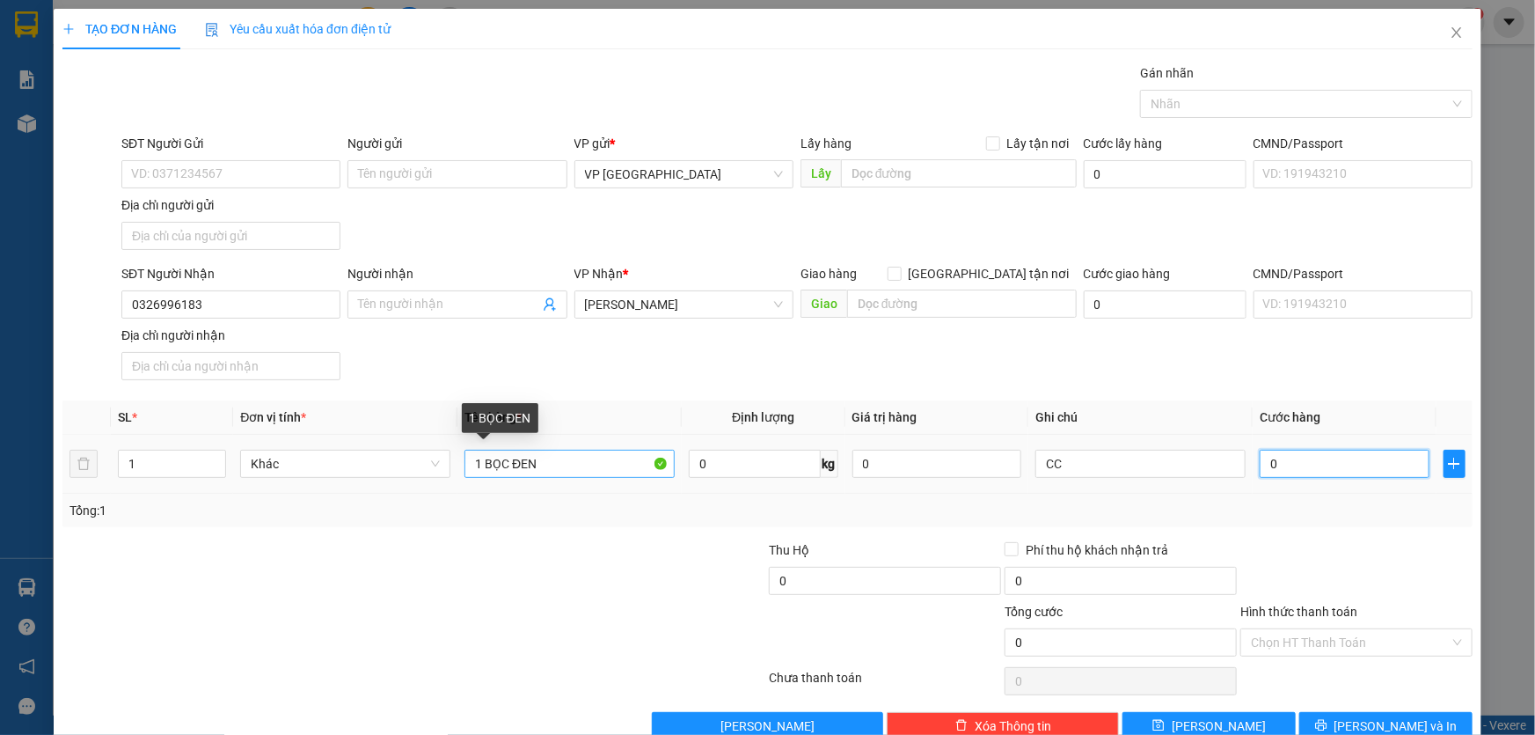
type input "4"
type input "40"
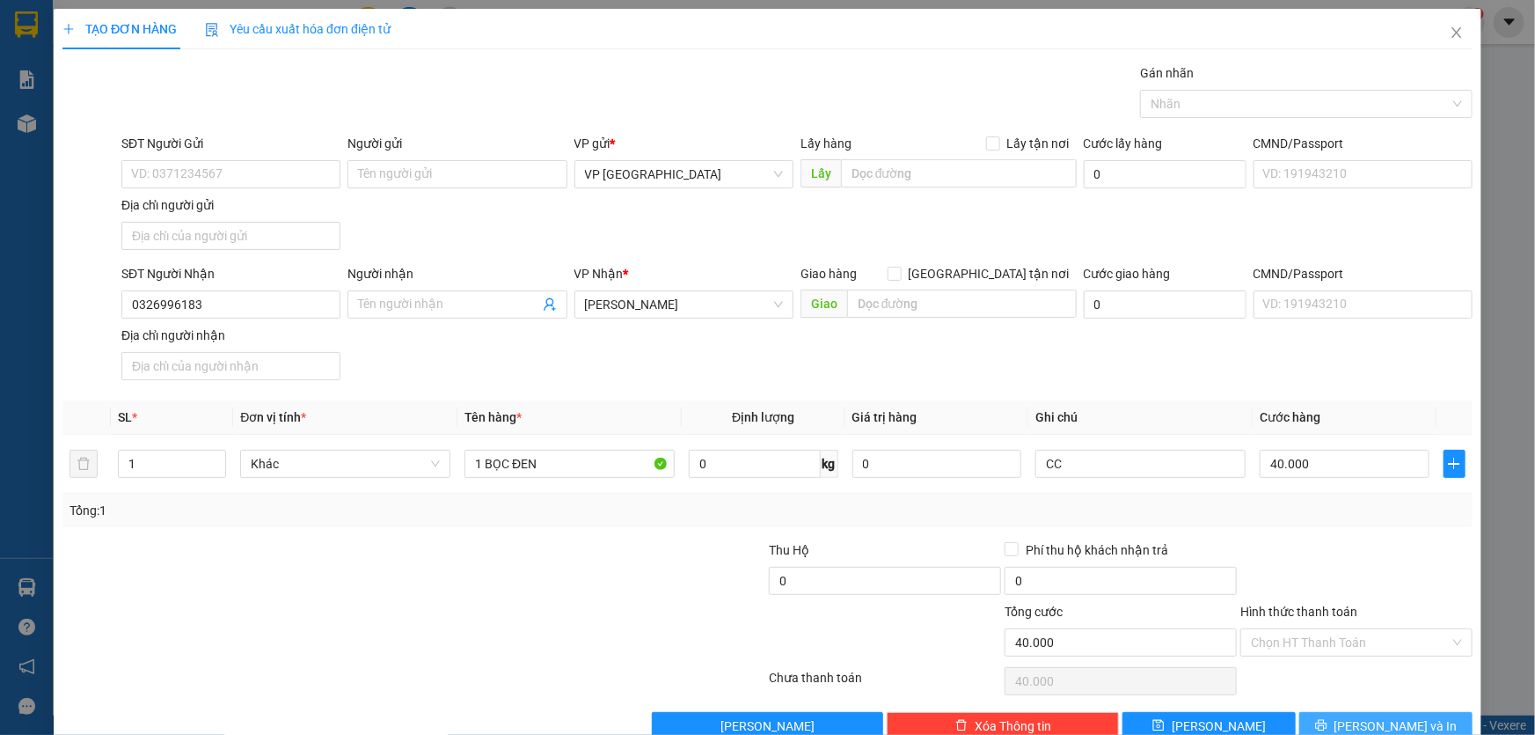
click at [1380, 722] on span "[PERSON_NAME] và In" at bounding box center [1396, 725] width 123 height 19
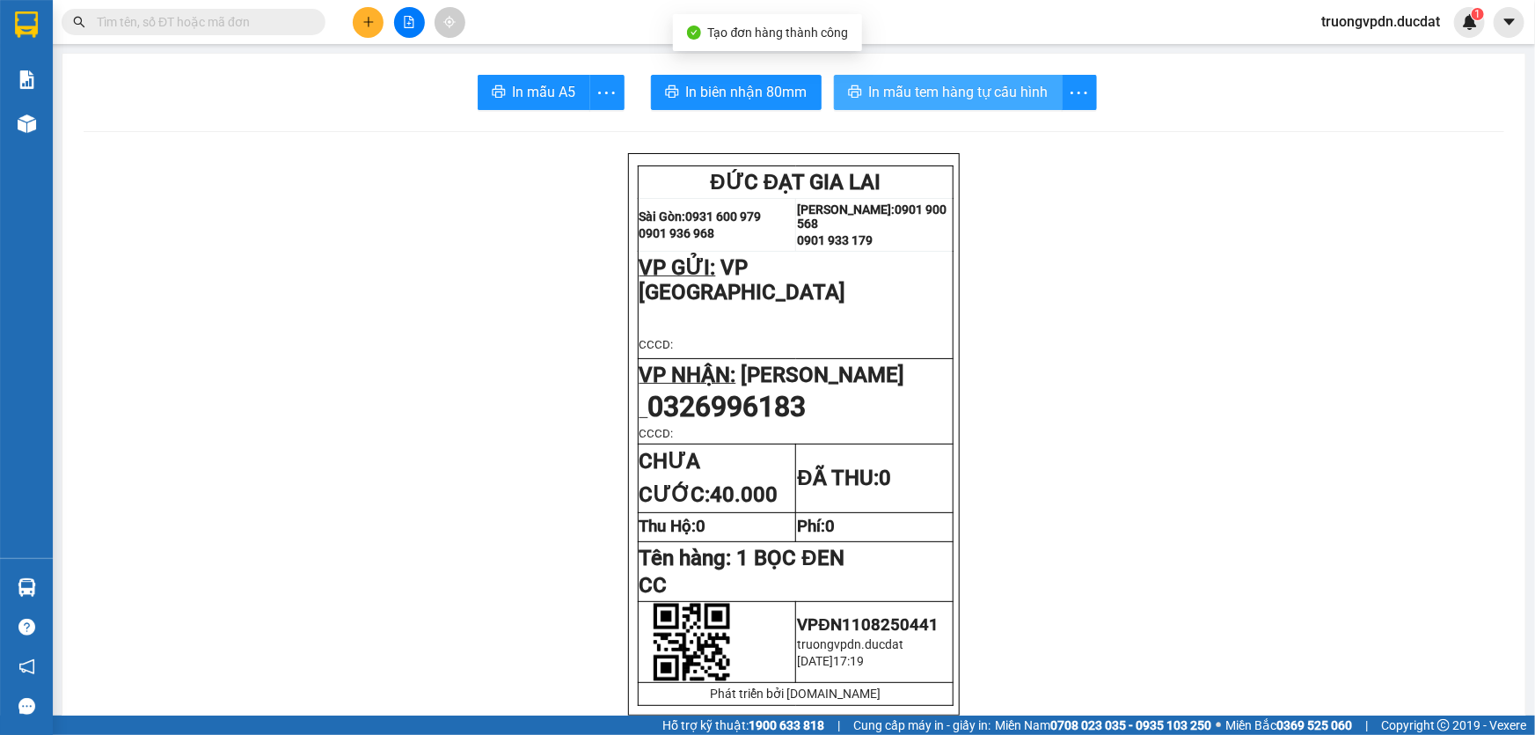
click at [929, 77] on button "In mẫu tem hàng tự cấu hình" at bounding box center [948, 92] width 229 height 35
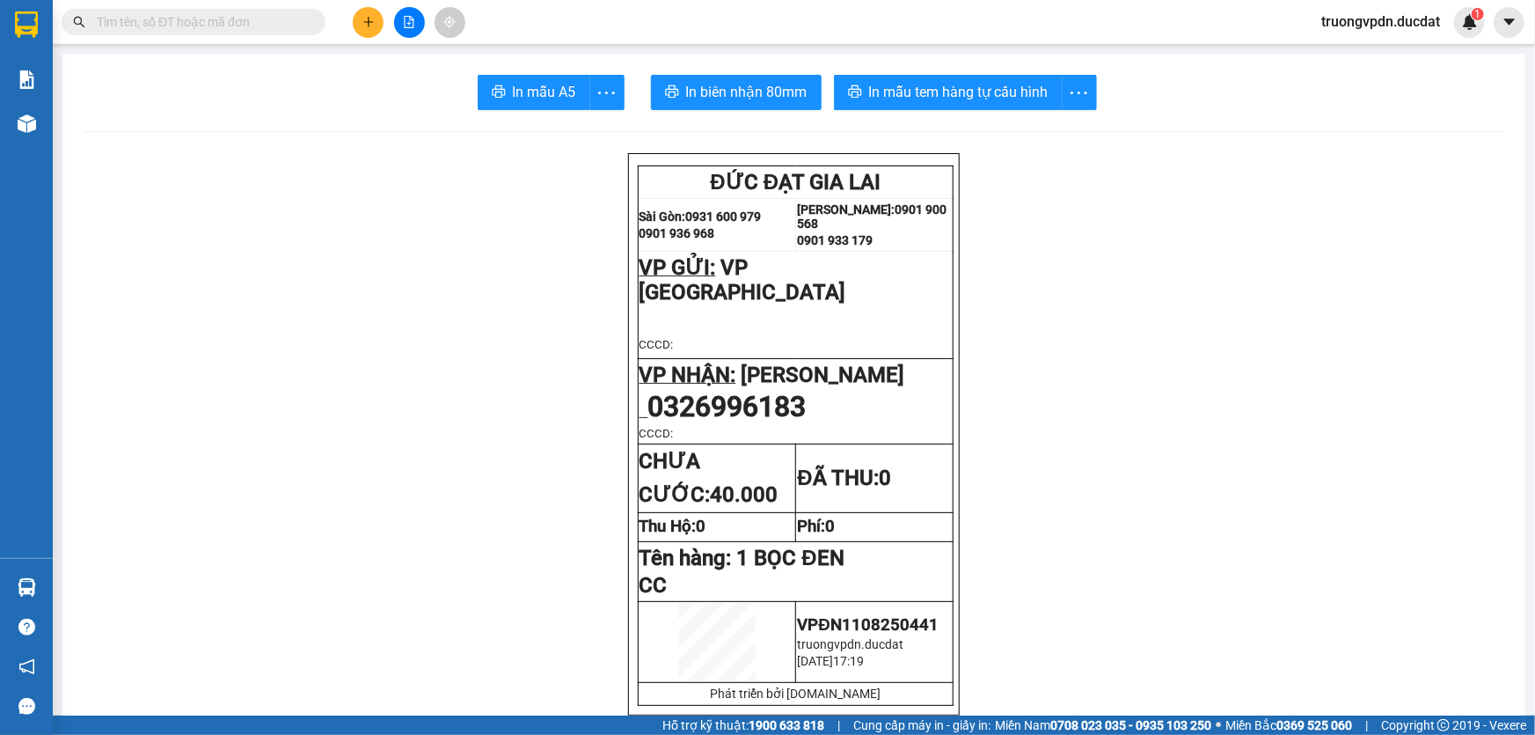
click at [357, 20] on button at bounding box center [368, 22] width 31 height 31
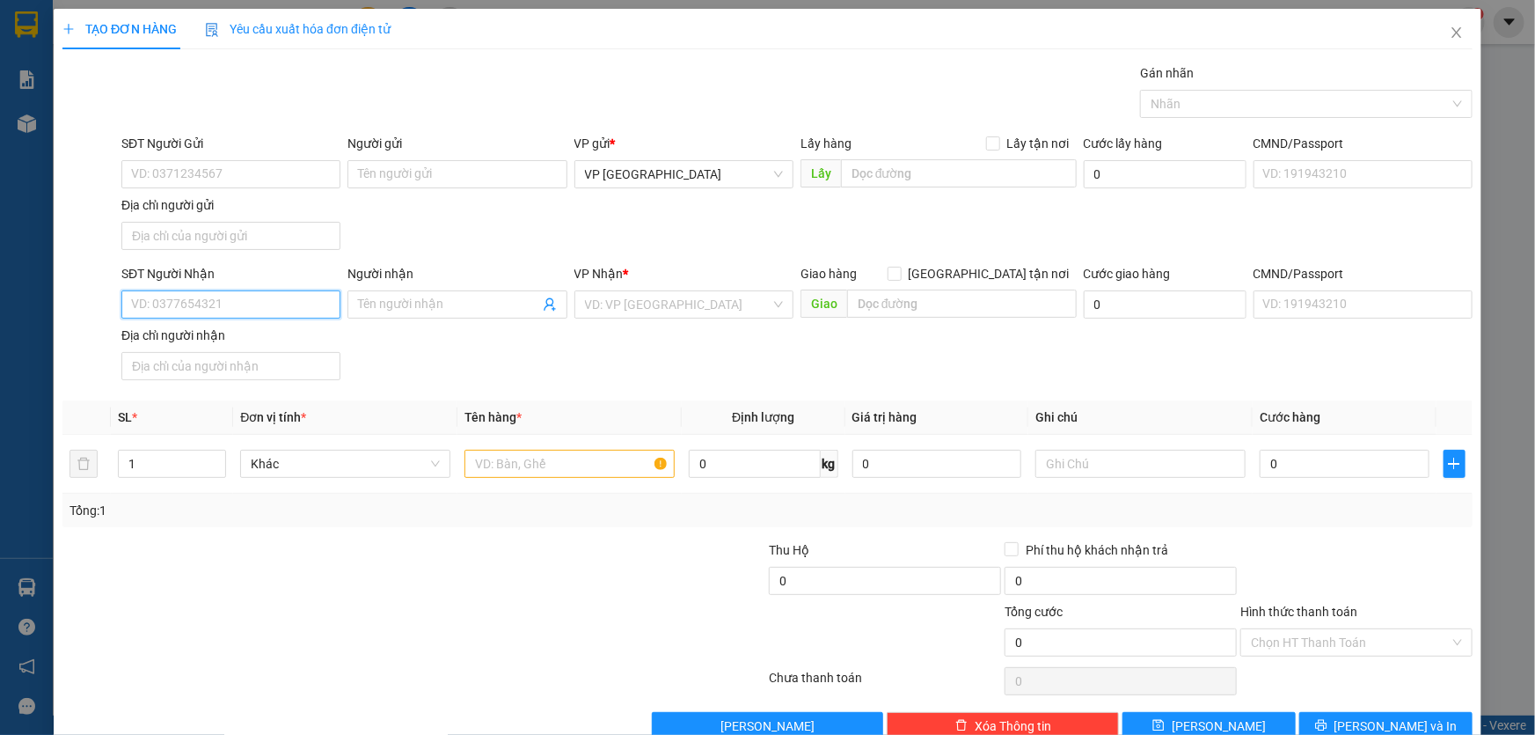
click at [209, 299] on input "SĐT Người Nhận" at bounding box center [230, 304] width 219 height 28
click at [253, 333] on div "0336063399" at bounding box center [229, 338] width 196 height 19
click at [252, 172] on input "SĐT Người Gửi" at bounding box center [230, 174] width 219 height 28
click at [512, 458] on input "text" at bounding box center [570, 464] width 210 height 28
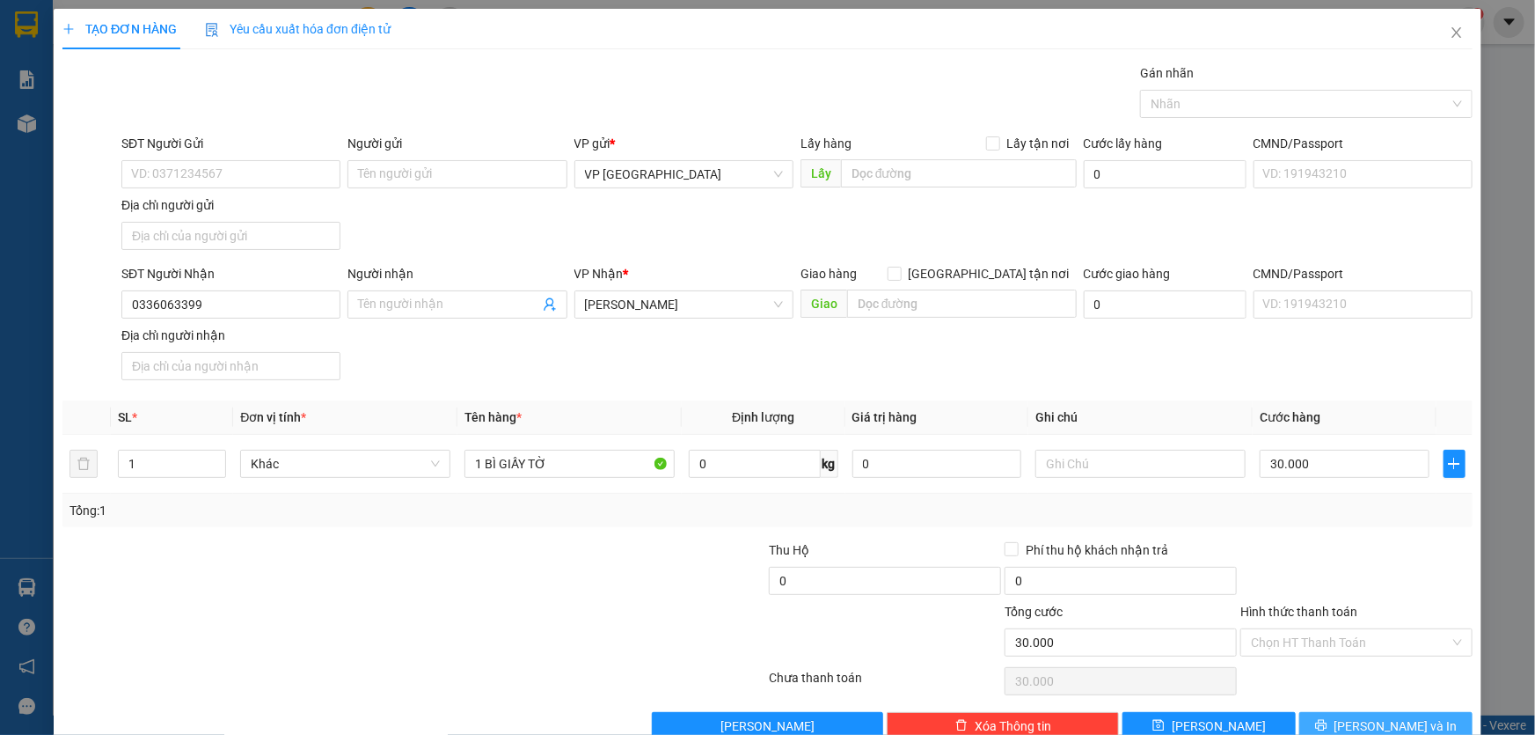
drag, startPoint x: 1370, startPoint y: 718, endPoint x: 1391, endPoint y: 553, distance: 165.9
click at [1391, 553] on div "Transit Pickup Surcharge Ids Transit Deliver Surcharge Ids Transit Deliver Surc…" at bounding box center [767, 401] width 1410 height 677
click at [1358, 645] on input "Hình thức thanh toán" at bounding box center [1350, 642] width 199 height 26
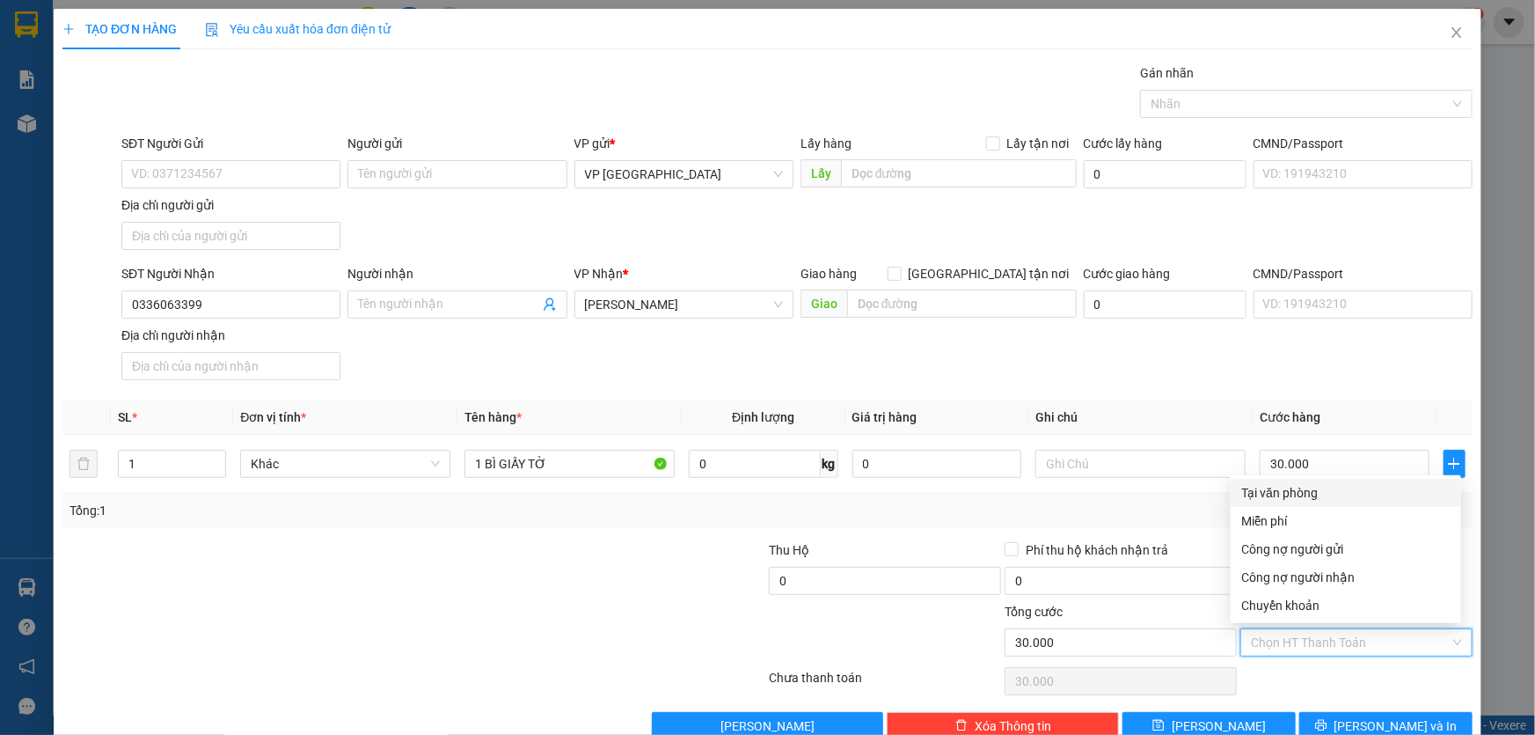
click at [1286, 490] on div "Tại văn phòng" at bounding box center [1345, 492] width 209 height 19
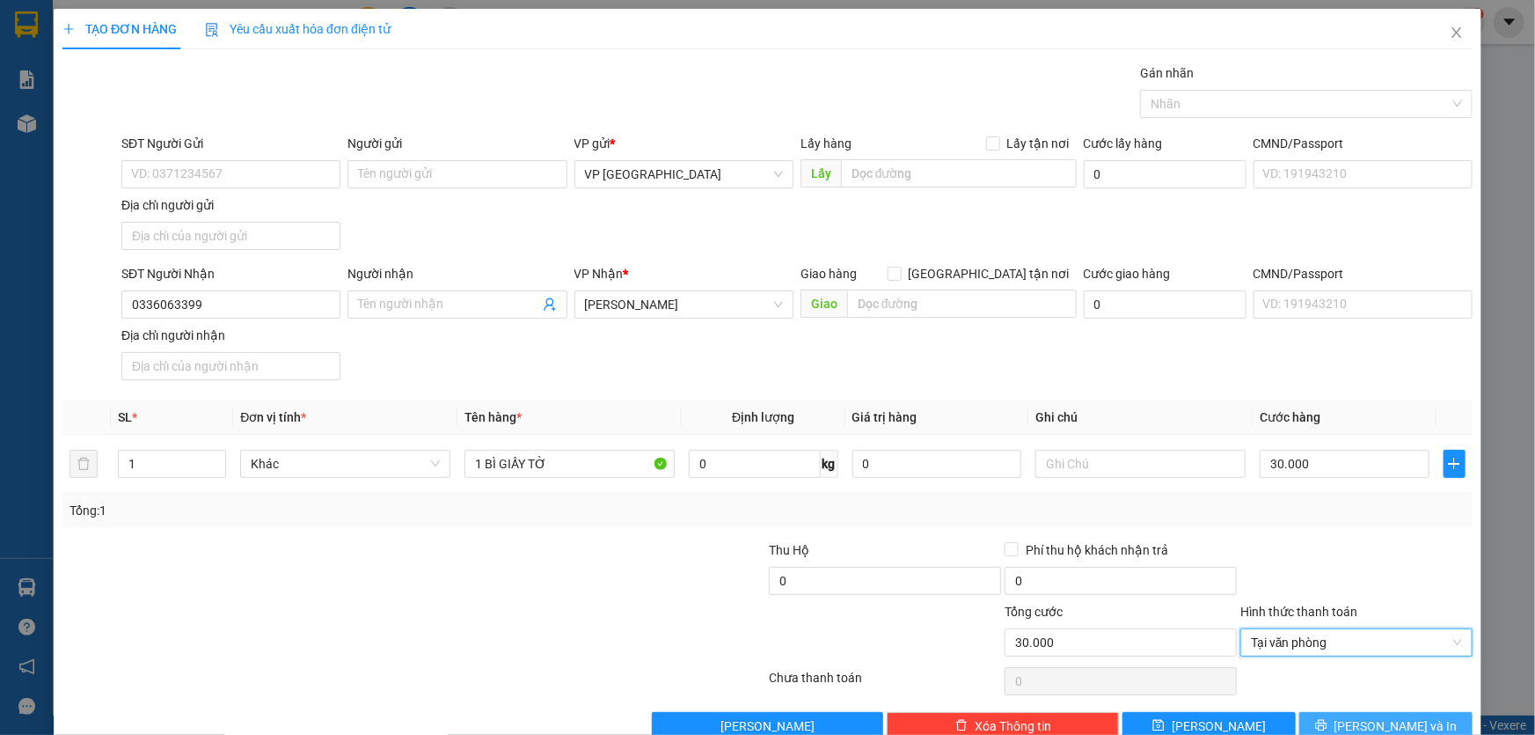
click at [1365, 718] on span "[PERSON_NAME] và In" at bounding box center [1396, 725] width 123 height 19
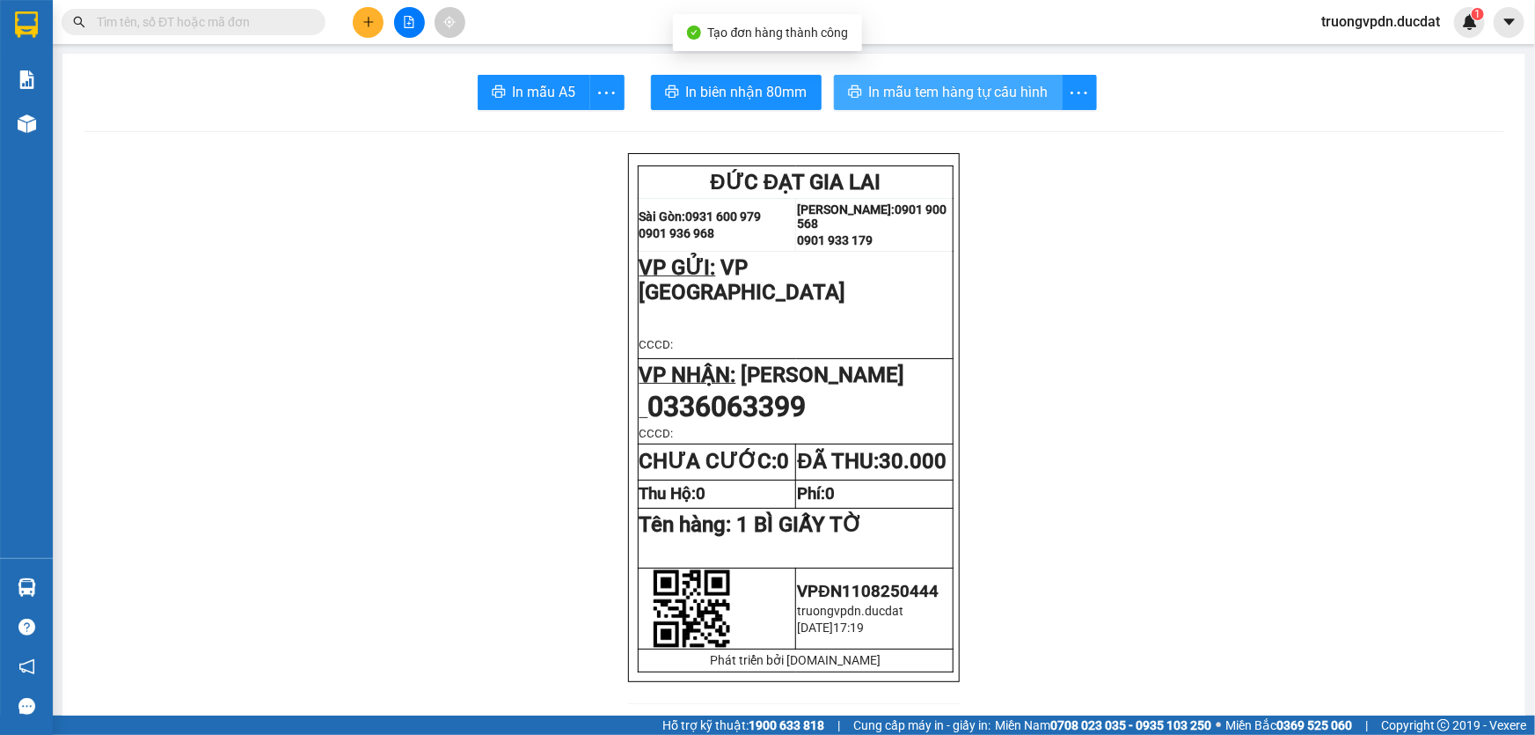
click at [933, 93] on span "In mẫu tem hàng tự cấu hình" at bounding box center [958, 92] width 179 height 22
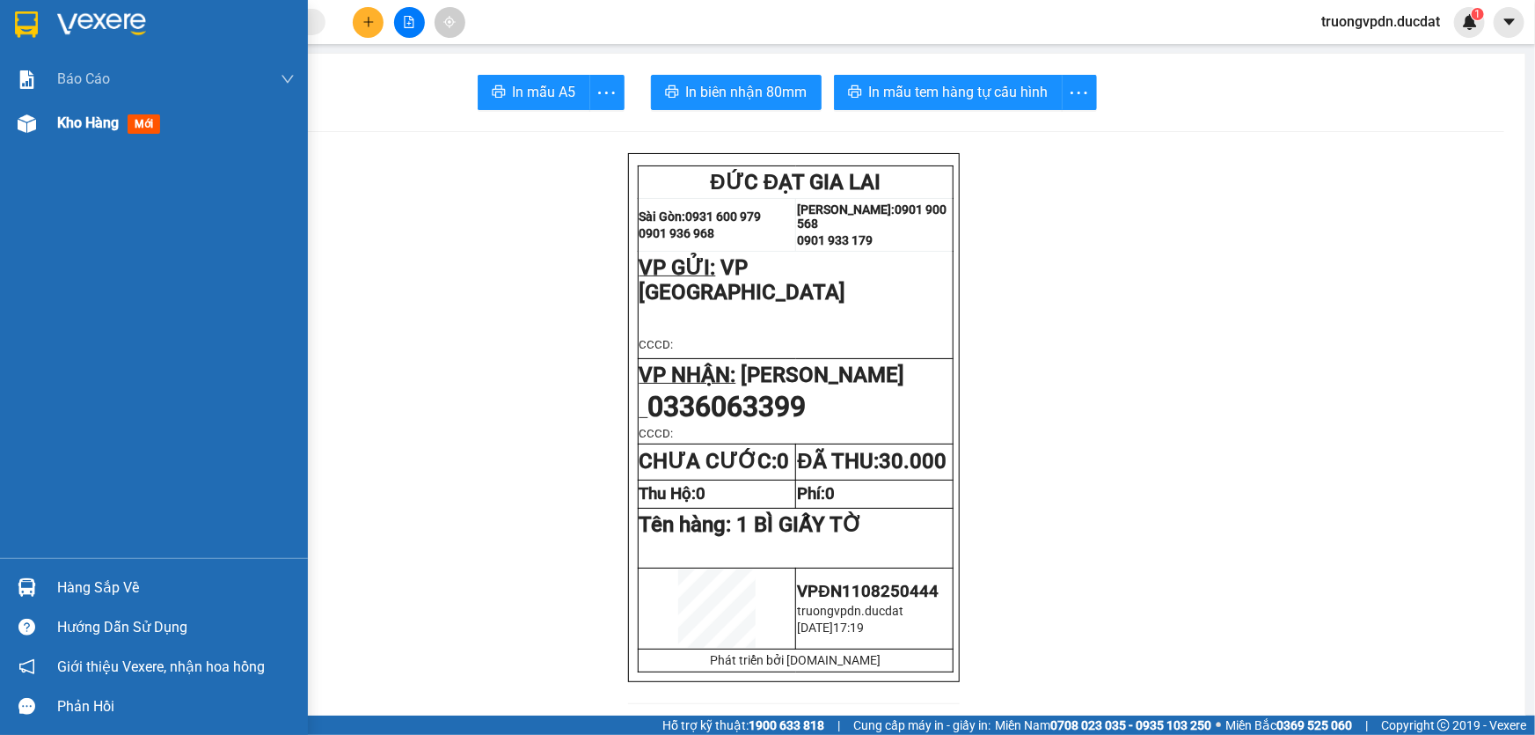
click at [77, 129] on span "Kho hàng" at bounding box center [88, 122] width 62 height 17
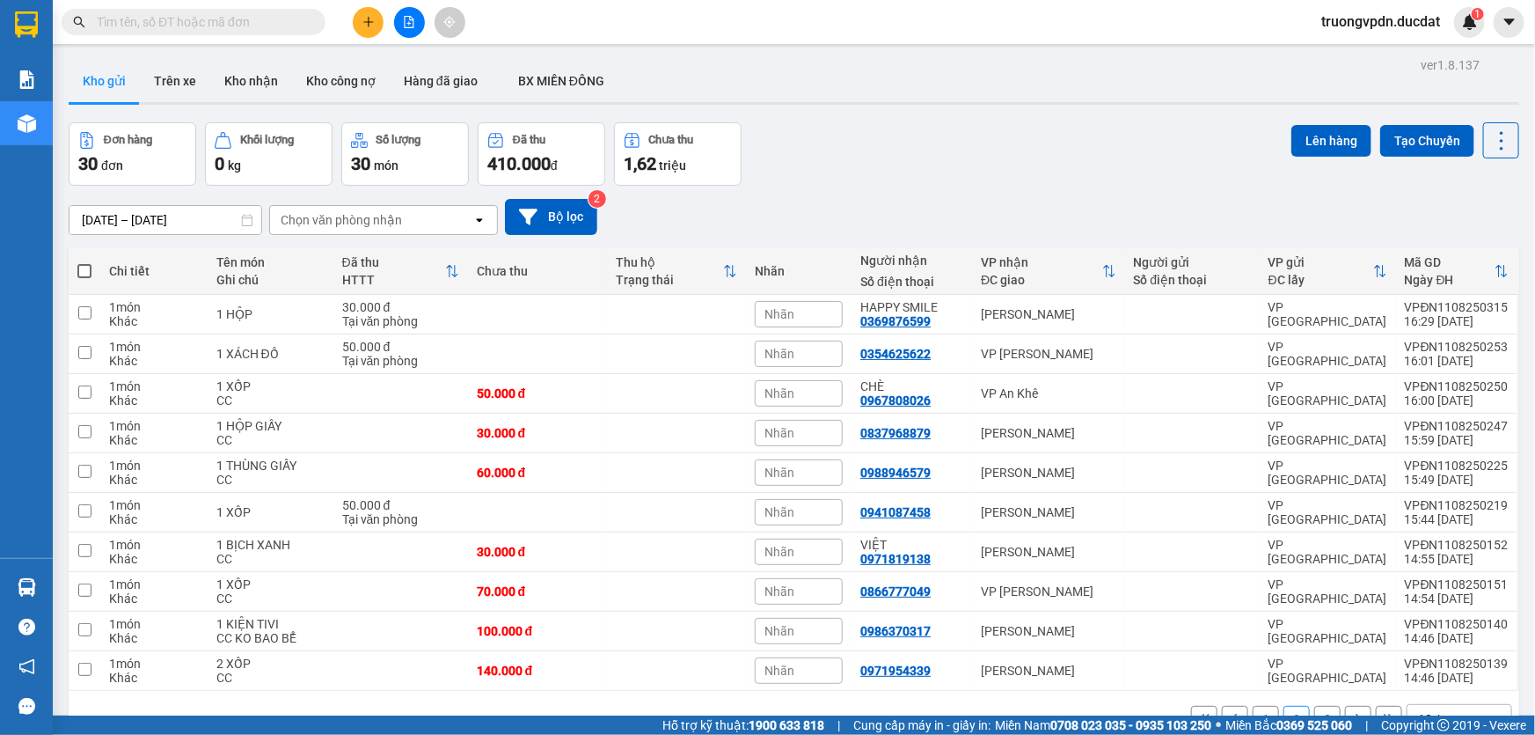
click at [365, 22] on icon "plus" at bounding box center [368, 21] width 10 height 1
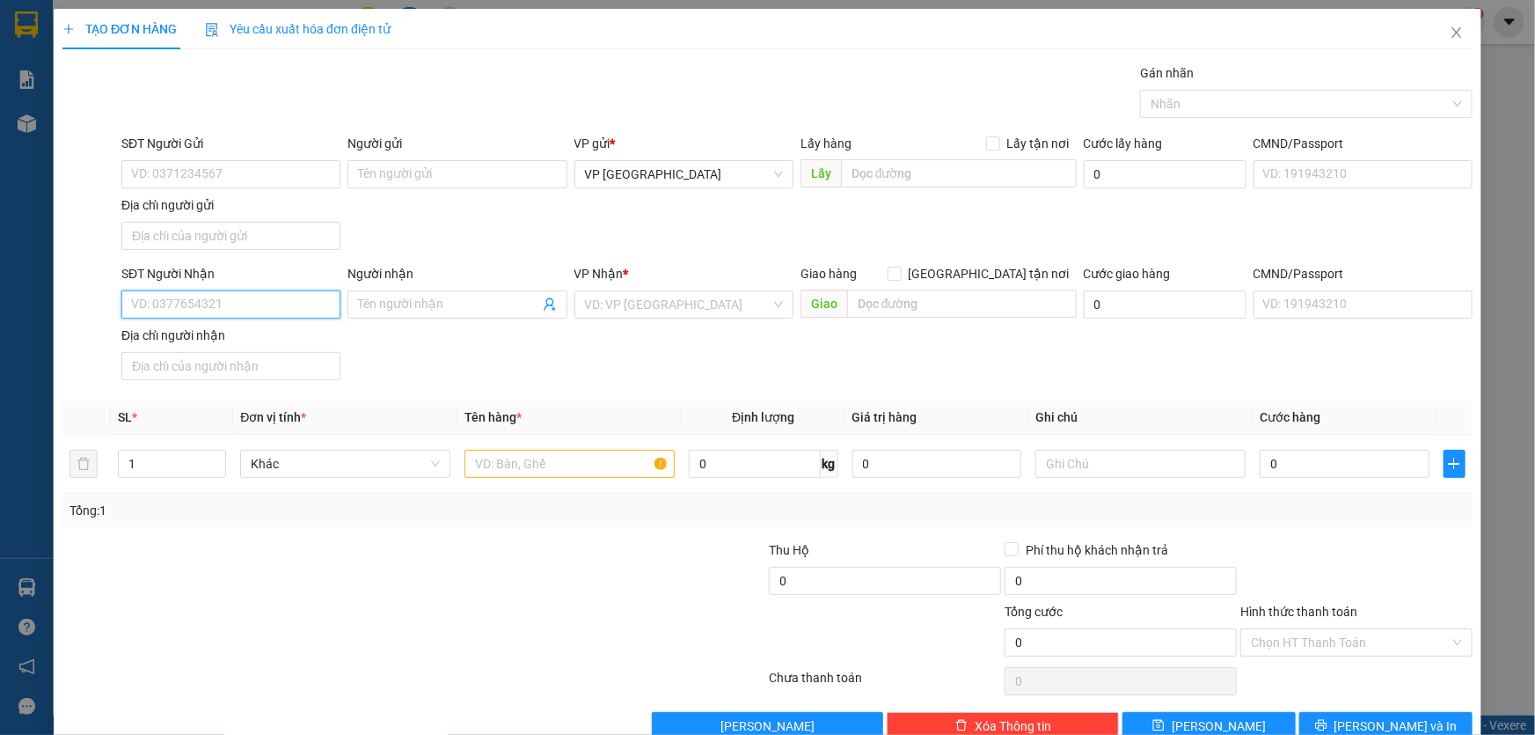
click at [190, 311] on input "SĐT Người Nhận" at bounding box center [230, 304] width 219 height 28
click at [182, 371] on div "0918588123" at bounding box center [229, 366] width 196 height 19
click at [578, 478] on div at bounding box center [570, 463] width 210 height 35
click at [567, 471] on input "text" at bounding box center [570, 464] width 210 height 28
click at [1363, 640] on input "Hình thức thanh toán" at bounding box center [1350, 642] width 199 height 26
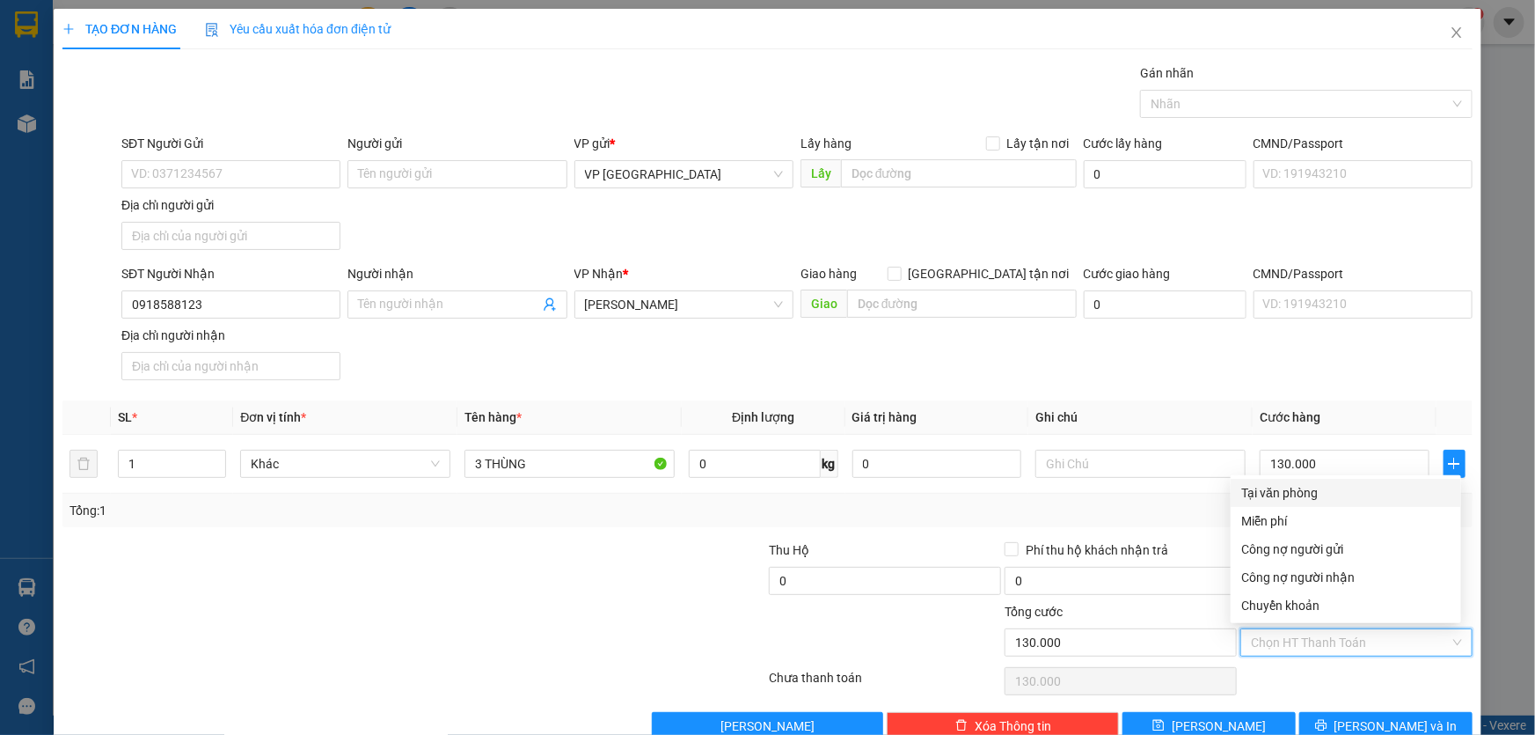
click at [1293, 496] on div "Tại văn phòng" at bounding box center [1345, 492] width 209 height 19
click at [1334, 633] on span "Tại văn phòng" at bounding box center [1356, 642] width 211 height 26
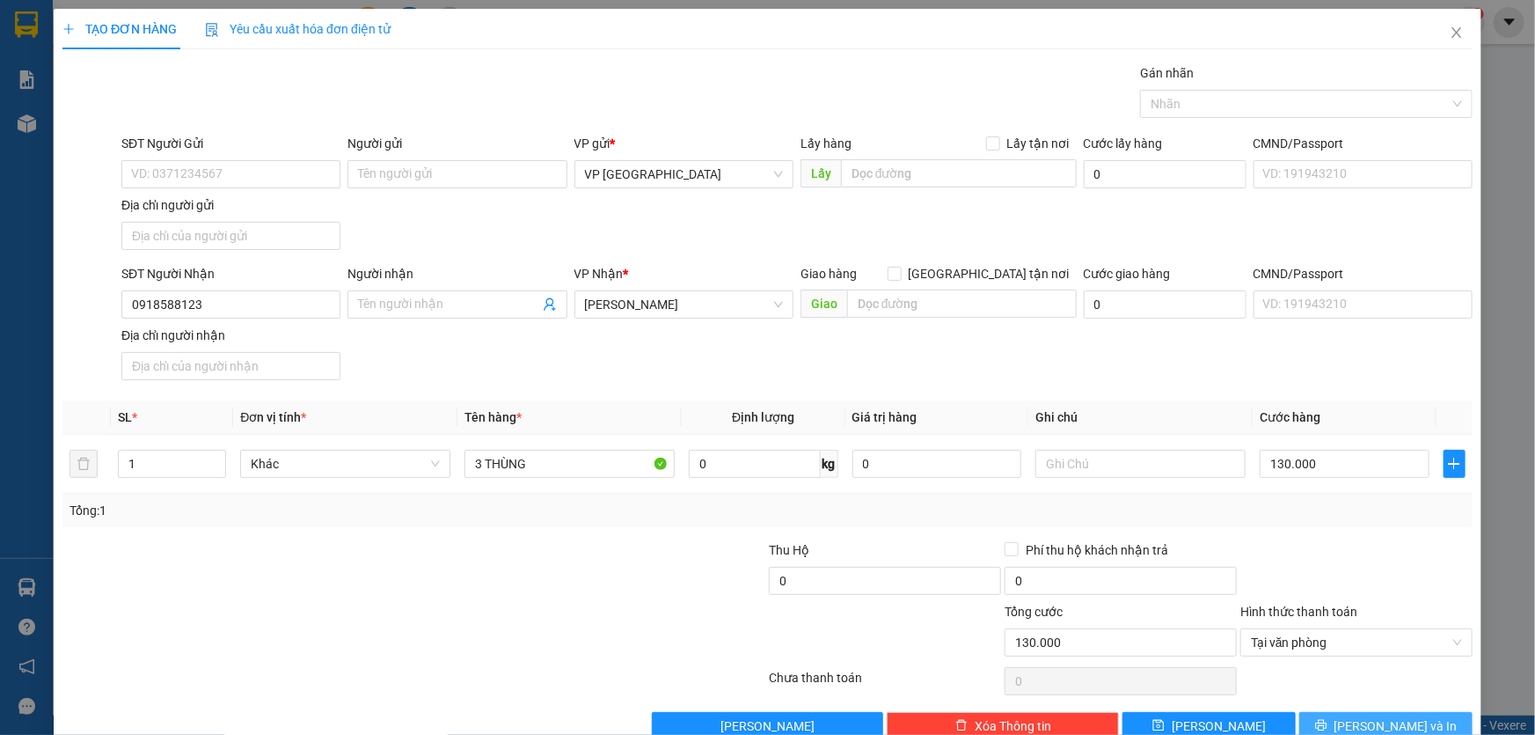
click at [1346, 714] on button "[PERSON_NAME] và In" at bounding box center [1385, 726] width 173 height 28
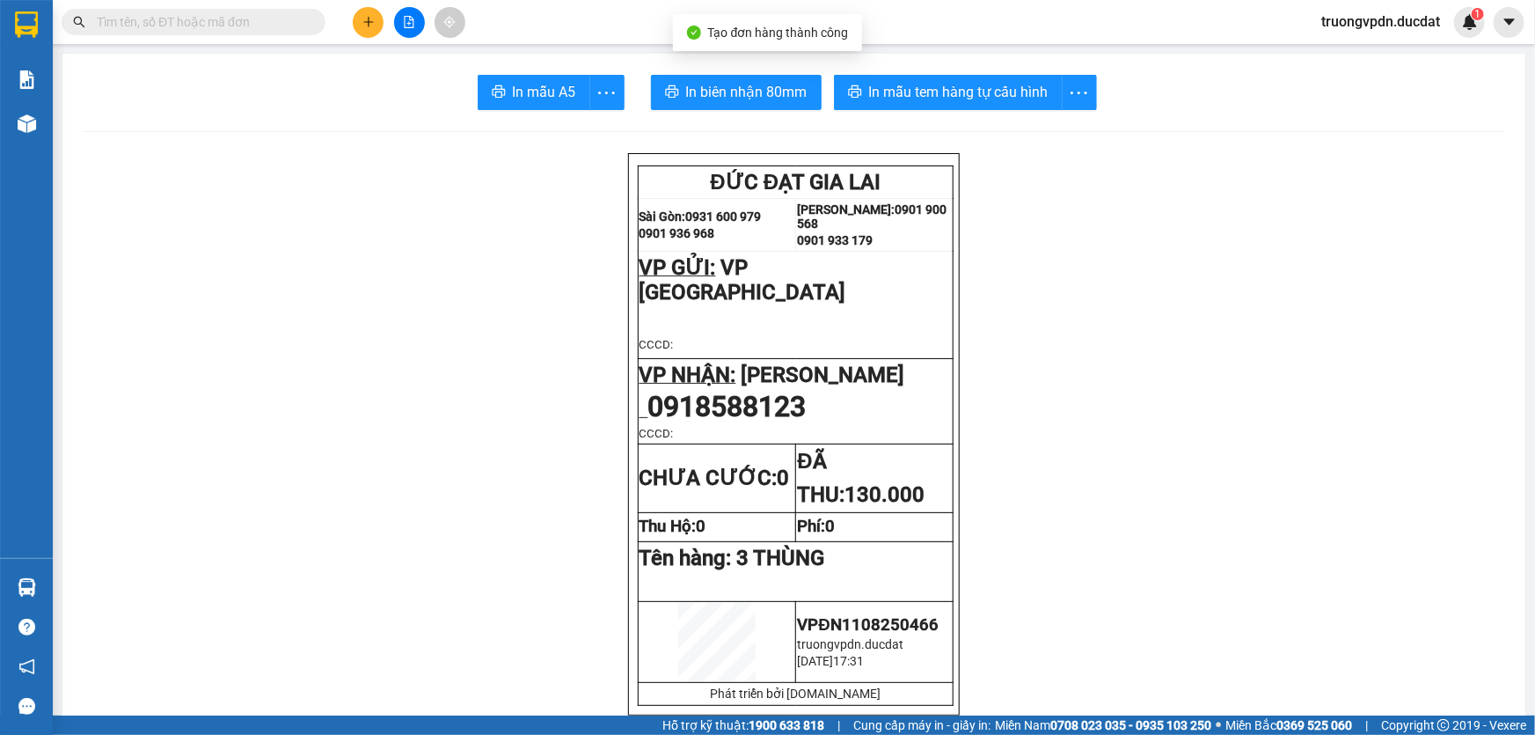
click at [960, 98] on span "In mẫu tem hàng tự cấu hình" at bounding box center [958, 92] width 179 height 22
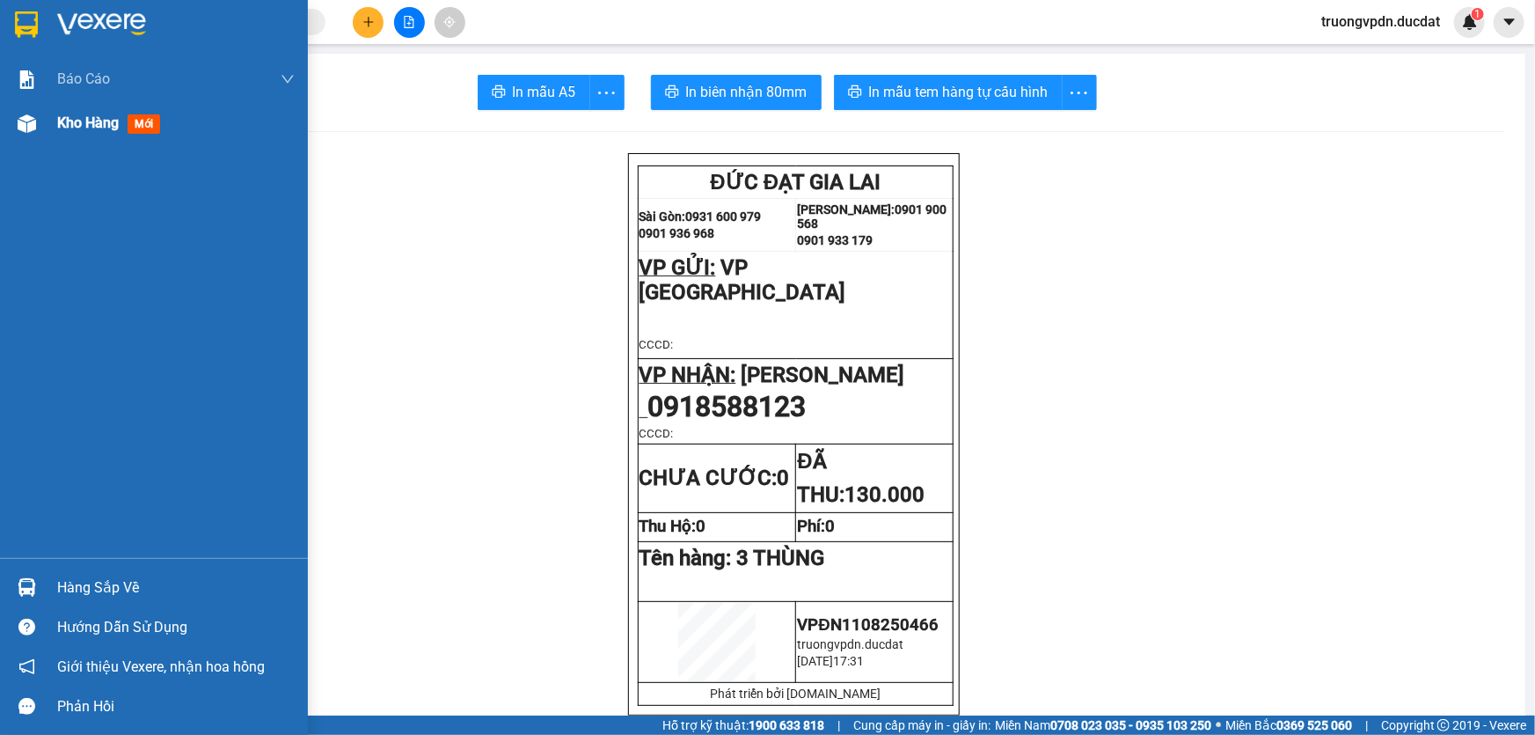
click at [64, 124] on span "Kho hàng" at bounding box center [88, 122] width 62 height 17
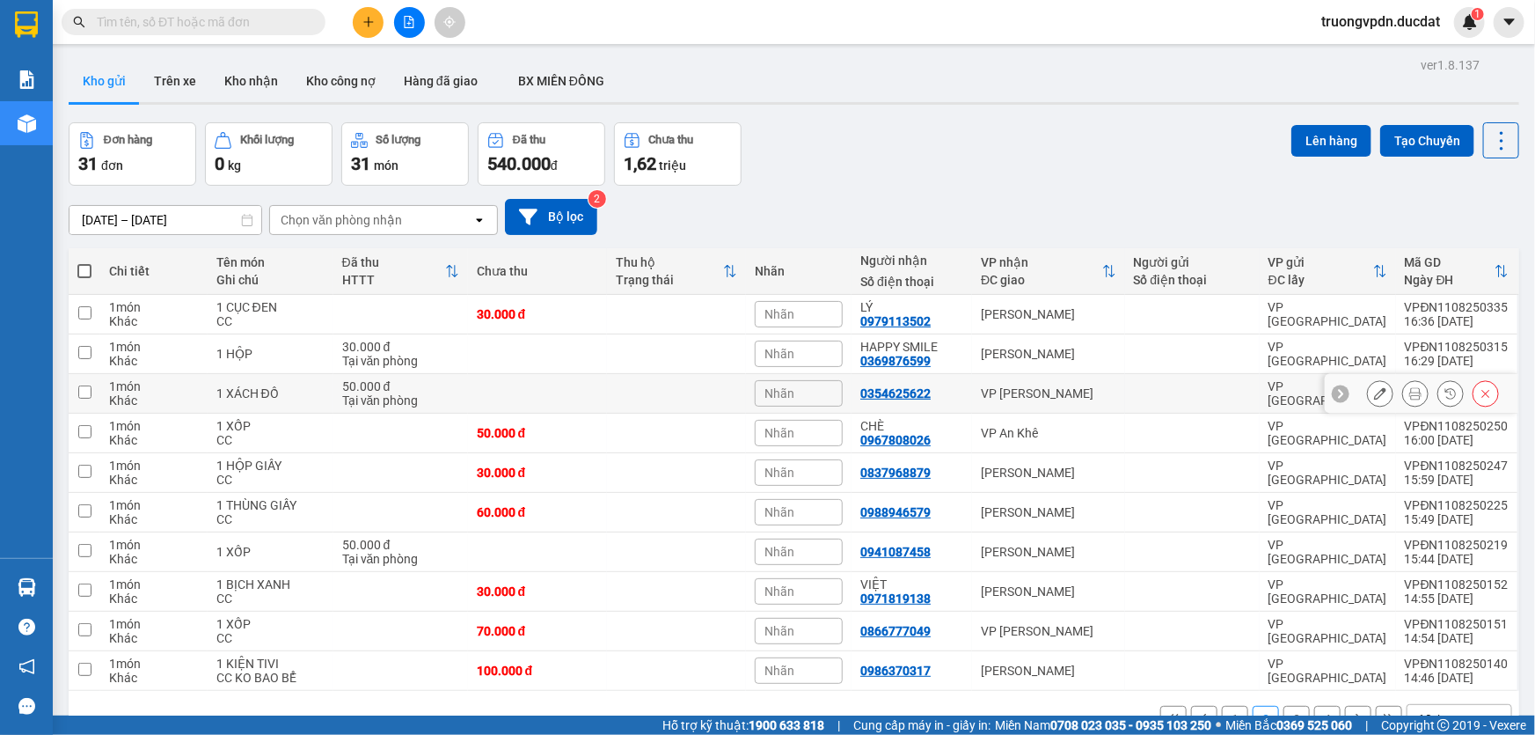
click at [1029, 386] on div "VP [PERSON_NAME]" at bounding box center [1048, 393] width 135 height 14
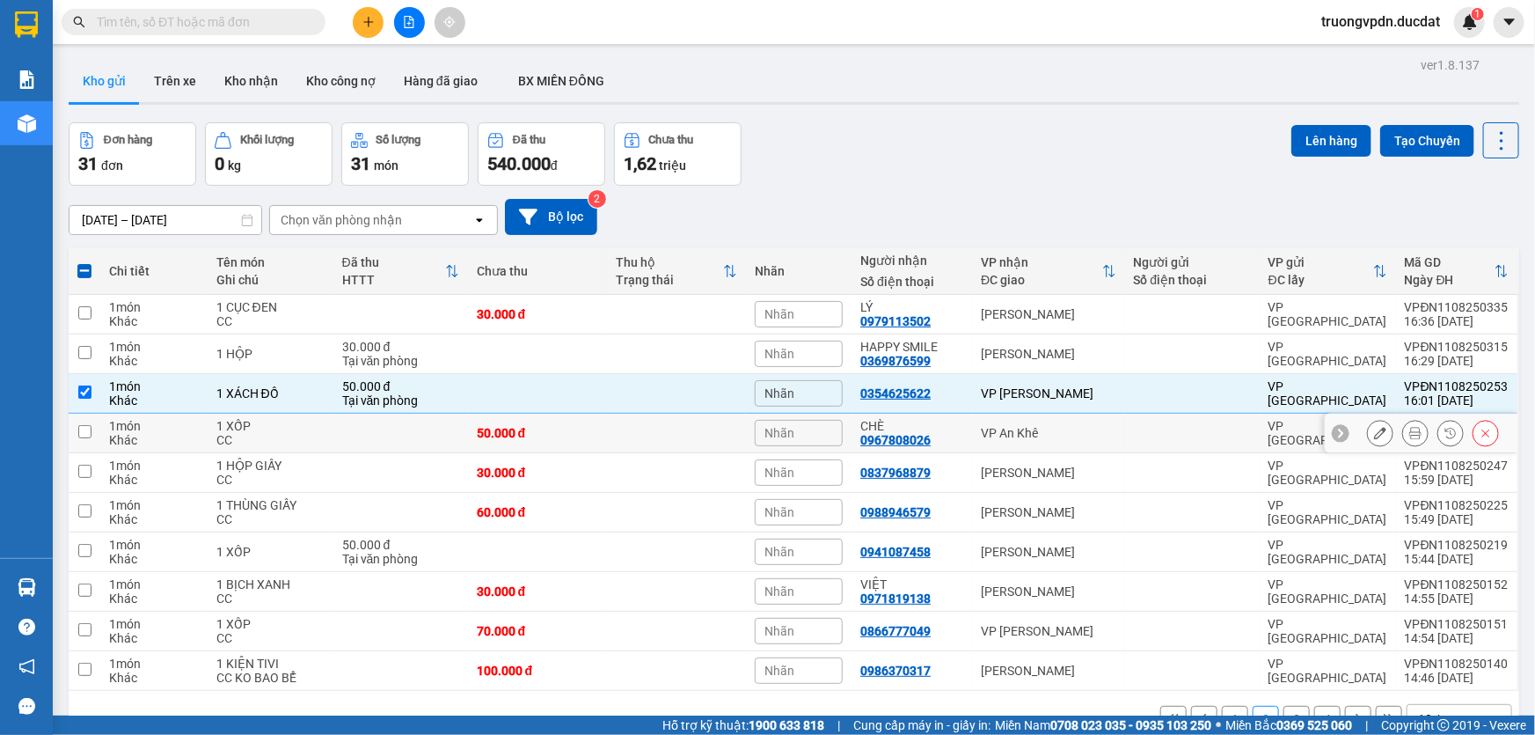
click at [1036, 426] on div "VP An Khê" at bounding box center [1048, 433] width 135 height 14
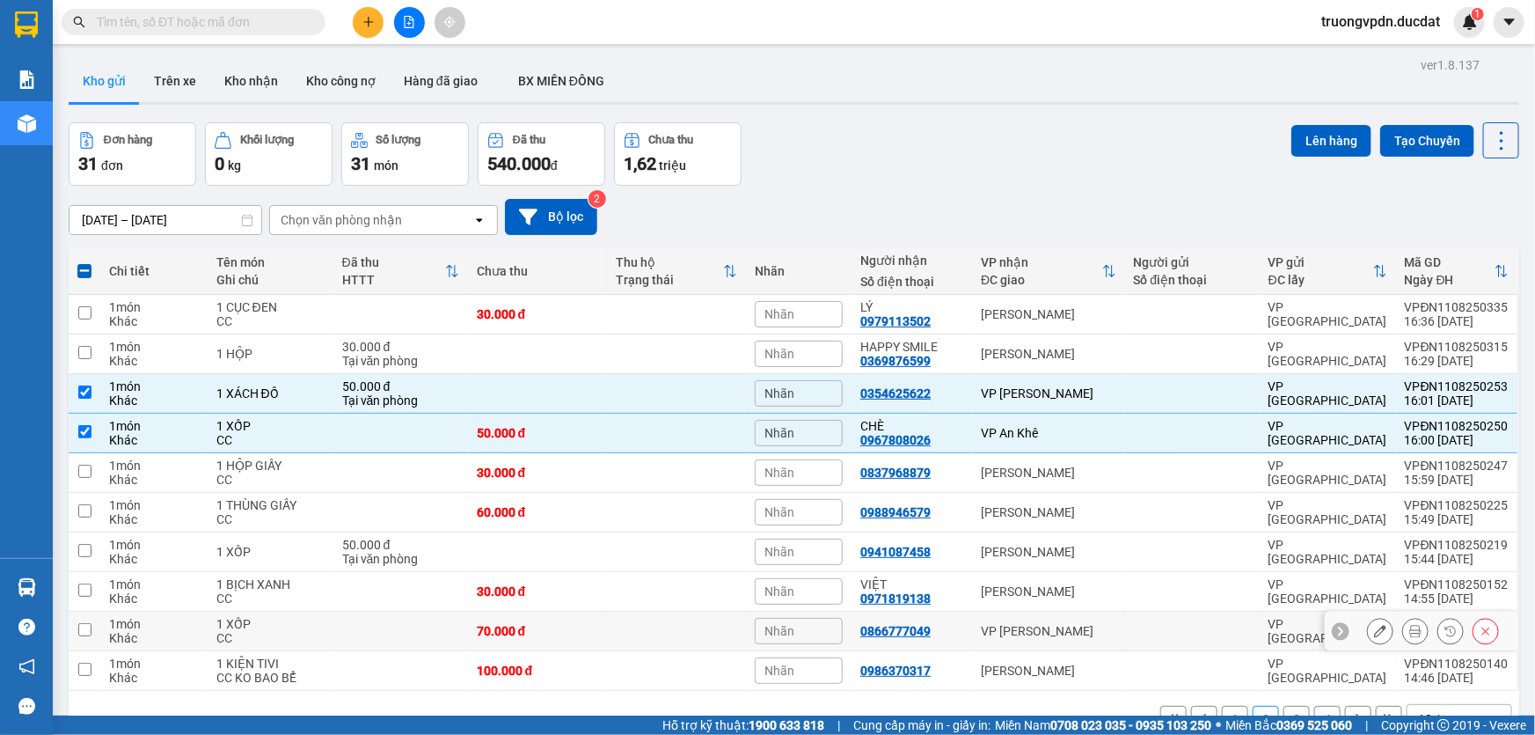
click at [1094, 624] on div "VP [PERSON_NAME]" at bounding box center [1048, 631] width 135 height 14
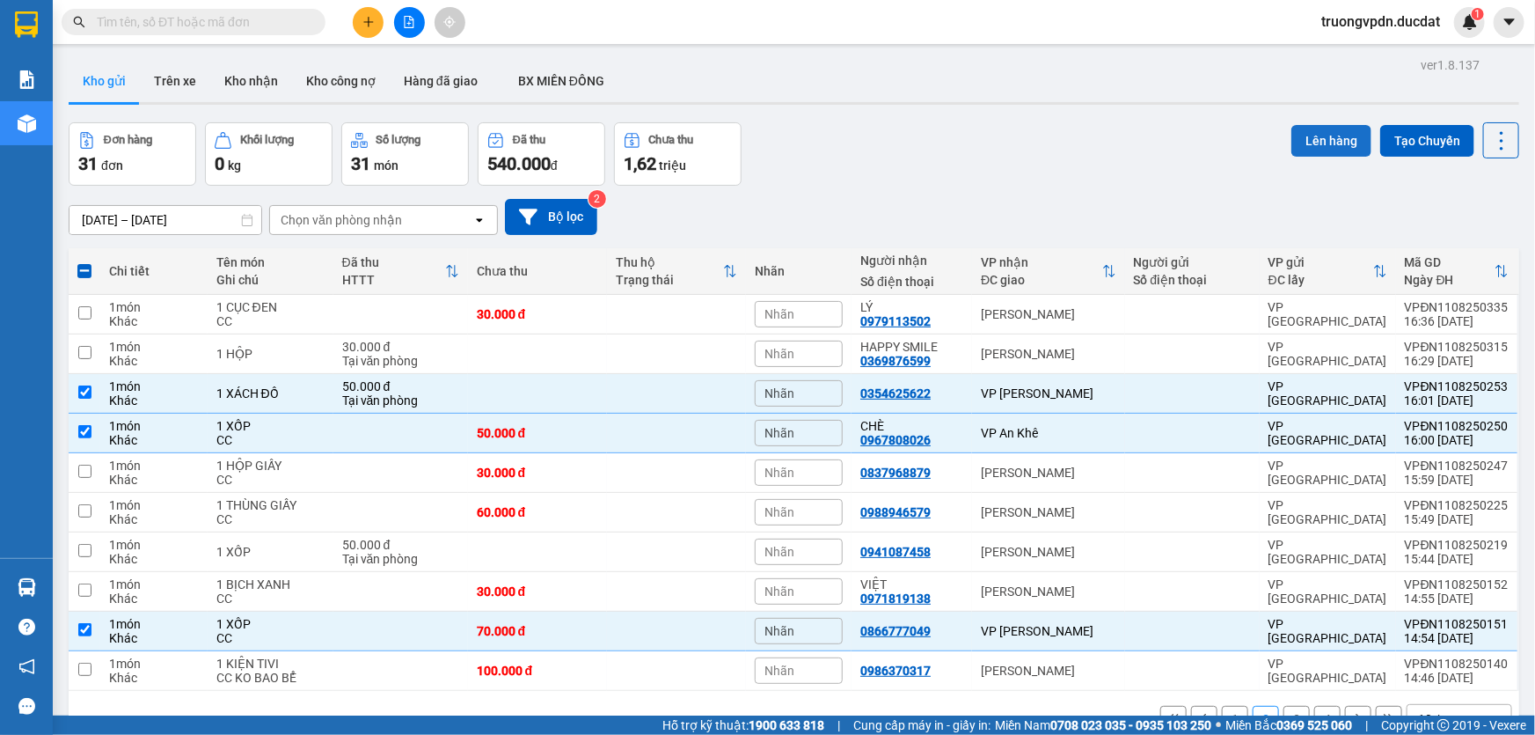
click at [1292, 125] on button "Lên hàng" at bounding box center [1332, 141] width 80 height 32
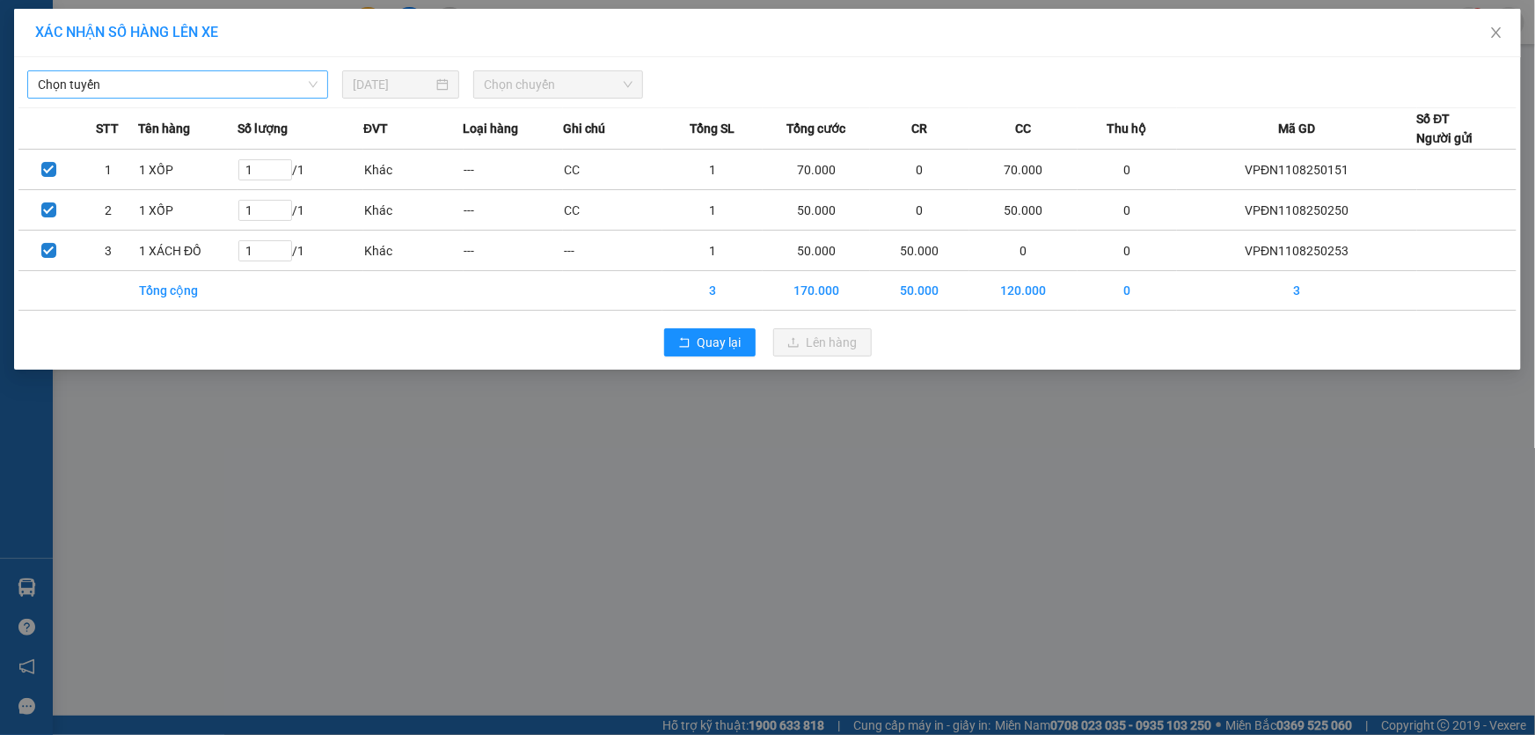
click at [240, 96] on div "Chọn tuyến [DATE] Chọn chuyến STT Tên hàng Số lượng ĐVT Loại hàng Ghi chú Tổng …" at bounding box center [767, 213] width 1507 height 312
click at [227, 80] on span "Chọn tuyến" at bounding box center [178, 84] width 280 height 26
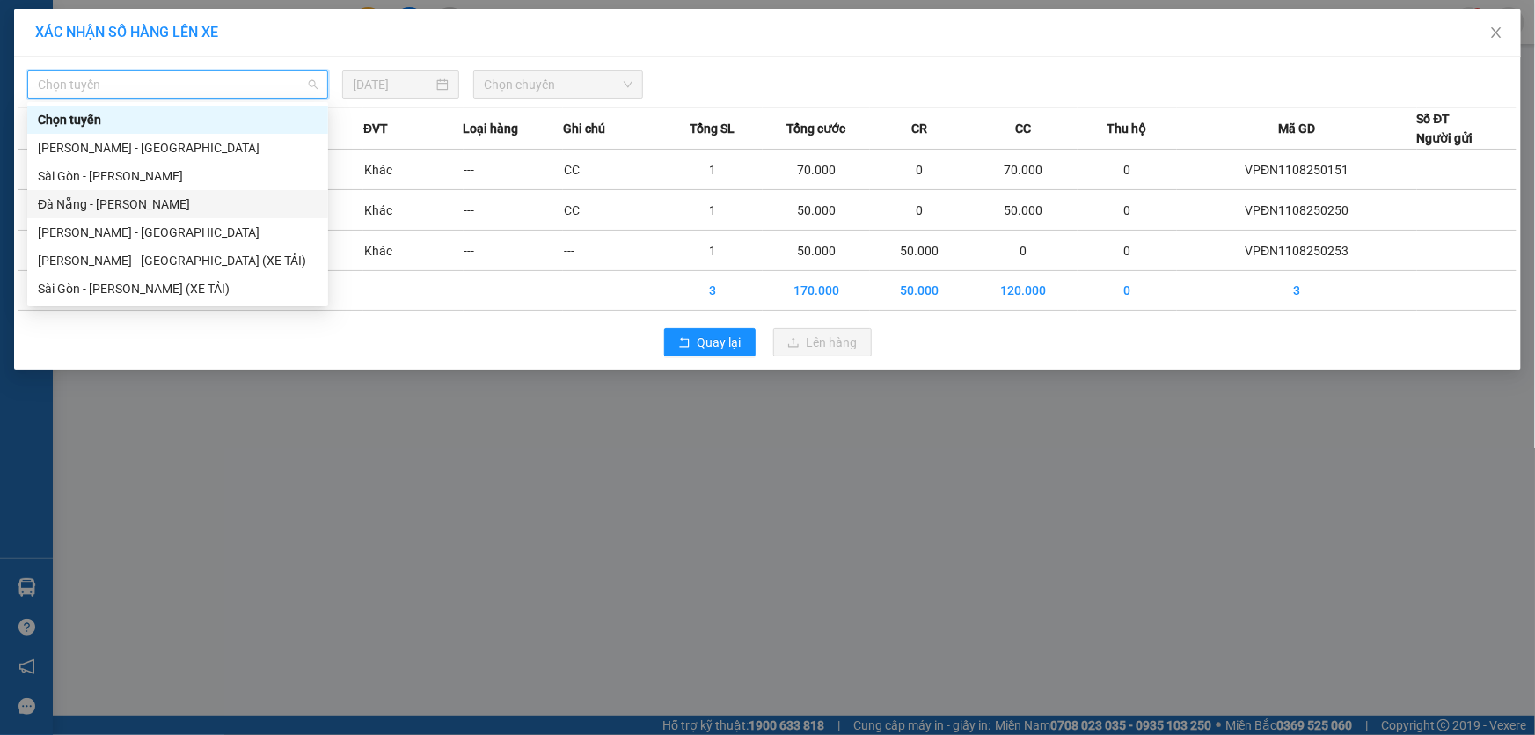
click at [138, 200] on div "Đà Nẵng - [PERSON_NAME]" at bounding box center [178, 203] width 280 height 19
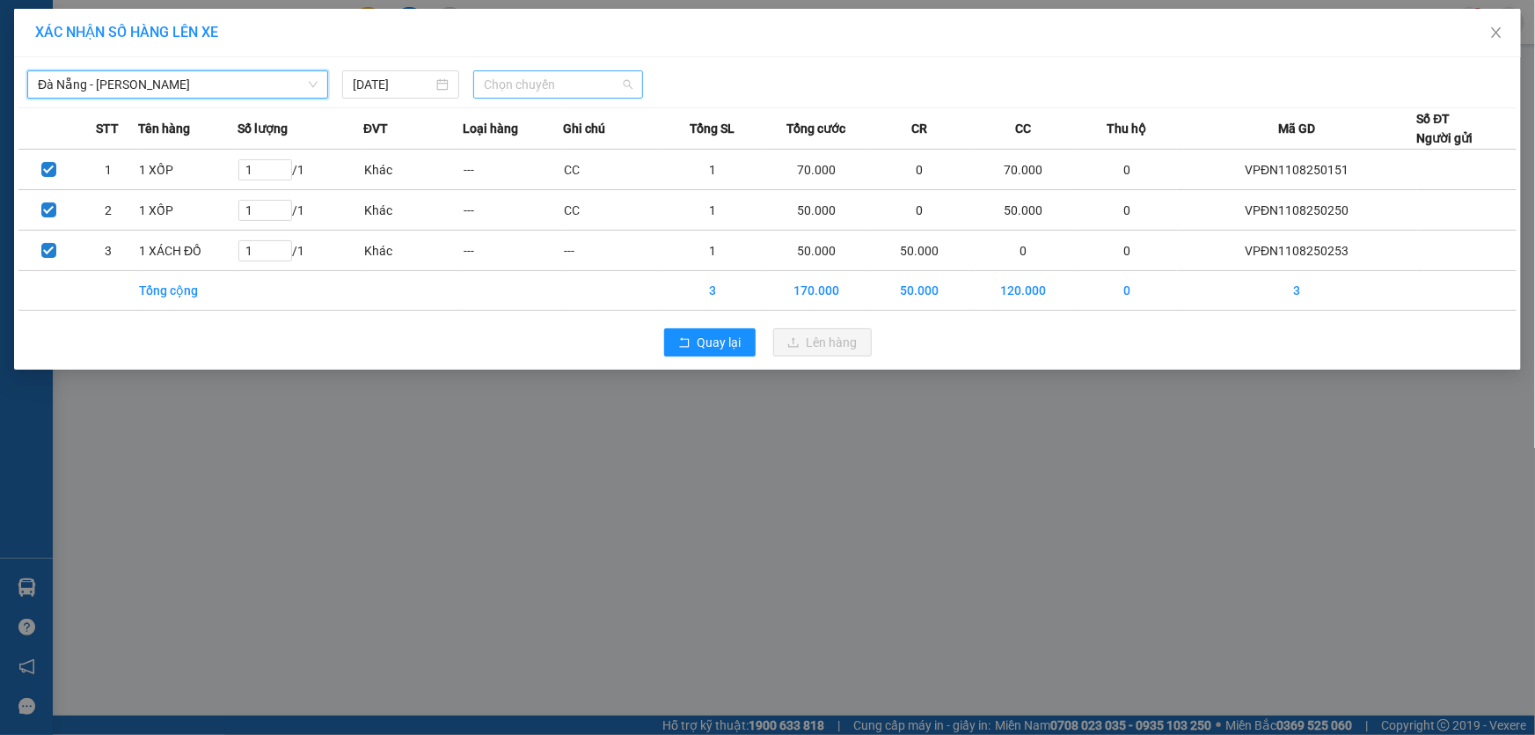
click at [556, 87] on span "Chọn chuyến" at bounding box center [558, 84] width 149 height 26
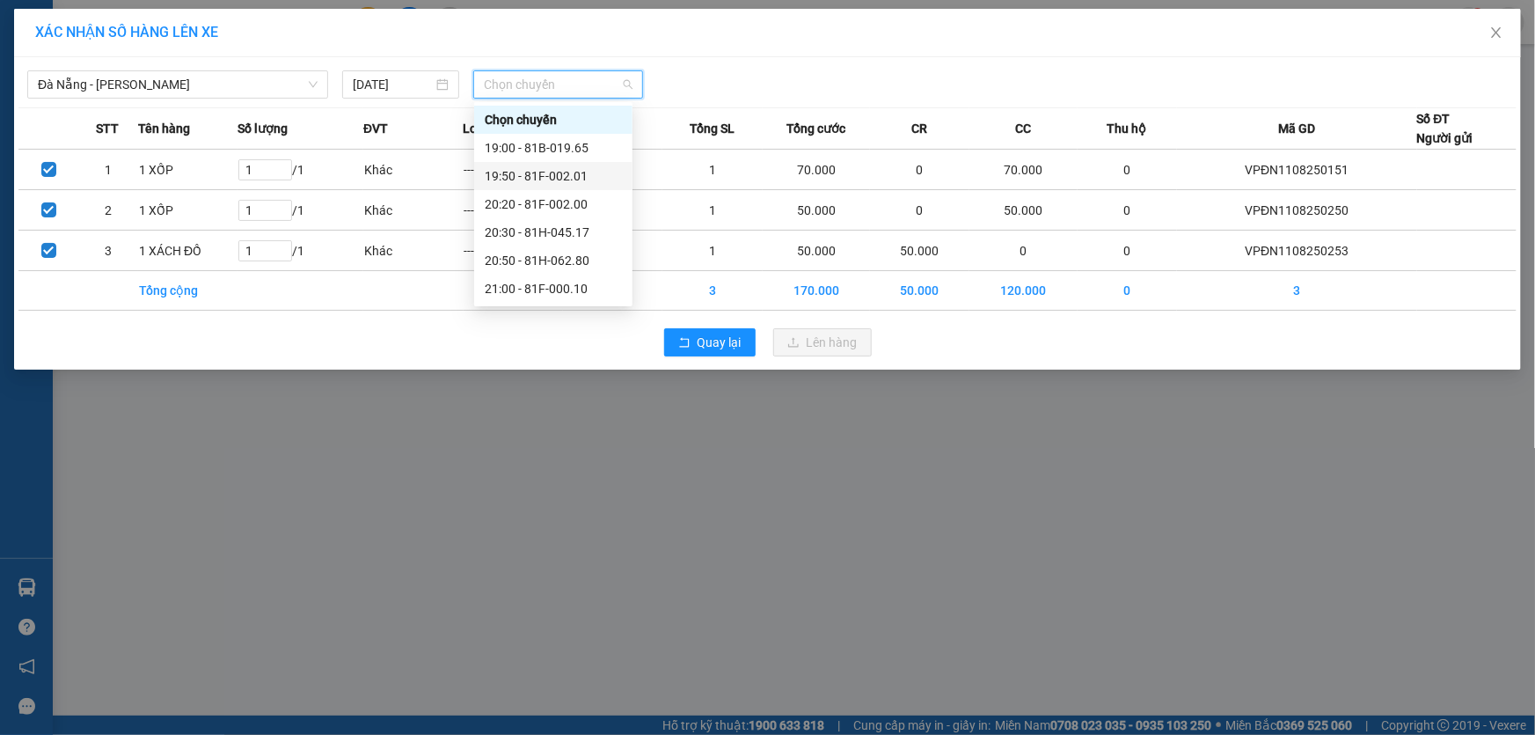
click at [575, 166] on div "19:50 - 81F-002.01" at bounding box center [553, 175] width 137 height 19
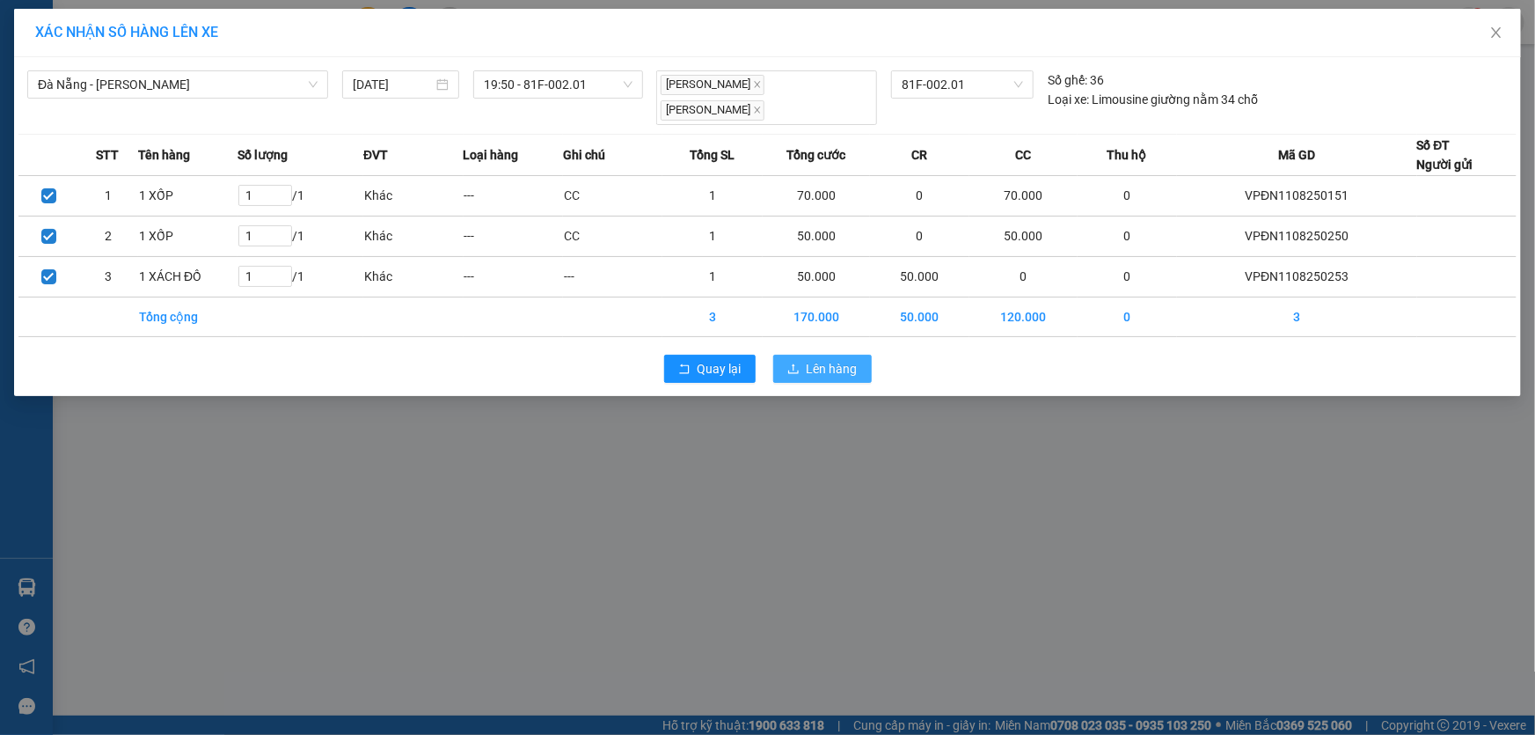
click at [802, 364] on button "Lên hàng" at bounding box center [822, 369] width 99 height 28
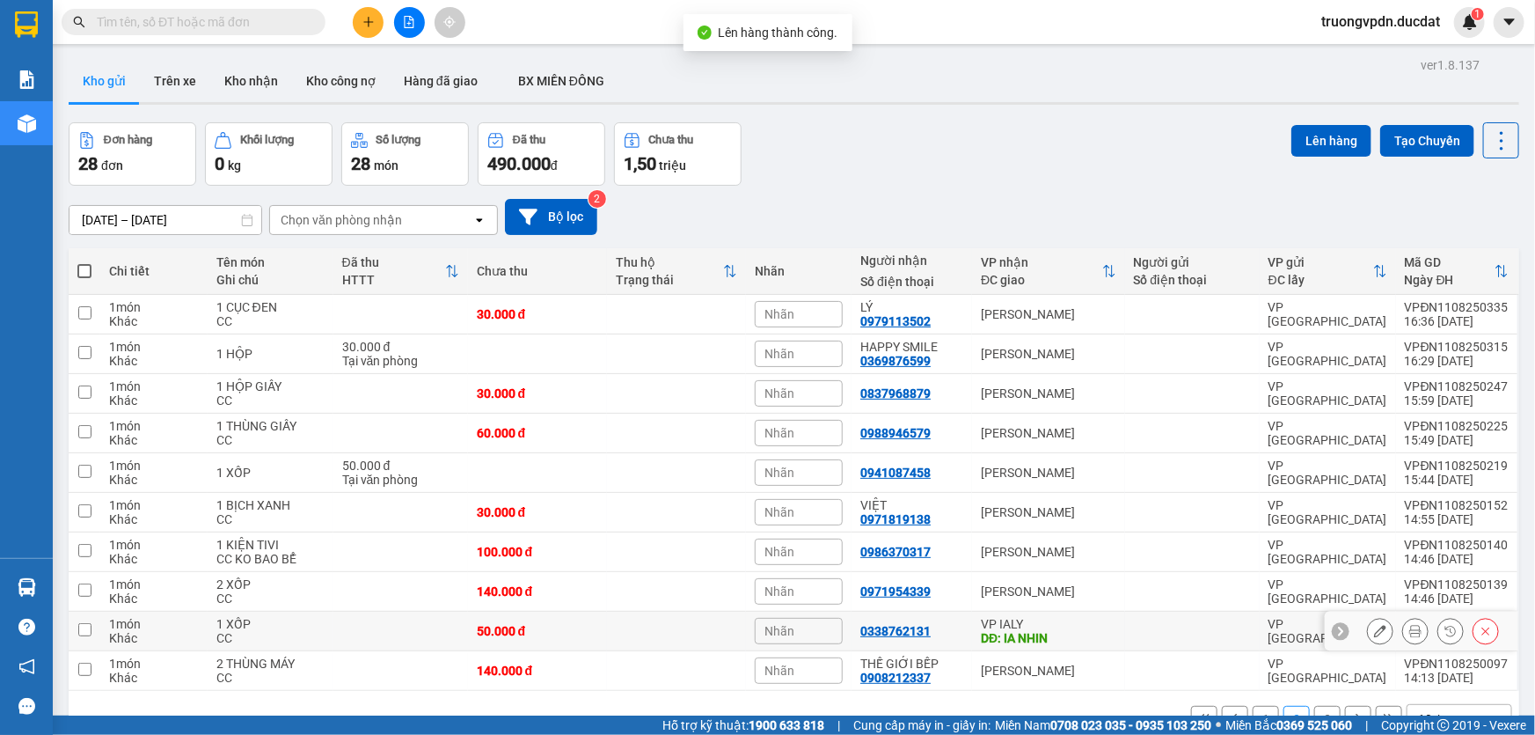
click at [1056, 631] on div "DĐ: IA NHIN" at bounding box center [1048, 638] width 135 height 14
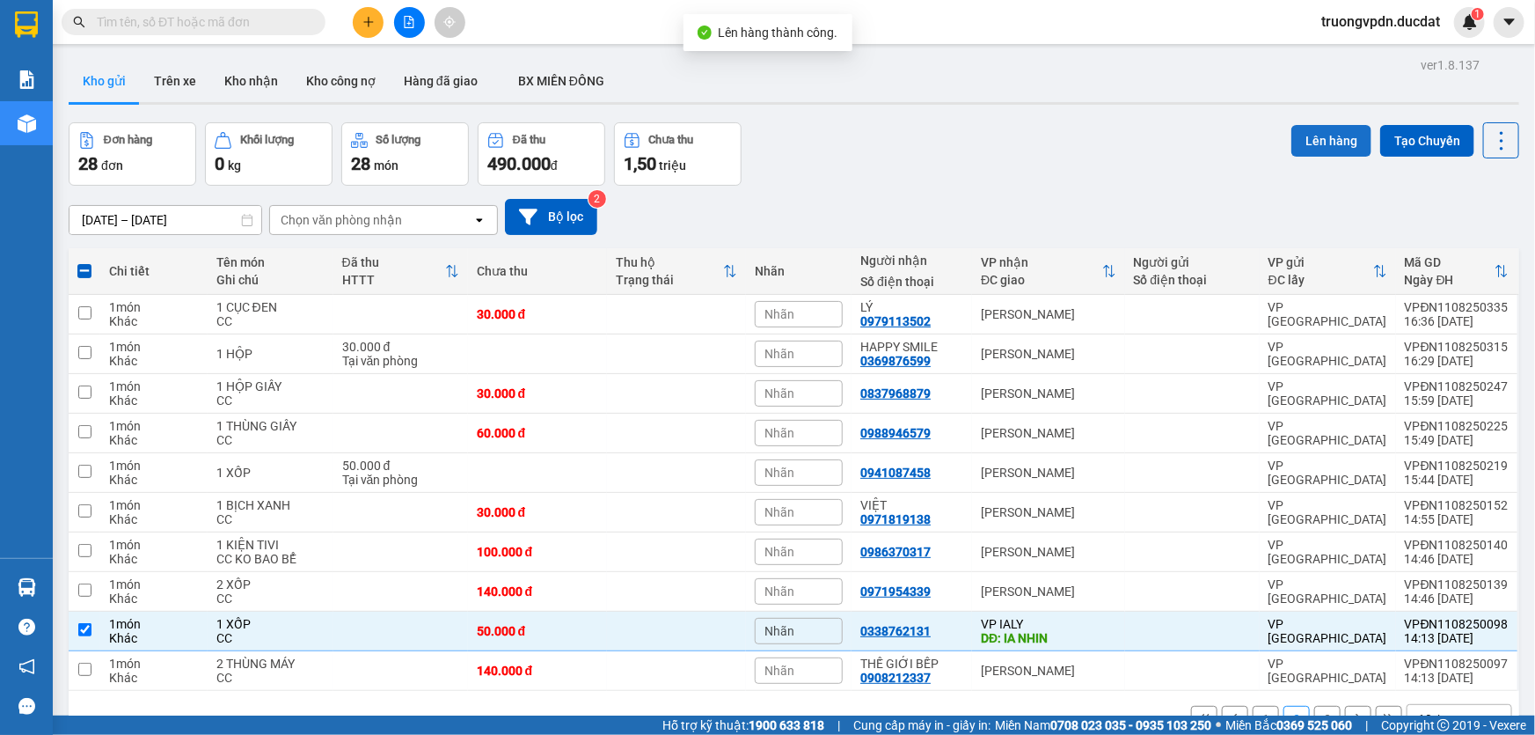
click at [1302, 125] on button "Lên hàng" at bounding box center [1332, 141] width 80 height 32
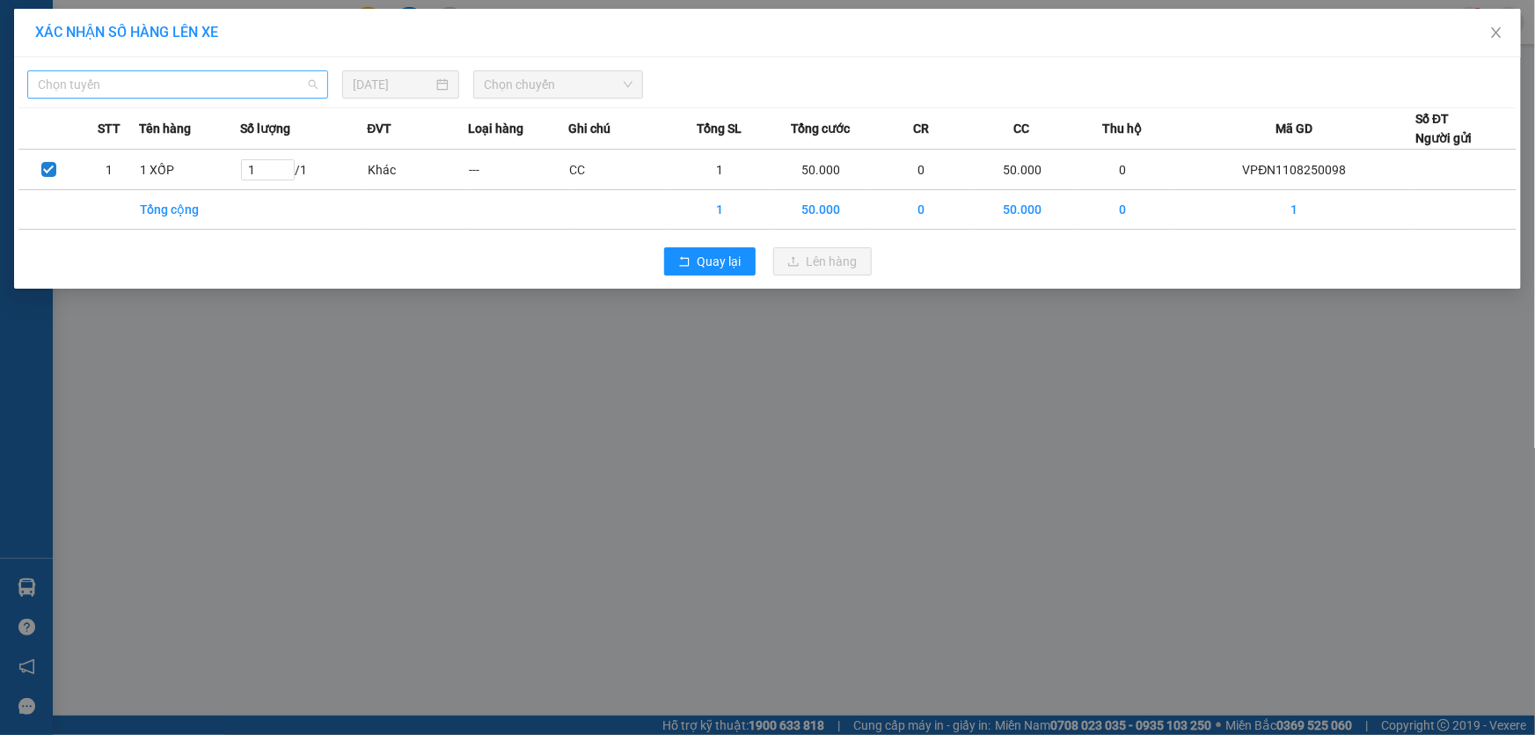
drag, startPoint x: 140, startPoint y: 71, endPoint x: 150, endPoint y: 105, distance: 35.1
click at [139, 71] on span "Chọn tuyến" at bounding box center [178, 84] width 280 height 26
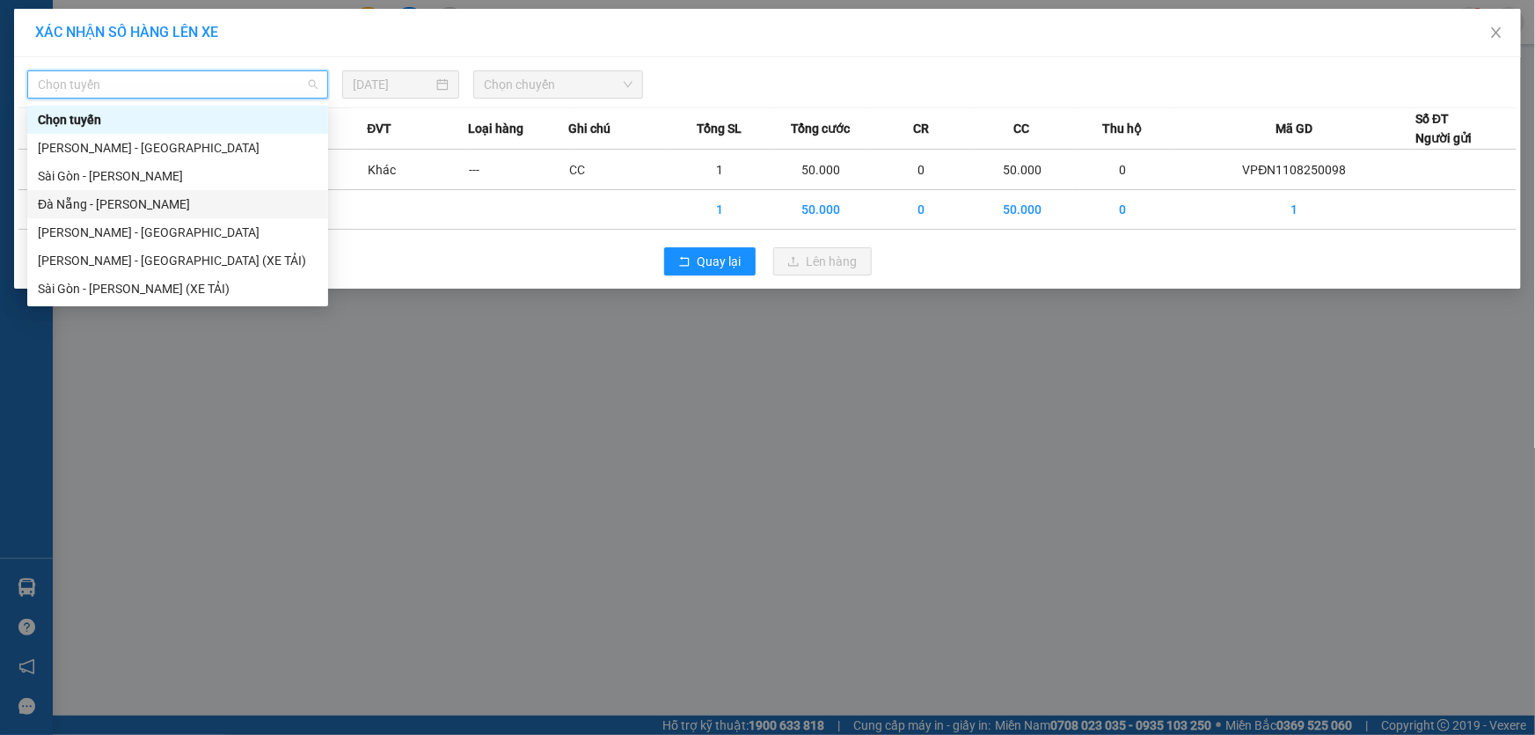
drag, startPoint x: 106, startPoint y: 209, endPoint x: 260, endPoint y: 154, distance: 164.5
click at [105, 209] on div "Đà Nẵng - [PERSON_NAME]" at bounding box center [178, 203] width 280 height 19
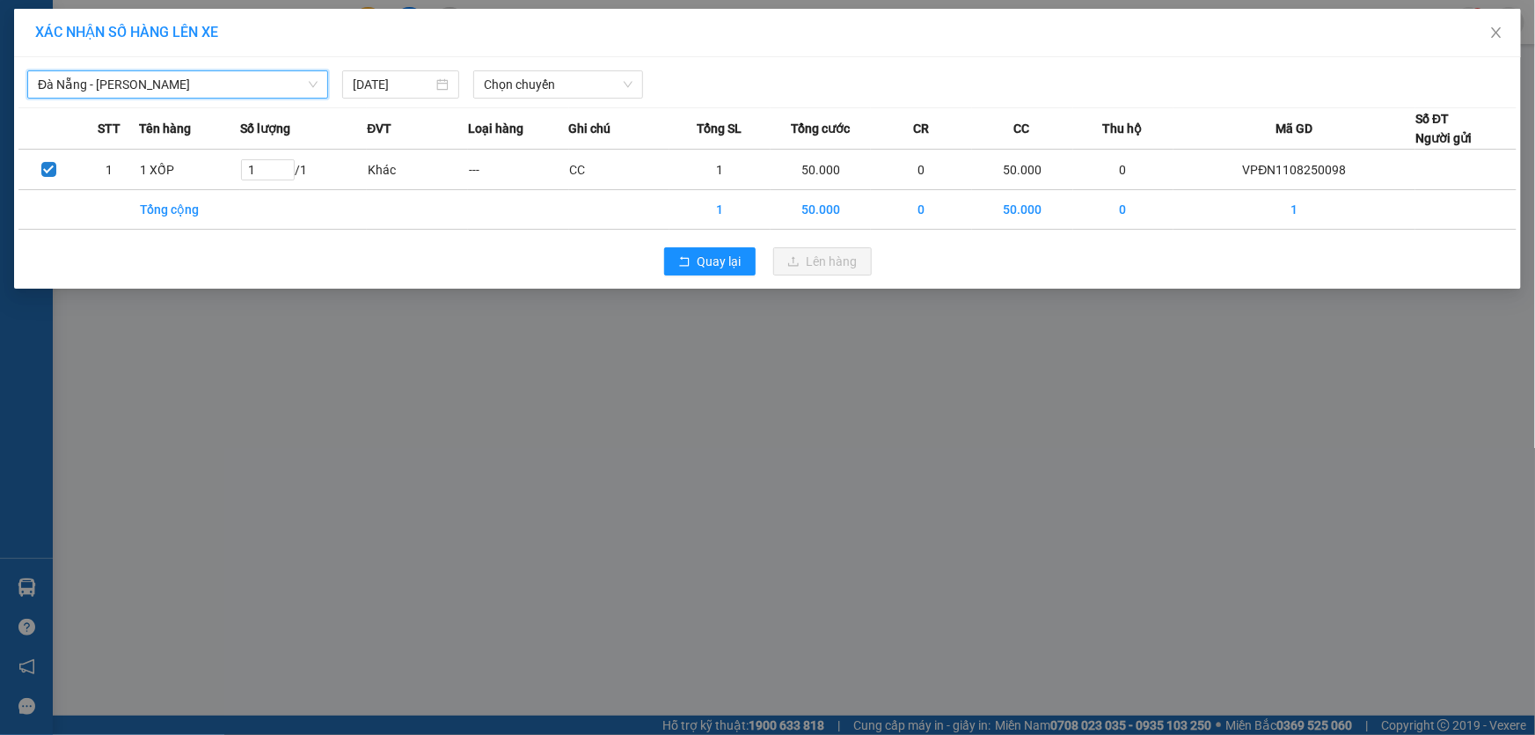
click at [513, 100] on div "[GEOGRAPHIC_DATA] - [GEOGRAPHIC_DATA] - Gia Lai [DATE] Chọn chuyến STT Tên hàng…" at bounding box center [767, 172] width 1507 height 231
click at [513, 90] on span "Chọn chuyến" at bounding box center [558, 84] width 149 height 26
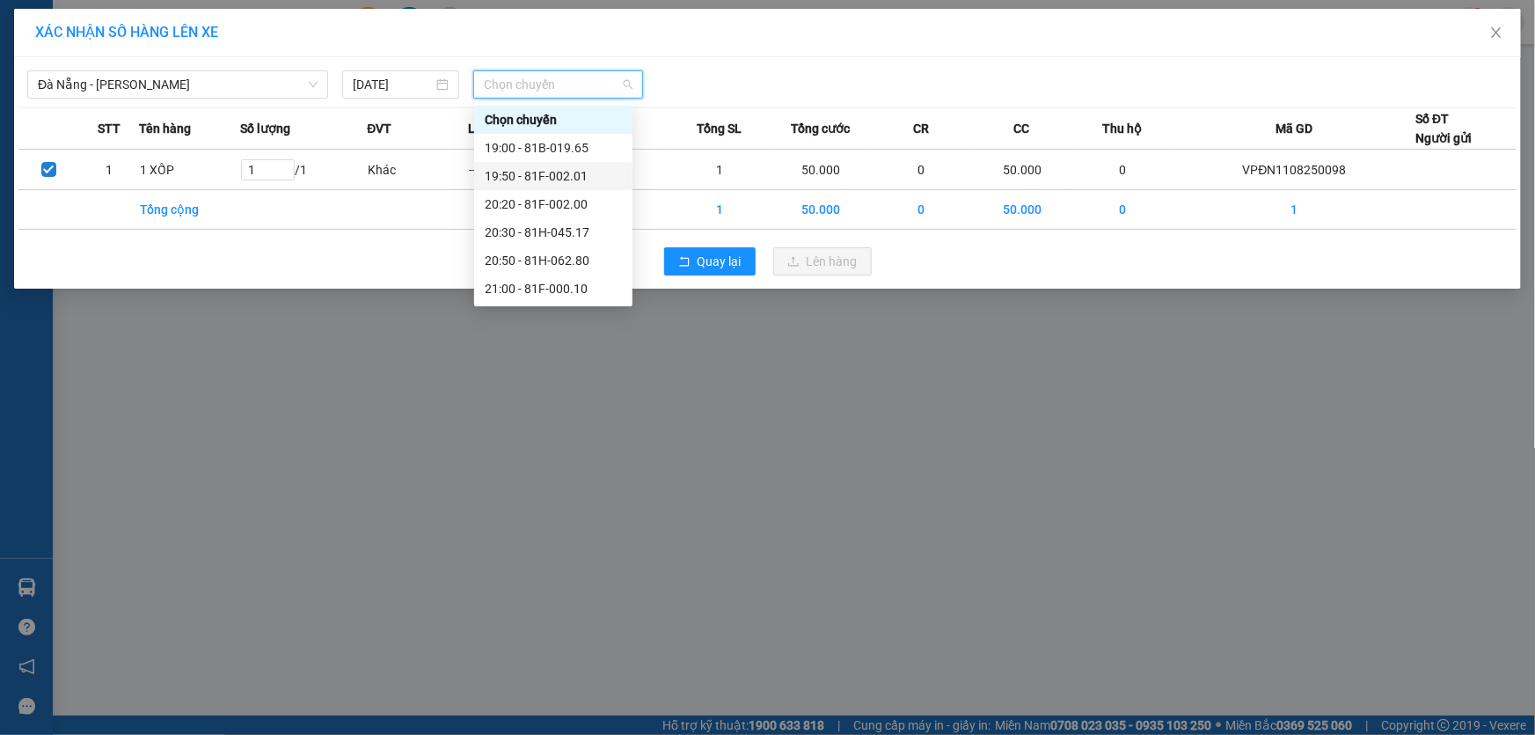
click at [574, 176] on div "19:50 - 81F-002.01" at bounding box center [553, 175] width 137 height 19
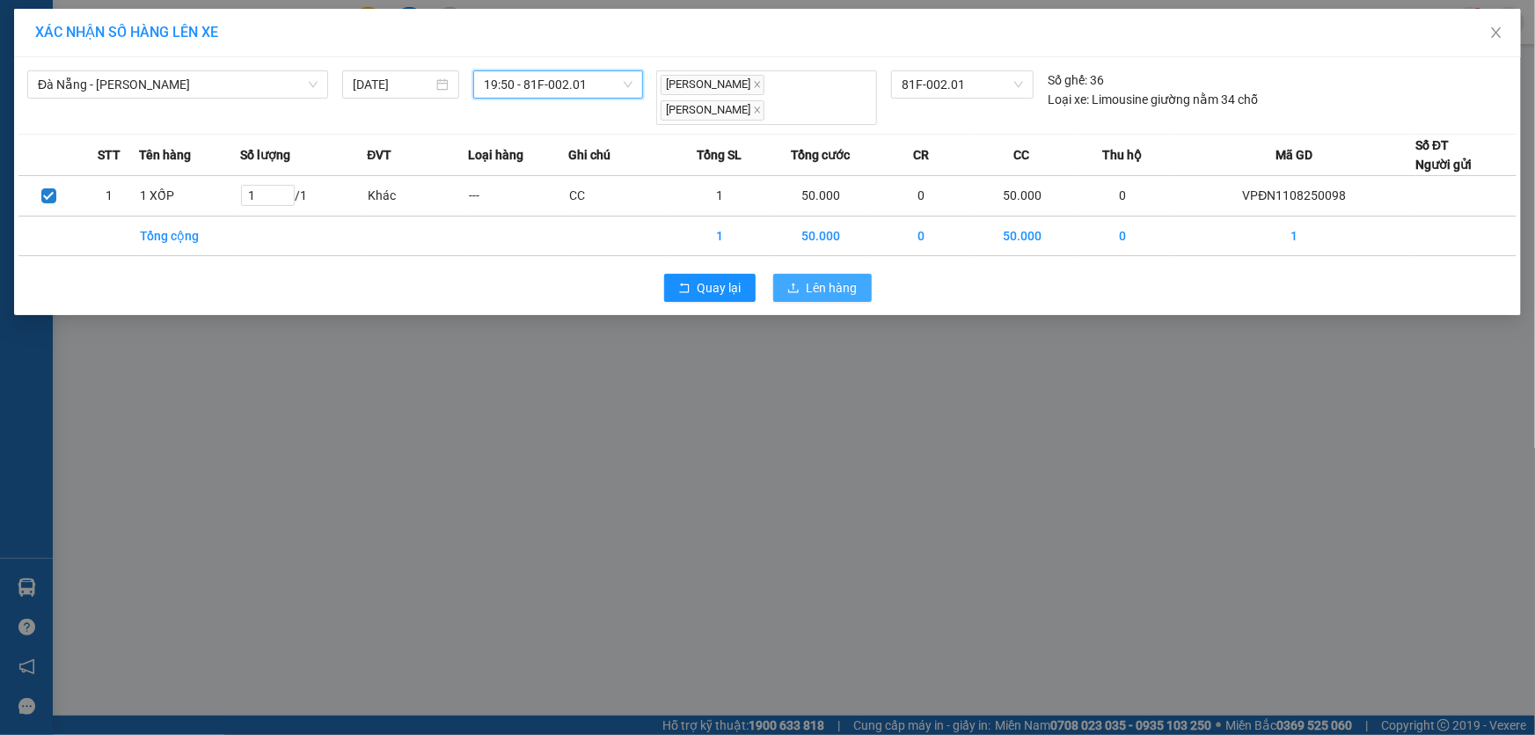
click at [817, 289] on span "Lên hàng" at bounding box center [832, 287] width 51 height 19
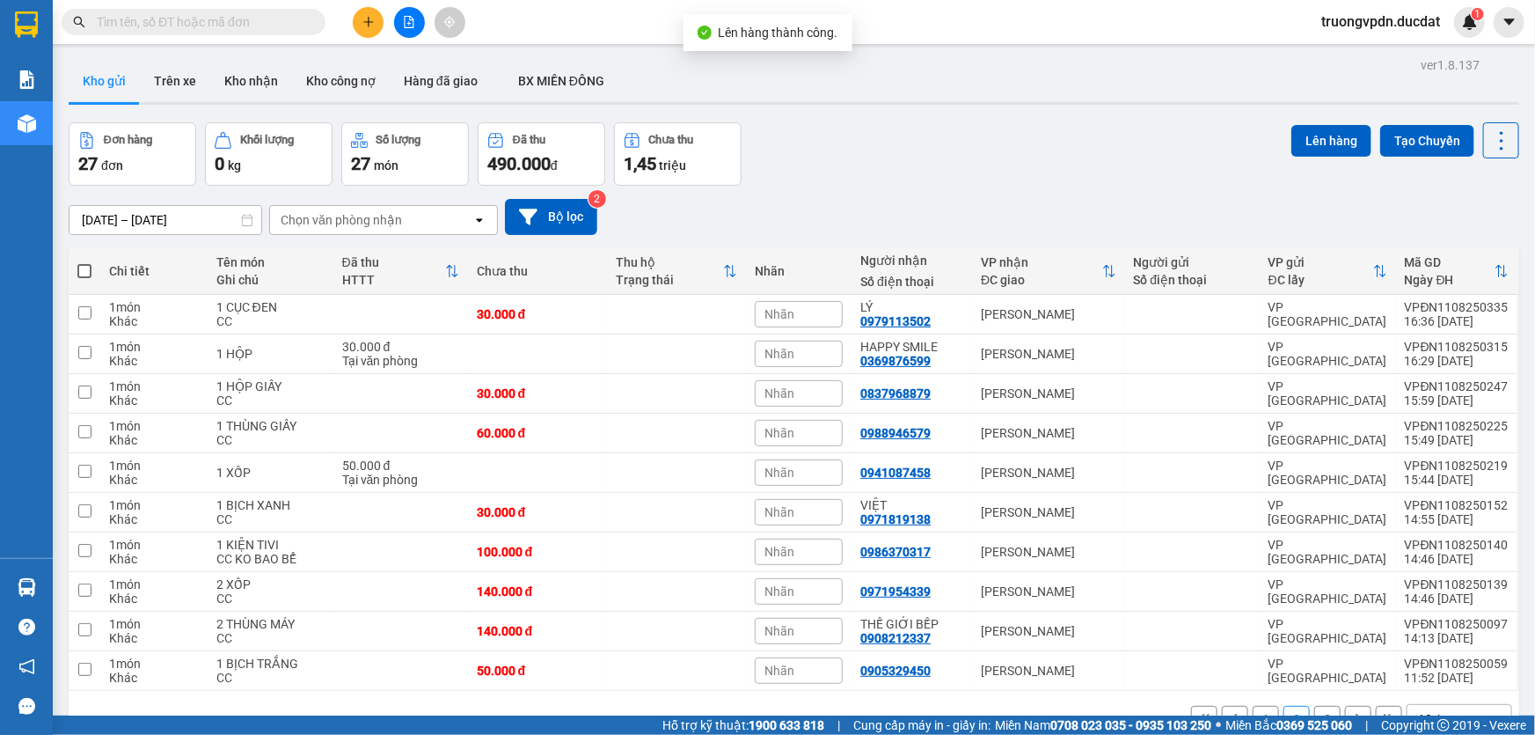
click at [1317, 706] on button "3" at bounding box center [1327, 719] width 26 height 26
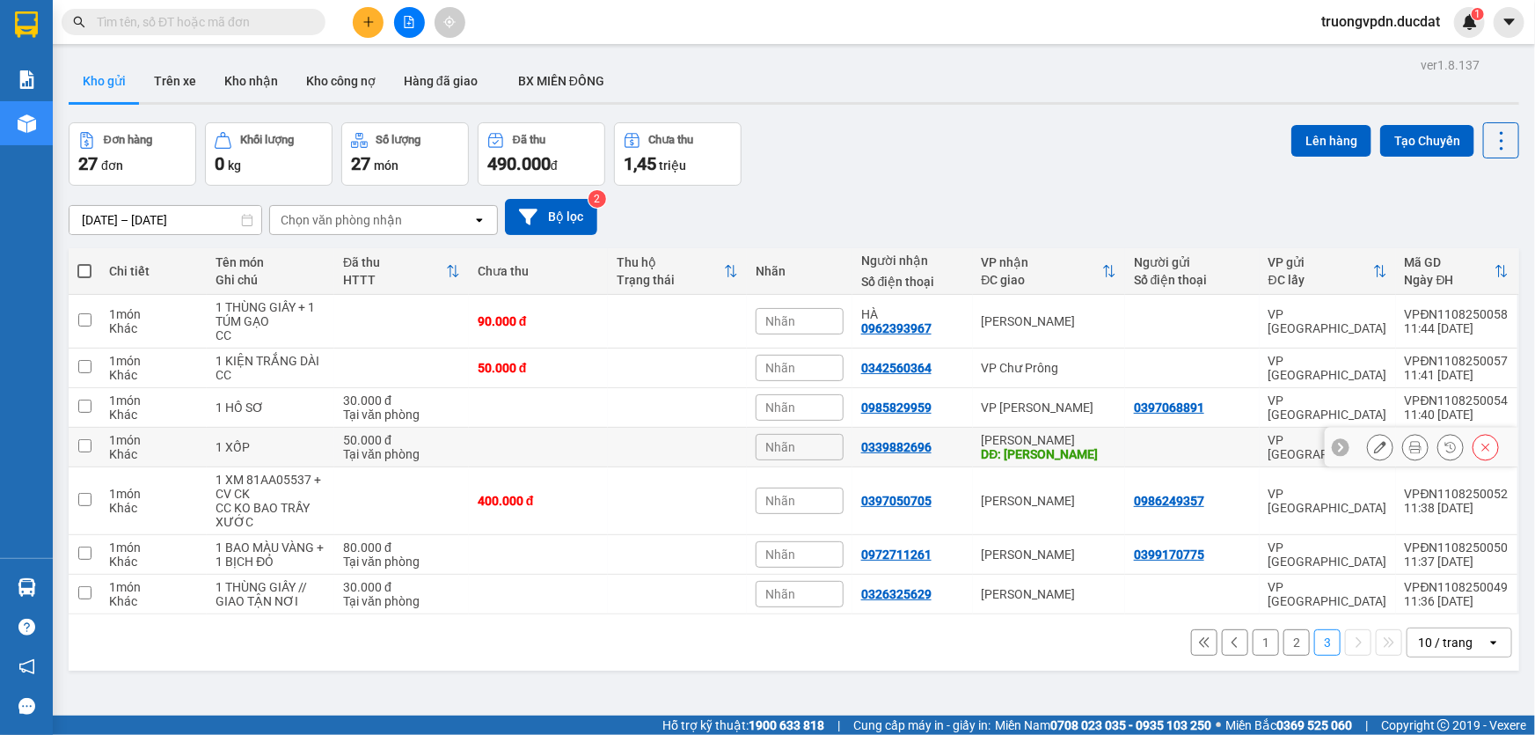
click at [1062, 433] on div "[PERSON_NAME] Hành DĐ: [PERSON_NAME]" at bounding box center [1049, 447] width 135 height 28
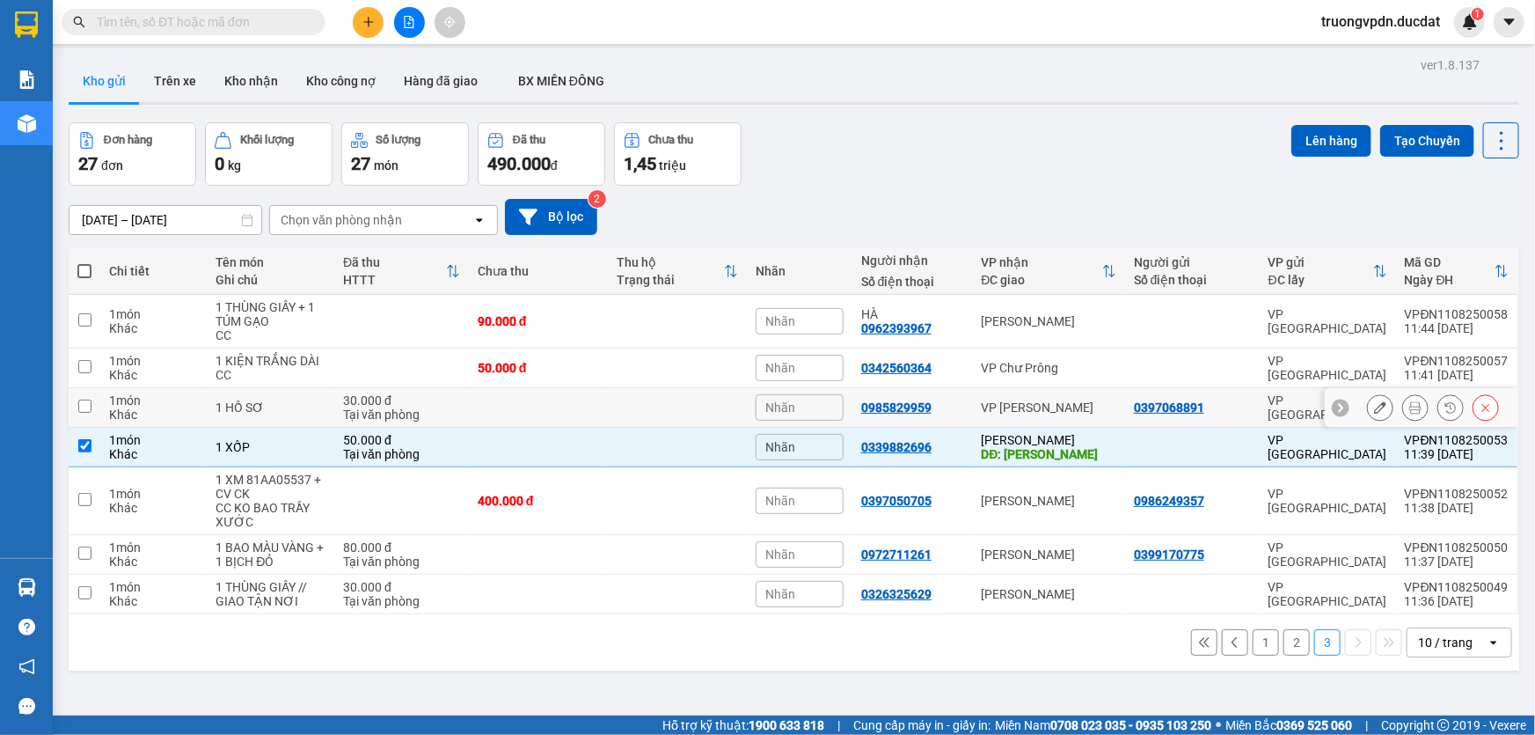
click at [1047, 400] on div "VP [PERSON_NAME]" at bounding box center [1049, 407] width 135 height 14
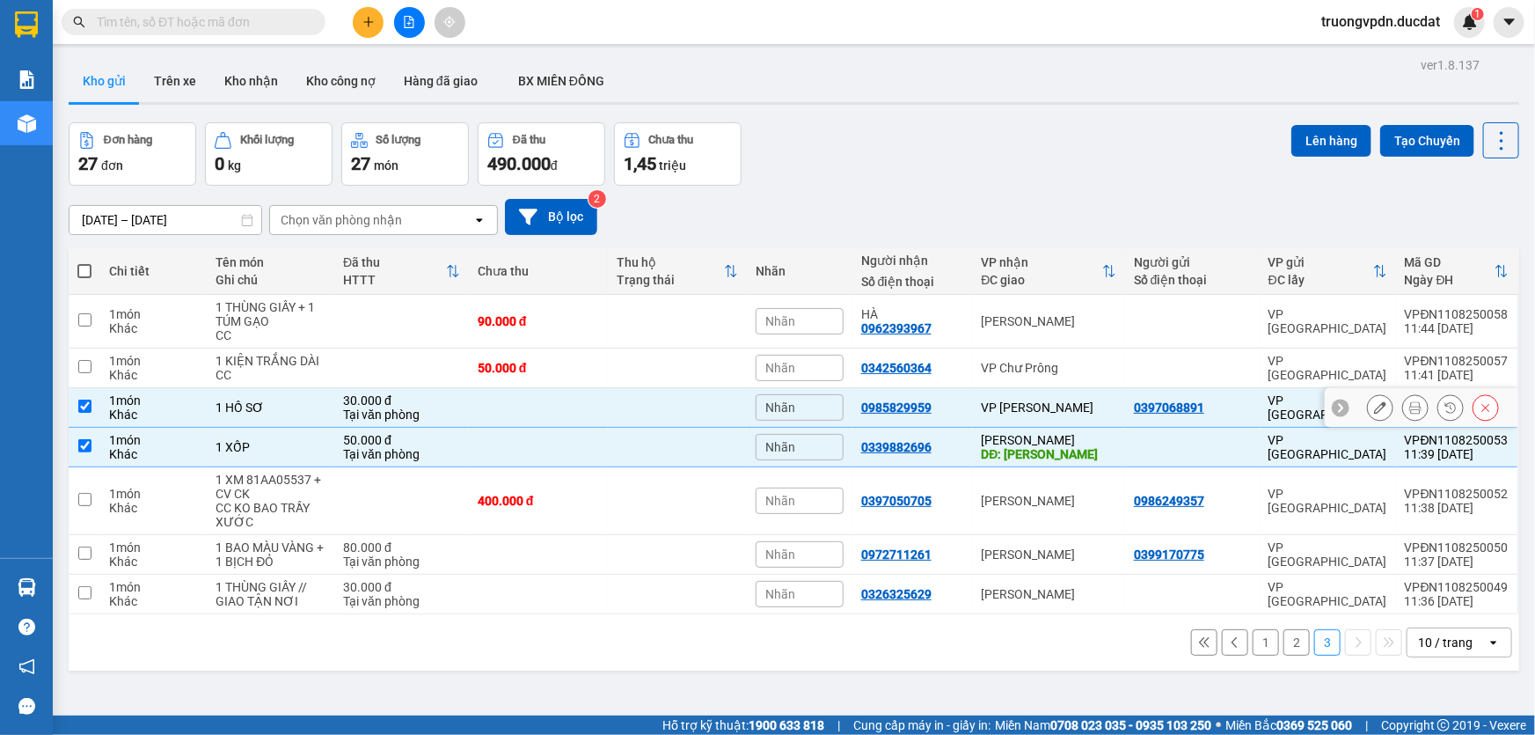
click at [1041, 361] on div "VP Chư Prông" at bounding box center [1049, 368] width 135 height 14
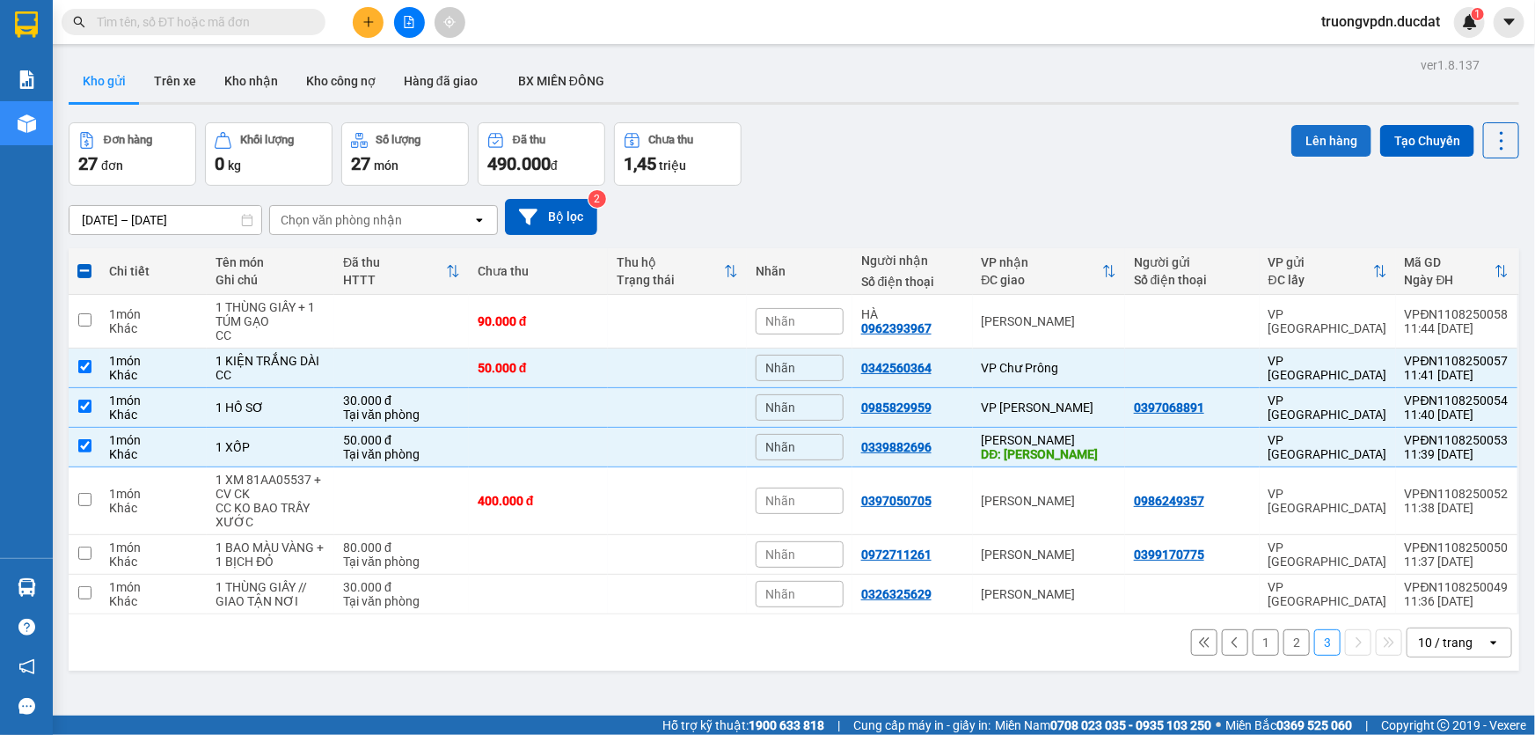
click at [1300, 125] on button "Lên hàng" at bounding box center [1332, 141] width 80 height 32
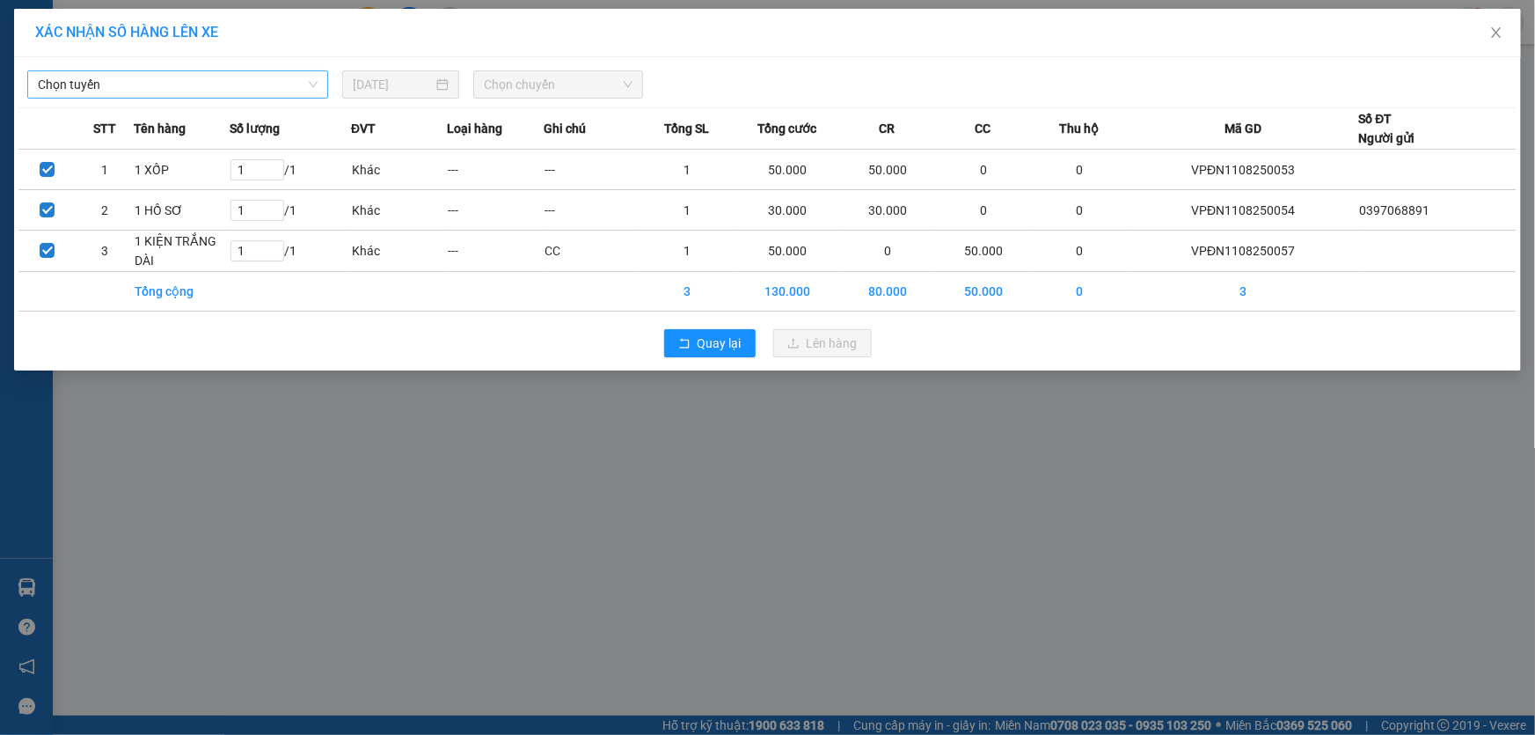
click at [155, 79] on span "Chọn tuyến" at bounding box center [178, 84] width 280 height 26
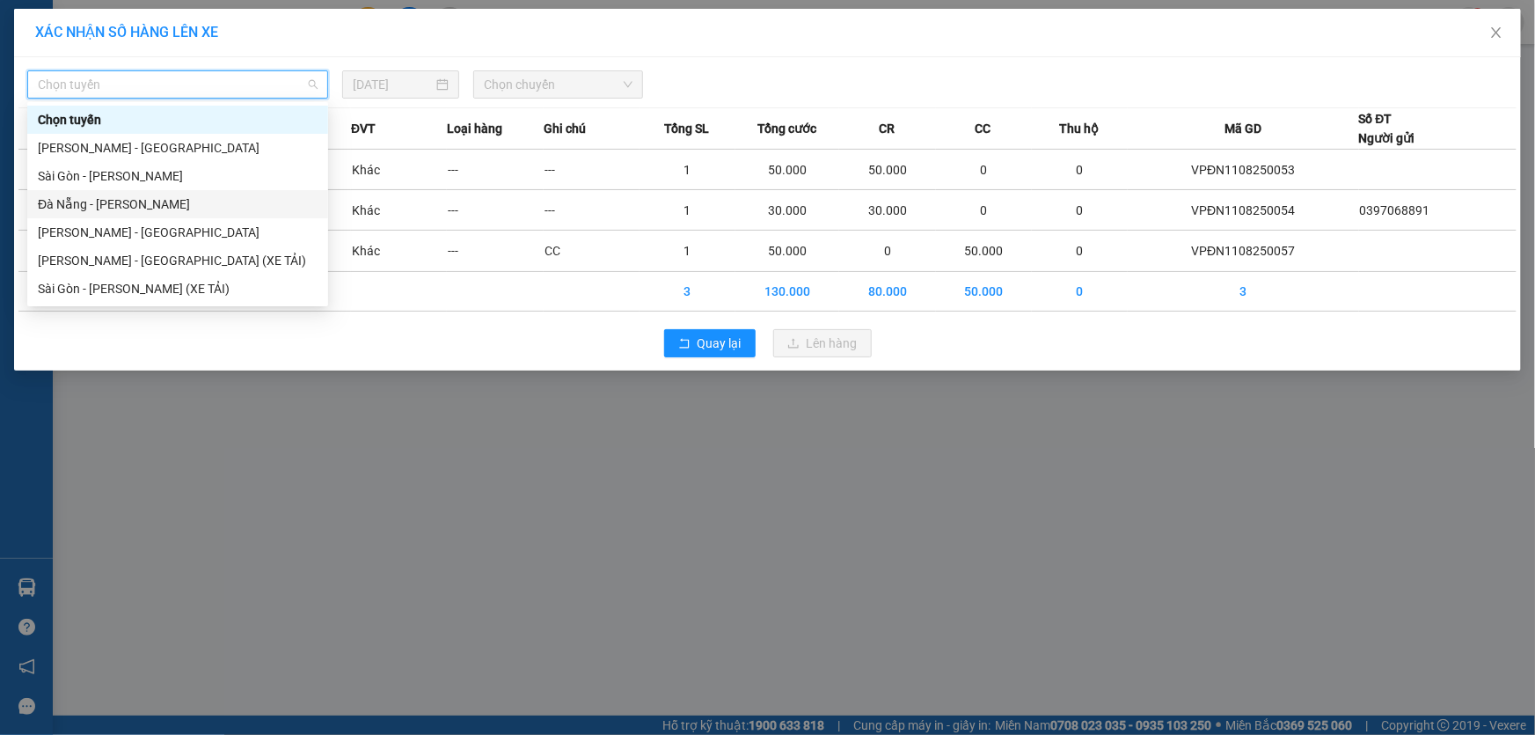
drag, startPoint x: 117, startPoint y: 201, endPoint x: 493, endPoint y: 101, distance: 388.8
click at [117, 201] on div "Đà Nẵng - [PERSON_NAME]" at bounding box center [178, 203] width 280 height 19
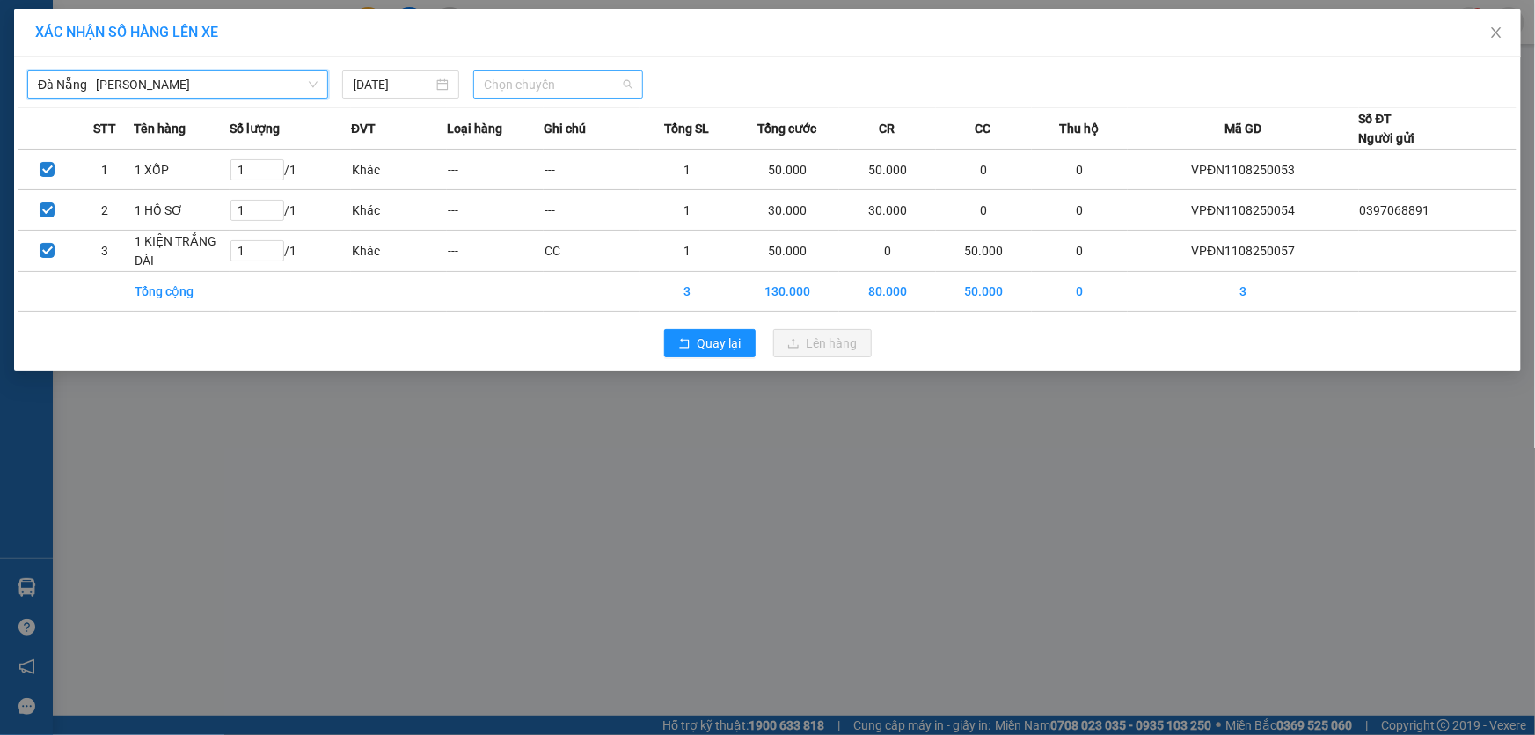
click at [498, 92] on span "Chọn chuyến" at bounding box center [558, 84] width 149 height 26
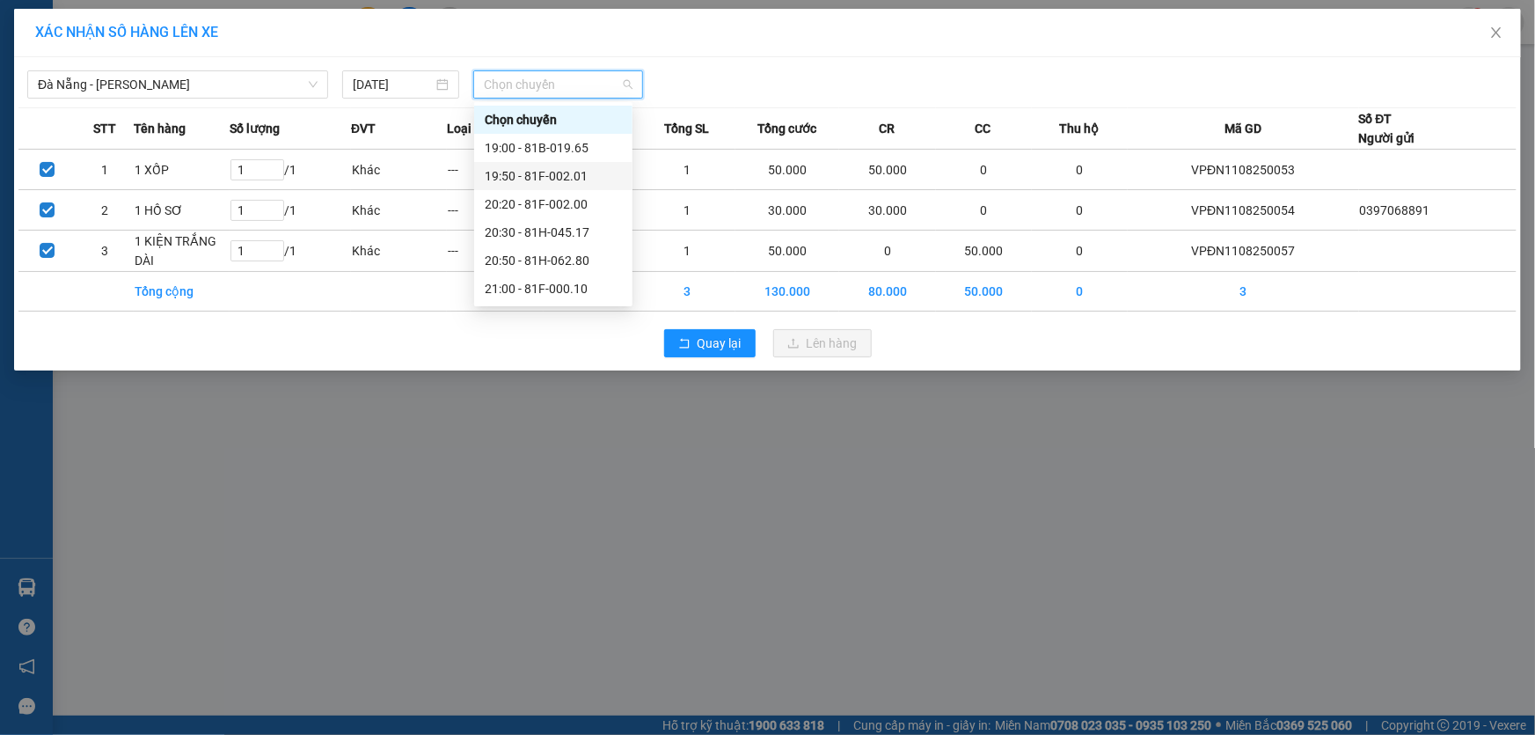
click at [552, 167] on div "19:50 - 81F-002.01" at bounding box center [553, 175] width 137 height 19
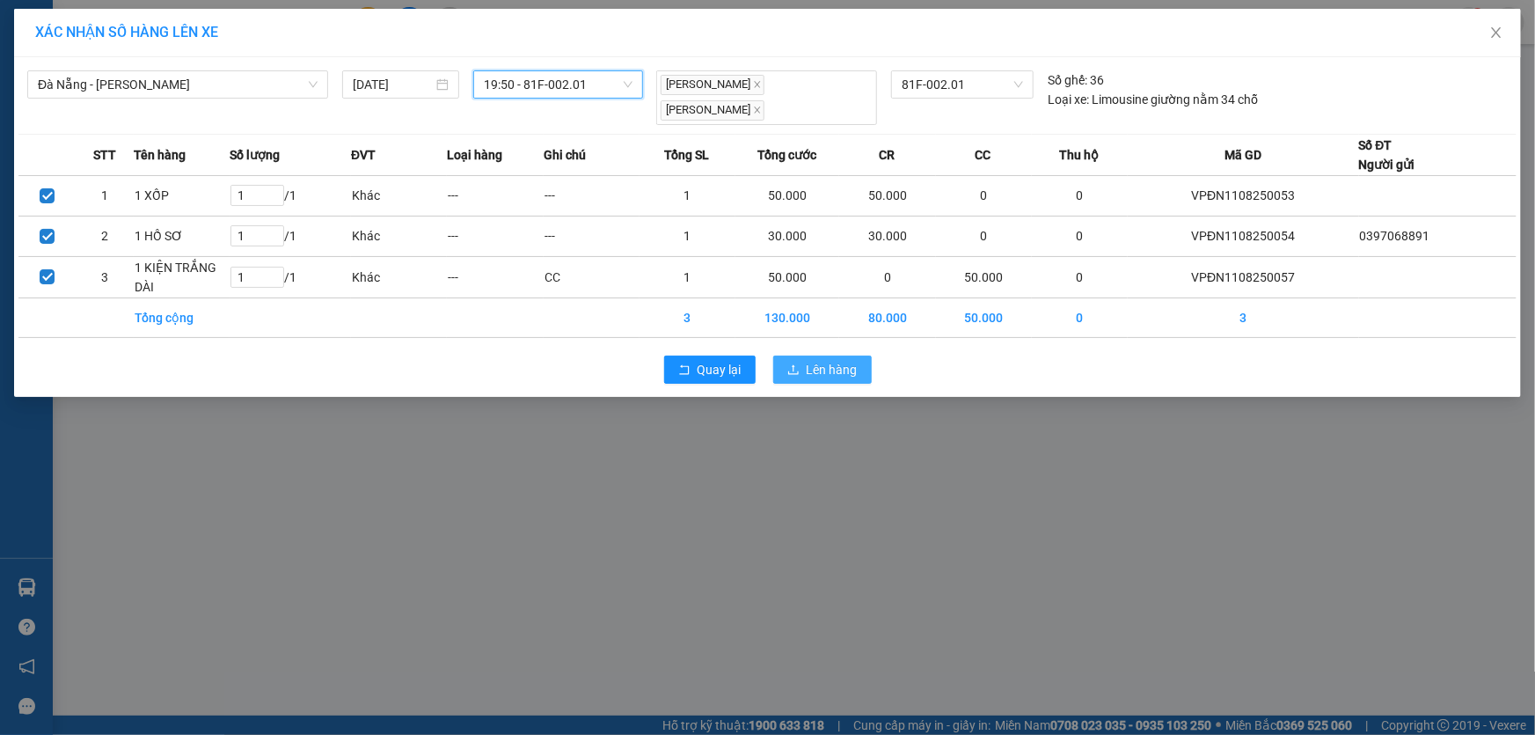
click at [829, 367] on span "Lên hàng" at bounding box center [832, 369] width 51 height 19
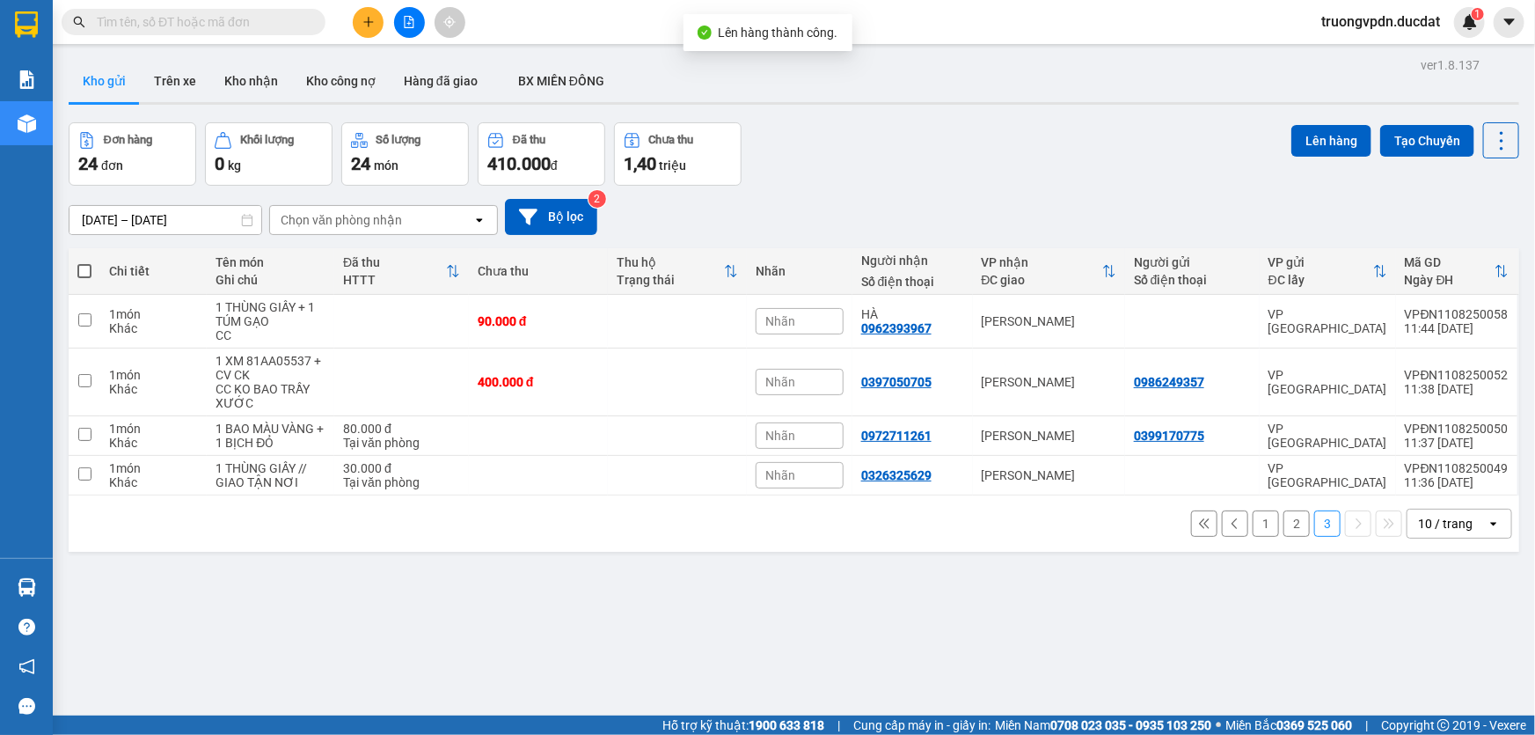
click at [1255, 510] on button "1" at bounding box center [1266, 523] width 26 height 26
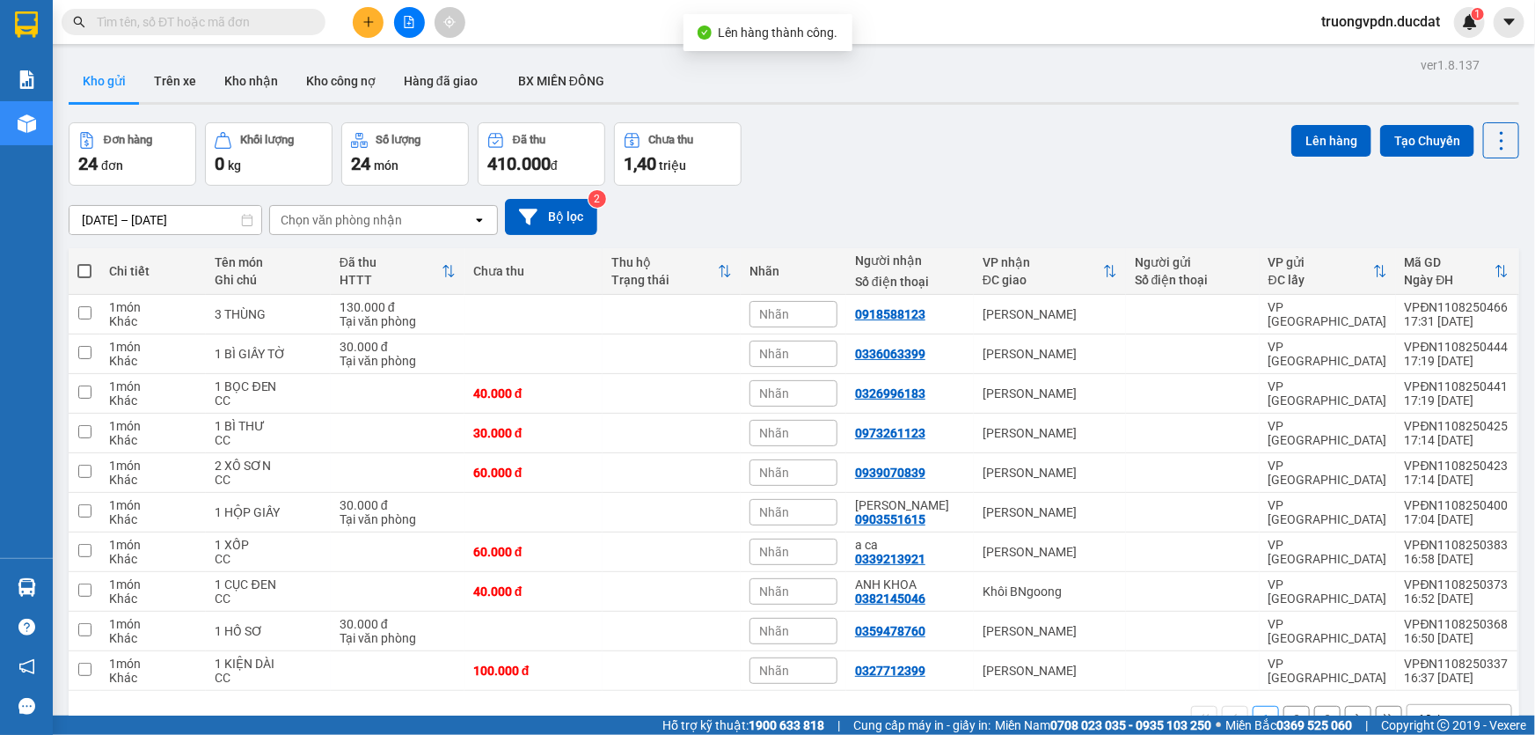
click at [80, 264] on span at bounding box center [84, 271] width 14 height 14
click at [84, 262] on input "checkbox" at bounding box center [84, 262] width 0 height 0
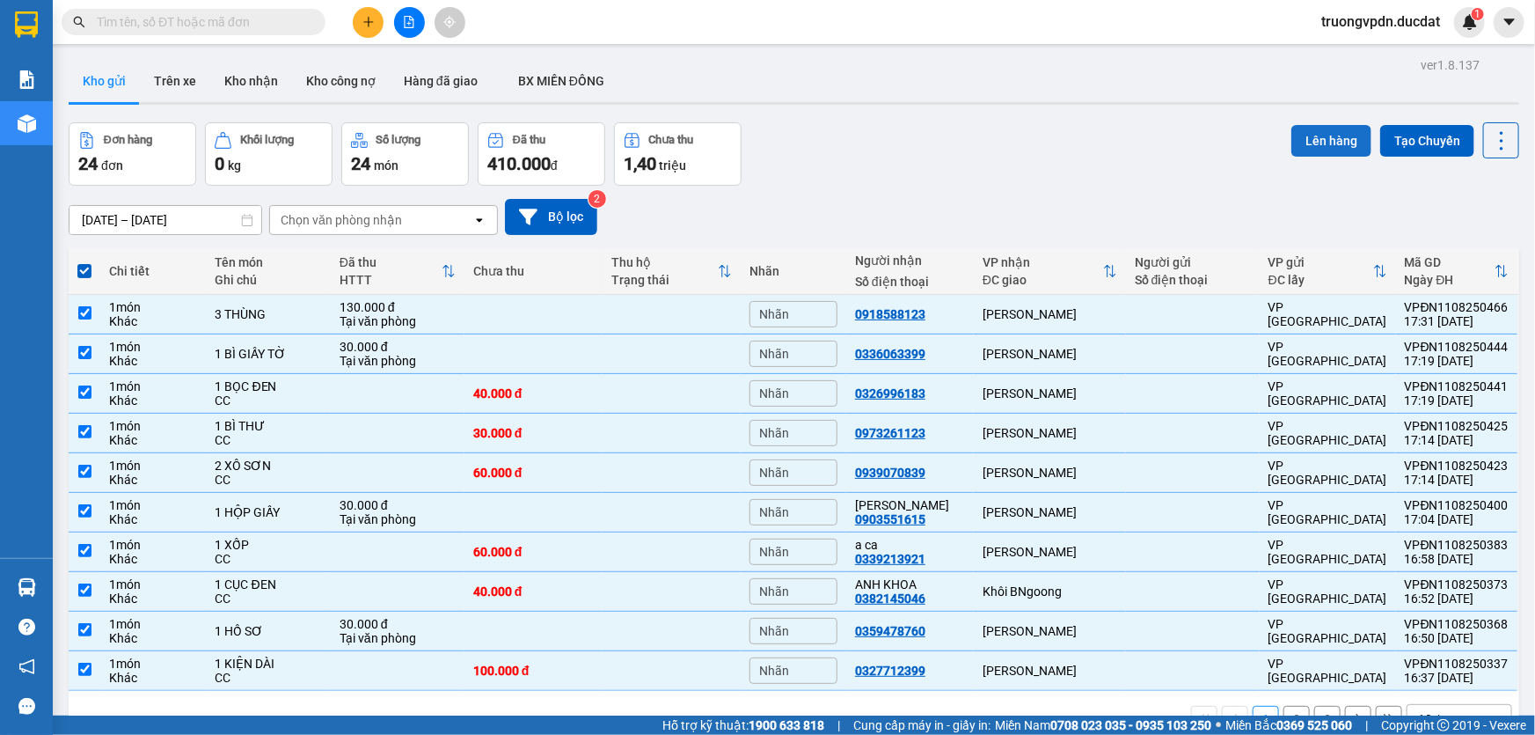
click at [1315, 125] on button "Lên hàng" at bounding box center [1332, 141] width 80 height 32
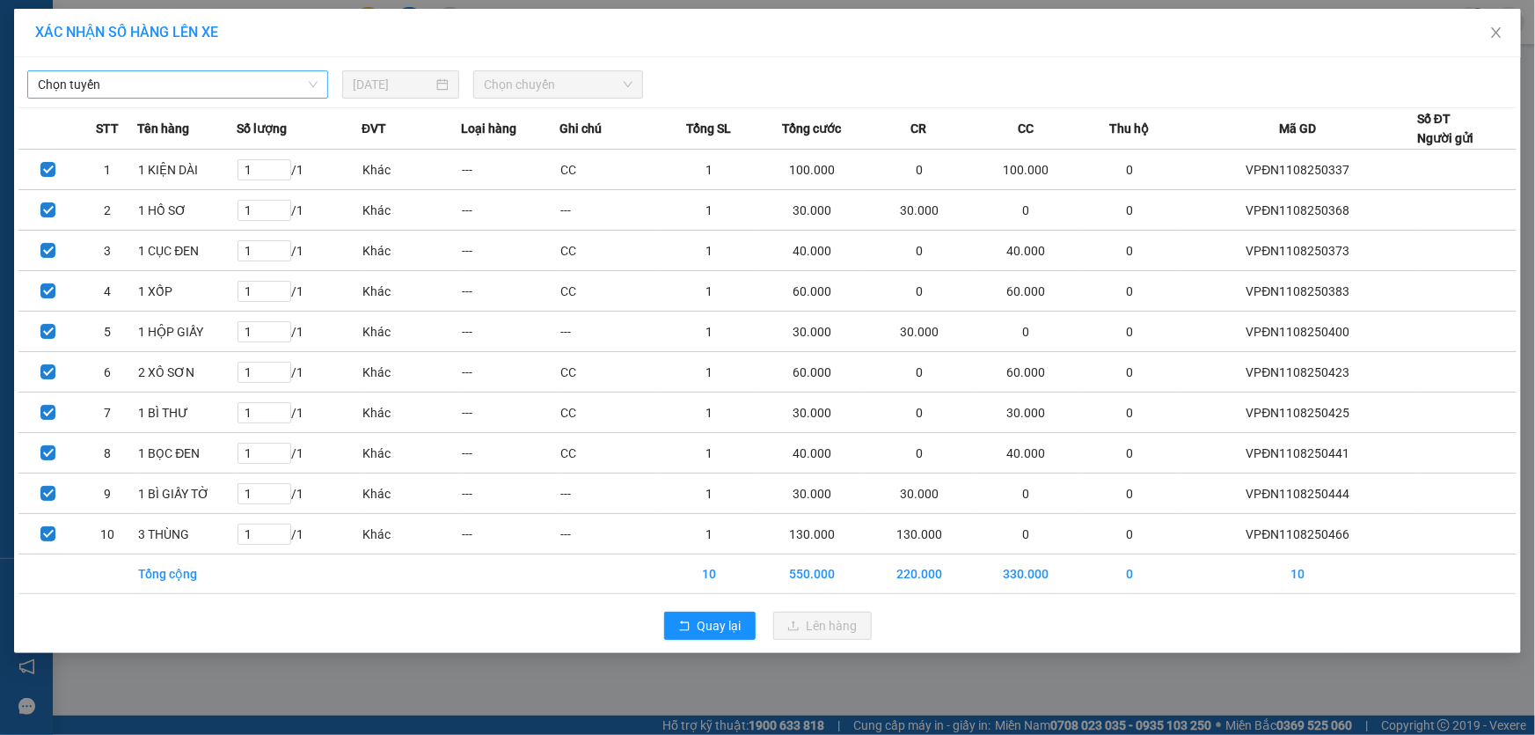
click at [153, 79] on span "Chọn tuyến" at bounding box center [178, 84] width 280 height 26
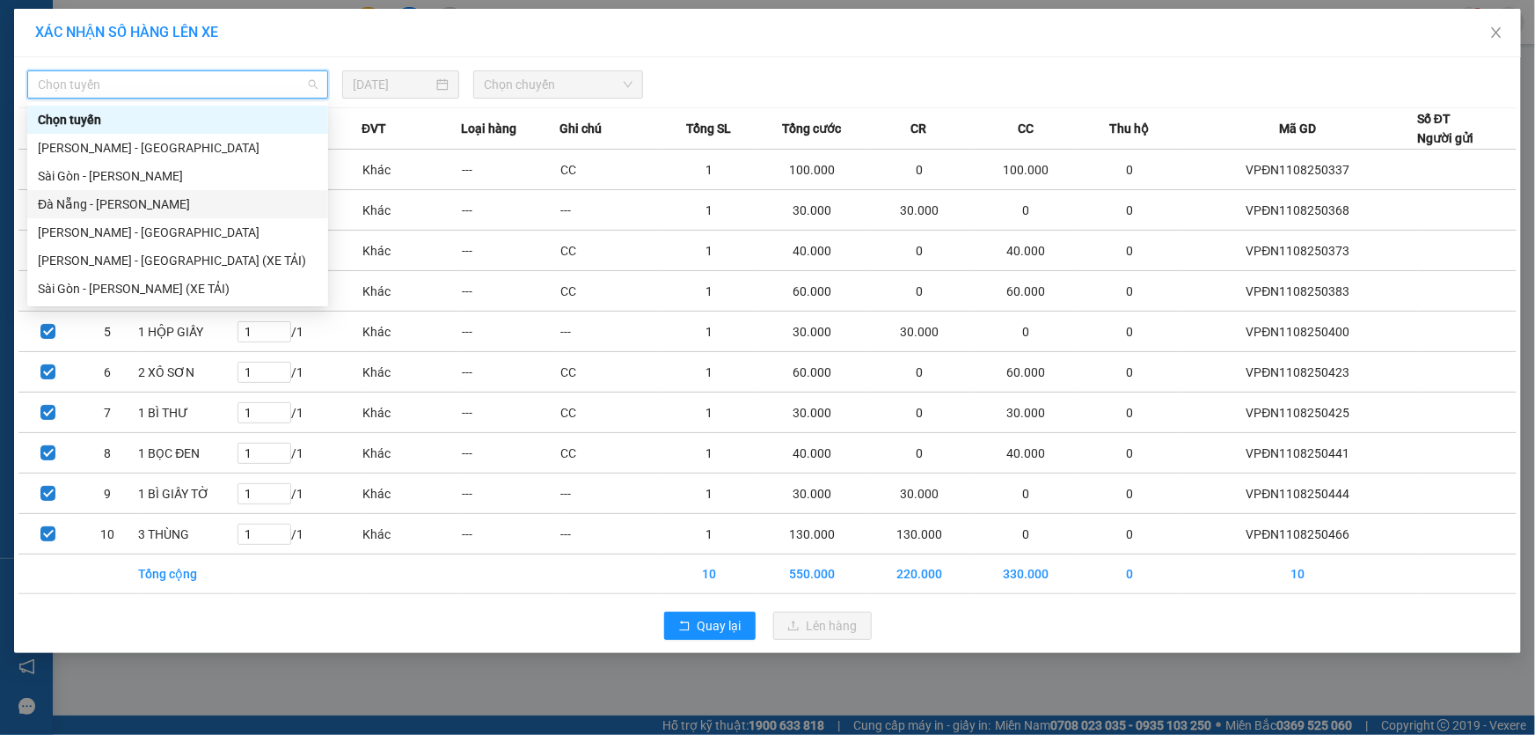
drag, startPoint x: 95, startPoint y: 201, endPoint x: 477, endPoint y: 126, distance: 389.3
click at [95, 201] on div "Đà Nẵng - [PERSON_NAME]" at bounding box center [178, 203] width 280 height 19
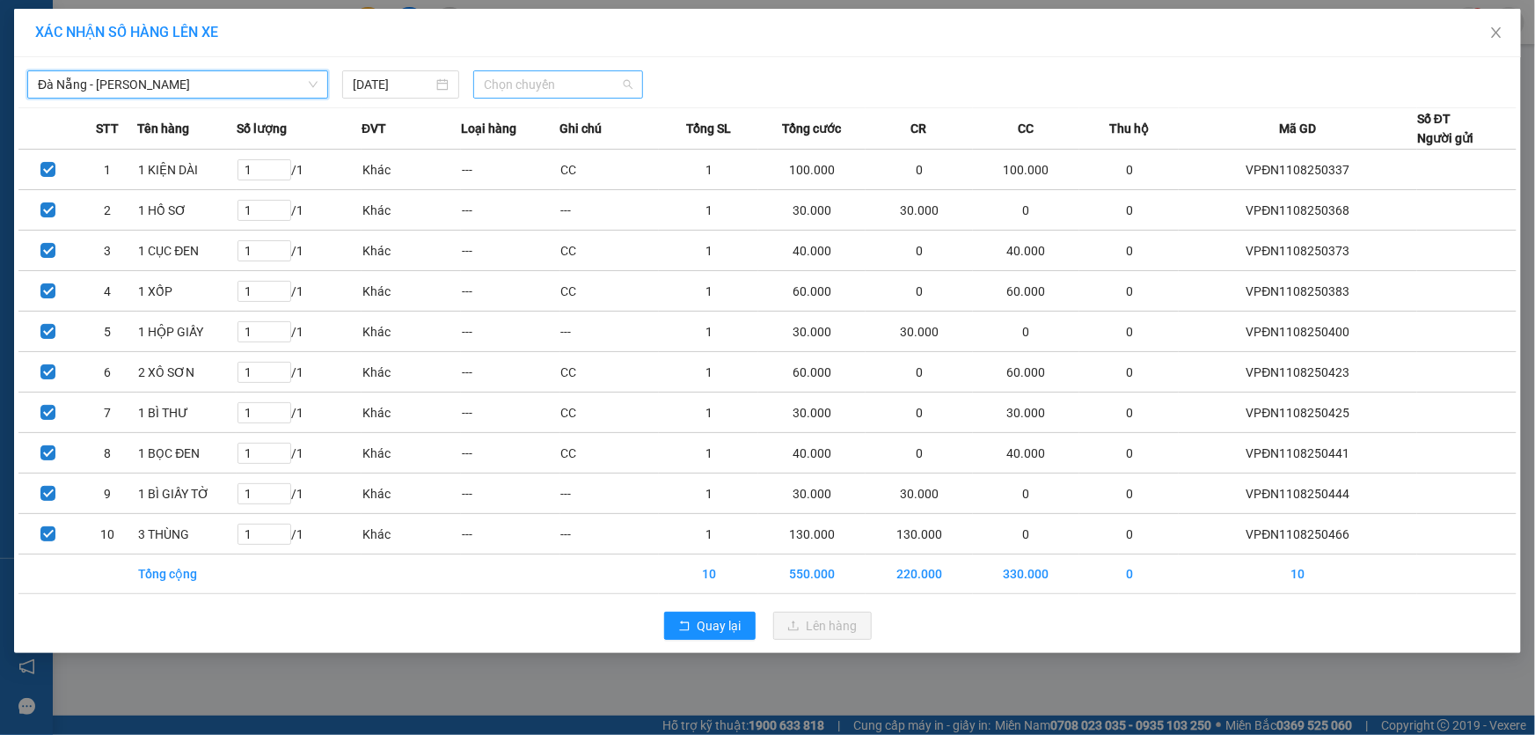
click at [497, 79] on span "Chọn chuyến" at bounding box center [558, 84] width 149 height 26
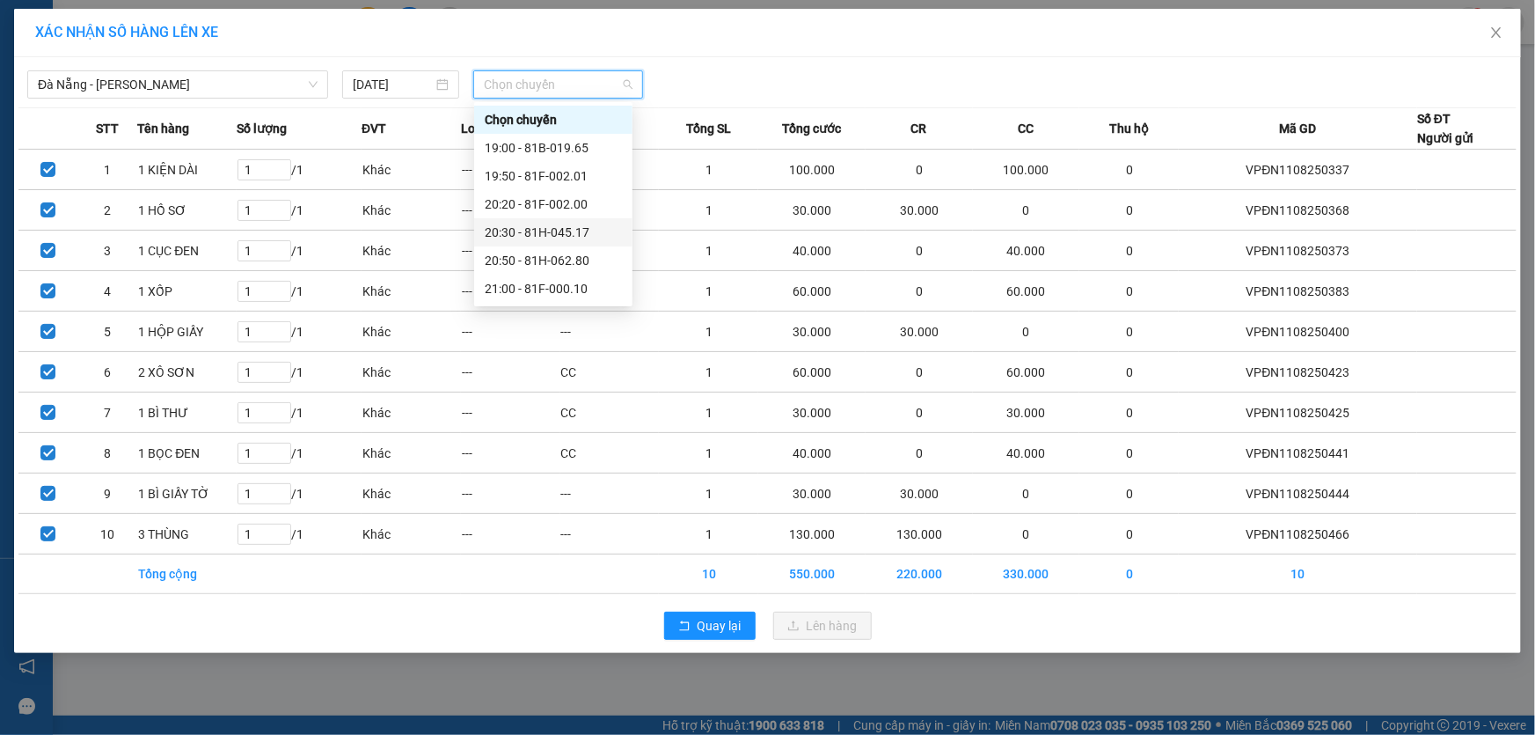
drag, startPoint x: 572, startPoint y: 260, endPoint x: 582, endPoint y: 231, distance: 30.6
click at [582, 231] on div "Chọn chuyến 19:00 - 81B-019.65 19:50 - 81F-002.01 20:20 - 81F-002.00 20:30 - 81…" at bounding box center [553, 204] width 158 height 197
click at [582, 231] on div "20:30 - 81H-045.17" at bounding box center [553, 232] width 137 height 19
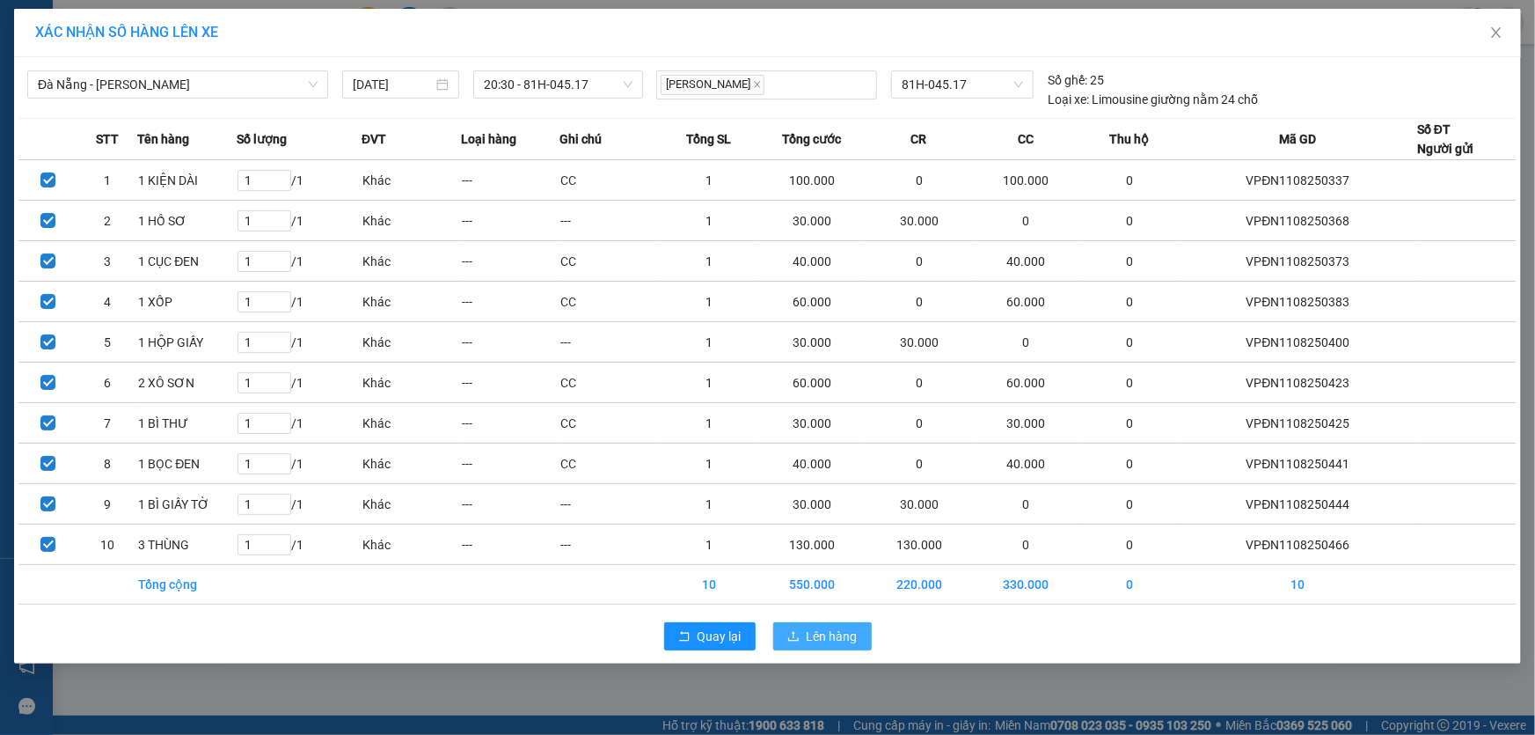
click at [828, 633] on span "Lên hàng" at bounding box center [832, 635] width 51 height 19
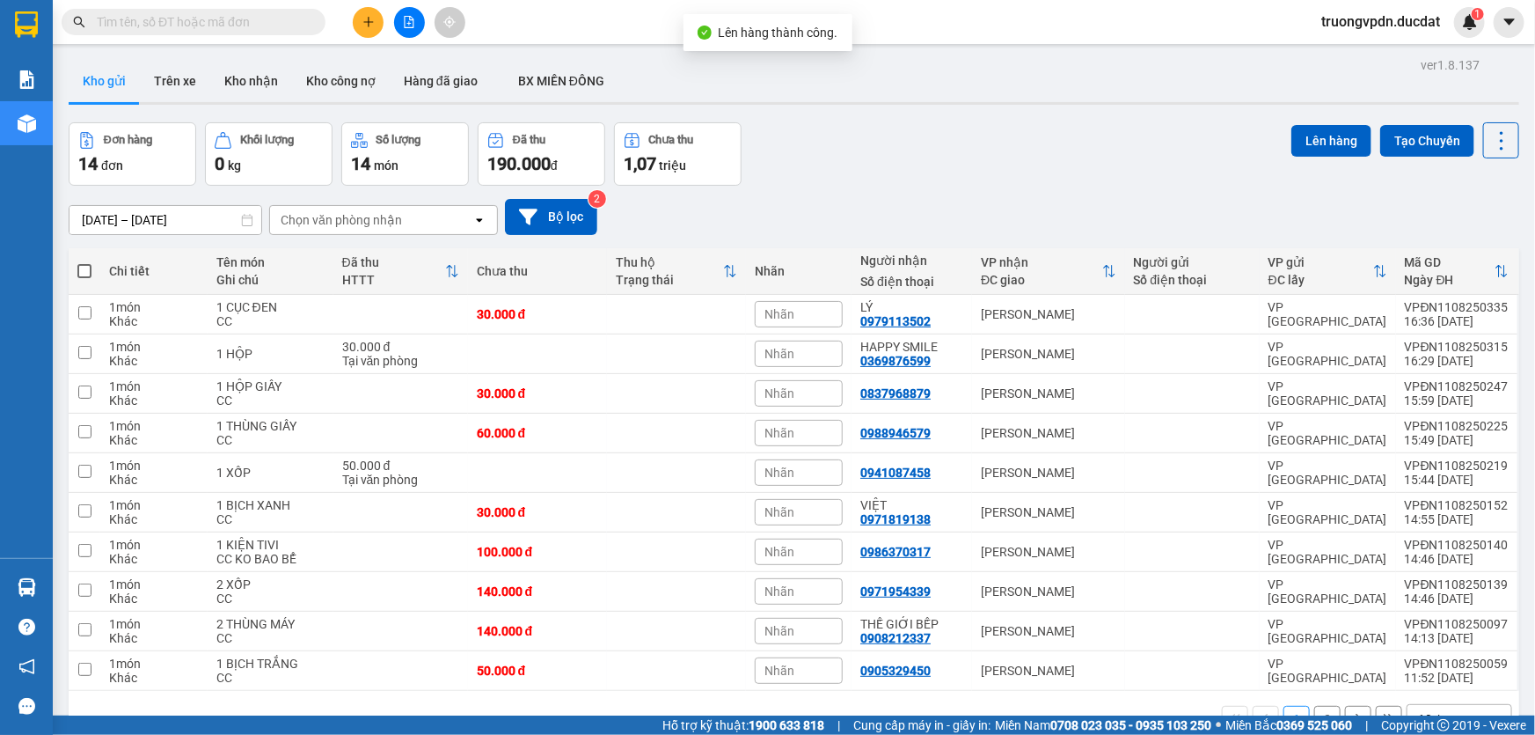
click at [83, 264] on span at bounding box center [84, 271] width 14 height 14
click at [84, 262] on input "checkbox" at bounding box center [84, 262] width 0 height 0
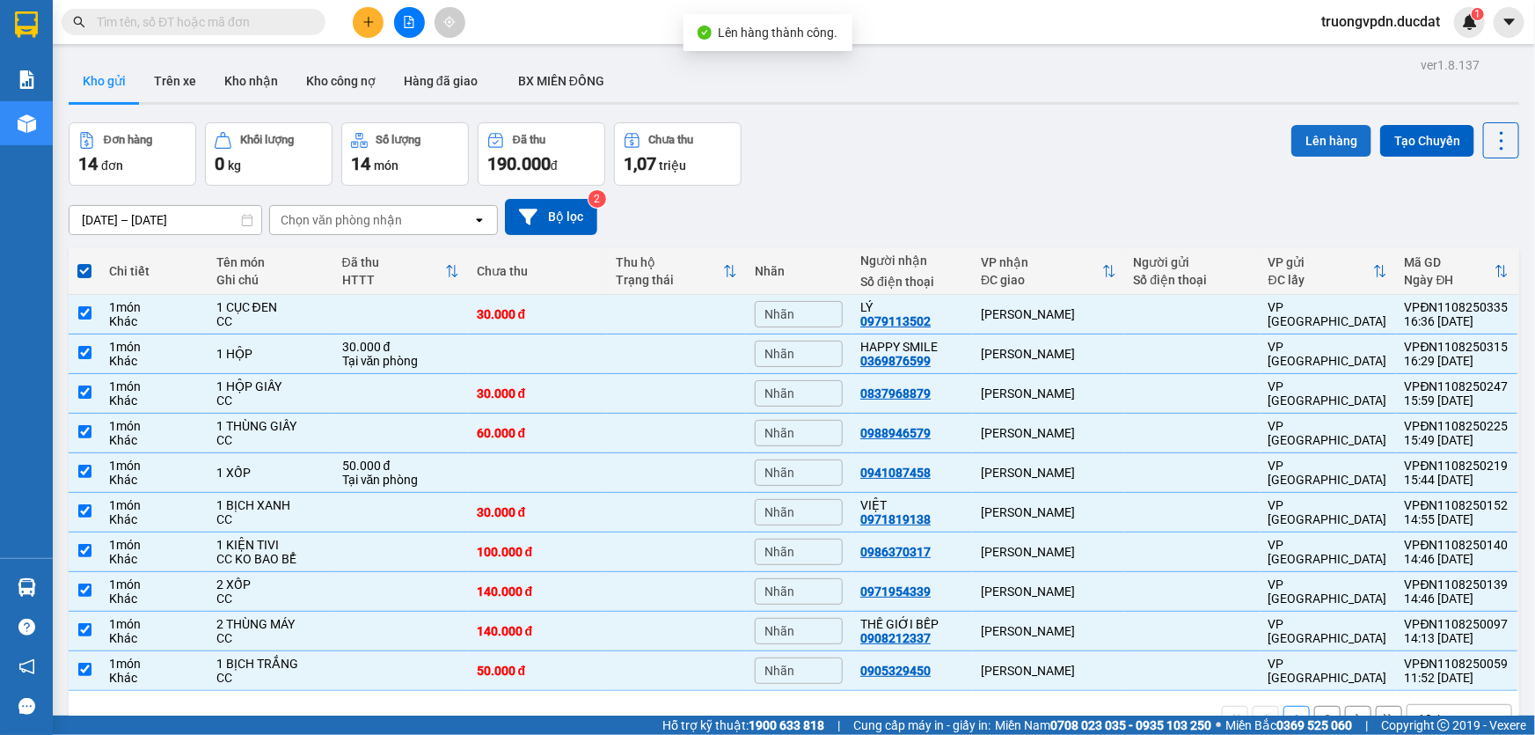
click at [1318, 125] on button "Lên hàng" at bounding box center [1332, 141] width 80 height 32
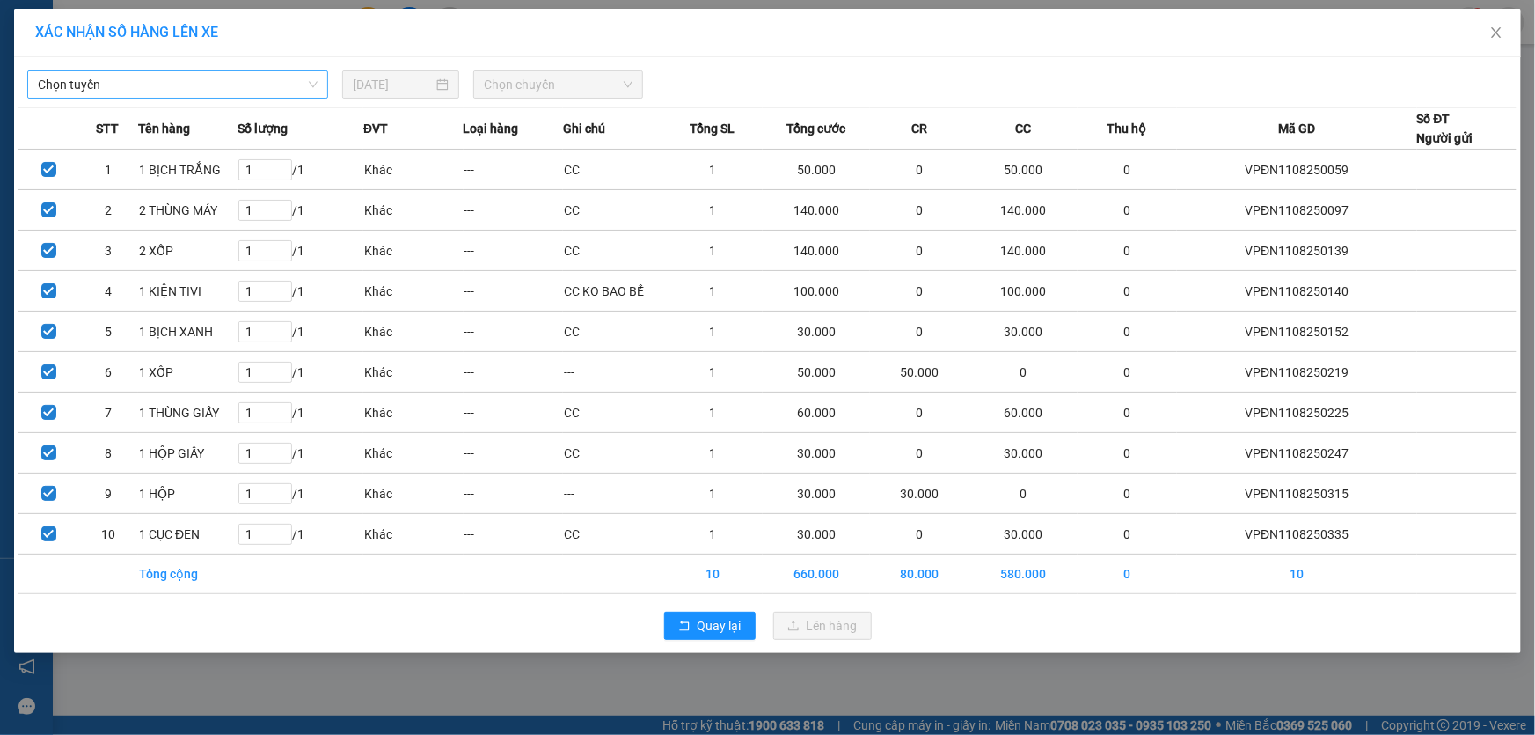
click at [142, 85] on span "Chọn tuyến" at bounding box center [178, 84] width 280 height 26
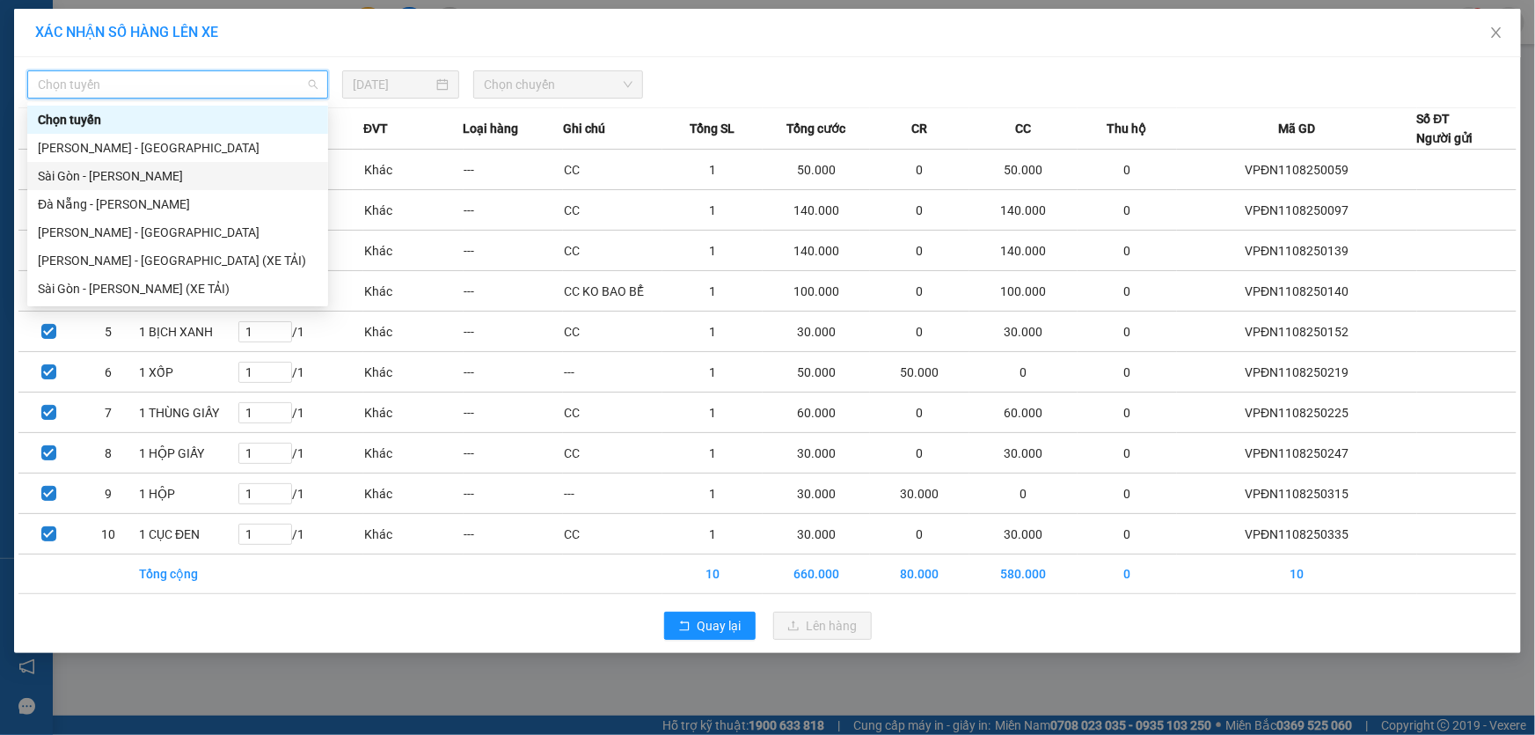
click at [264, 175] on div "Sài Gòn - [PERSON_NAME]" at bounding box center [178, 175] width 280 height 19
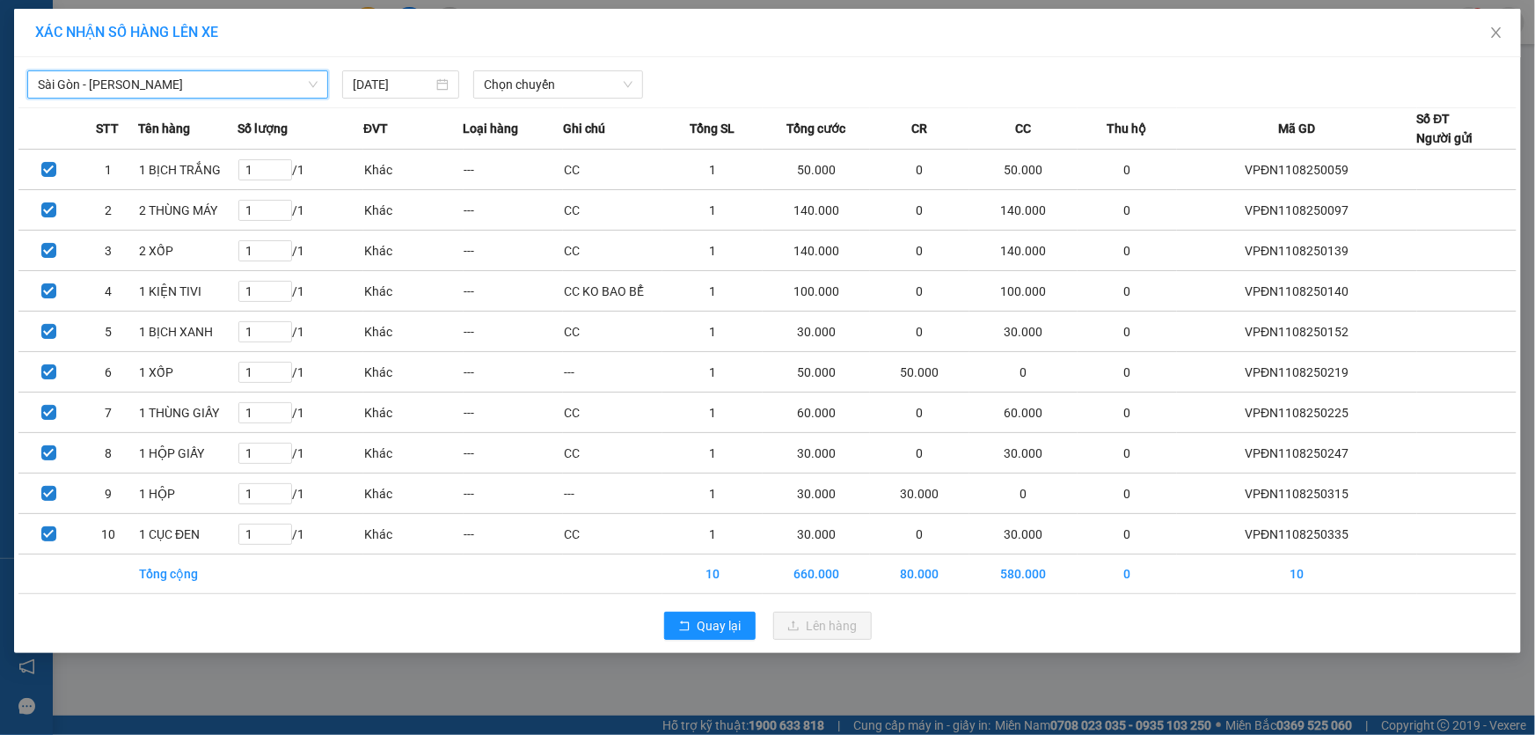
click at [157, 88] on span "Sài Gòn - [PERSON_NAME]" at bounding box center [178, 84] width 280 height 26
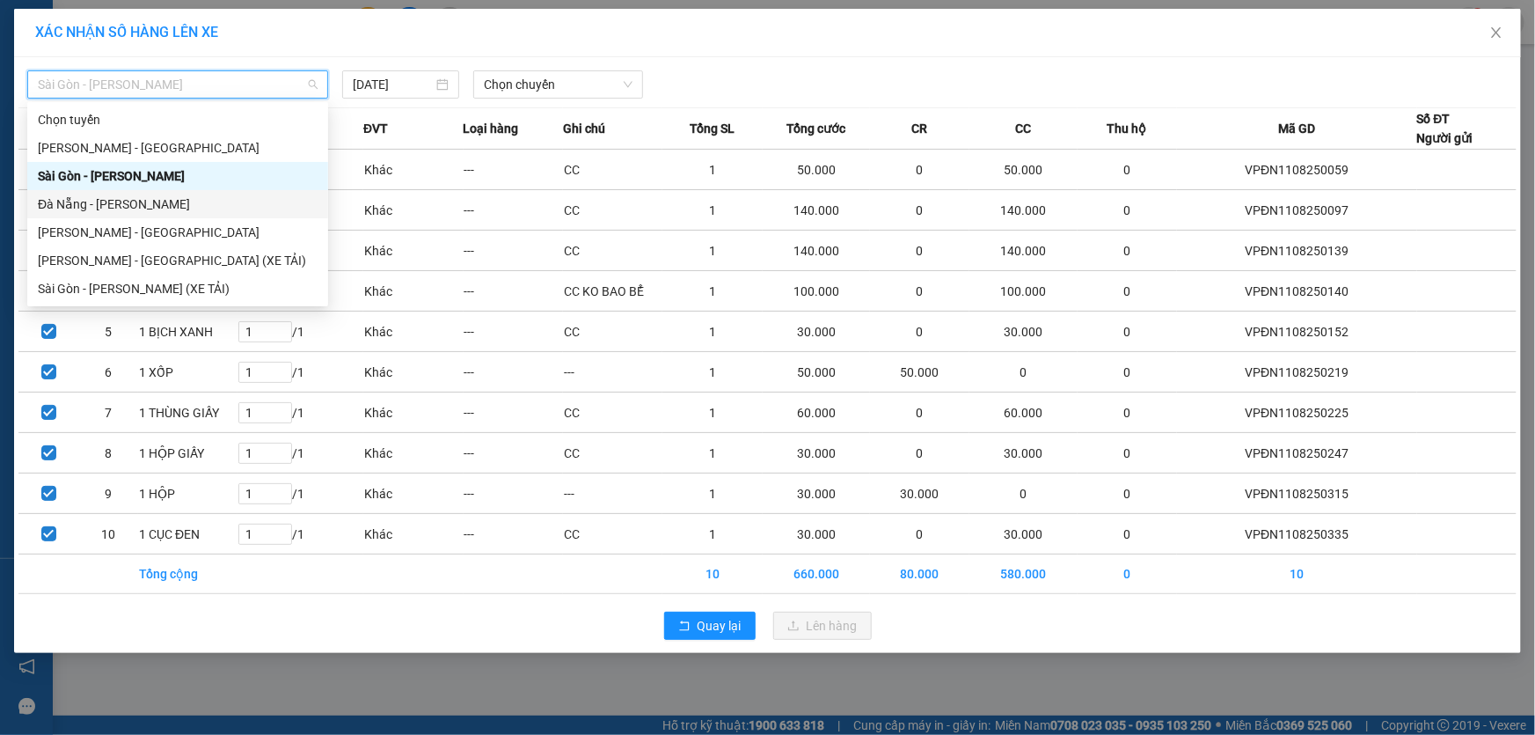
click at [109, 209] on div "Đà Nẵng - [PERSON_NAME]" at bounding box center [178, 203] width 280 height 19
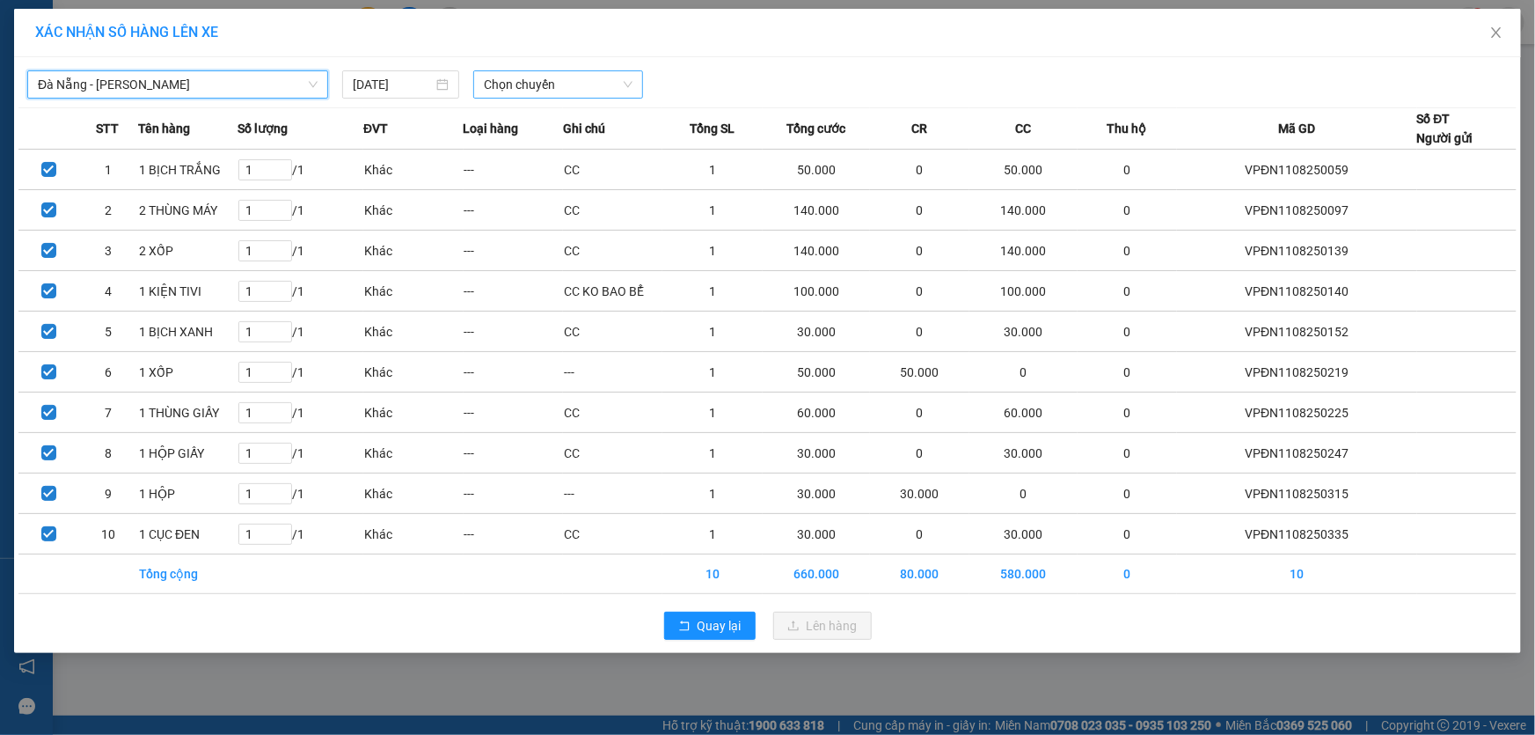
click at [549, 84] on span "Chọn chuyến" at bounding box center [558, 84] width 149 height 26
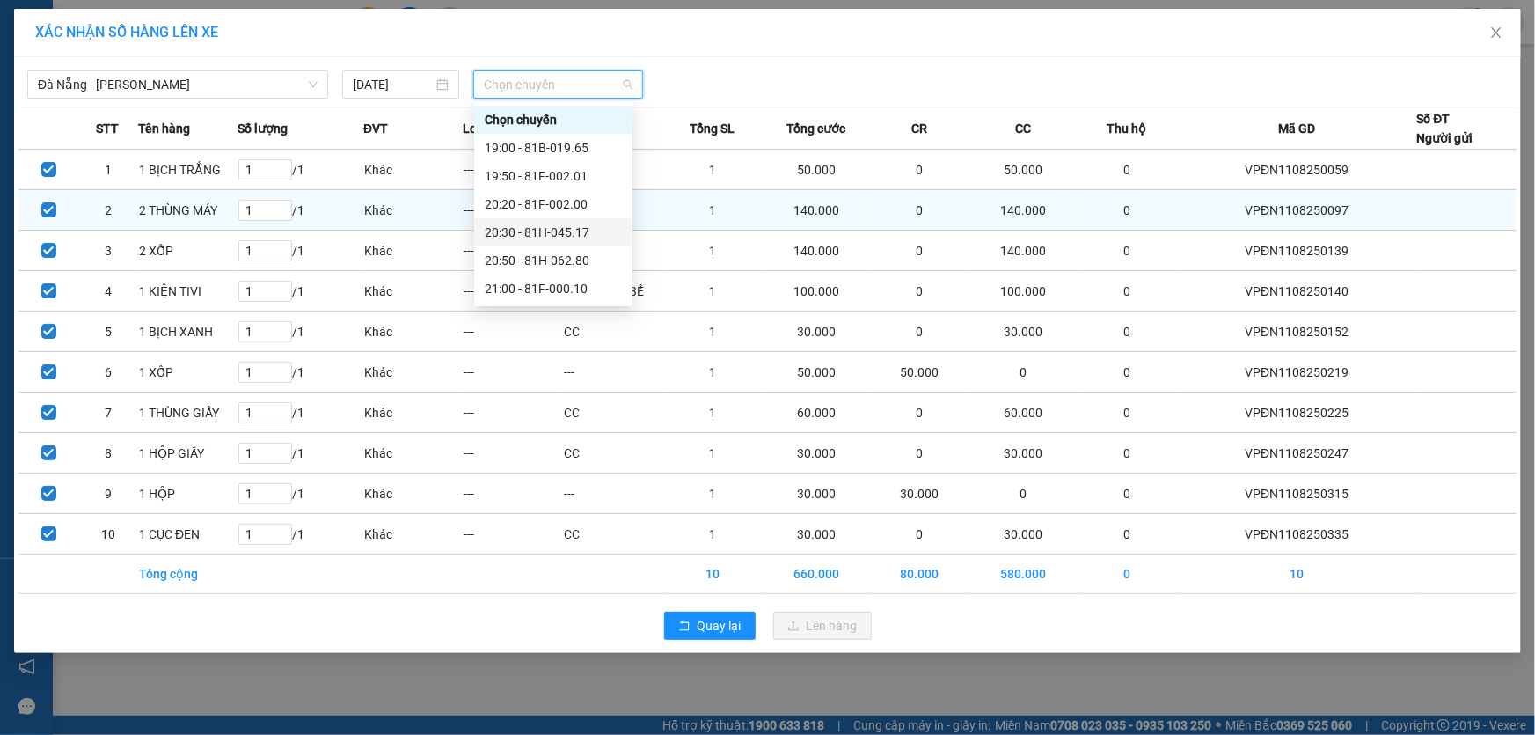
click at [570, 232] on div "20:30 - 81H-045.17" at bounding box center [553, 232] width 137 height 19
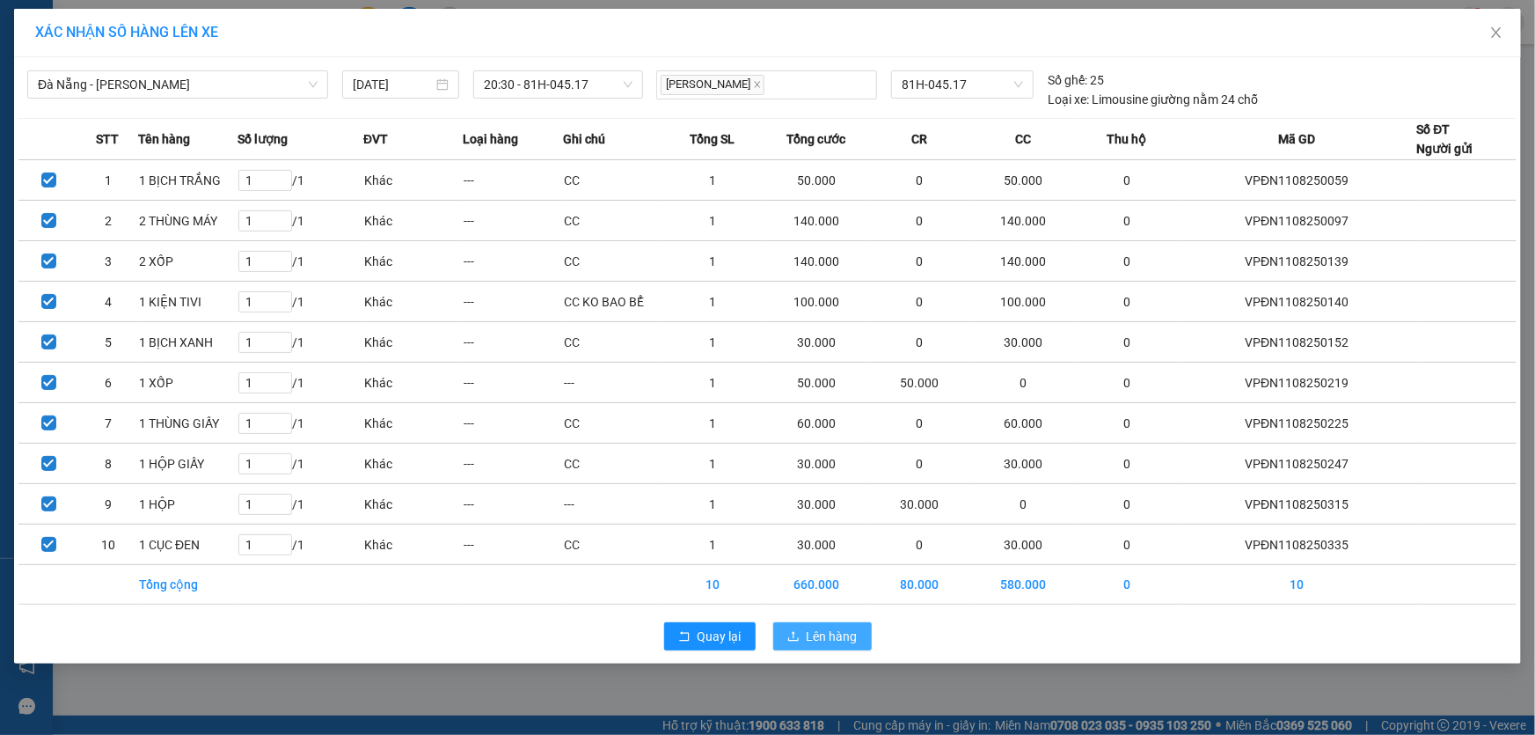
click at [818, 640] on span "Lên hàng" at bounding box center [832, 635] width 51 height 19
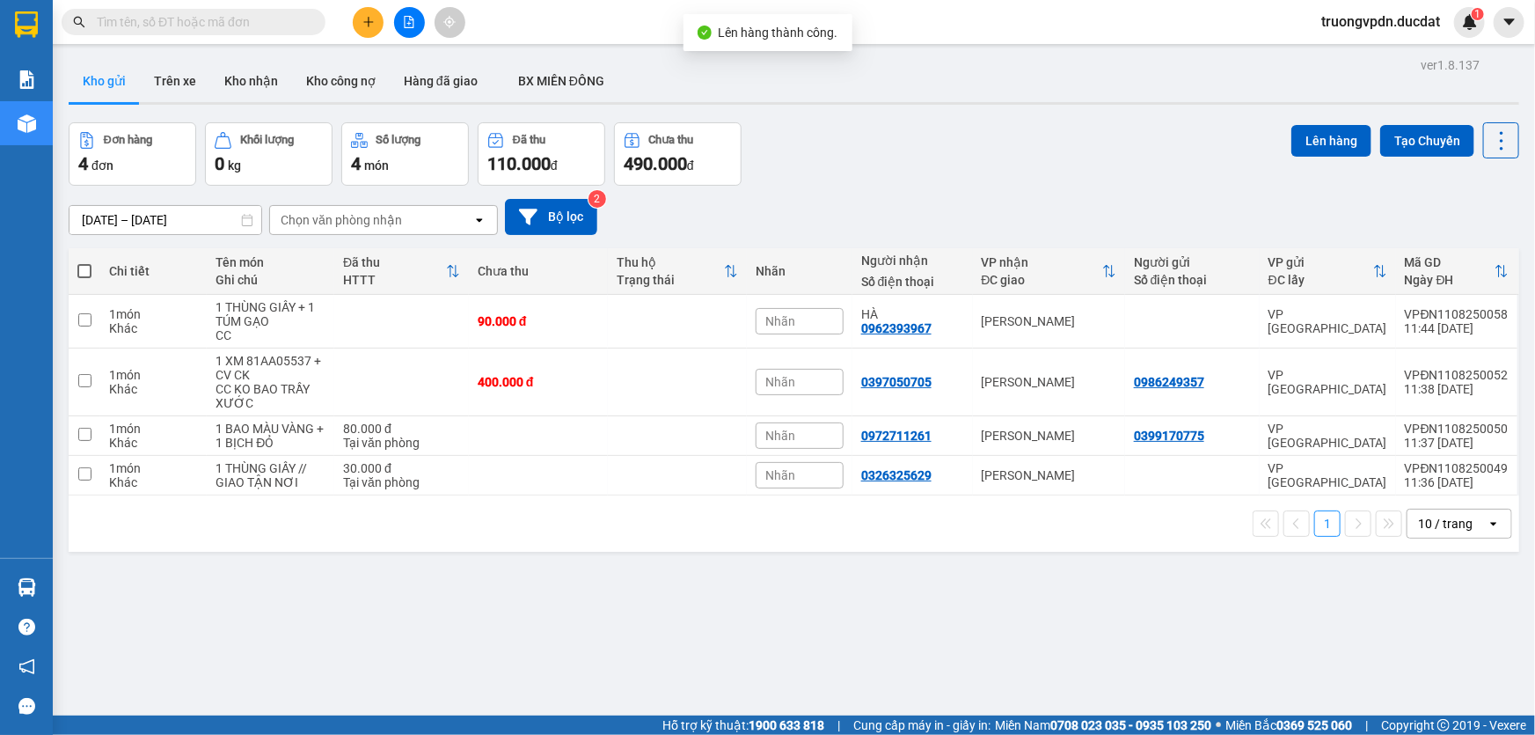
click at [84, 271] on span at bounding box center [84, 271] width 14 height 14
click at [84, 262] on input "checkbox" at bounding box center [84, 262] width 0 height 0
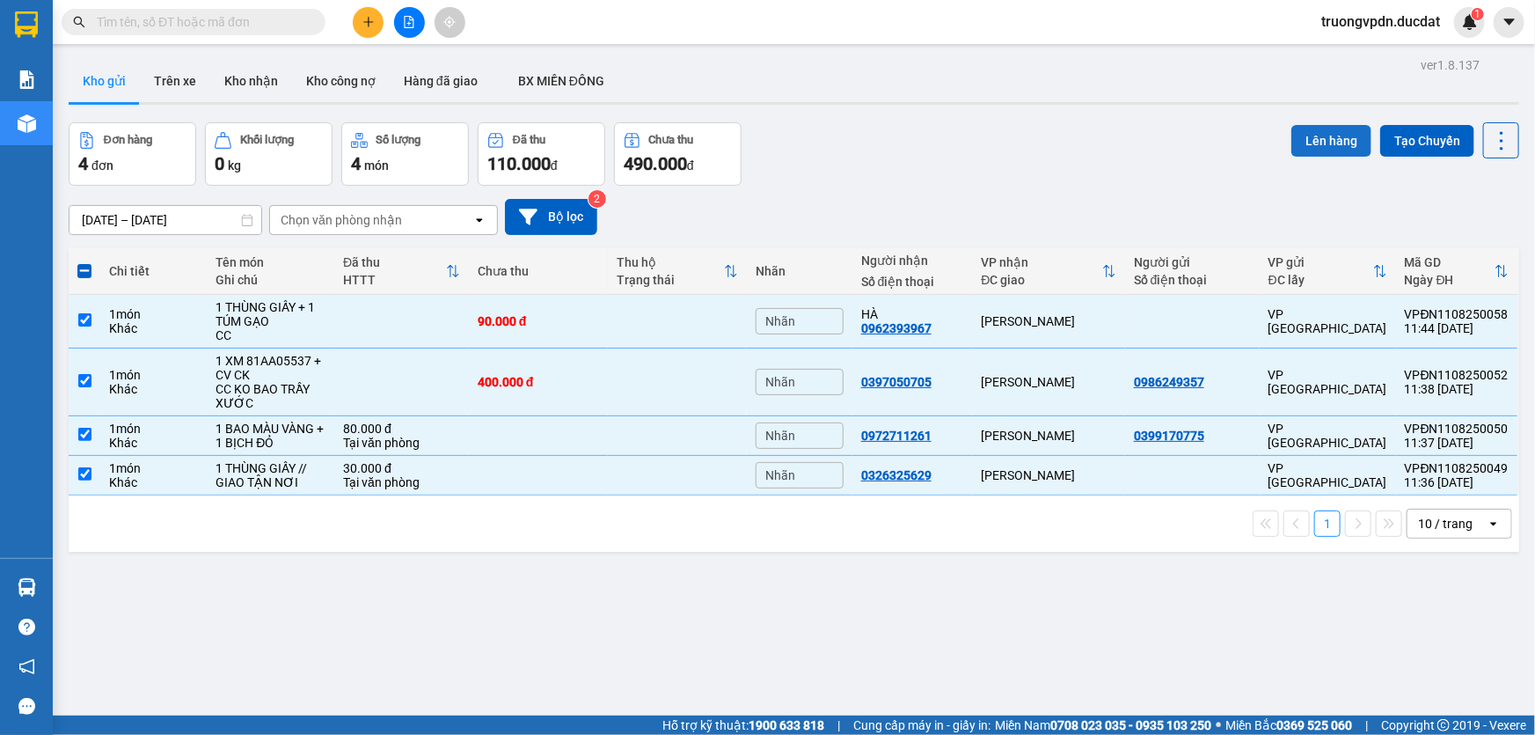
click at [1321, 138] on button "Lên hàng" at bounding box center [1332, 141] width 80 height 32
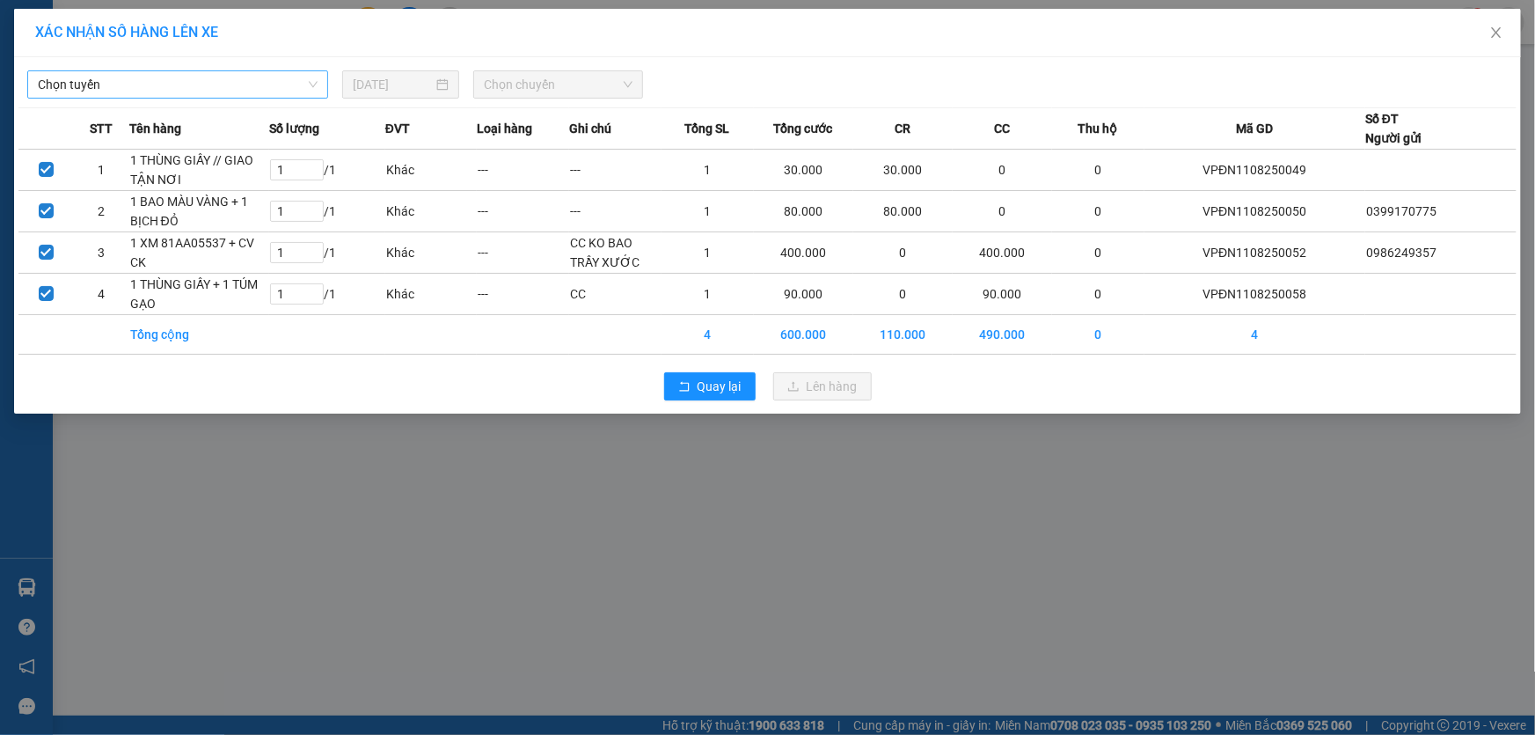
click at [216, 81] on span "Chọn tuyến" at bounding box center [178, 84] width 280 height 26
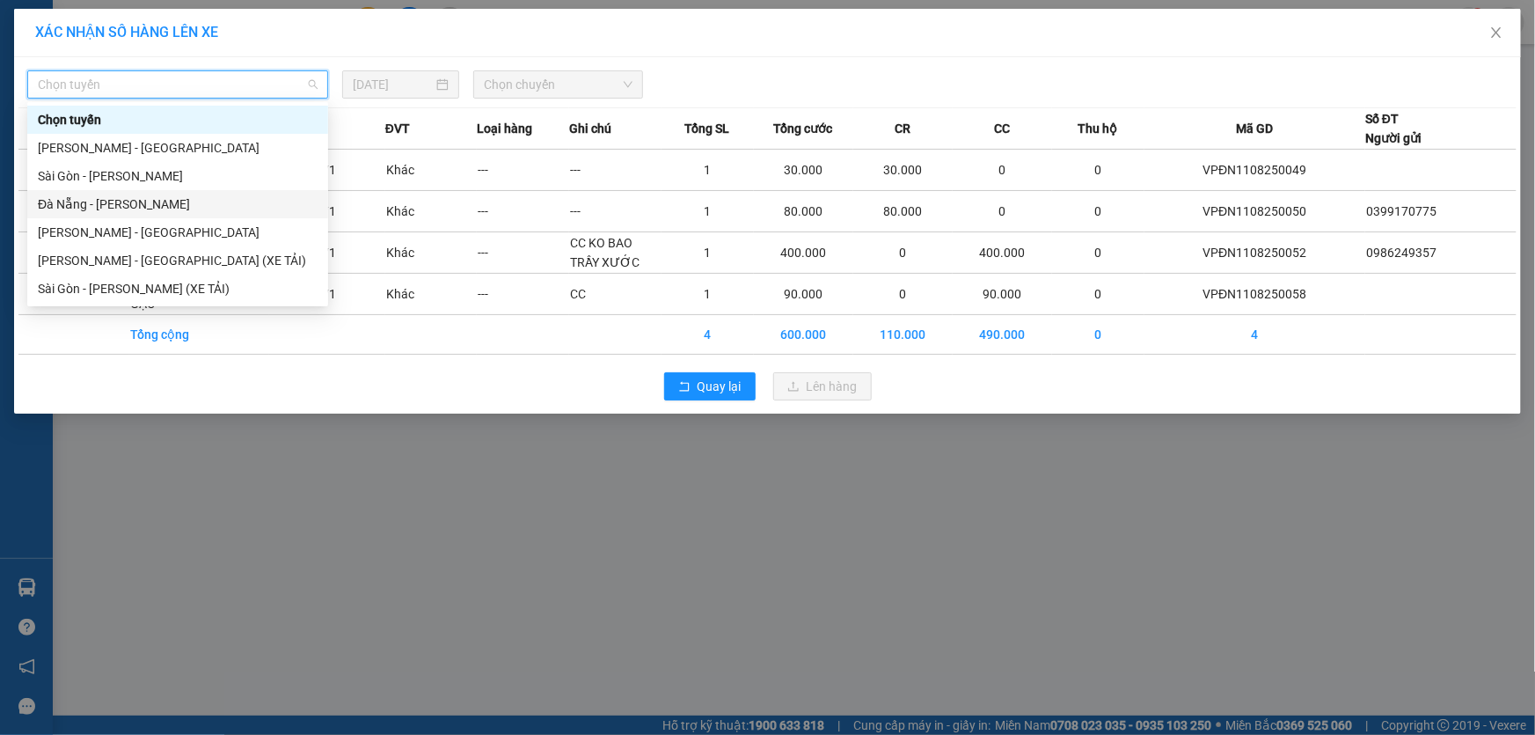
click at [97, 204] on div "Đà Nẵng - [PERSON_NAME]" at bounding box center [178, 203] width 280 height 19
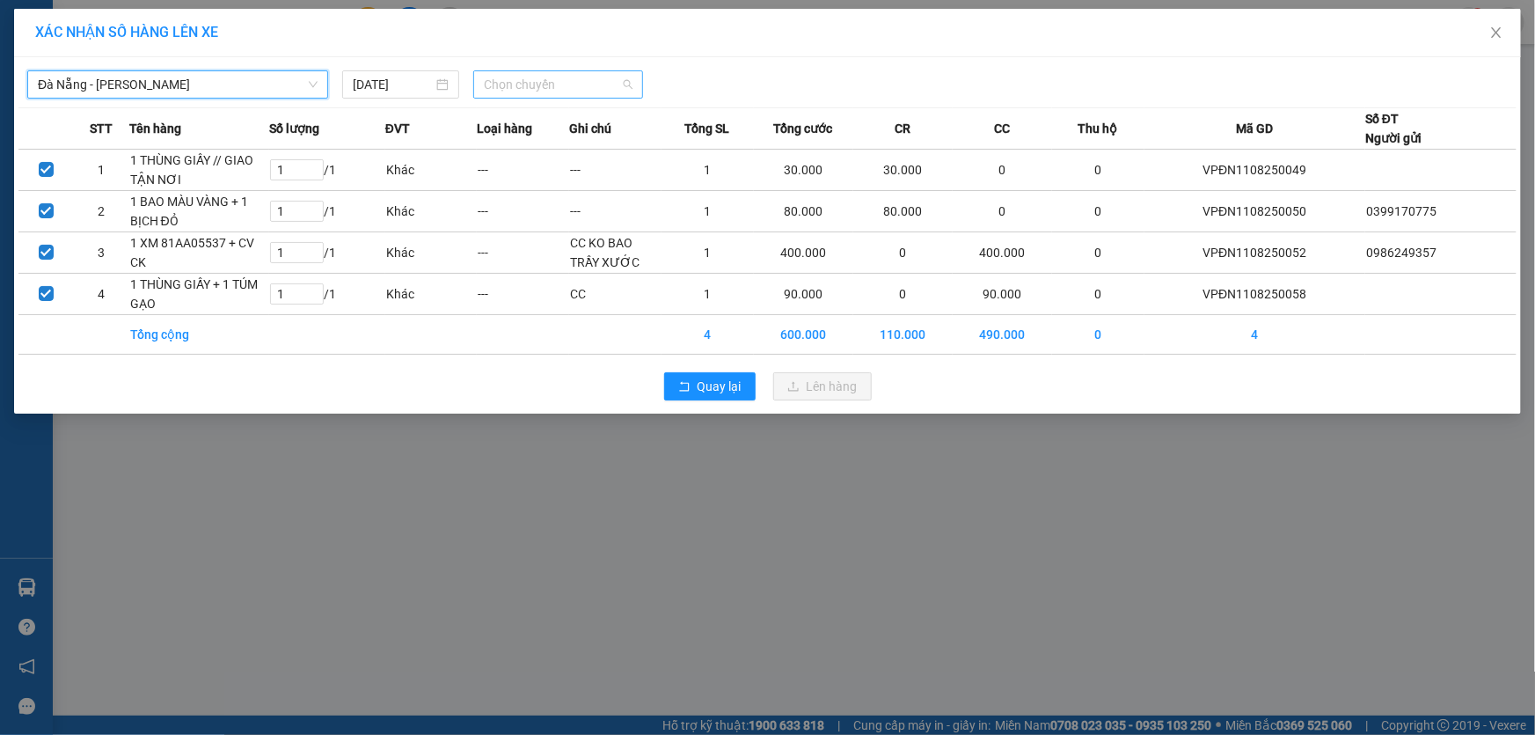
click at [519, 83] on span "Chọn chuyến" at bounding box center [558, 84] width 149 height 26
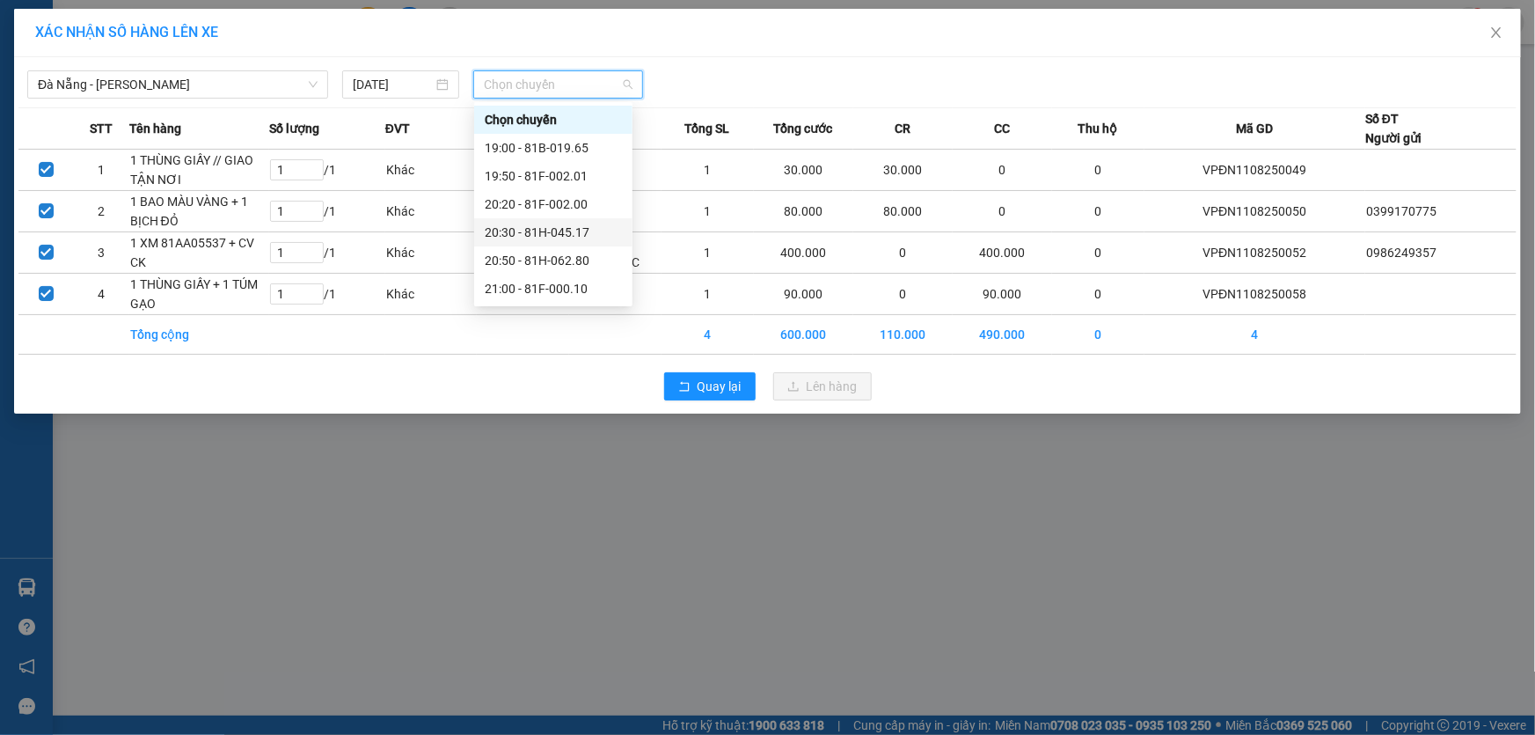
click at [569, 233] on div "20:30 - 81H-045.17" at bounding box center [553, 232] width 137 height 19
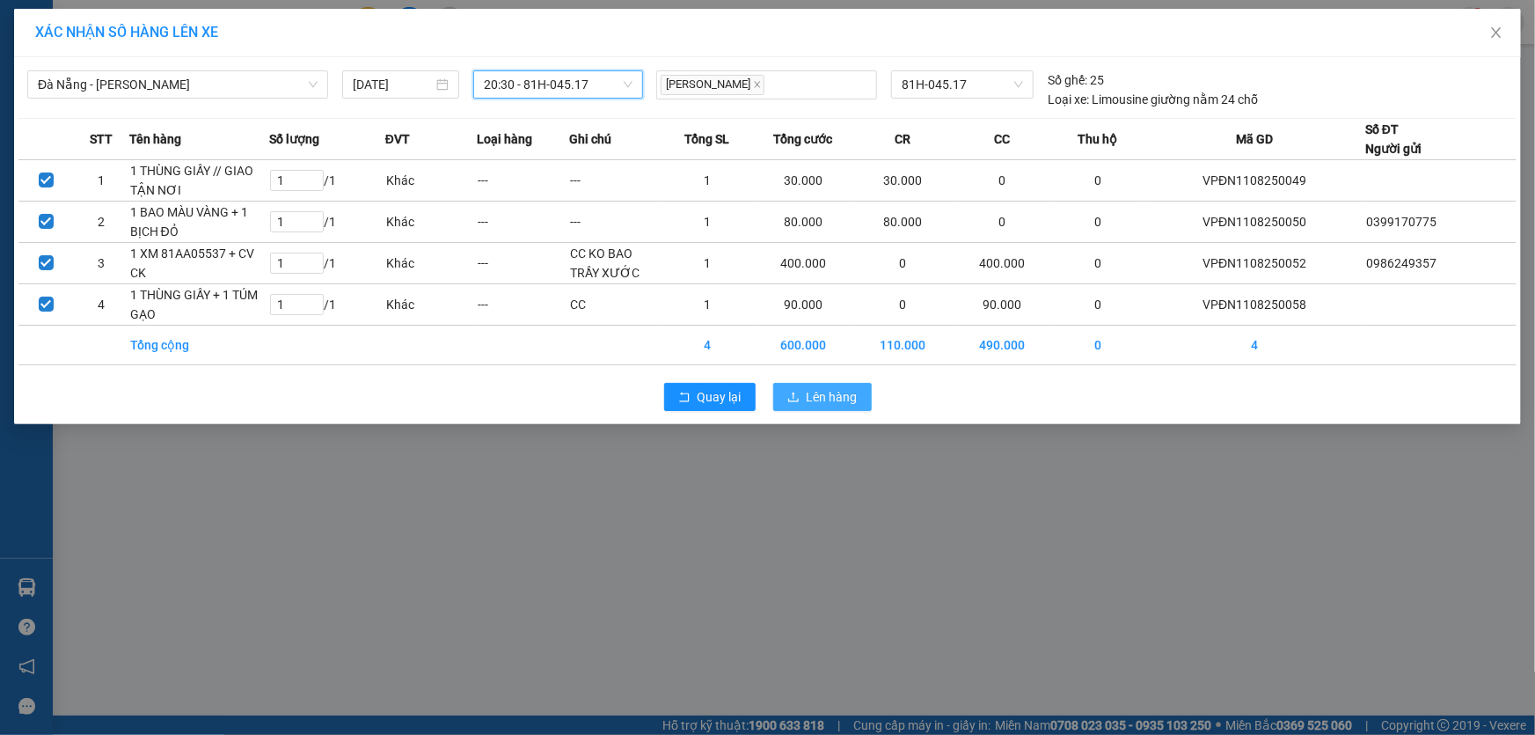
click at [831, 394] on span "Lên hàng" at bounding box center [832, 396] width 51 height 19
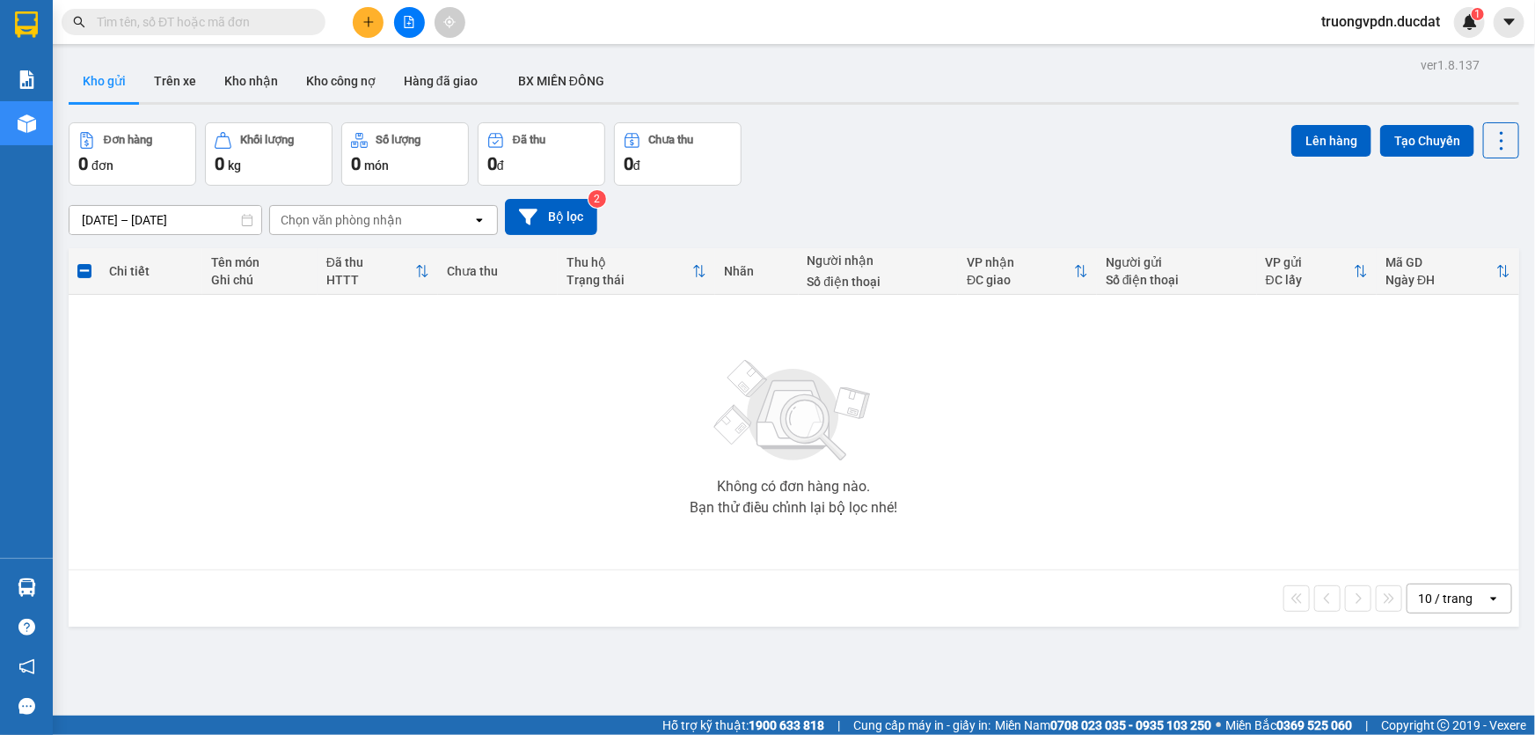
click at [399, 14] on button at bounding box center [409, 22] width 31 height 31
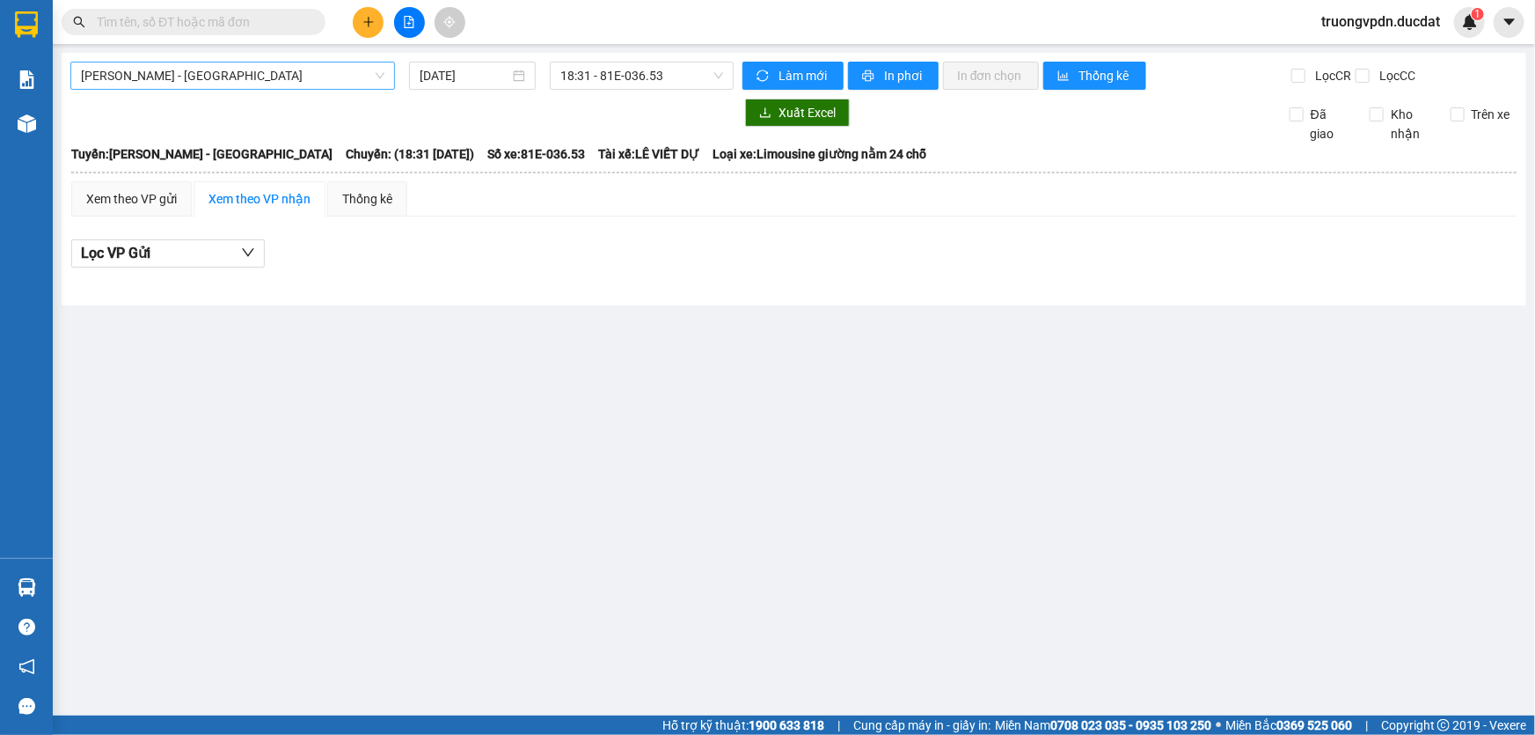
click at [188, 67] on span "[PERSON_NAME] - [GEOGRAPHIC_DATA]" at bounding box center [233, 75] width 304 height 26
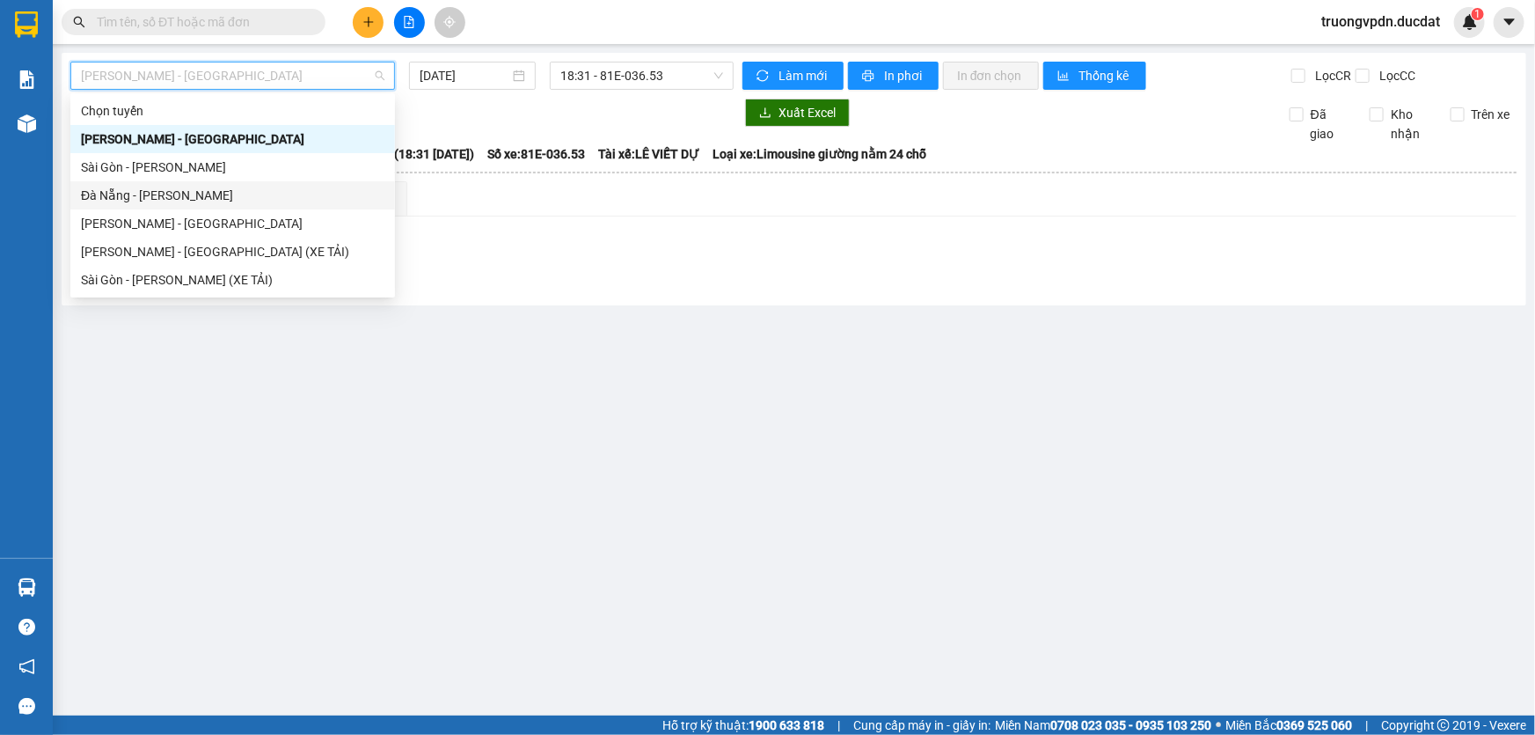
click at [157, 185] on div "Đà Nẵng - [PERSON_NAME]" at bounding box center [232, 195] width 325 height 28
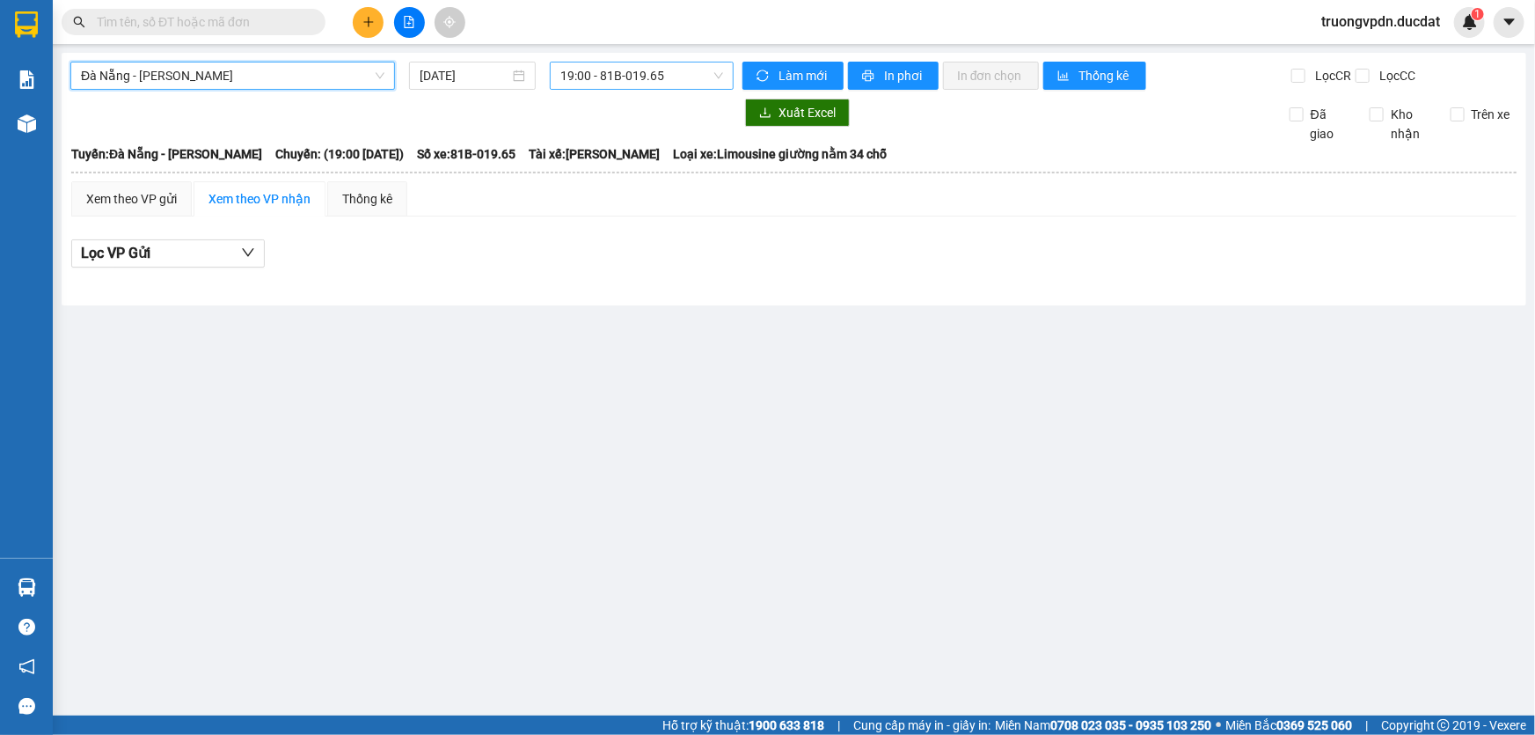
click at [665, 78] on span "19:00 - 81B-019.65" at bounding box center [641, 75] width 163 height 26
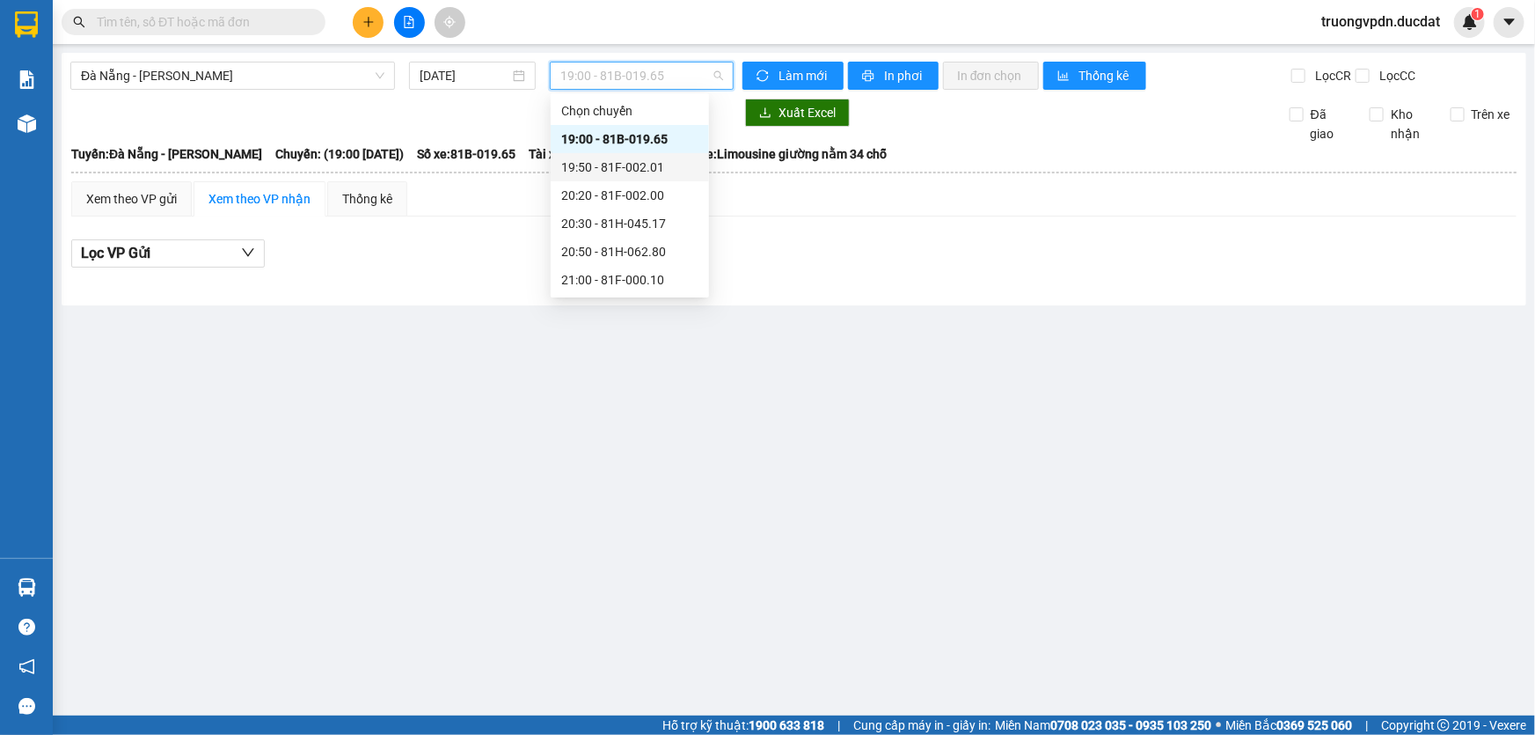
click at [654, 165] on div "19:50 - 81F-002.01" at bounding box center [629, 166] width 137 height 19
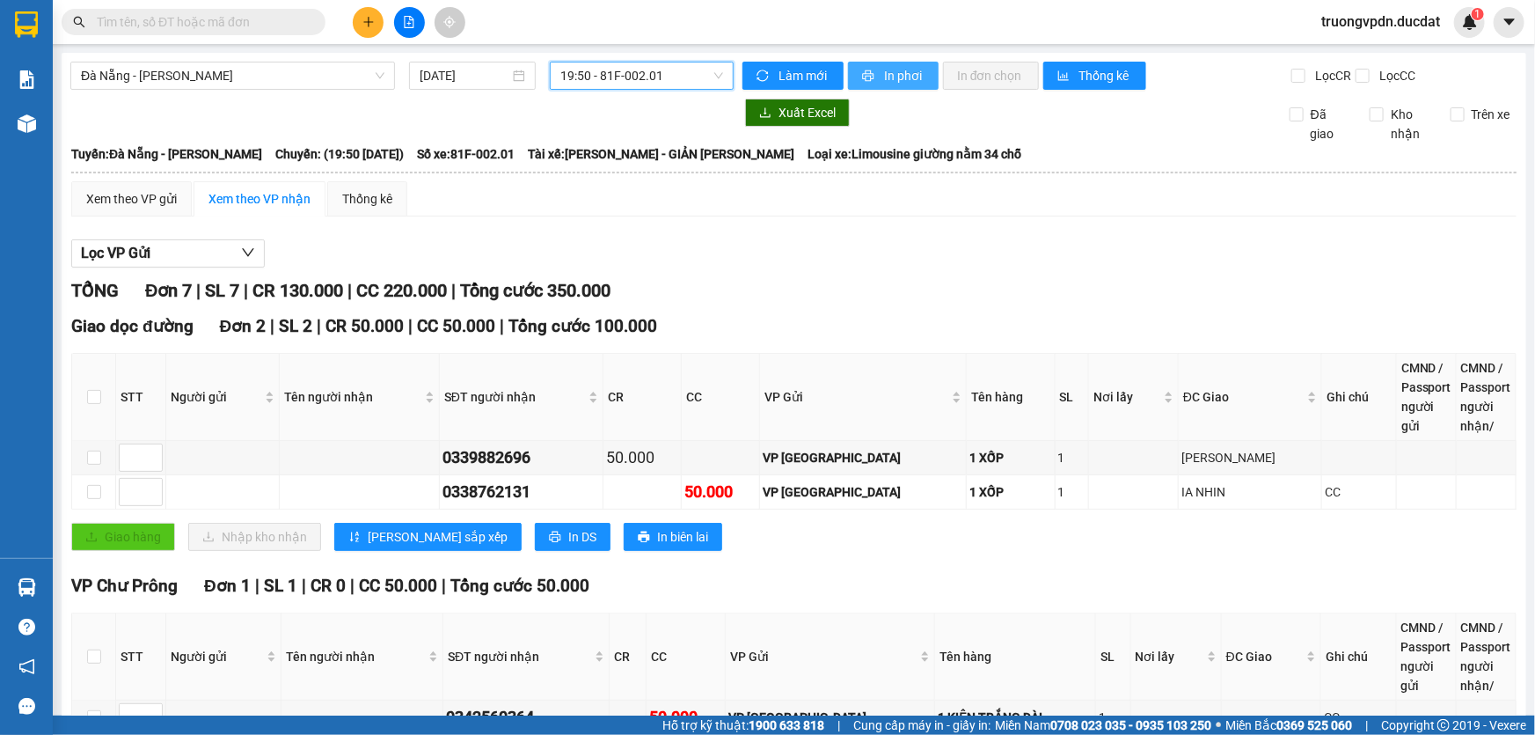
click at [875, 80] on button "In phơi" at bounding box center [893, 76] width 91 height 28
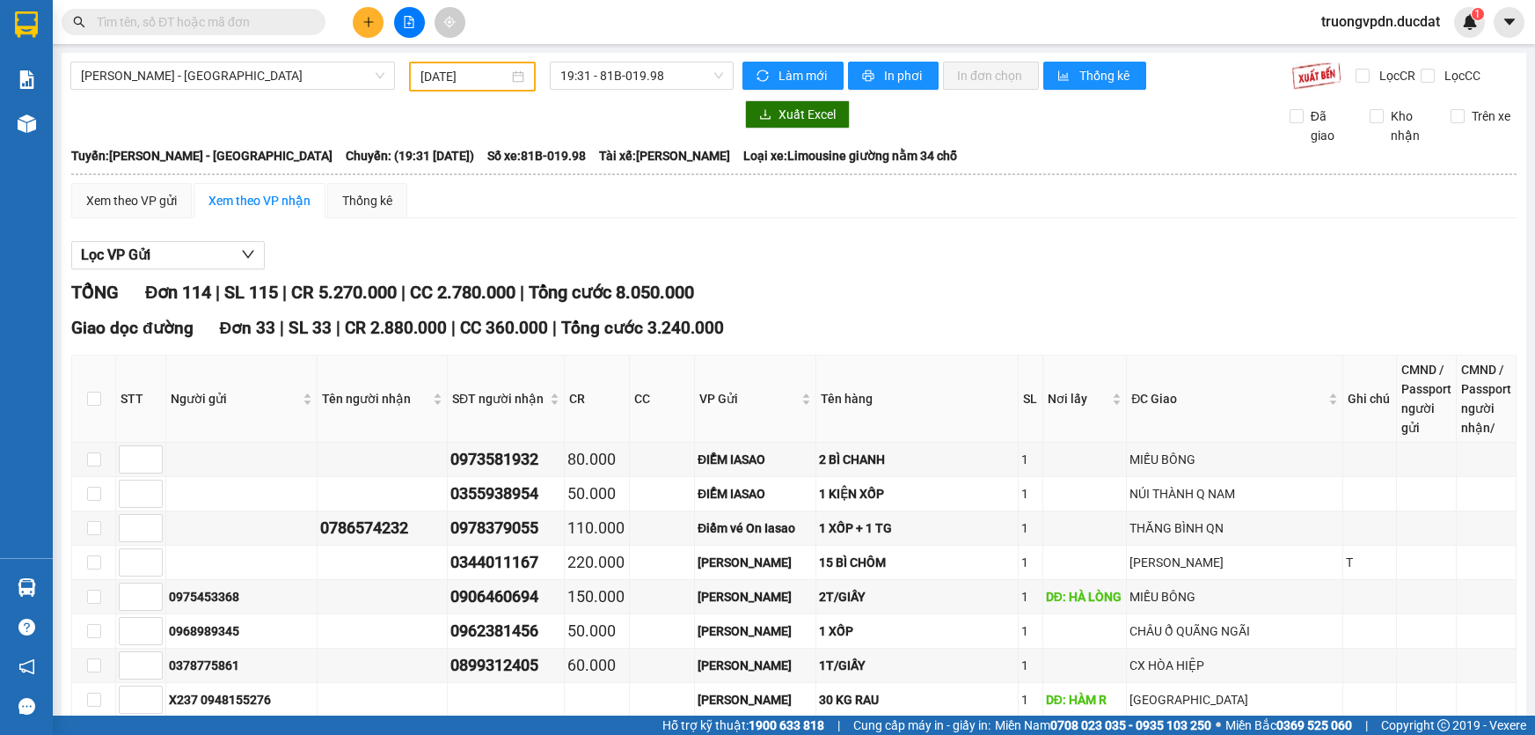
click at [242, 22] on input "text" at bounding box center [201, 21] width 208 height 19
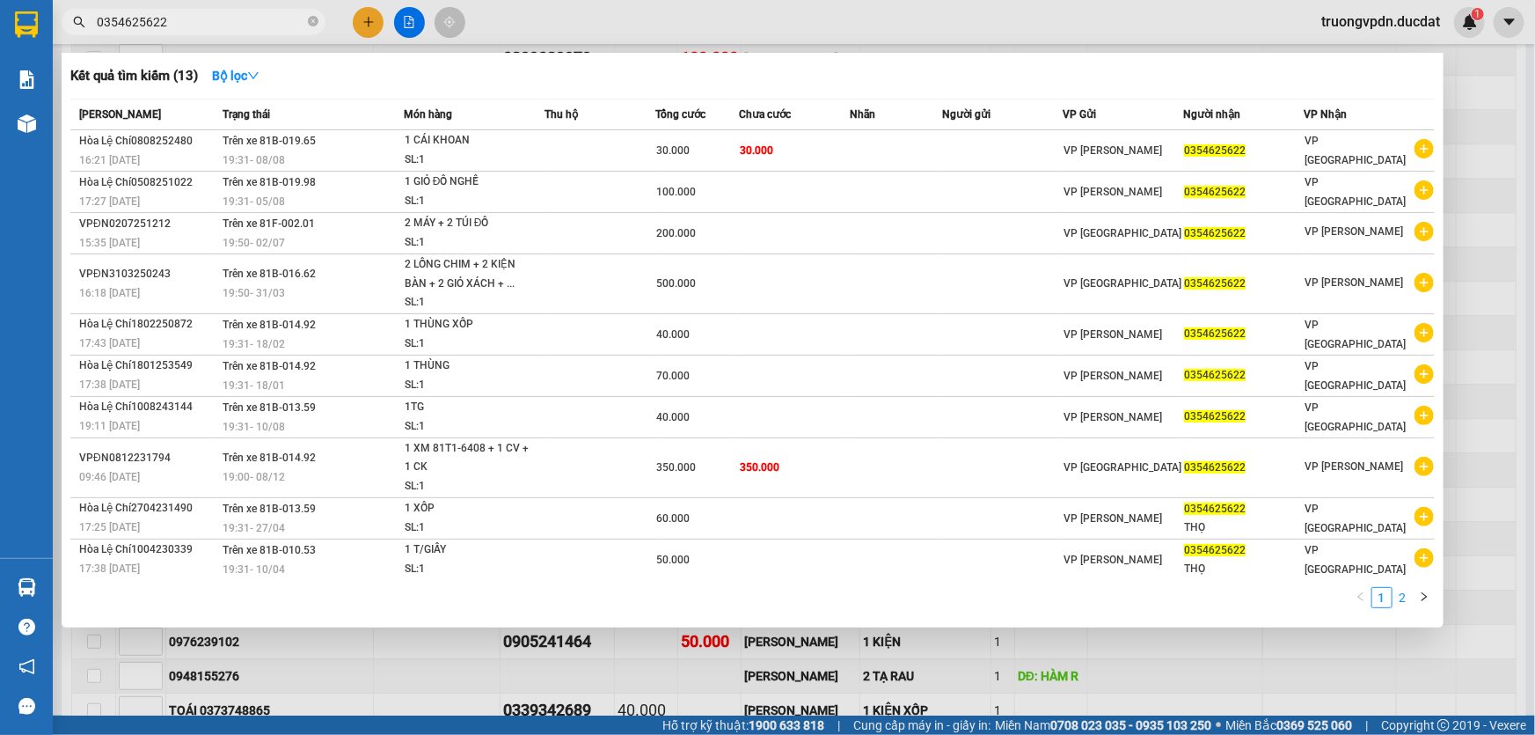
type input "0354625622"
click at [1399, 603] on link "2" at bounding box center [1403, 597] width 19 height 19
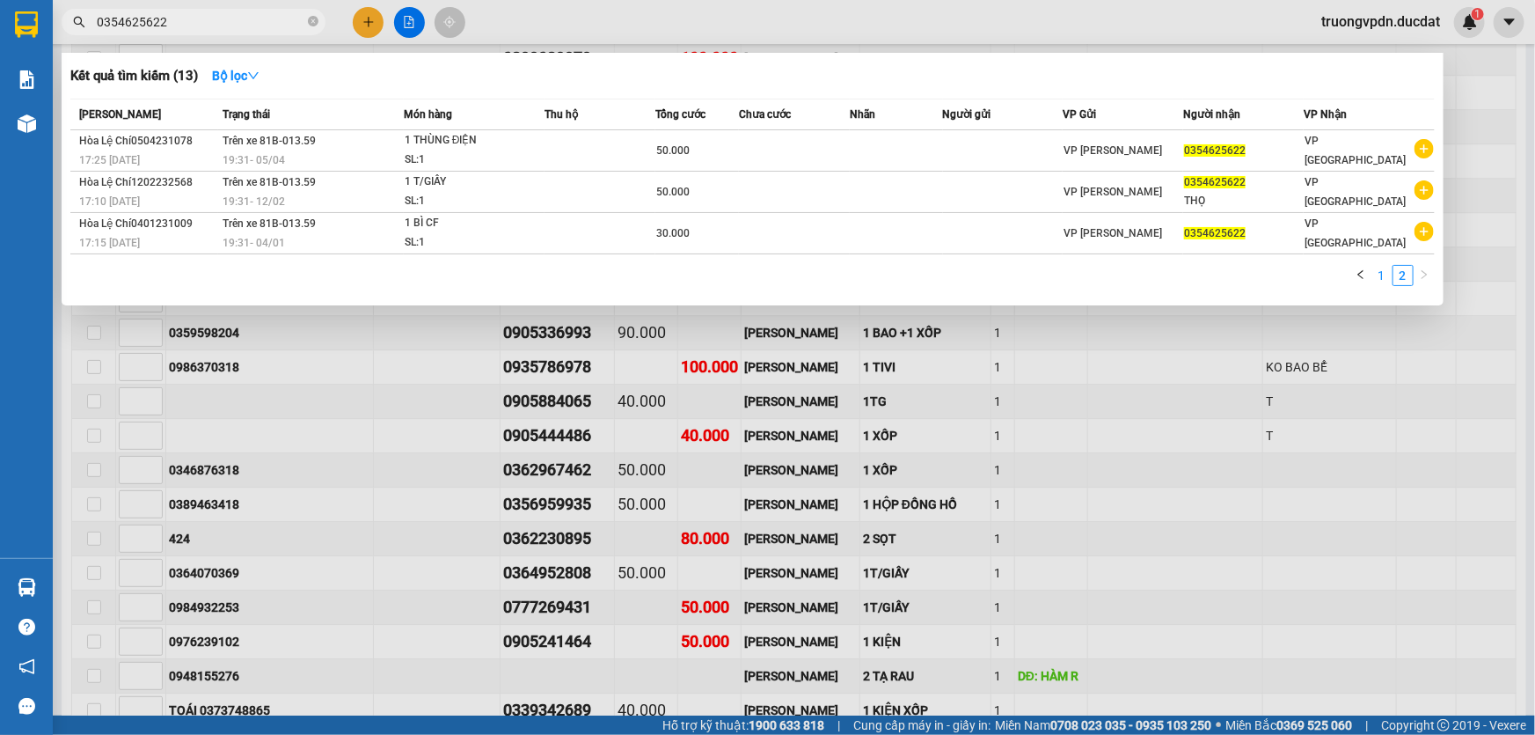
click at [1385, 282] on link "1" at bounding box center [1381, 275] width 19 height 19
